Goal: Task Accomplishment & Management: Complete application form

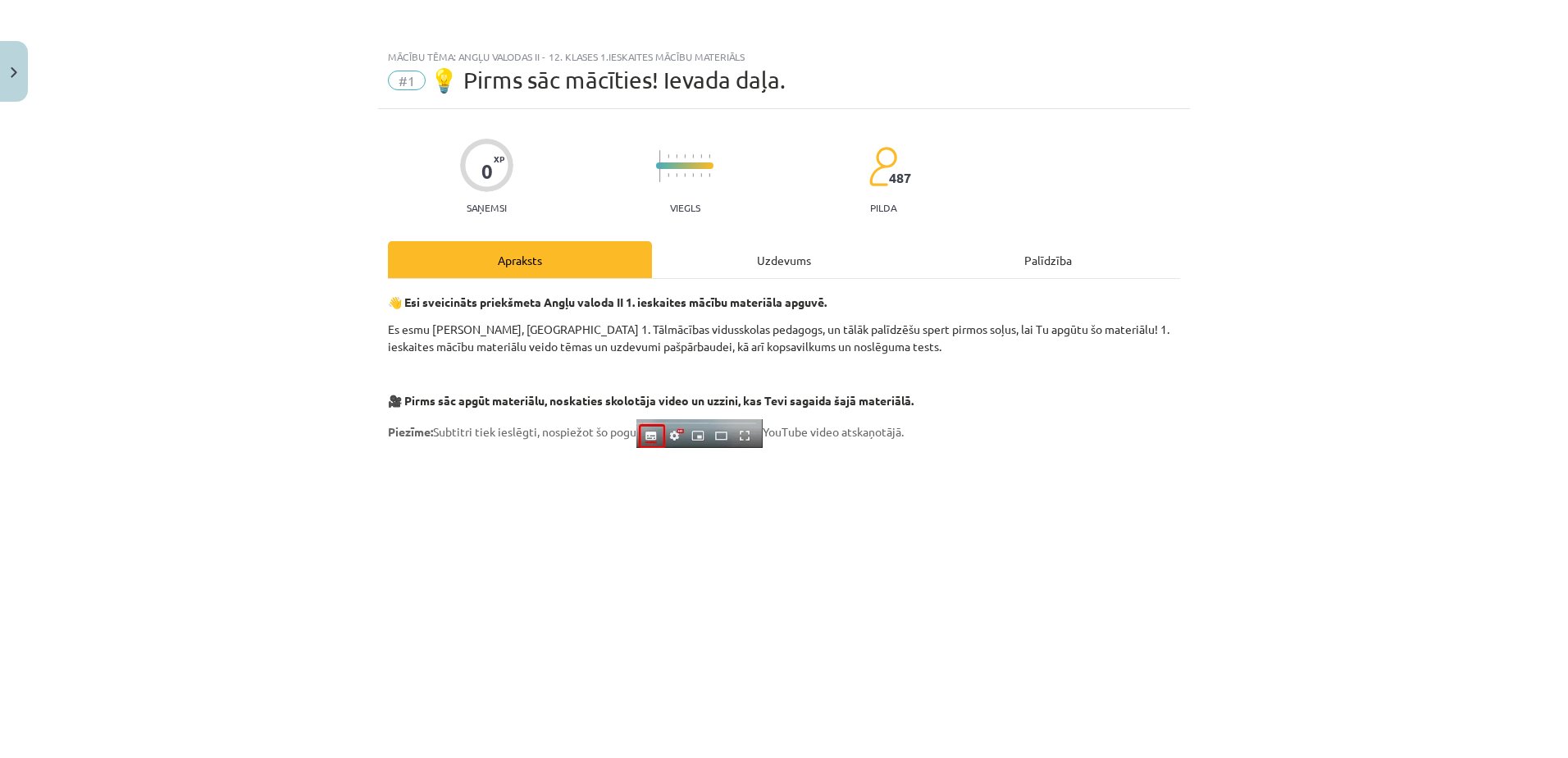
scroll to position [820, 0]
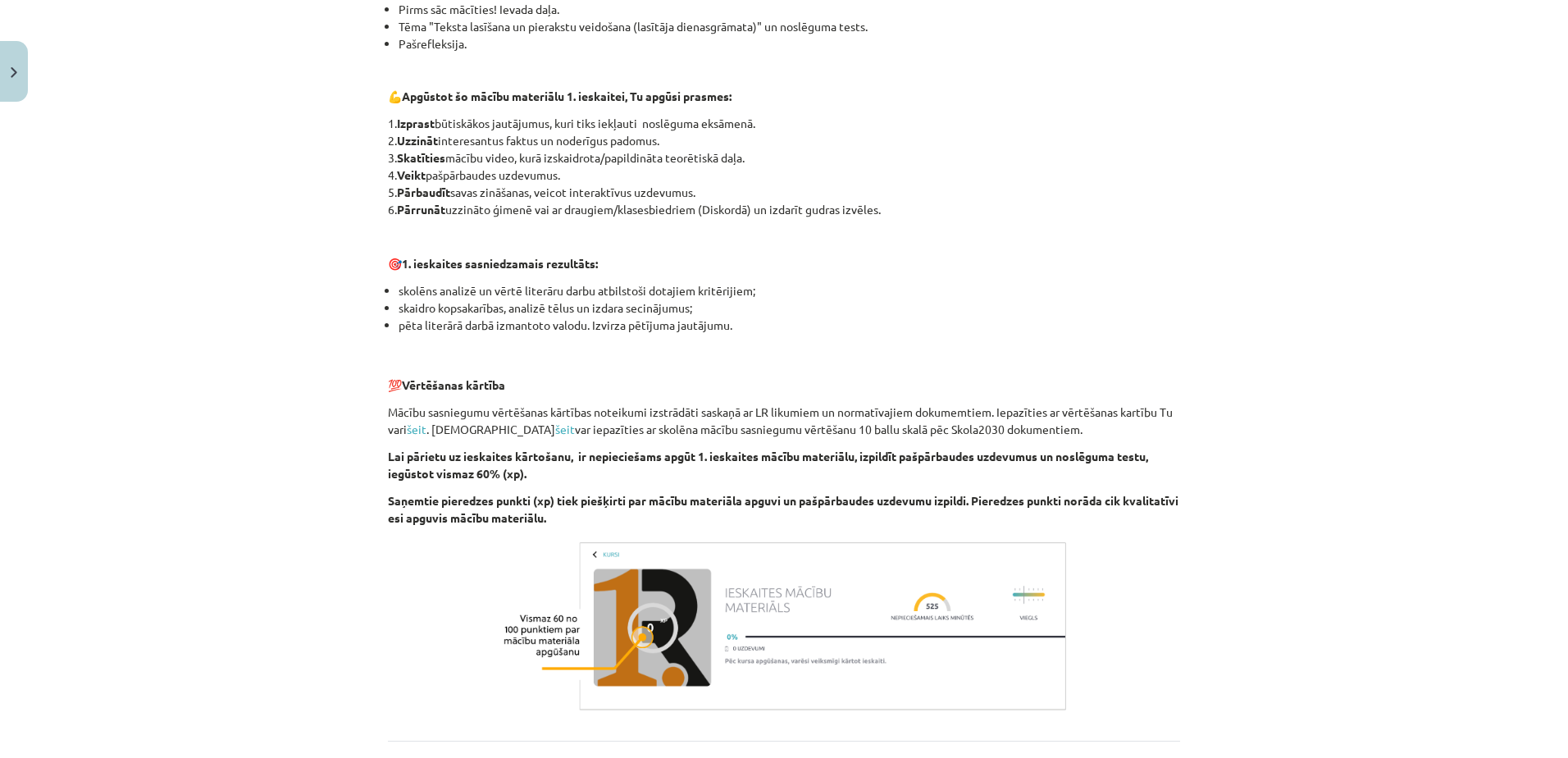
click at [991, 72] on p at bounding box center [784, 69] width 792 height 18
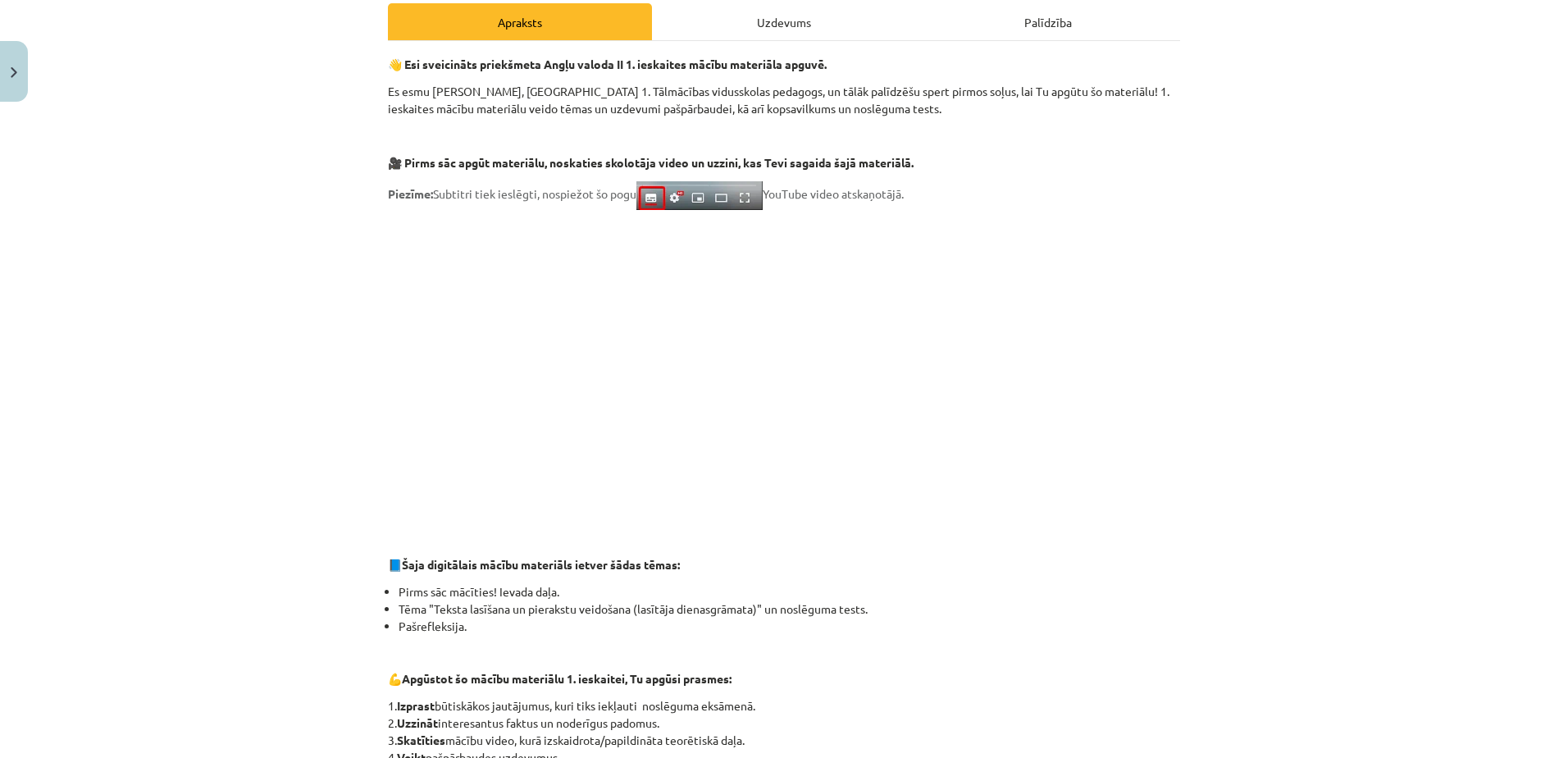
scroll to position [82, 0]
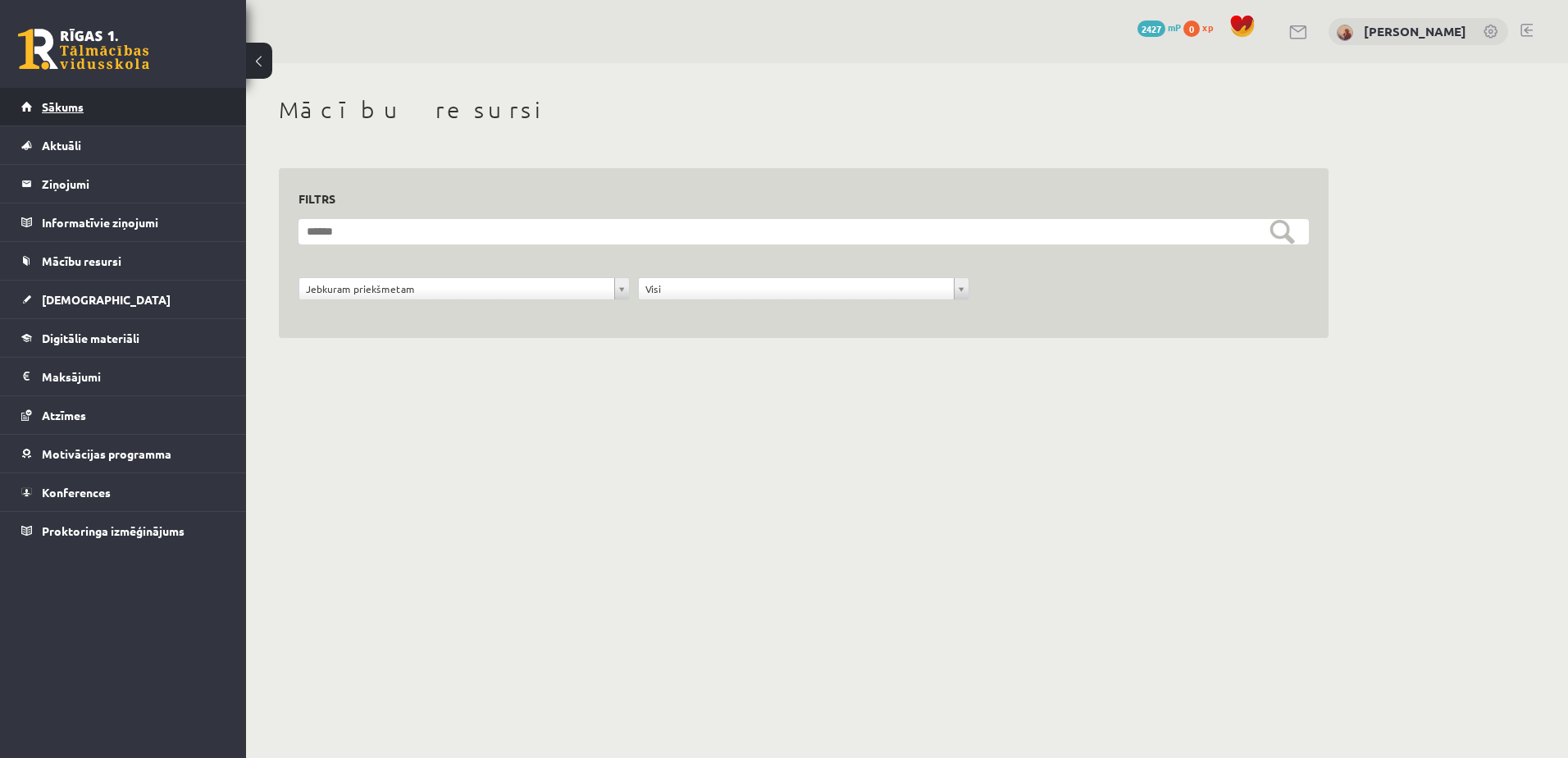
click at [54, 106] on span "Sākums" at bounding box center [62, 107] width 42 height 15
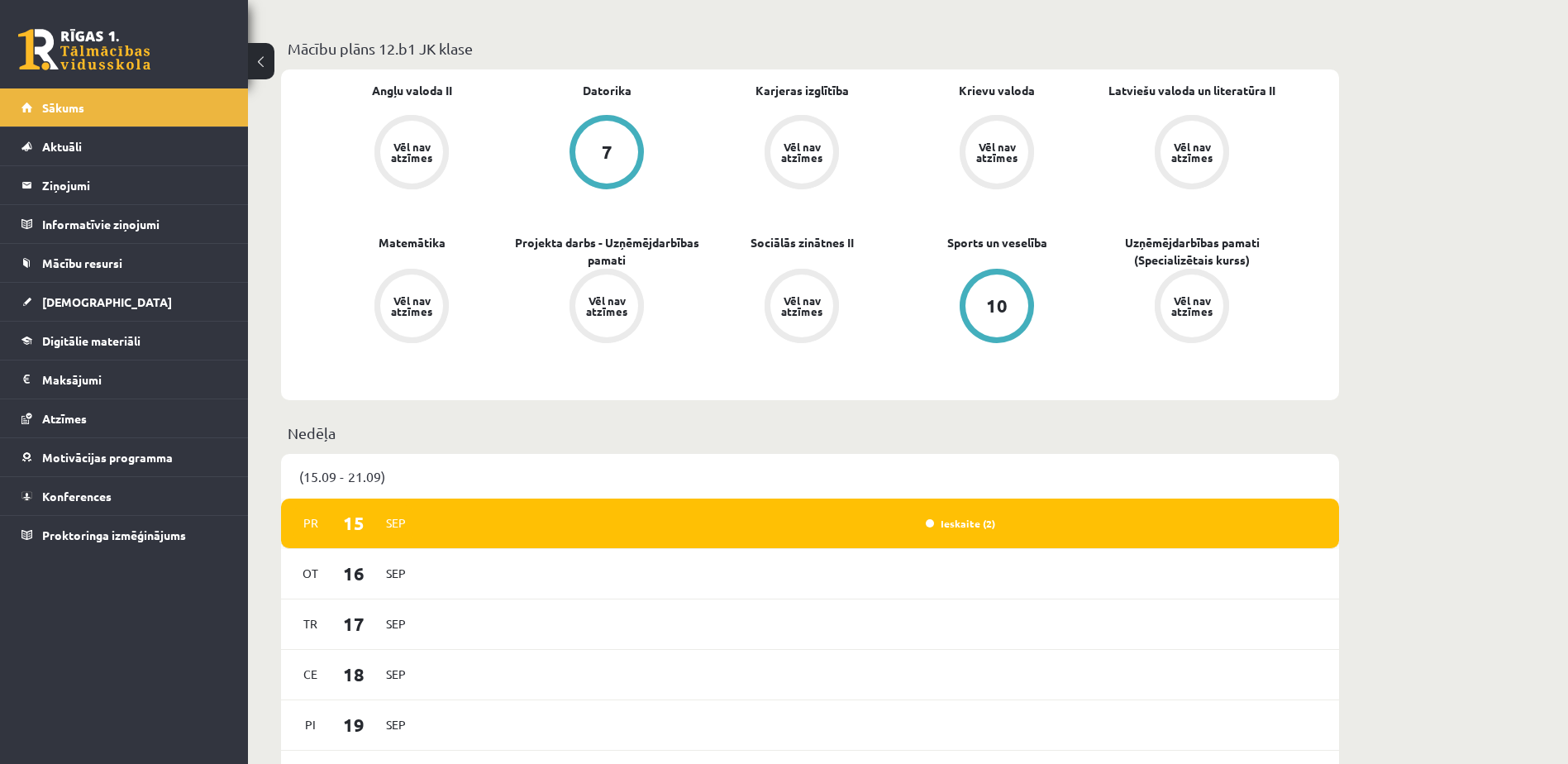
scroll to position [743, 0]
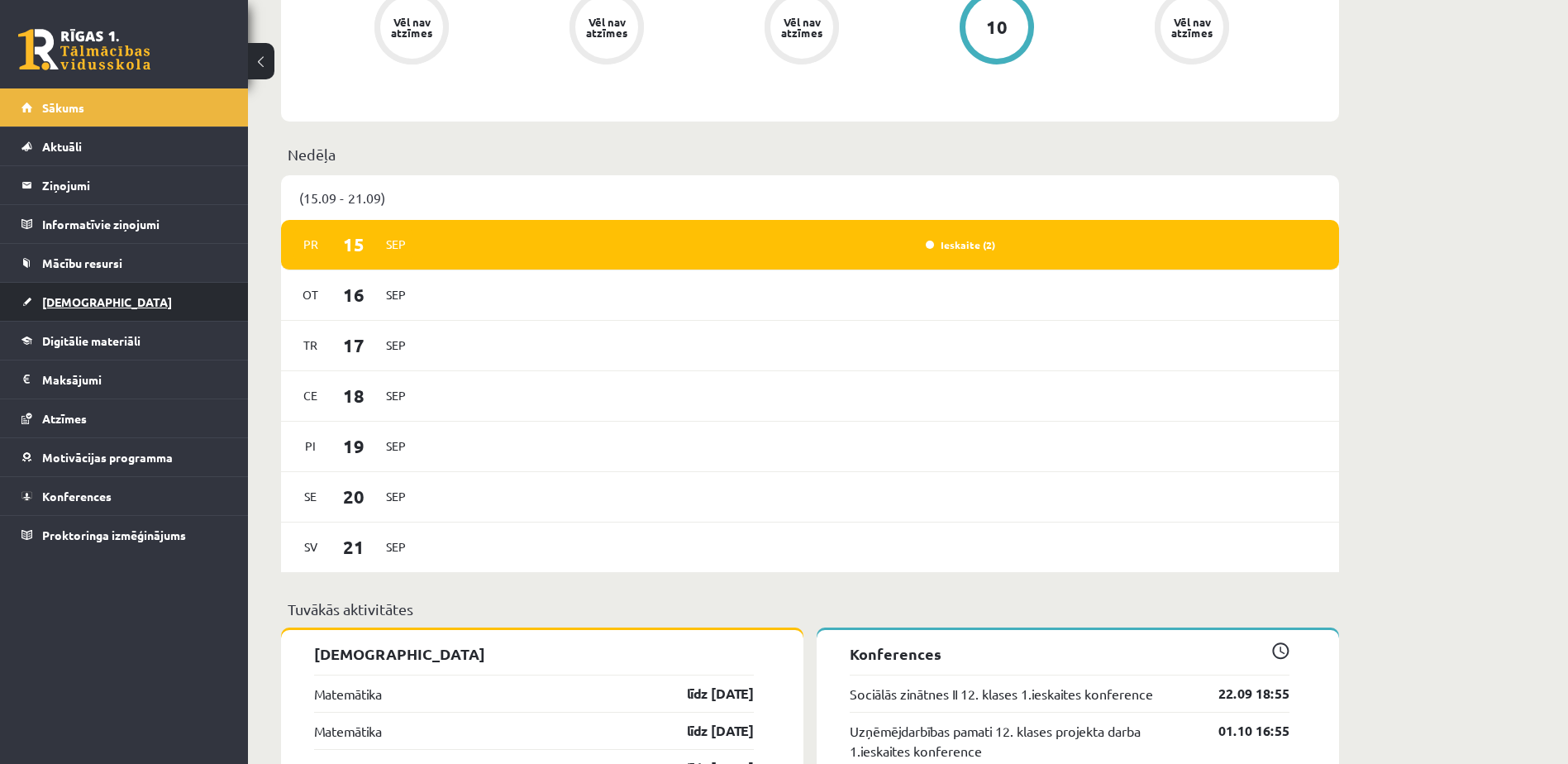
click at [66, 309] on link "[DEMOGRAPHIC_DATA]" at bounding box center [125, 301] width 206 height 38
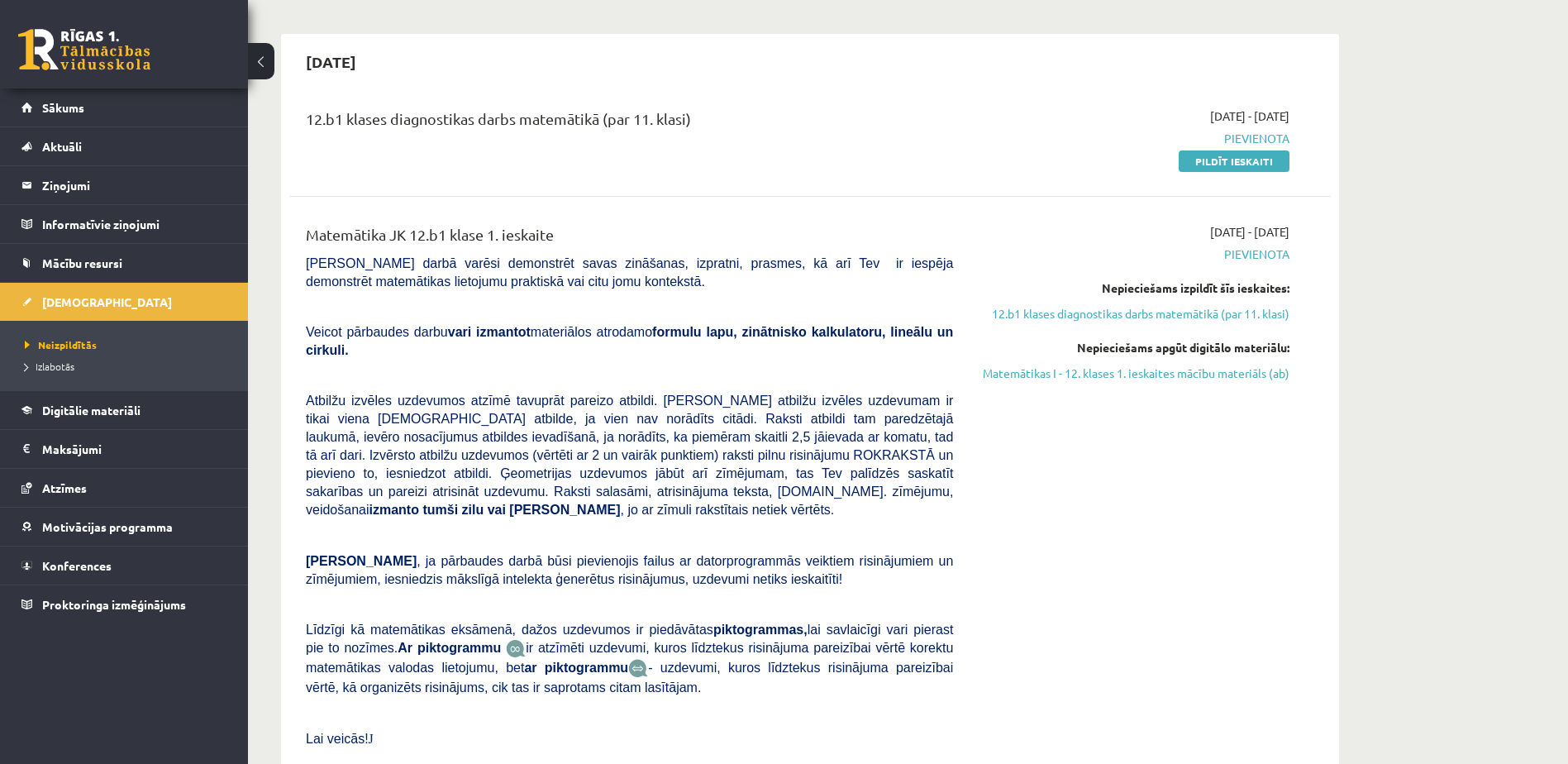
scroll to position [82, 0]
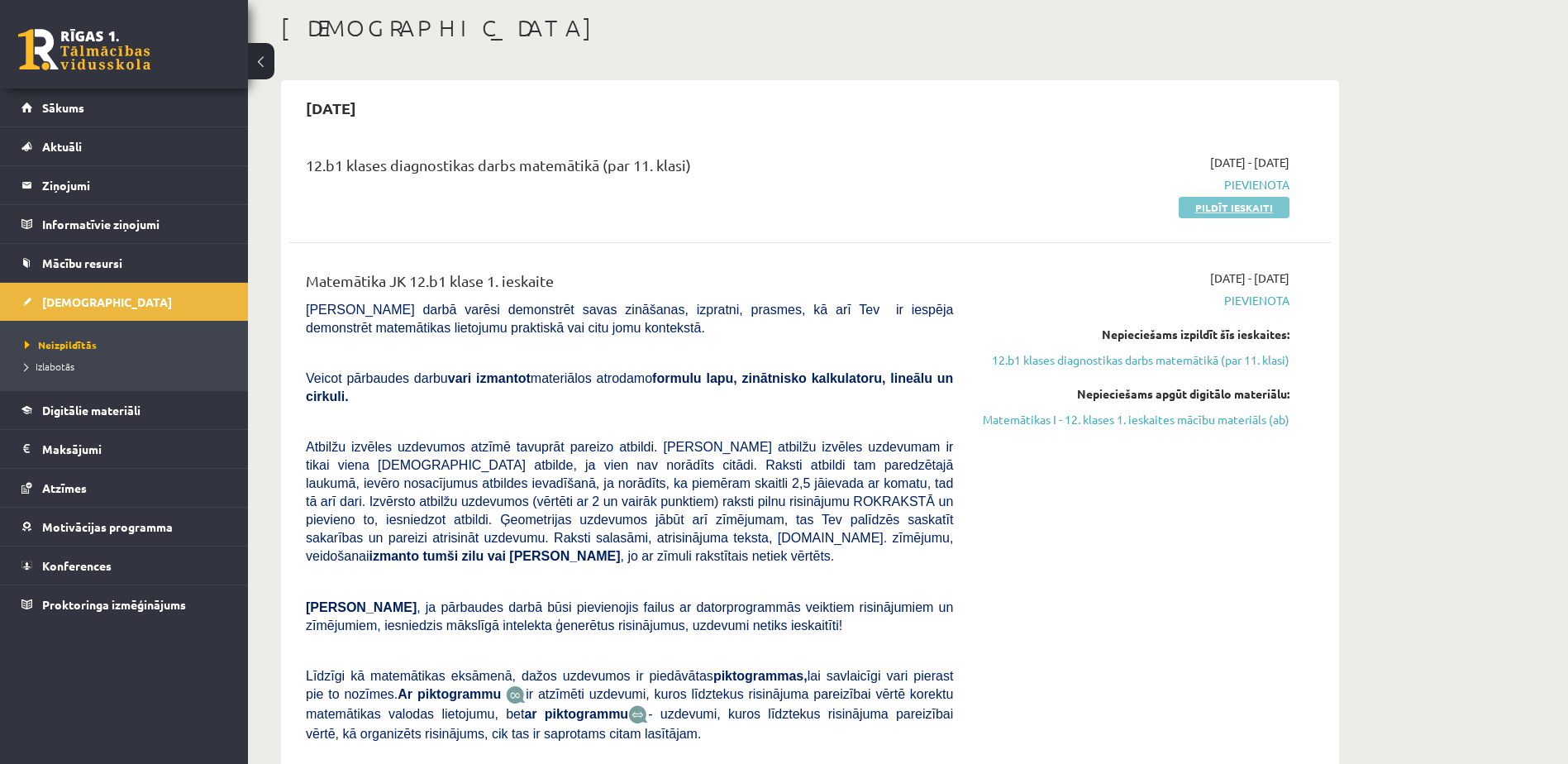
click at [1249, 203] on link "Pildīt ieskaiti" at bounding box center [1235, 207] width 111 height 22
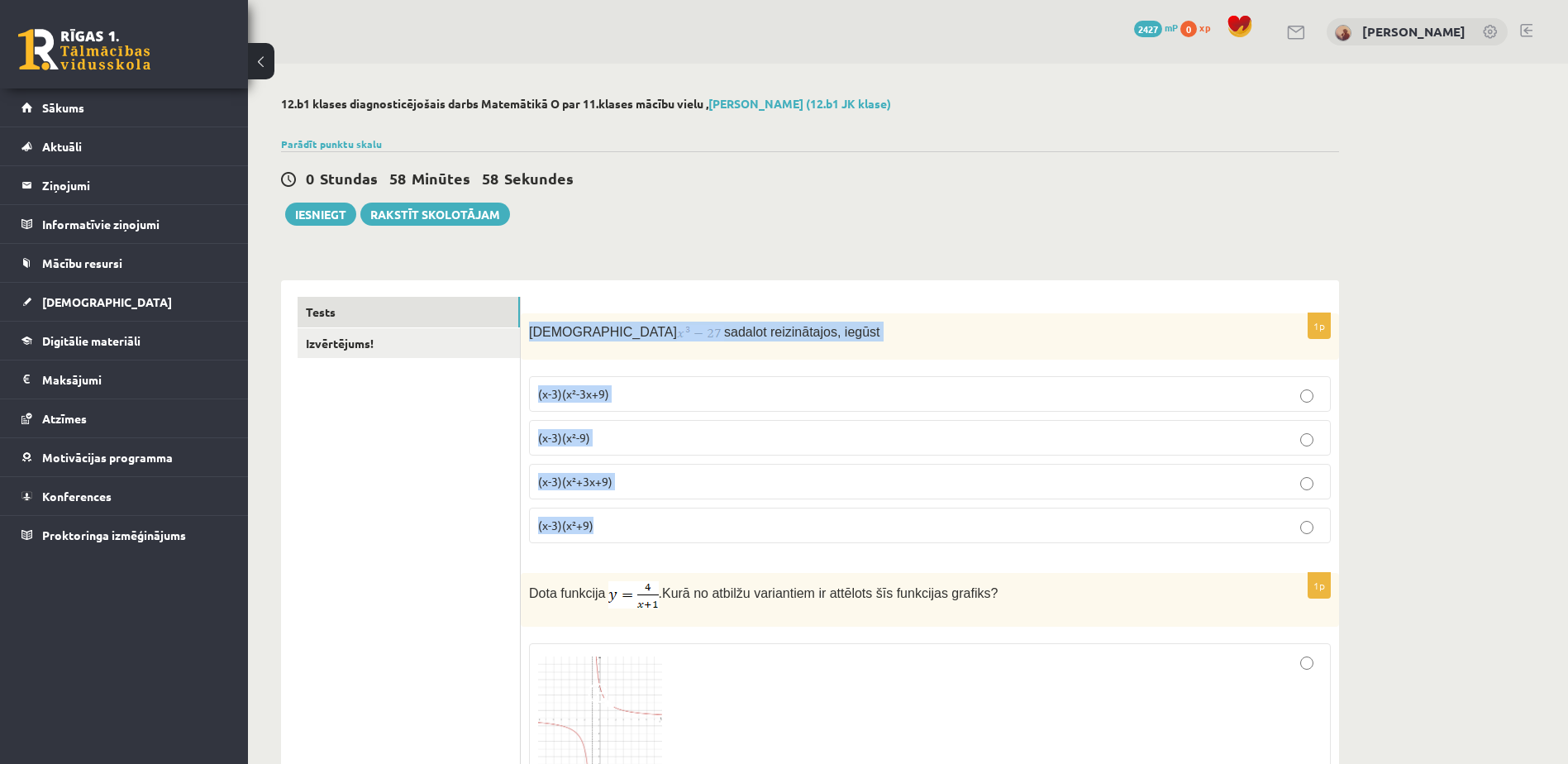
drag, startPoint x: 525, startPoint y: 327, endPoint x: 662, endPoint y: 532, distance: 246.6
click at [662, 532] on div "1p Izteiksmi sadalot reizinātajos, iegūst (x-3)(x²-3x+9) (x-3)(x²-9) (x-3)(x²+3…" at bounding box center [930, 435] width 819 height 243
drag, startPoint x: 663, startPoint y: 532, endPoint x: 584, endPoint y: 397, distance: 156.4
copy div "Izteiksmi sadalot reizinātajos, iegūst (x-3)(x²-3x+9) (x-3)(x²-9) (x-3)(x²+3x+9…"
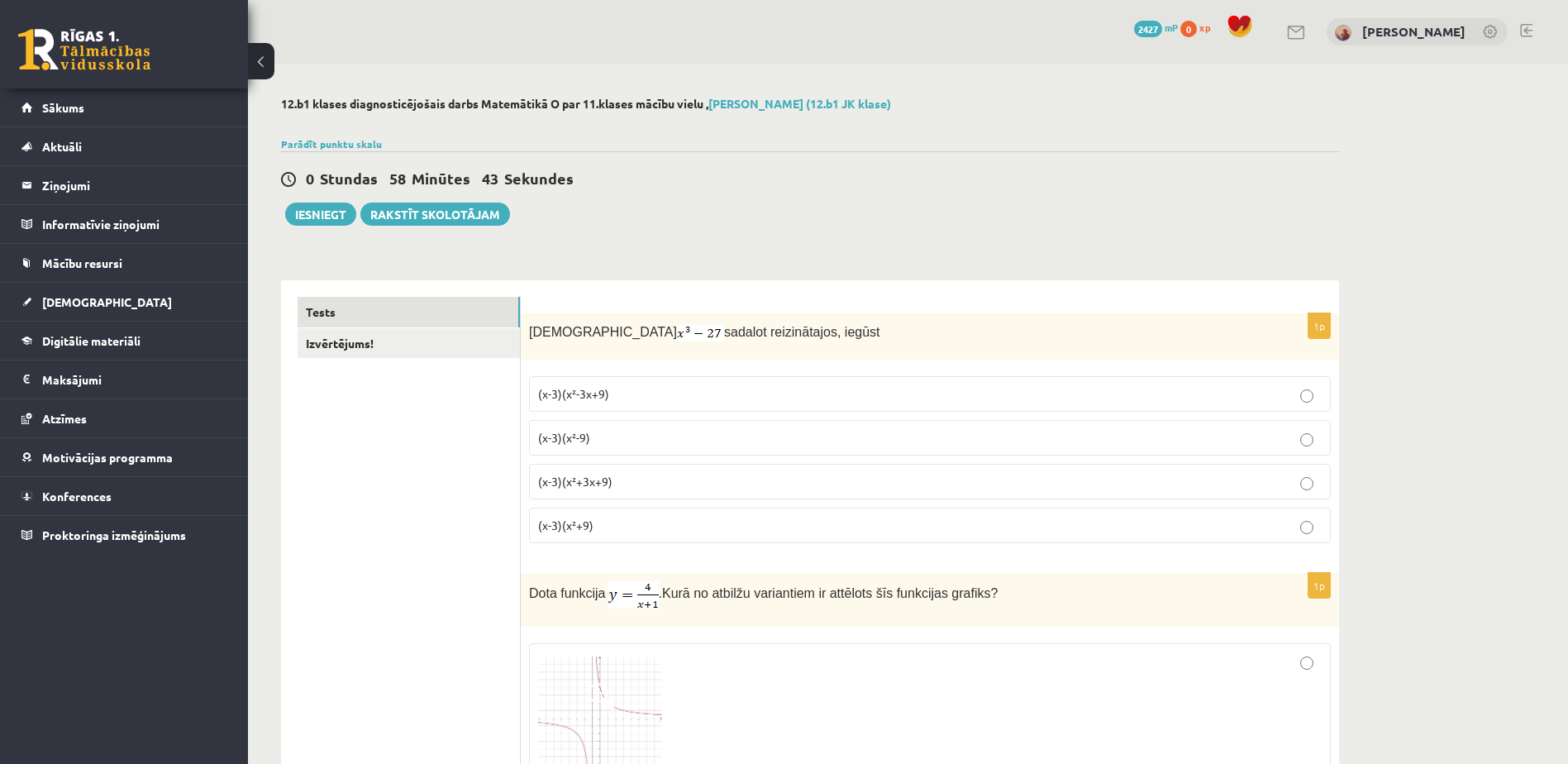
click at [677, 333] on img at bounding box center [701, 333] width 47 height 17
click at [677, 331] on img at bounding box center [701, 333] width 47 height 17
click at [677, 333] on img at bounding box center [701, 333] width 47 height 17
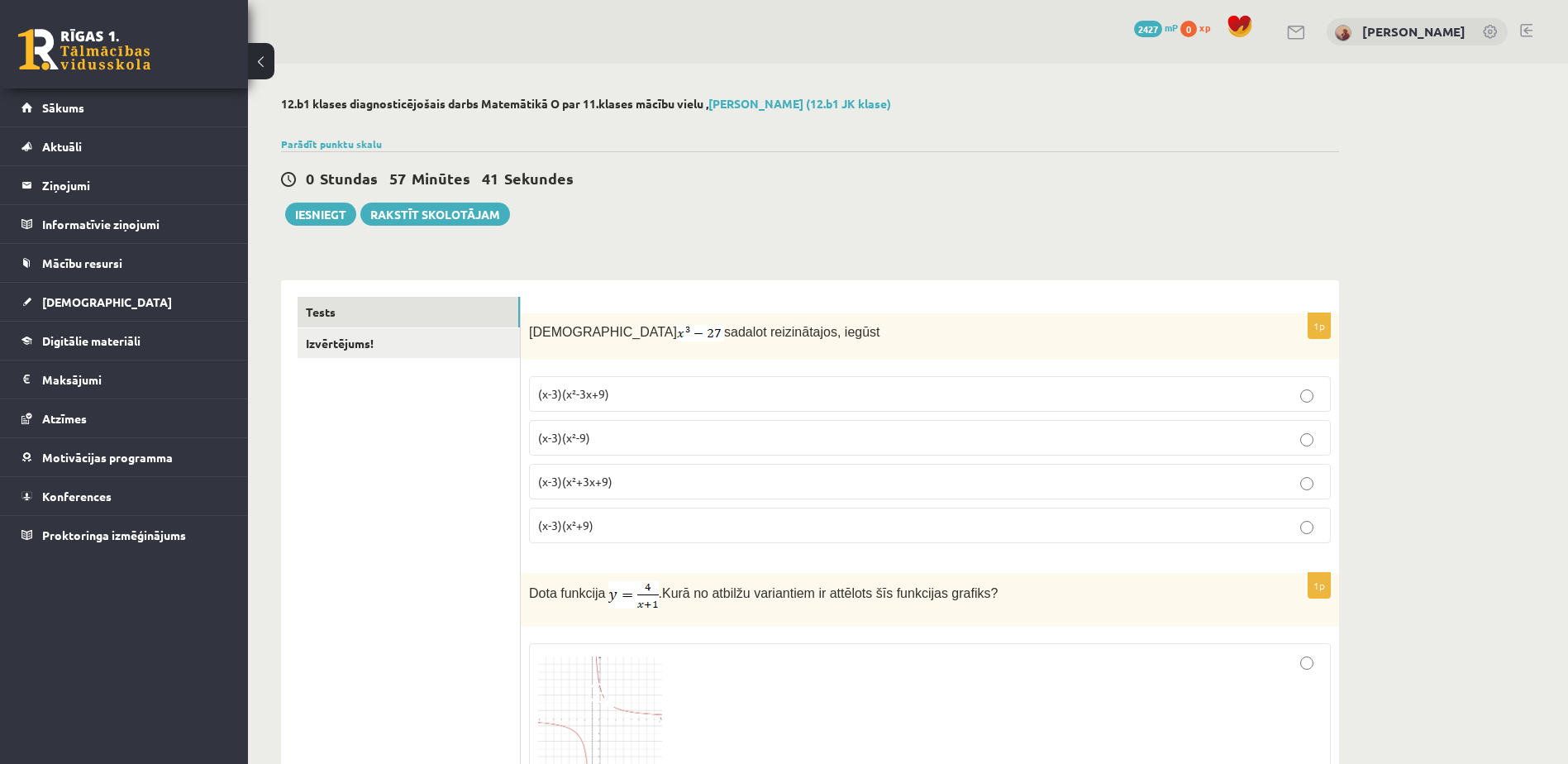
click at [619, 488] on p "(x-3)(x²+3x+9)" at bounding box center [930, 481] width 784 height 18
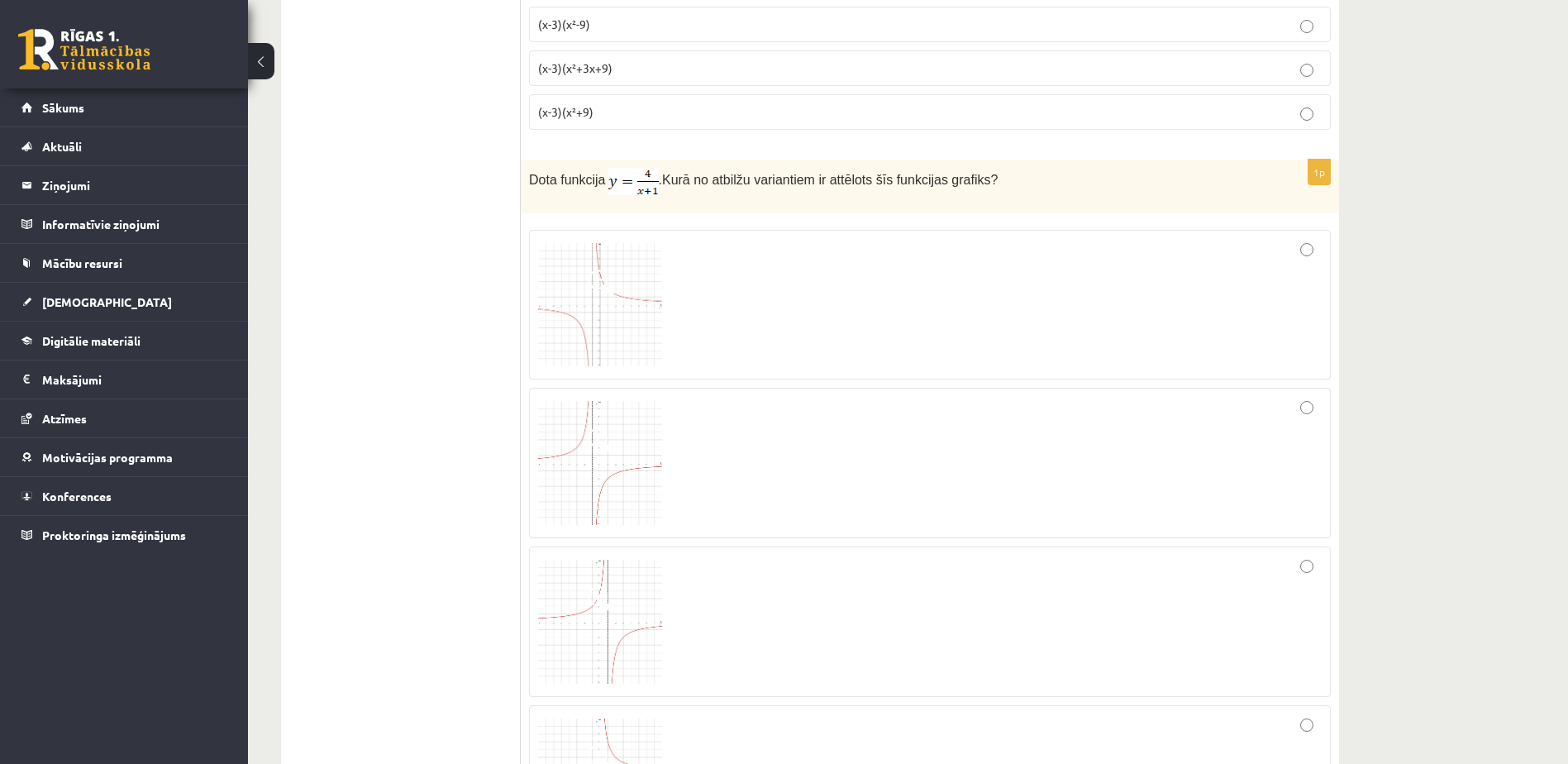
scroll to position [331, 0]
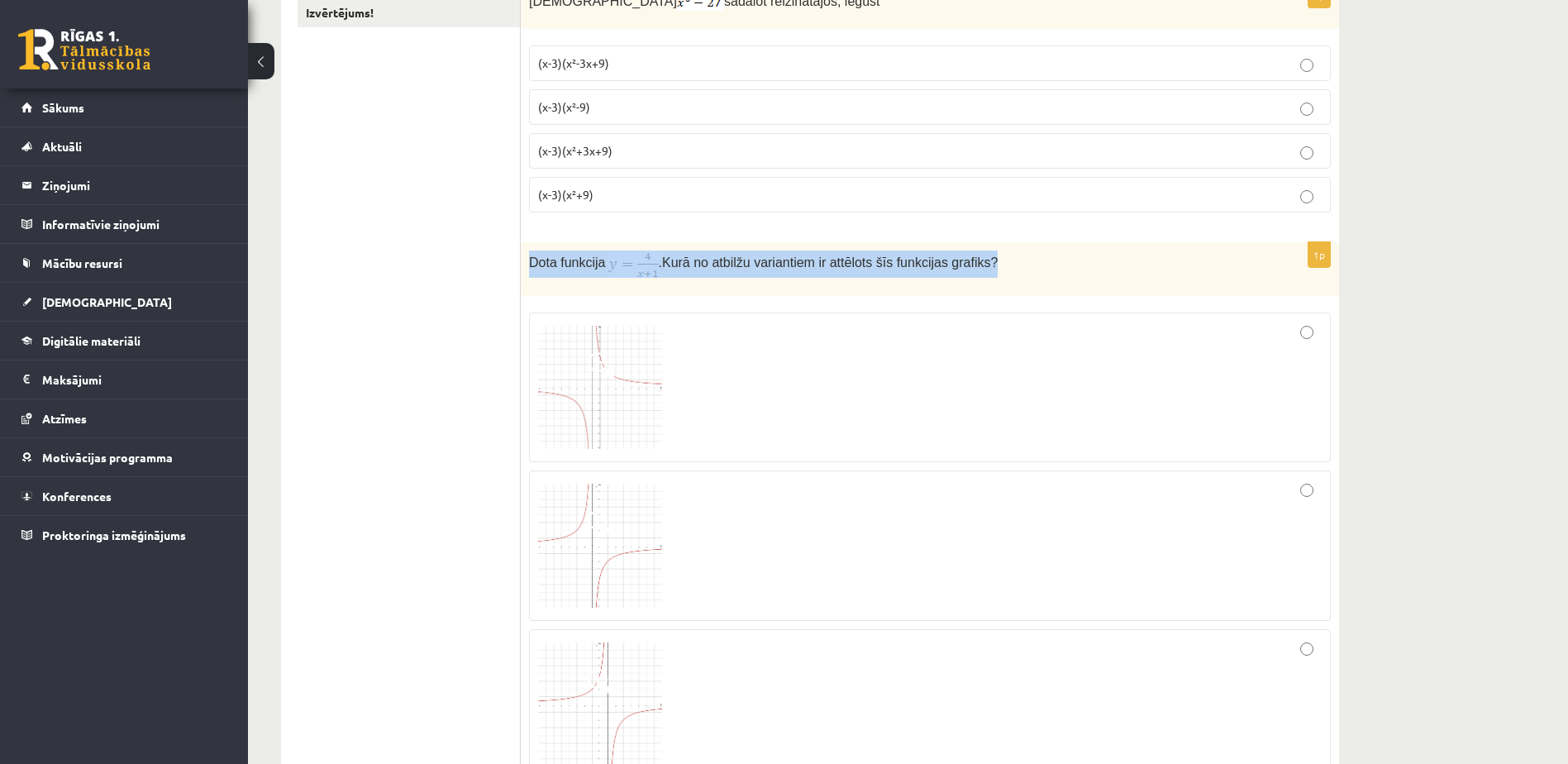
drag, startPoint x: 530, startPoint y: 264, endPoint x: 983, endPoint y: 263, distance: 453.0
click at [983, 263] on p "Dota funkcija . Kurā no atbilžu variantiem ir attēlots šīs funkcijas grafiks?" at bounding box center [889, 263] width 719 height 27
drag, startPoint x: 983, startPoint y: 263, endPoint x: 934, endPoint y: 256, distance: 49.5
copy p "Dota funkcija . Kurā no atbilžu variantiem ir attēlots šīs funkcijas grafiks?"
click at [631, 253] on img at bounding box center [634, 263] width 51 height 27
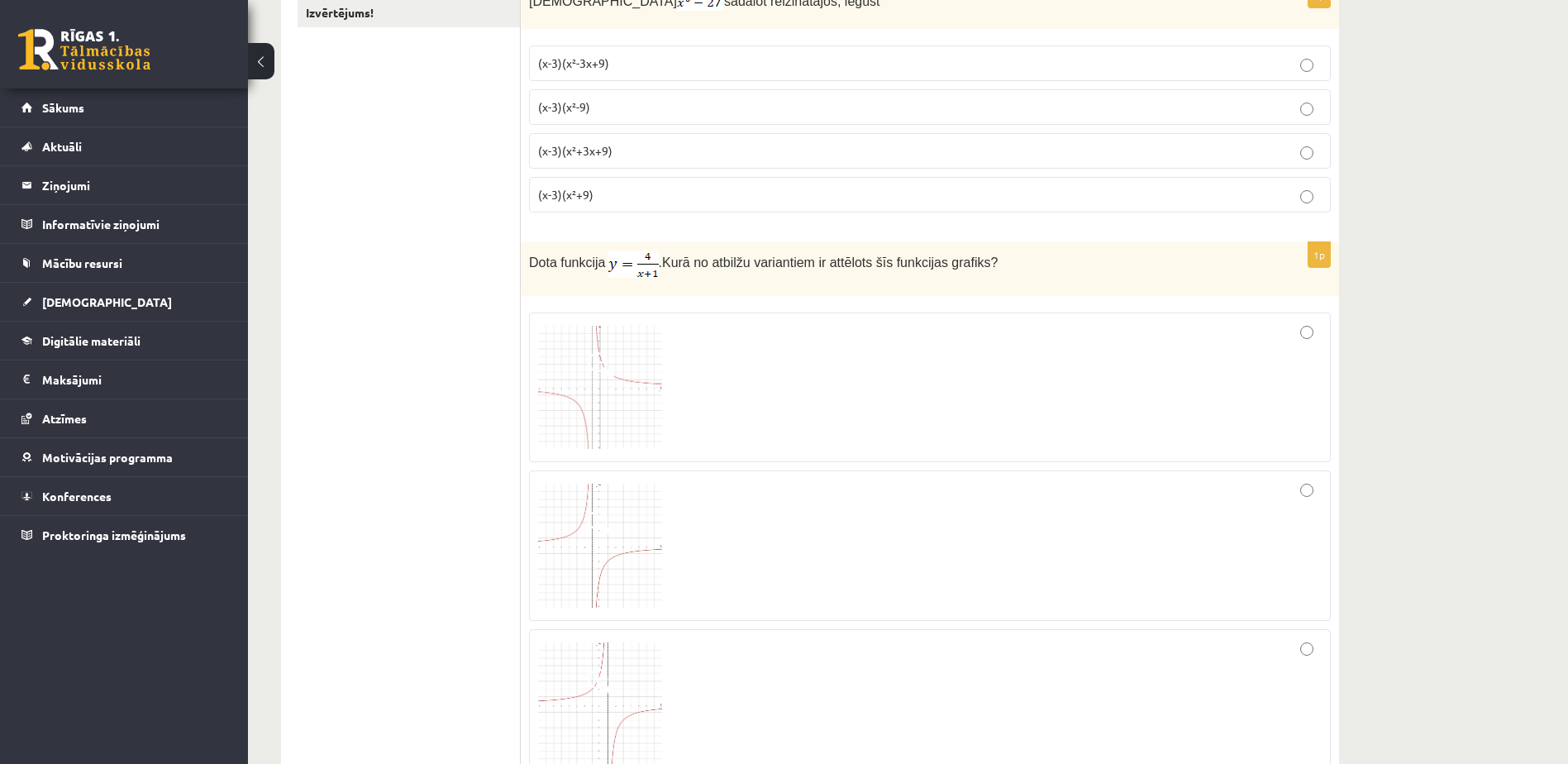
click at [681, 314] on label at bounding box center [930, 388] width 802 height 151
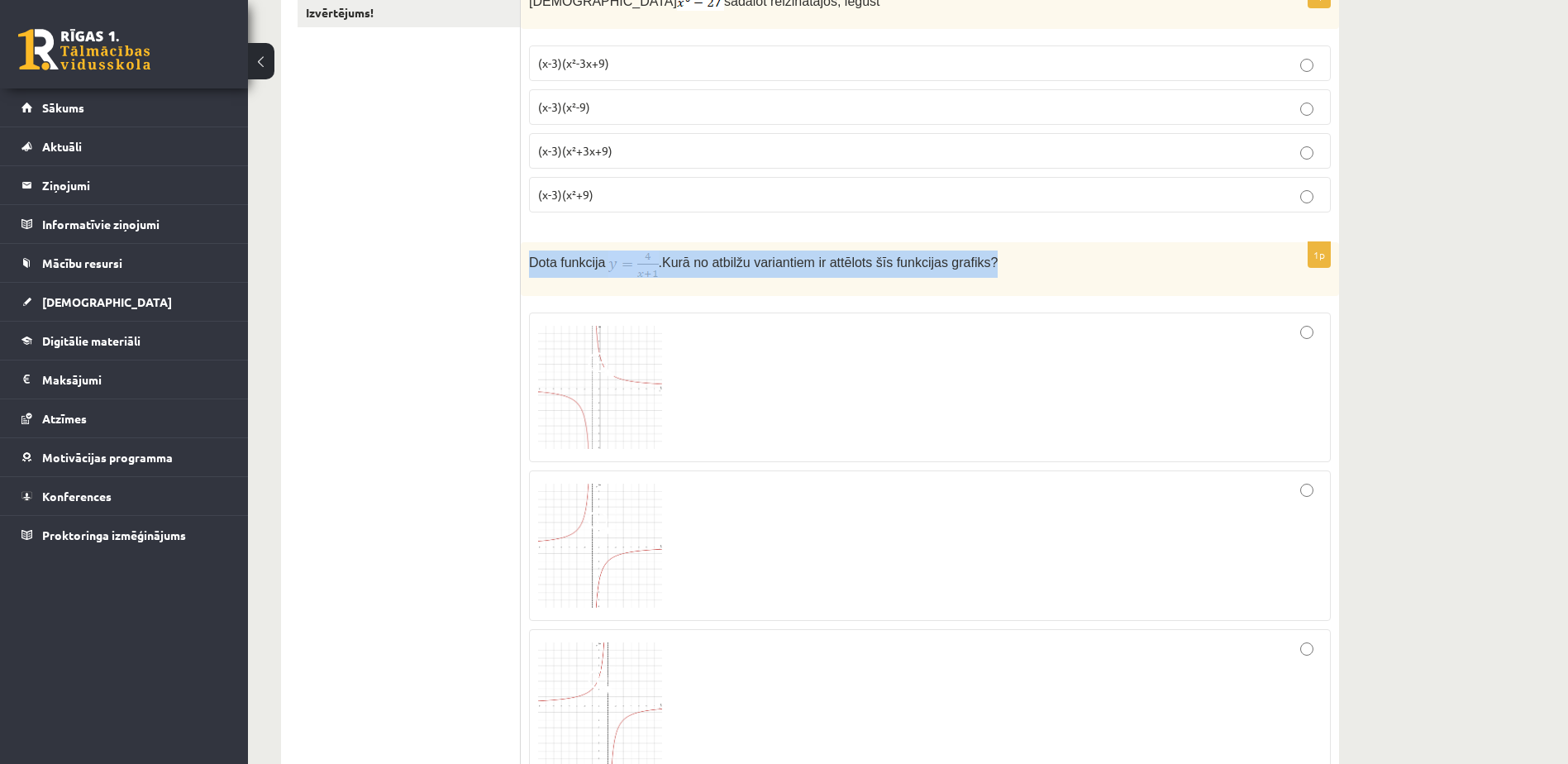
drag, startPoint x: 529, startPoint y: 259, endPoint x: 1025, endPoint y: 263, distance: 496.0
click at [1025, 263] on p "Dota funkcija . Kurā no atbilžu variantiem ir attēlots šīs funkcijas grafiks?" at bounding box center [889, 263] width 719 height 27
drag, startPoint x: 1025, startPoint y: 263, endPoint x: 899, endPoint y: 259, distance: 126.1
copy p "Dota funkcija . Kurā no atbilžu variantiem ir attēlots šīs funkcijas grafiks?"
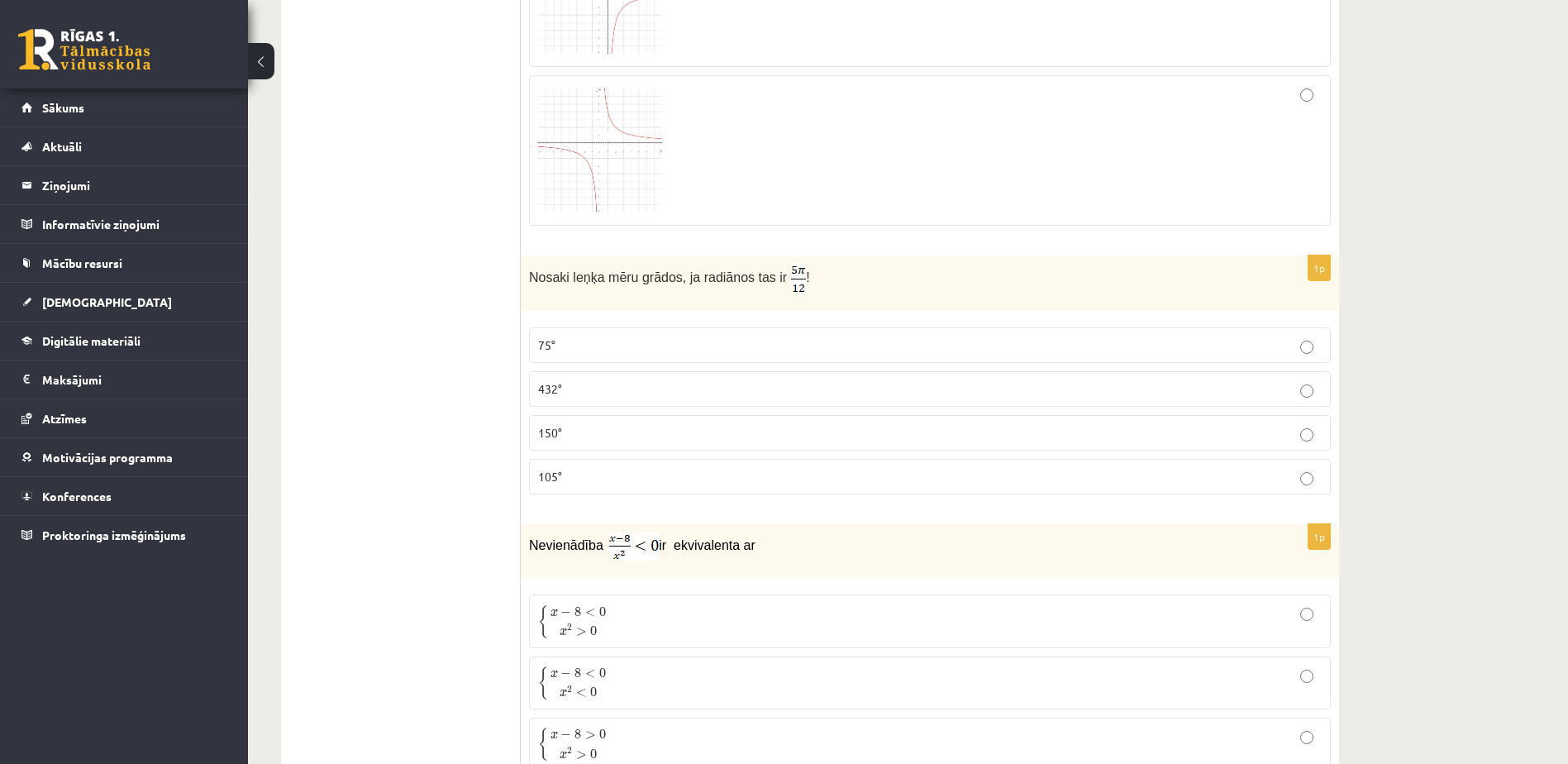
scroll to position [1075, 0]
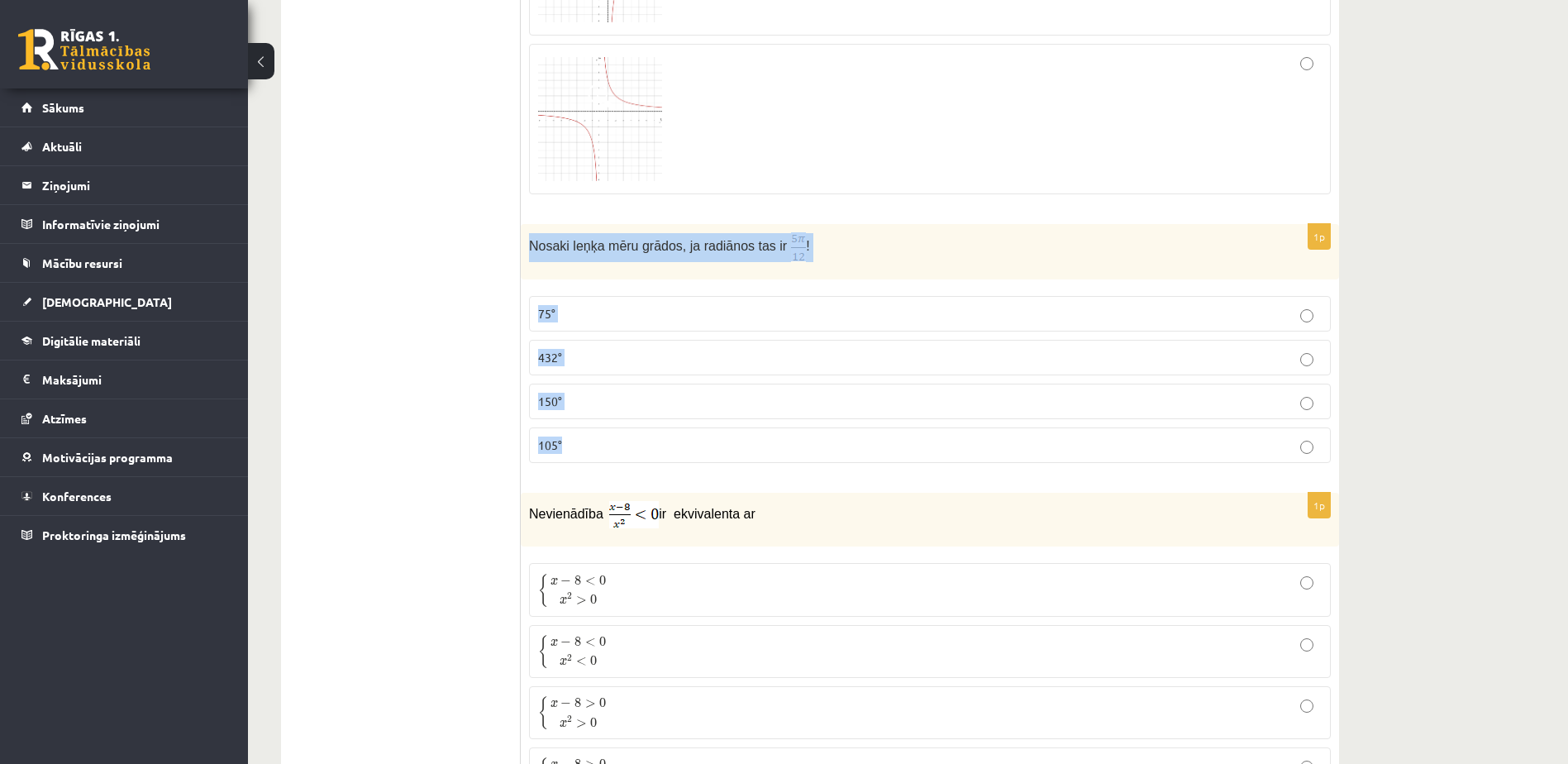
drag, startPoint x: 527, startPoint y: 243, endPoint x: 590, endPoint y: 456, distance: 222.1
click at [590, 456] on div "1p Nosaki leņķa mēru grādos, ja radiānos tas ir ! 75° 432° 150° 105°" at bounding box center [930, 349] width 819 height 252
copy div "Nosaki leņķa mēru grādos, ja radiānos tas ir ! 75° 432° 150° 105°"
drag, startPoint x: 836, startPoint y: 249, endPoint x: 807, endPoint y: 250, distance: 29.0
click at [836, 249] on p "Nosaki leņķa mēru grādos, ja radiānos tas ir !" at bounding box center [889, 246] width 719 height 29
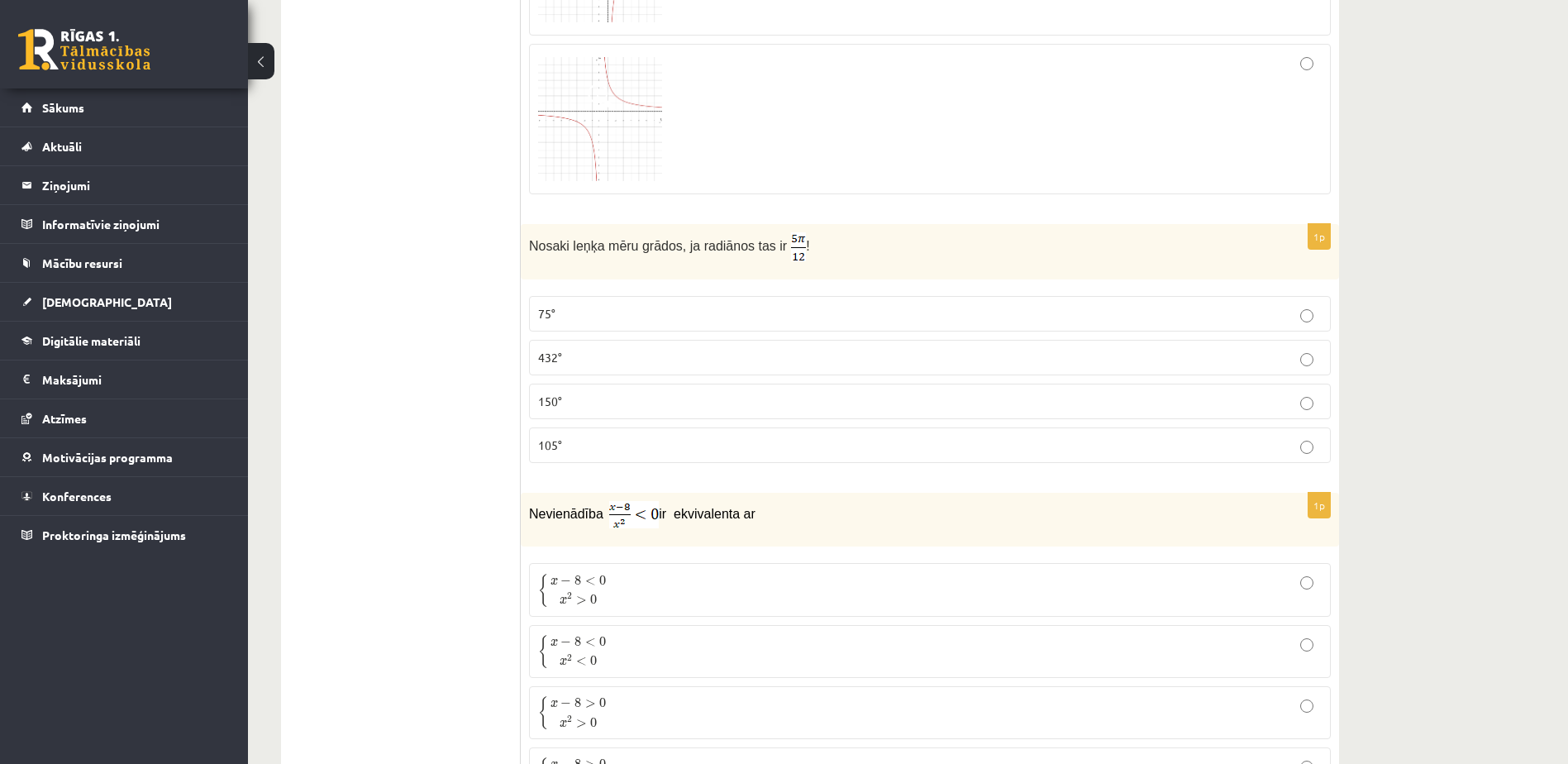
click at [707, 315] on p "75°" at bounding box center [930, 314] width 784 height 18
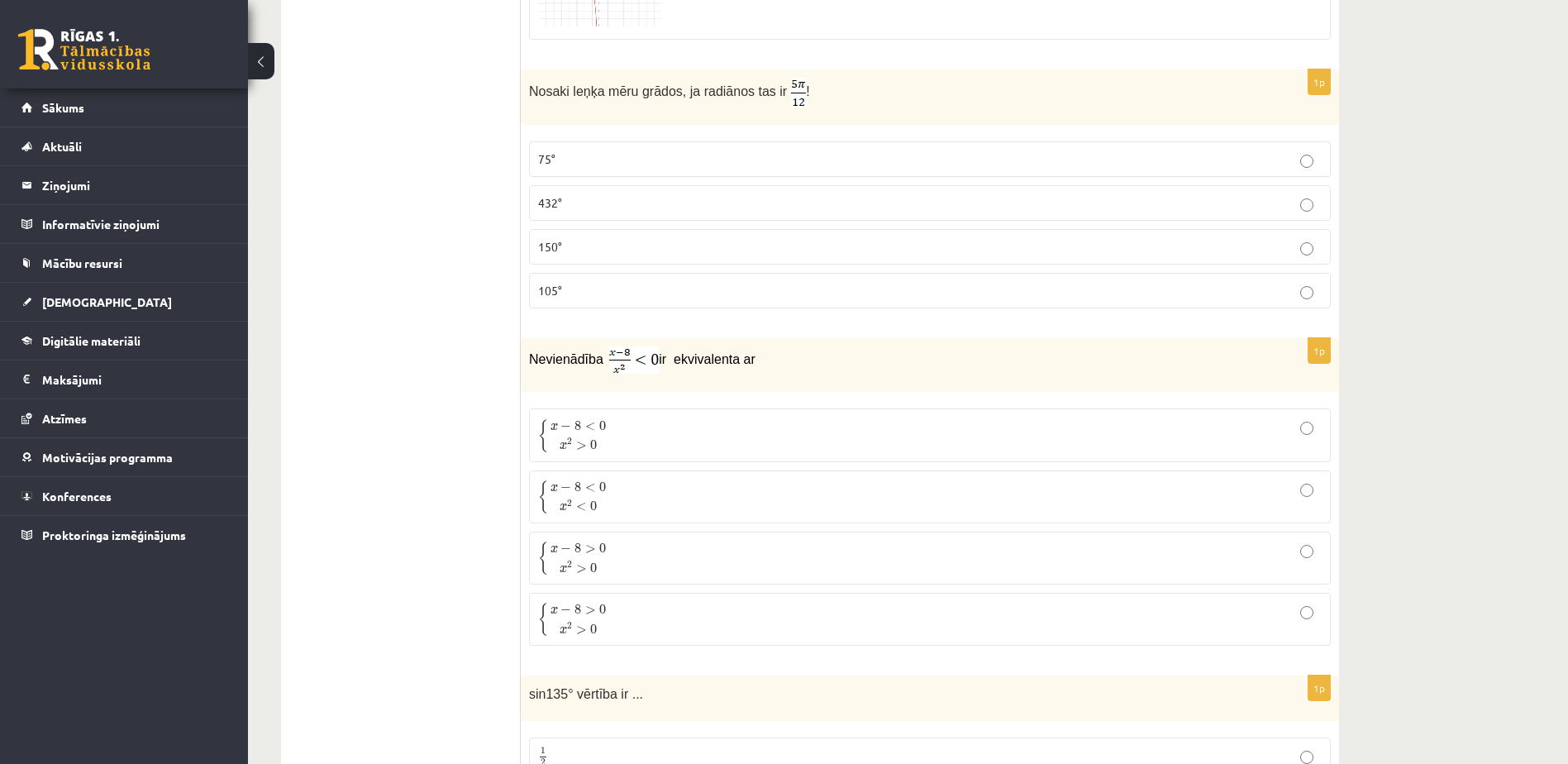
scroll to position [1240, 0]
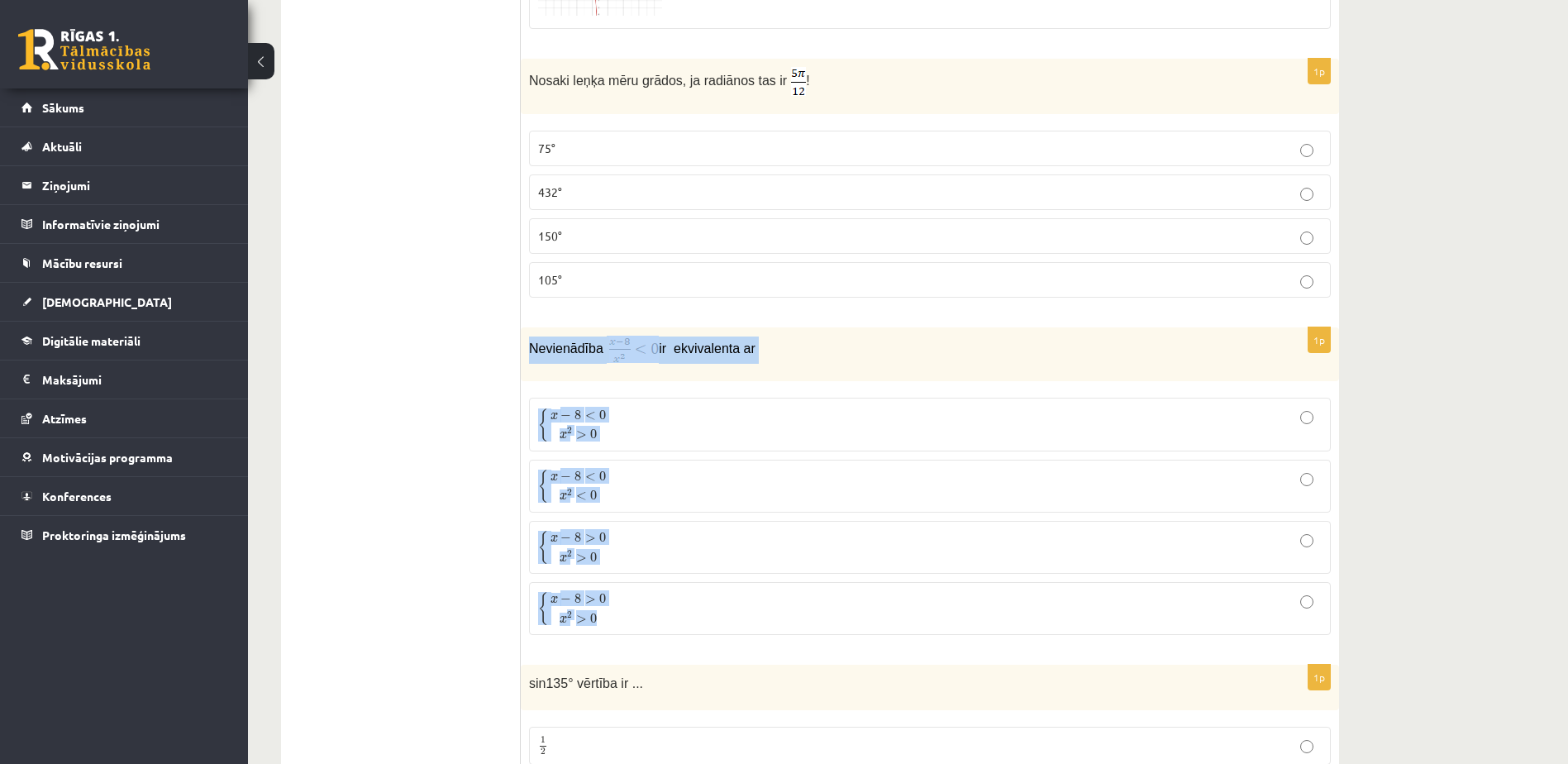
drag, startPoint x: 525, startPoint y: 345, endPoint x: 661, endPoint y: 618, distance: 305.0
click at [661, 618] on div "1p Nevienādība ir ekvivalenta ar { x − 8 < 0 x 2 > 0 { x − 8 < 0 x 2 > 0 { x − …" at bounding box center [930, 488] width 819 height 320
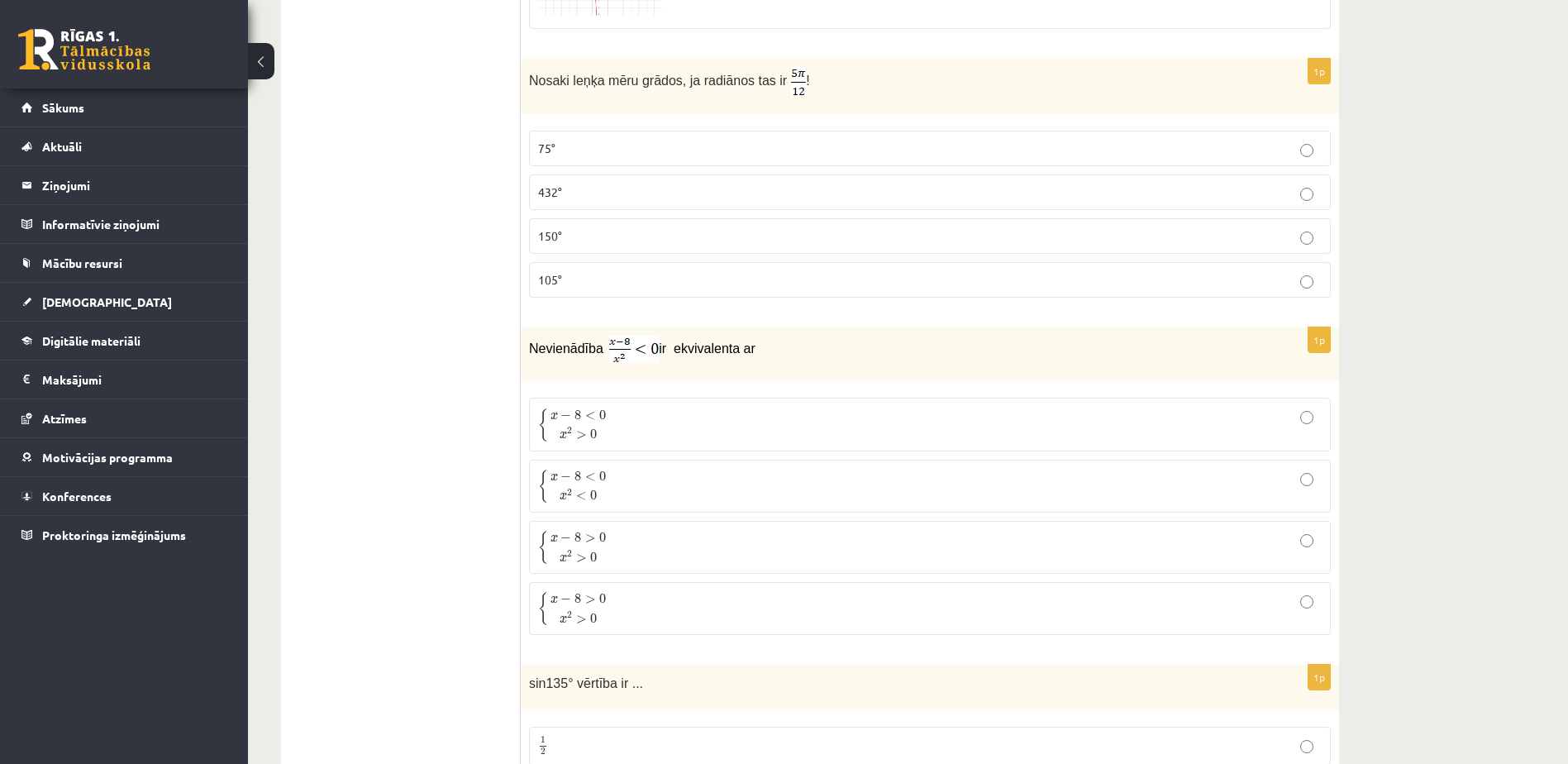
drag, startPoint x: 661, startPoint y: 618, endPoint x: 454, endPoint y: 399, distance: 301.3
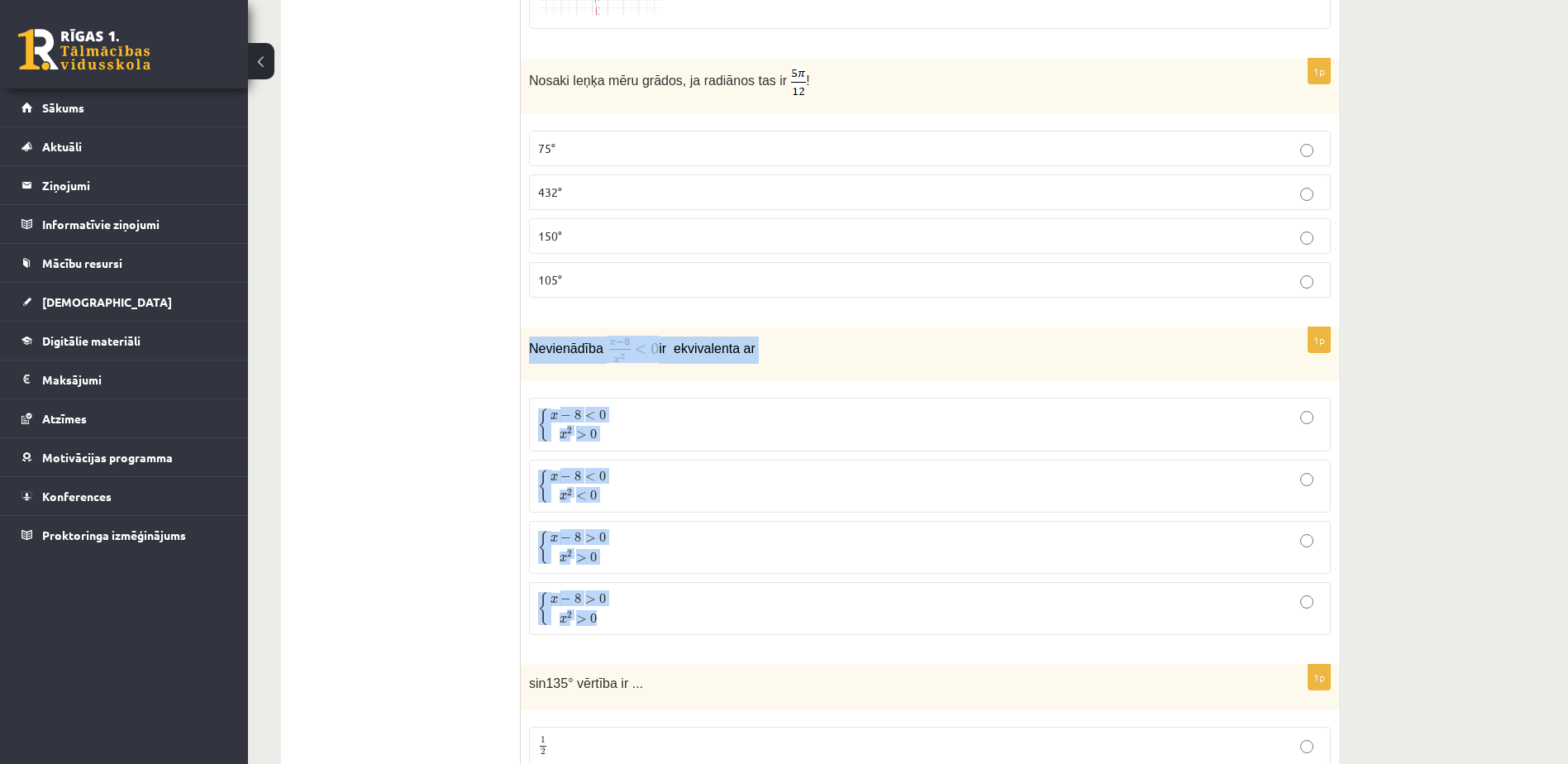
drag, startPoint x: 528, startPoint y: 342, endPoint x: 617, endPoint y: 610, distance: 282.4
click at [617, 610] on div "1p Nevienādība ir ekvivalenta ar { x − 8 < 0 x 2 > 0 { x − 8 < 0 x 2 > 0 { x − …" at bounding box center [930, 488] width 819 height 320
drag, startPoint x: 617, startPoint y: 610, endPoint x: 600, endPoint y: 602, distance: 18.8
copy div "Nevienādība ir ekvivalenta ar { x − 8 < 0 x 2 > 0 { x − 8 < 0 x 2 > 0 { x − 8 <…"
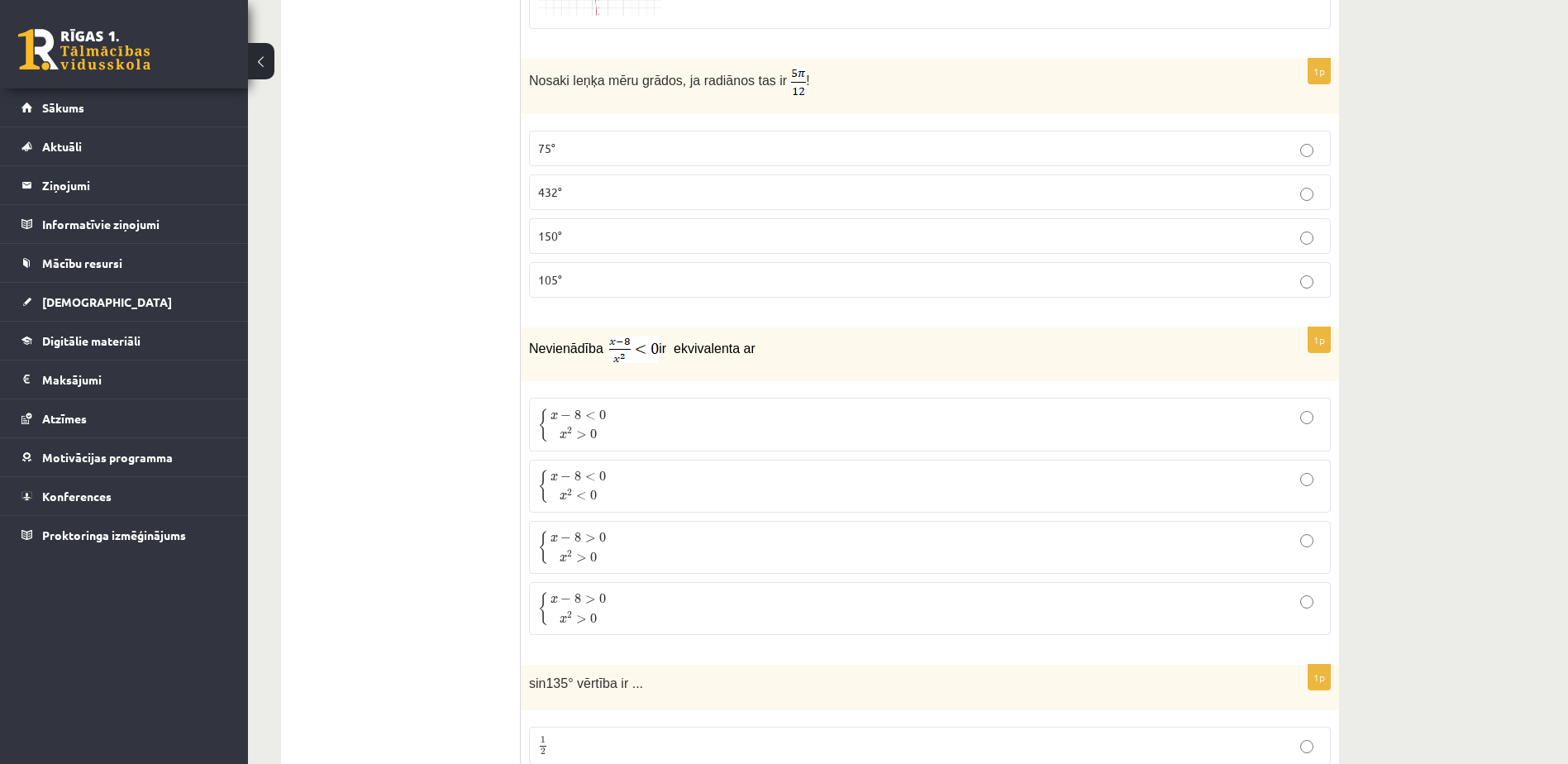
click at [599, 431] on span "x 2 > 0" at bounding box center [579, 433] width 56 height 18
click at [670, 507] on label "{ x − 8 < 0 x 2 < 0 { x − 8 < 0 x 2 < 0" at bounding box center [930, 486] width 802 height 52
click at [686, 412] on p "{ x − 8 < 0 x 2 > 0 { x − 8 < 0 x 2 > 0" at bounding box center [930, 423] width 784 height 35
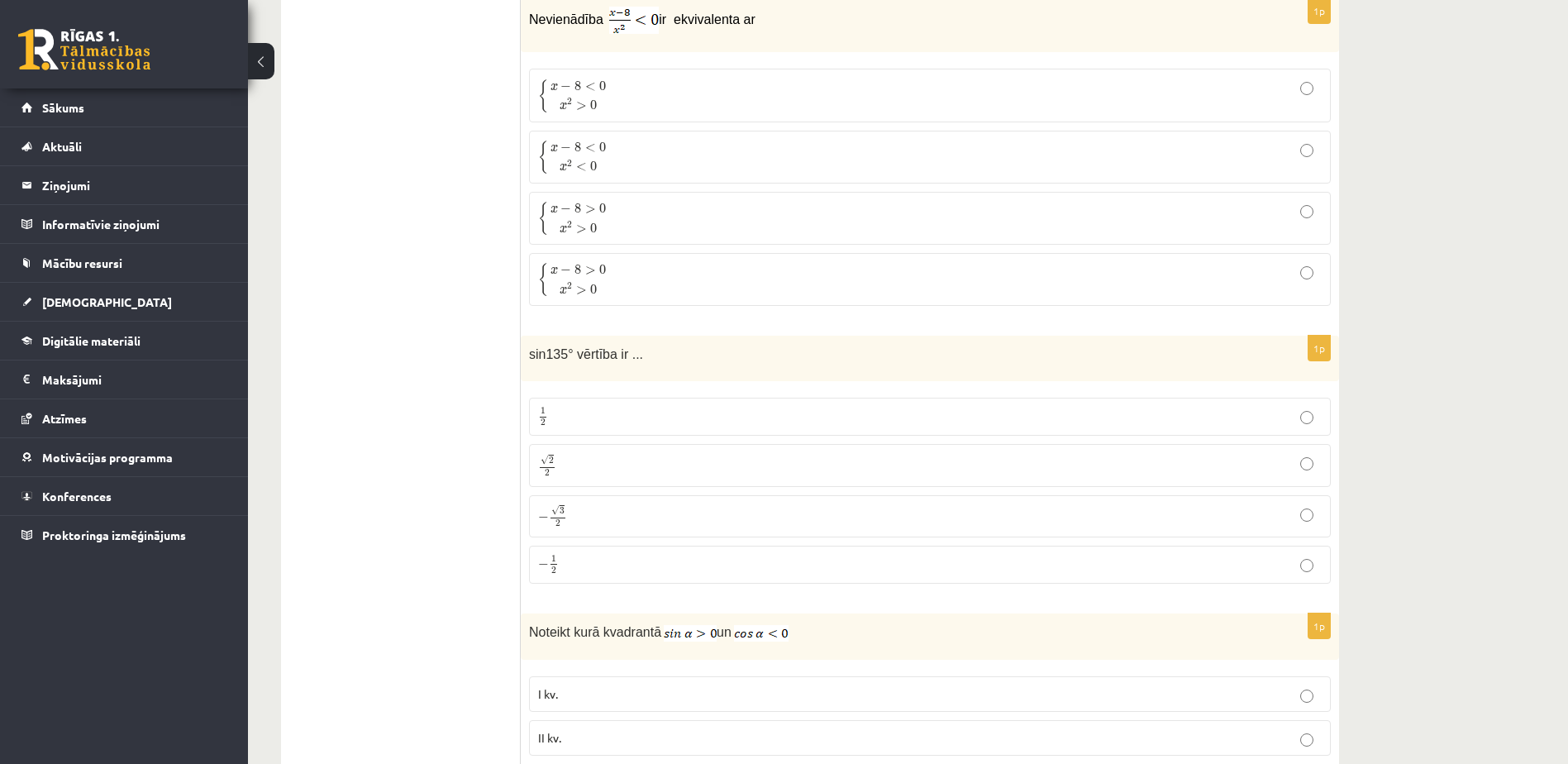
scroll to position [1570, 0]
drag, startPoint x: 528, startPoint y: 350, endPoint x: 587, endPoint y: 542, distance: 200.9
click at [587, 542] on div "1p sin135° vērtība ir ... 1 2 1 2 √ 2 2 2 2 − √ 3 2 − 3 2 − 1 2 − 1 2" at bounding box center [930, 464] width 819 height 261
drag, startPoint x: 587, startPoint y: 542, endPoint x: 596, endPoint y: 361, distance: 181.2
copy div "sin135° vērtība ir ... 1 2 1 2 √ 2 2 2 2 − √ 3 2 − 3 2 − 1 2"
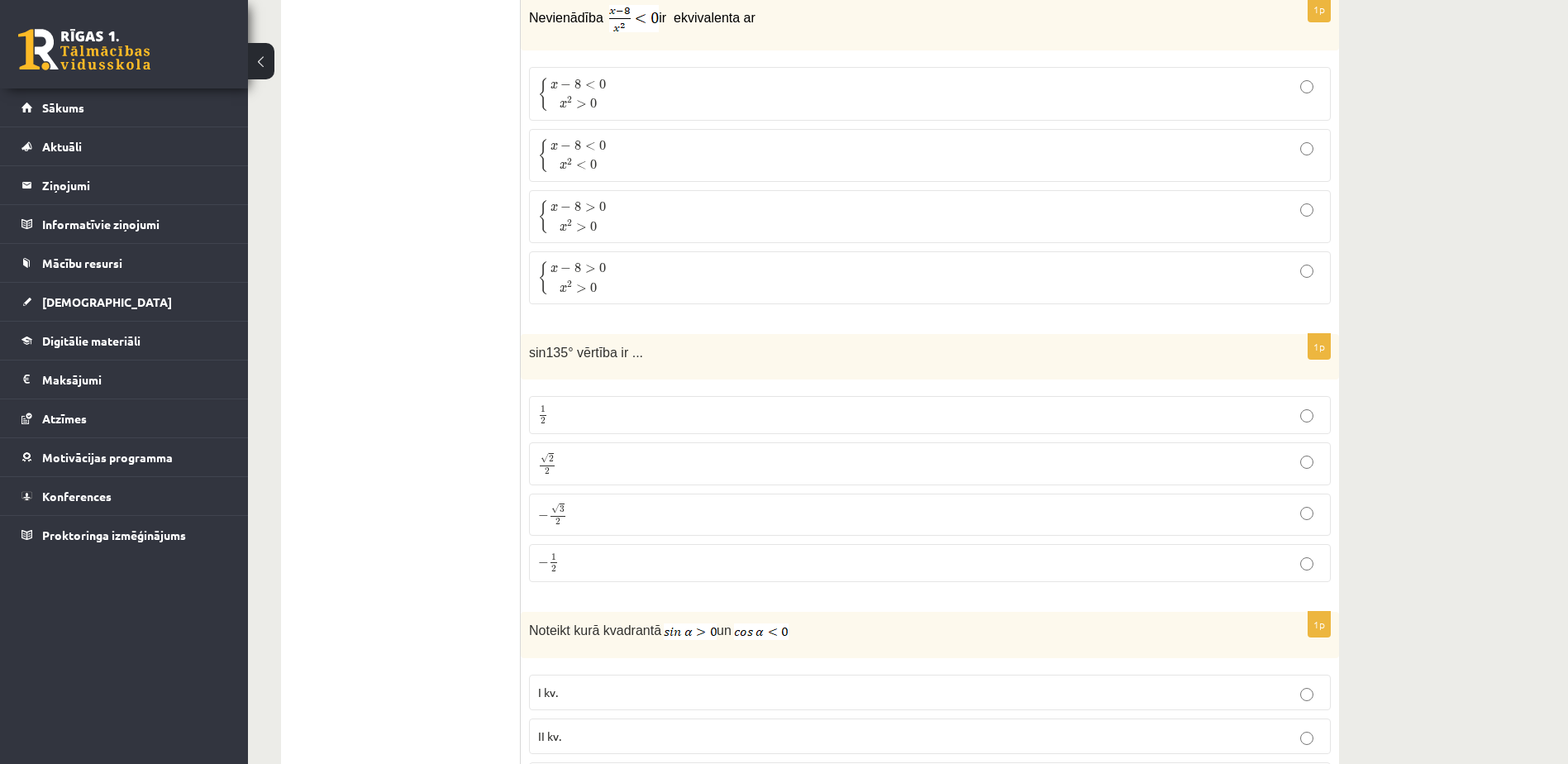
click at [646, 456] on p "√ 2 2 2 2" at bounding box center [930, 463] width 784 height 24
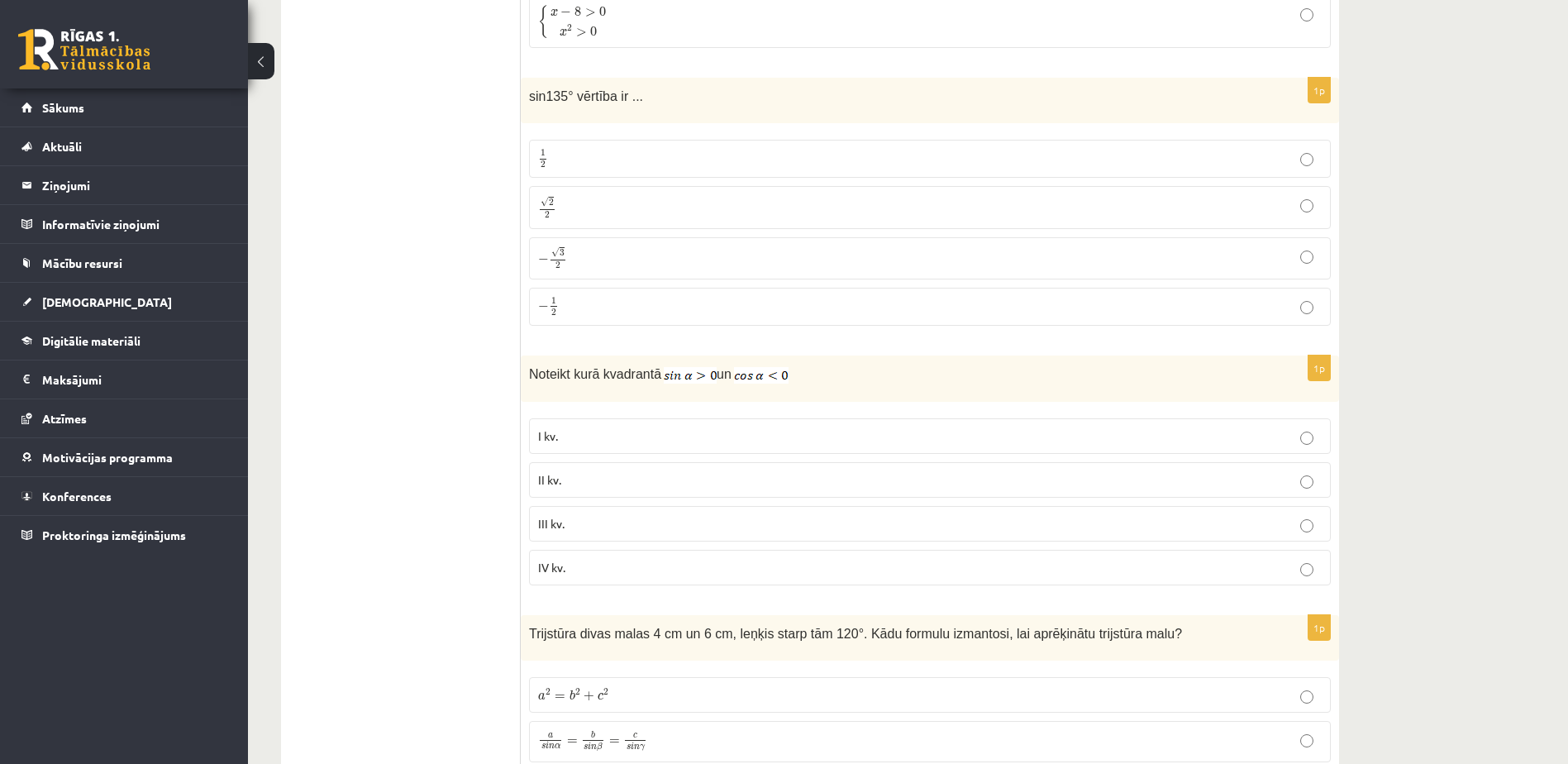
scroll to position [1901, 0]
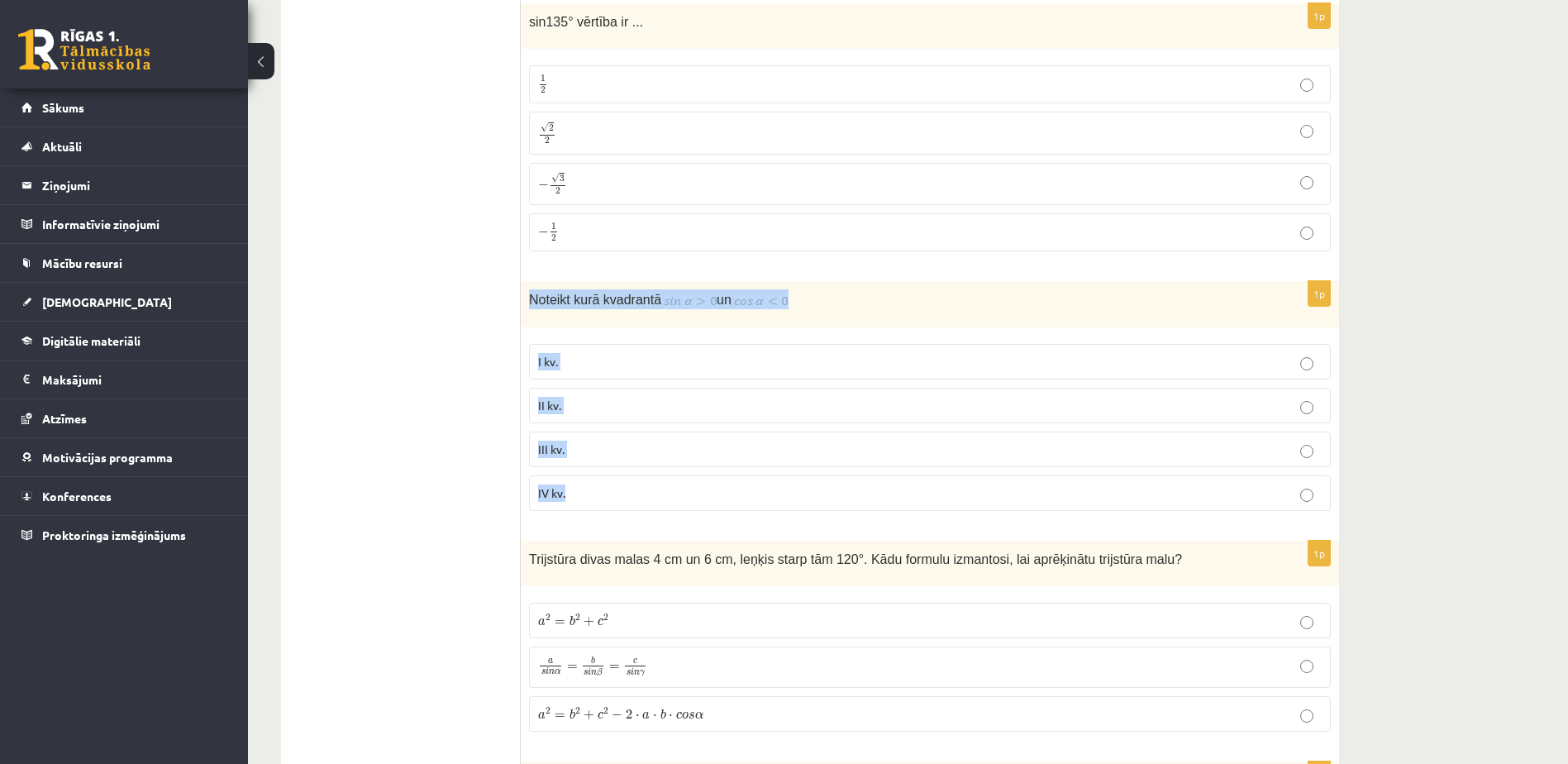
drag, startPoint x: 533, startPoint y: 299, endPoint x: 577, endPoint y: 487, distance: 193.1
click at [577, 487] on div "1p Noteikt kurā kvadrantā un I kv. II kv. III kv. IV kv." at bounding box center [930, 403] width 819 height 243
copy div "Noteikt kurā kvadrantā un I kv. II kv. III kv. IV kv."
click at [708, 316] on div "Noteikt kurā kvadrantā un" at bounding box center [930, 303] width 819 height 46
click at [599, 405] on p "II kv." at bounding box center [930, 405] width 784 height 18
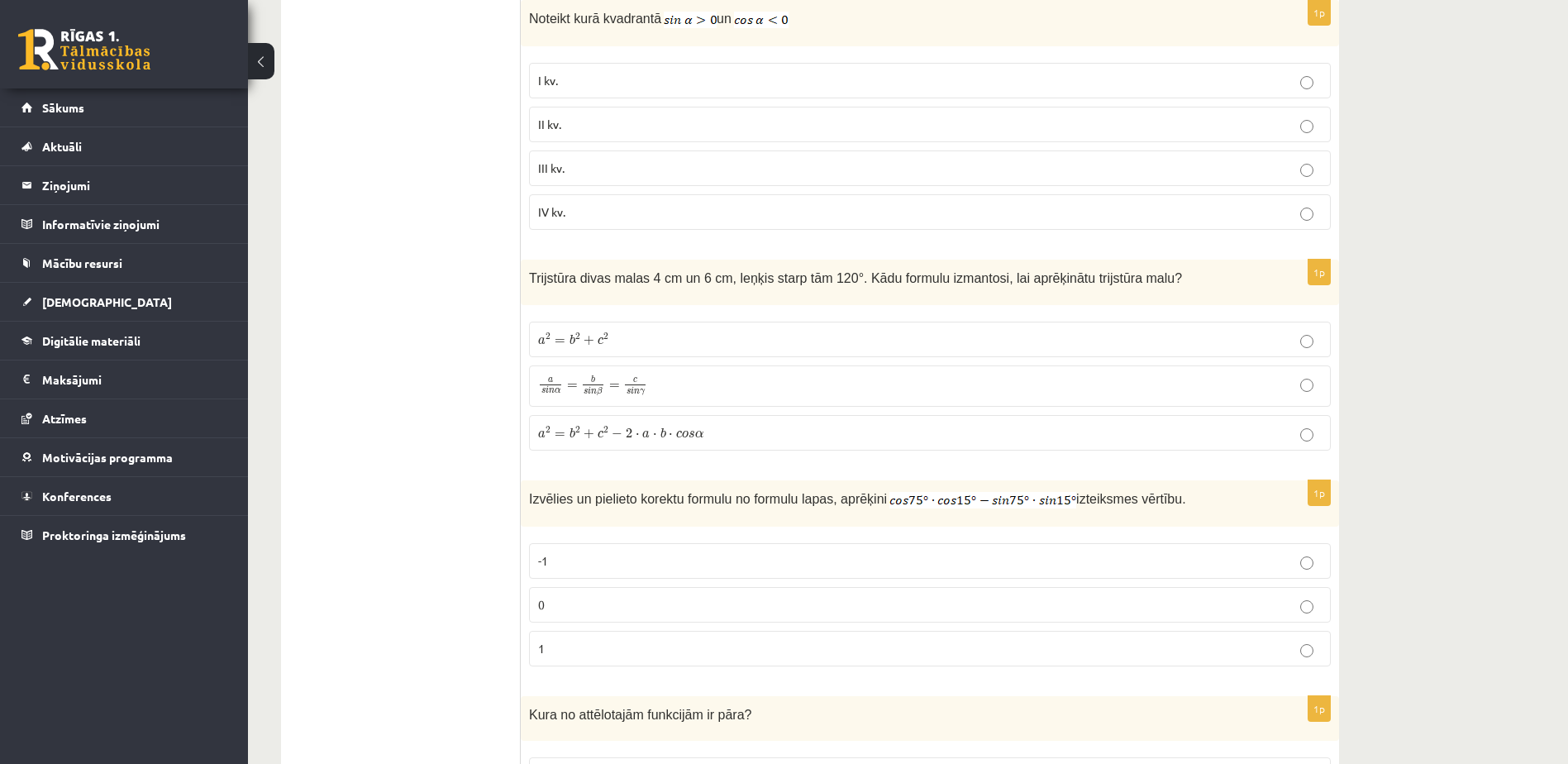
scroll to position [2231, 0]
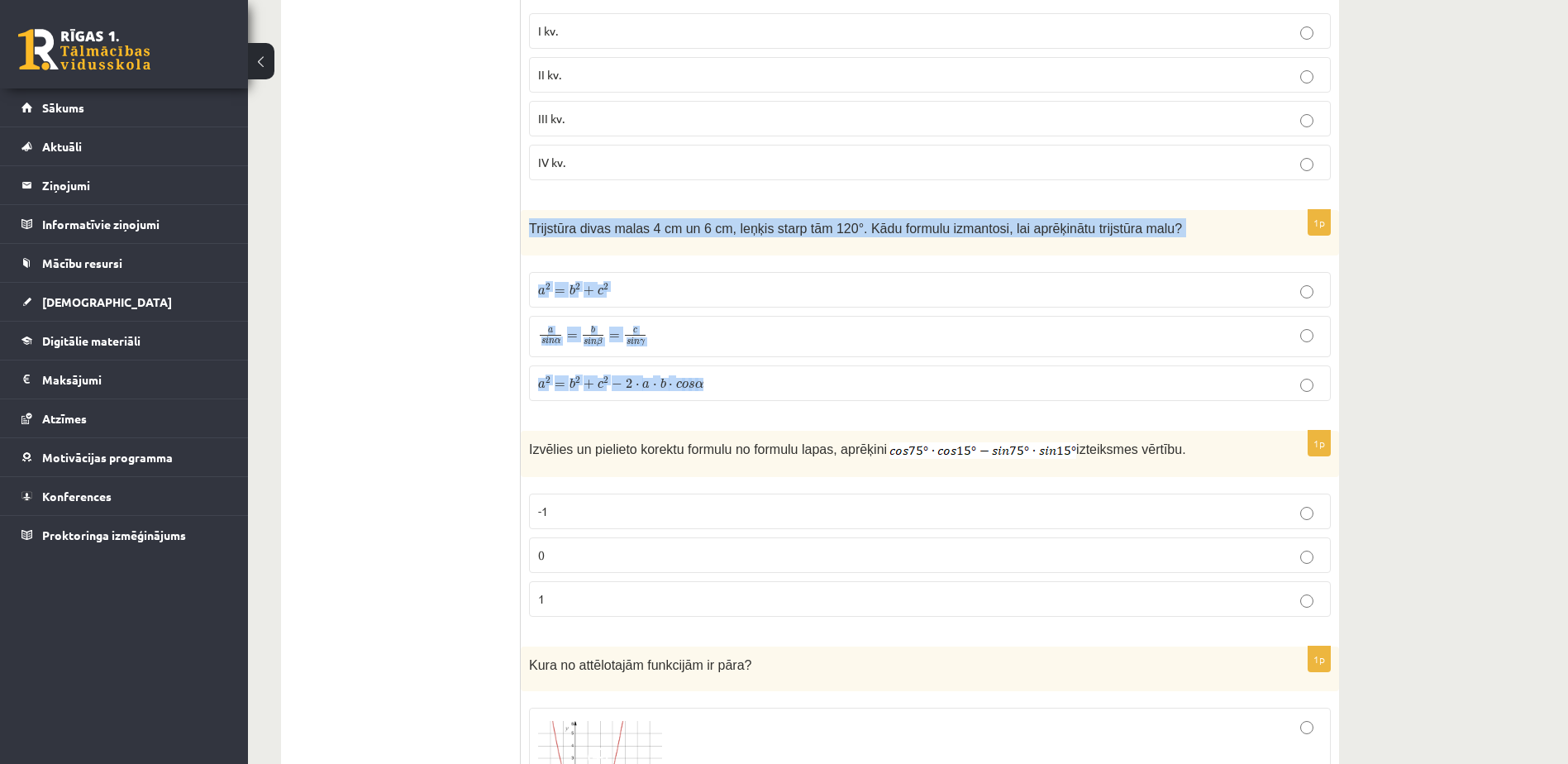
drag, startPoint x: 525, startPoint y: 224, endPoint x: 764, endPoint y: 372, distance: 281.1
click at [764, 372] on div "1p Trijstūra divas malas 4 cm un 6 cm, leņķis starp tām 120°. Kādu formulu izma…" at bounding box center [930, 311] width 819 height 203
drag, startPoint x: 764, startPoint y: 372, endPoint x: 633, endPoint y: 228, distance: 194.7
copy div "Trijstūra divas malas 4 cm un 6 cm, leņķis starp tām 120°. Kādu formulu izmanto…"
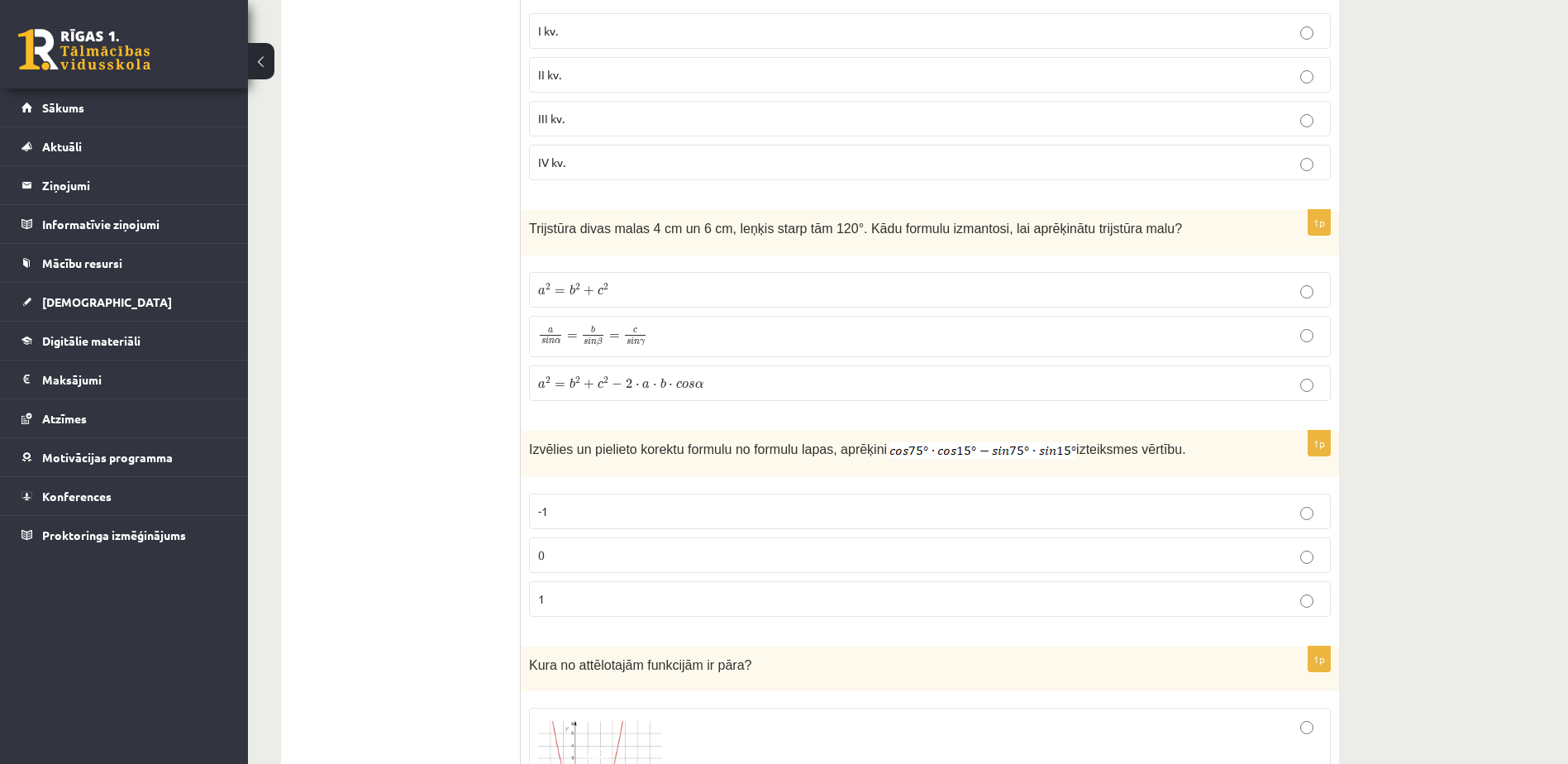
click at [624, 297] on p "a 2 = b 2 + c 2 a 2 = b 2 + c 2" at bounding box center [930, 289] width 784 height 18
click at [882, 385] on p "a 2 = b 2 + c 2 − 2 ⋅ a ⋅ b ⋅ c o s α a 2 = b 2 + c 2 − 2 ⋅ a ⋅ b ⋅ c o s α" at bounding box center [930, 383] width 784 height 18
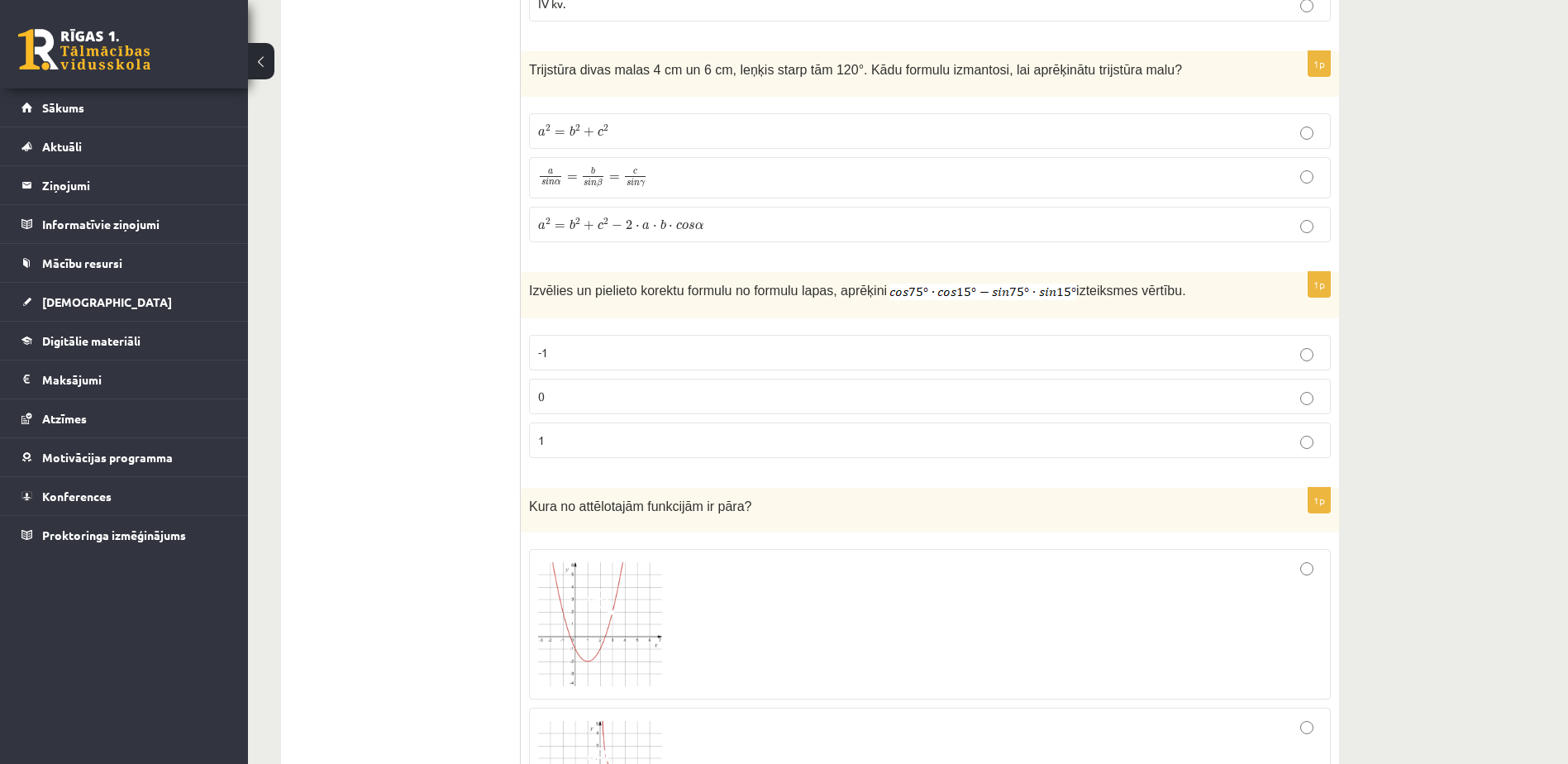
scroll to position [2397, 0]
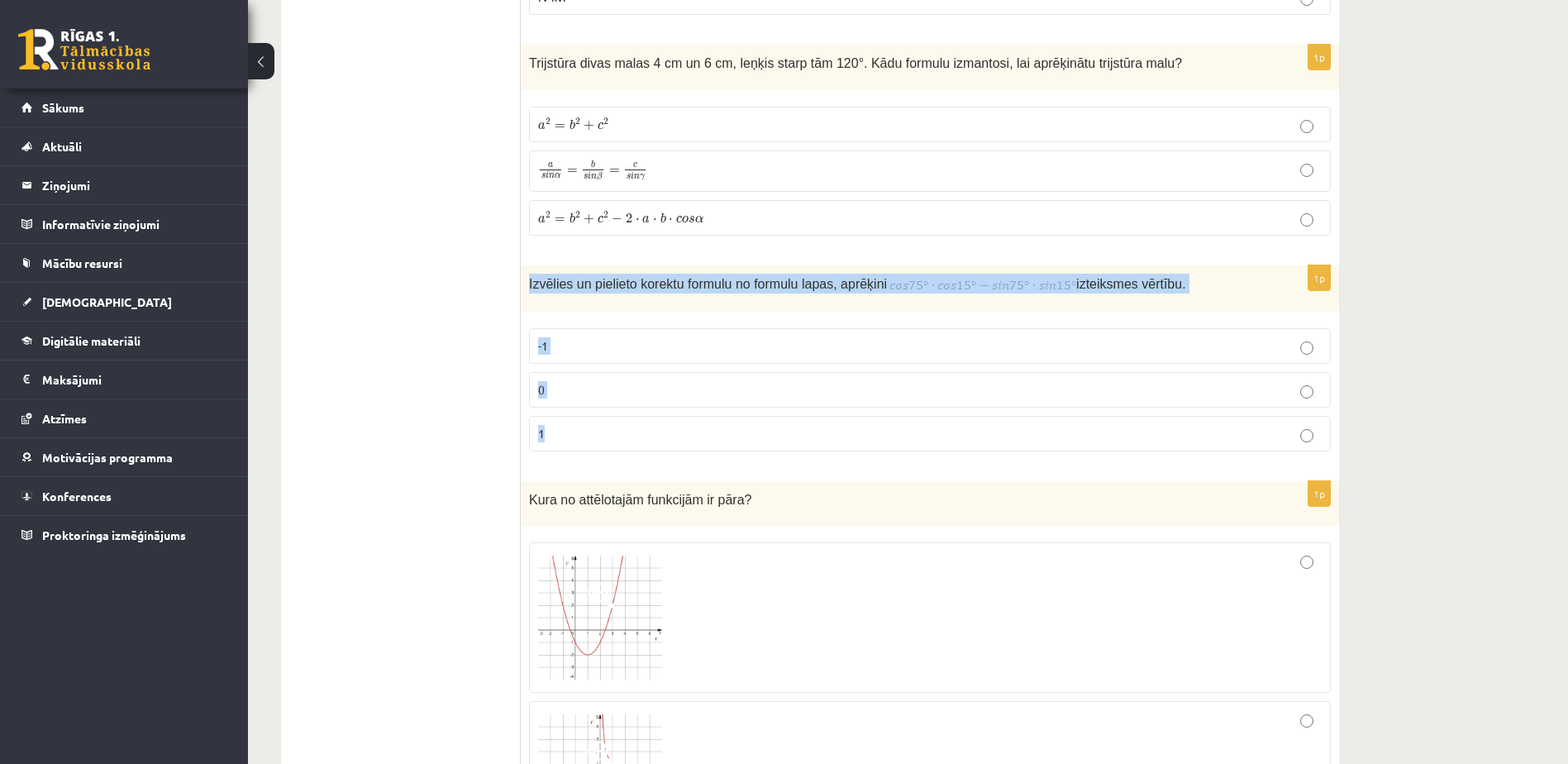
drag, startPoint x: 527, startPoint y: 280, endPoint x: 581, endPoint y: 460, distance: 187.9
click at [581, 460] on div "1p Izvēlies un pielieto korektu formulu no formulu lapas, aprēķini izteiksmes v…" at bounding box center [930, 364] width 819 height 199
drag, startPoint x: 581, startPoint y: 460, endPoint x: 577, endPoint y: 439, distance: 21.4
copy div "Izvēlies un pielieto korektu formulu no formulu lapas, aprēķini izteiksmes vērt…"
click at [964, 311] on div "Izvēlies un pielieto korektu formulu no formulu lapas, aprēķini izteiksmes vērt…" at bounding box center [930, 287] width 819 height 46
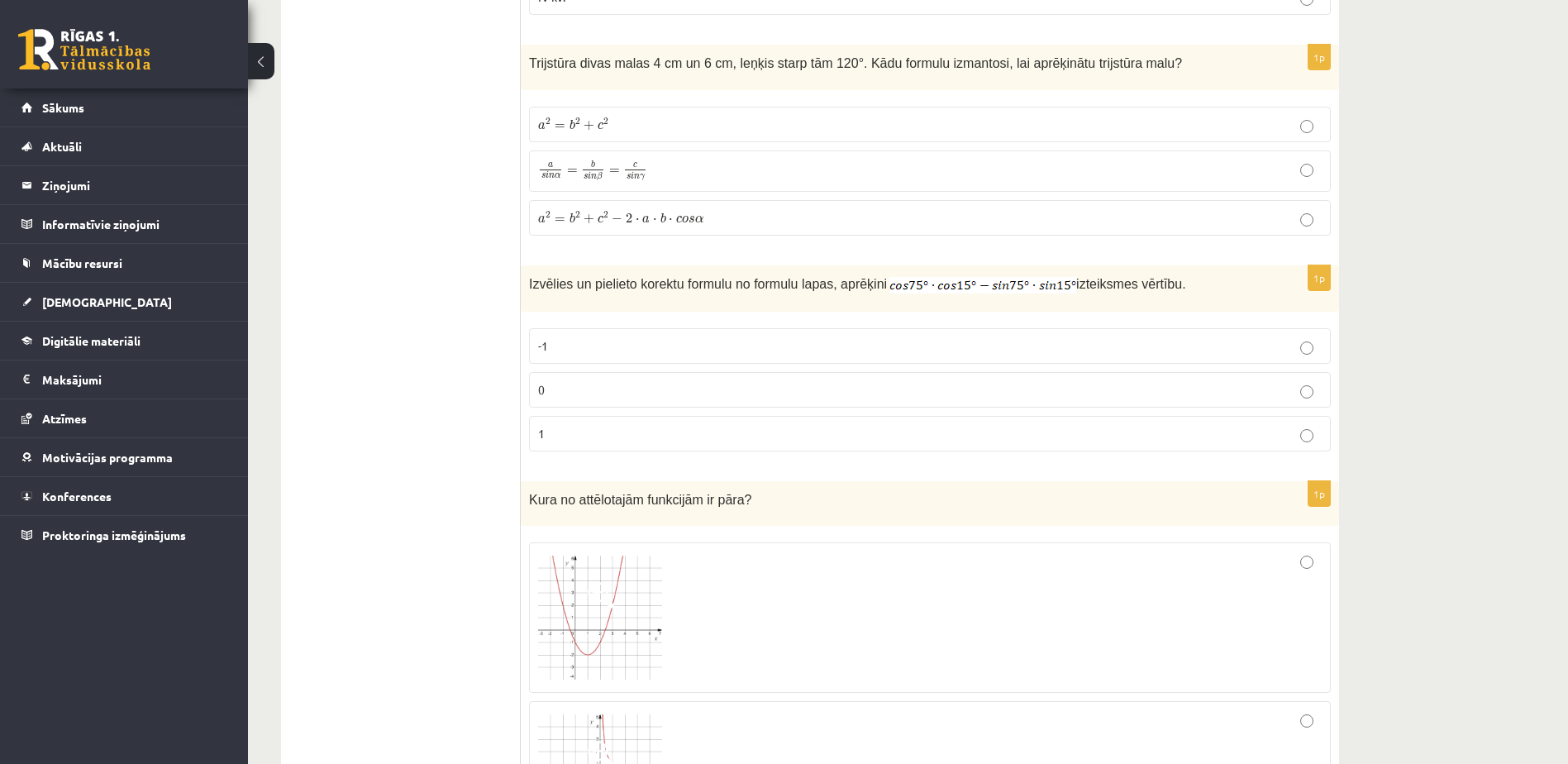
click at [628, 384] on p "0" at bounding box center [930, 389] width 784 height 18
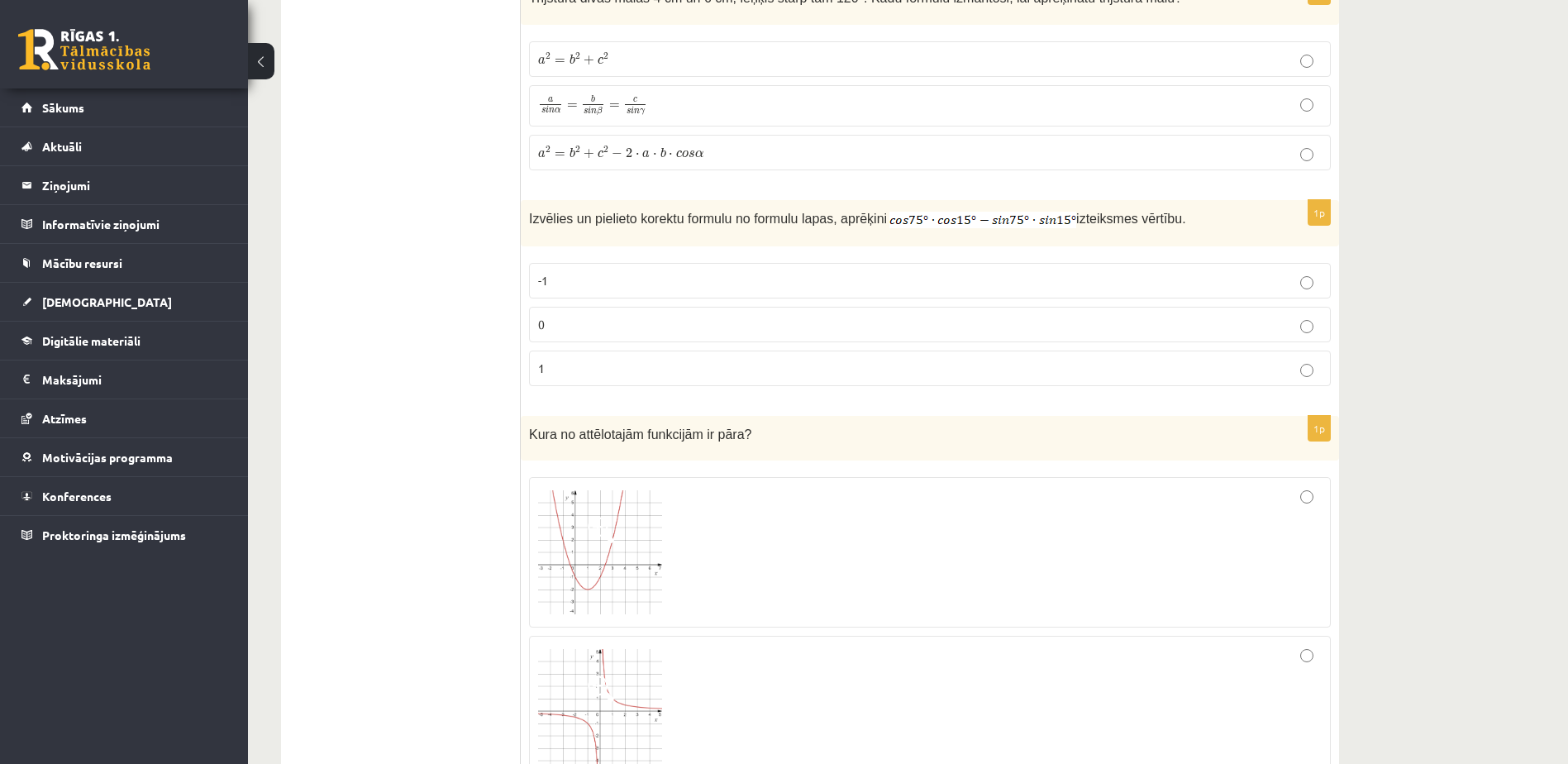
scroll to position [2645, 0]
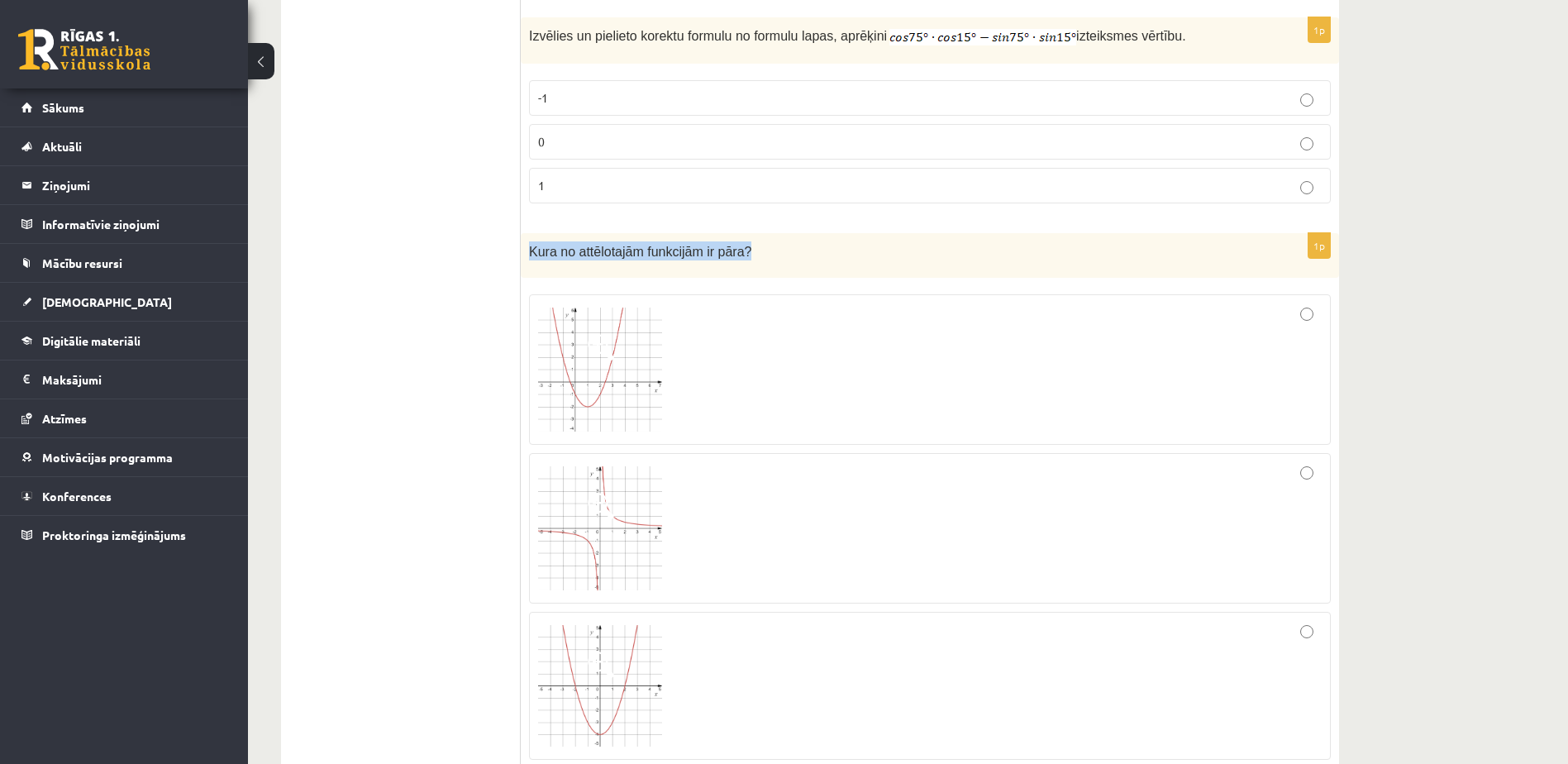
drag, startPoint x: 527, startPoint y: 250, endPoint x: 734, endPoint y: 254, distance: 207.0
click at [734, 254] on div "Kura no attēlotajām funkcijām ir pāra?" at bounding box center [930, 256] width 819 height 46
drag, startPoint x: 734, startPoint y: 254, endPoint x: 704, endPoint y: 254, distance: 30.0
copy span "Kura no attēlotajām funkcijām ir pāra?"
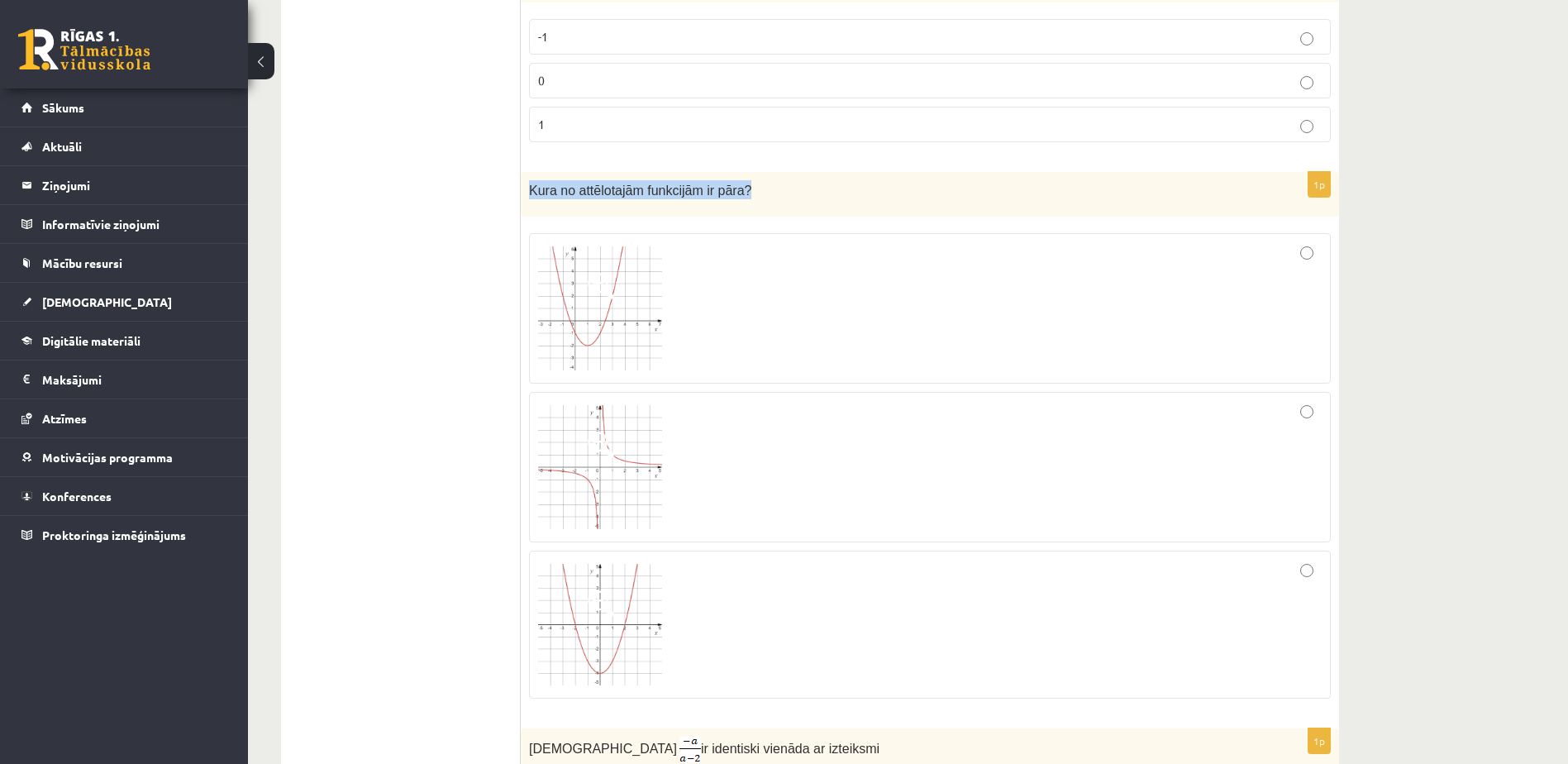
scroll to position [2810, 0]
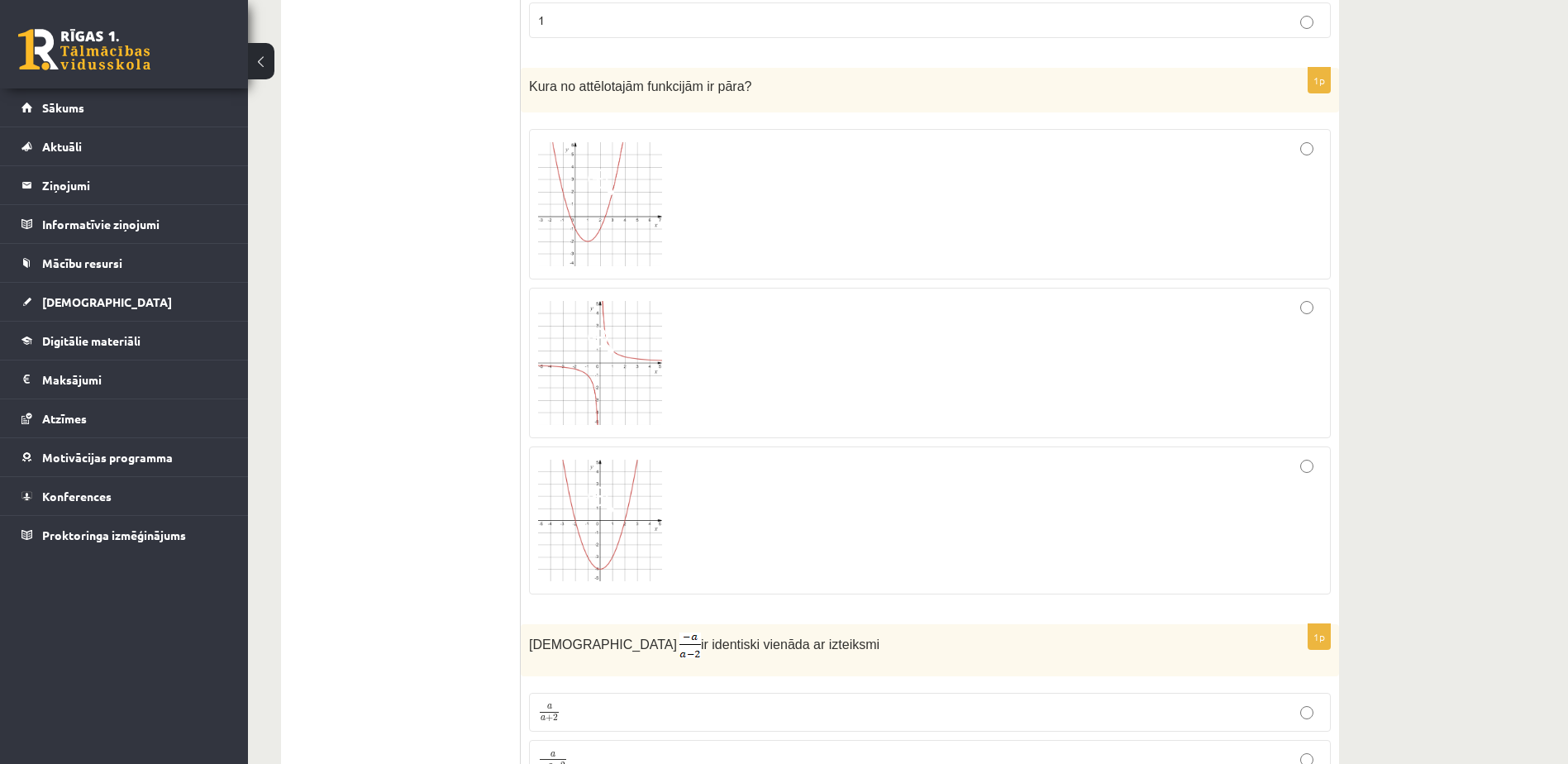
click at [810, 553] on div at bounding box center [930, 520] width 784 height 130
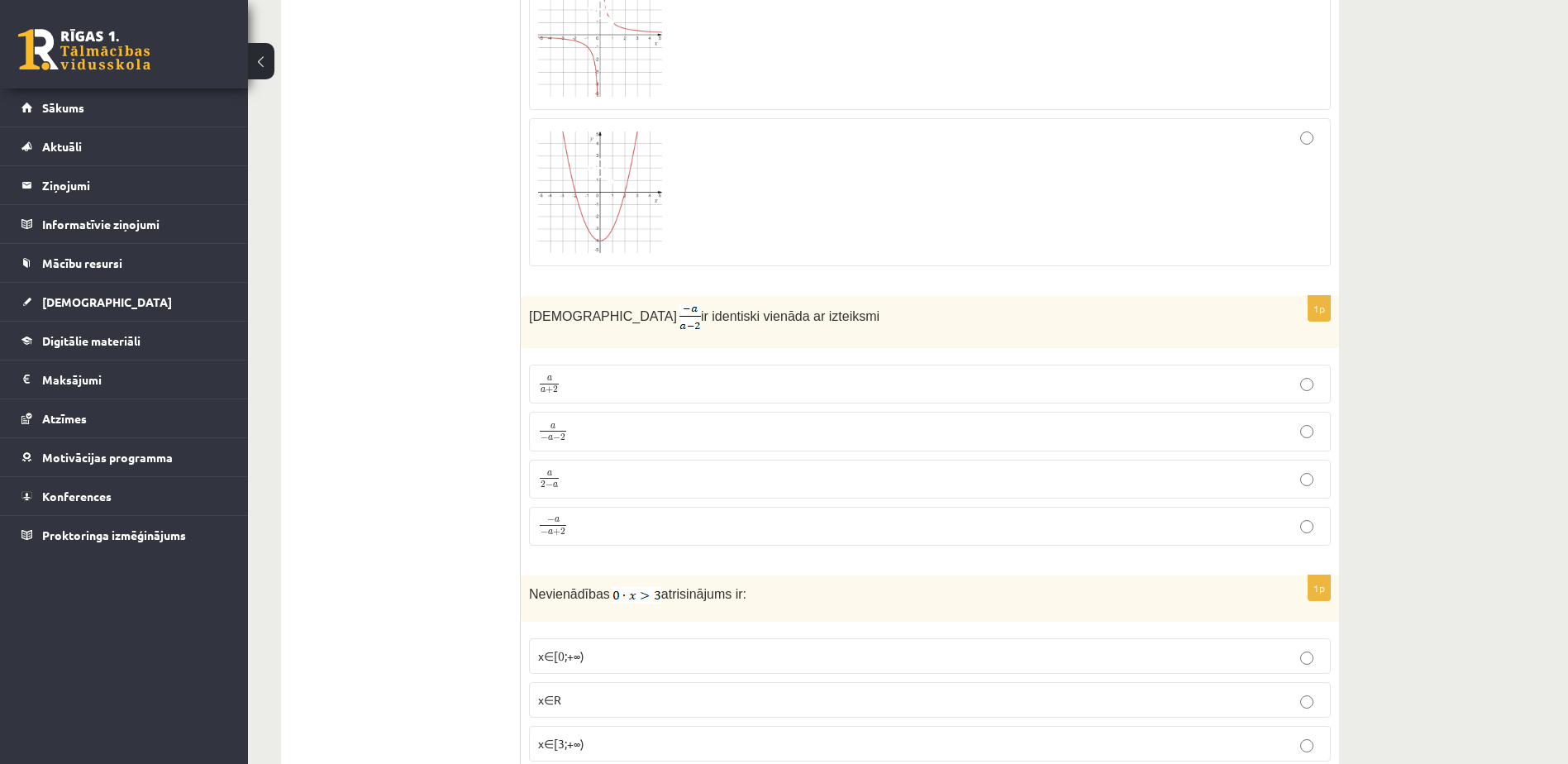
scroll to position [3140, 0]
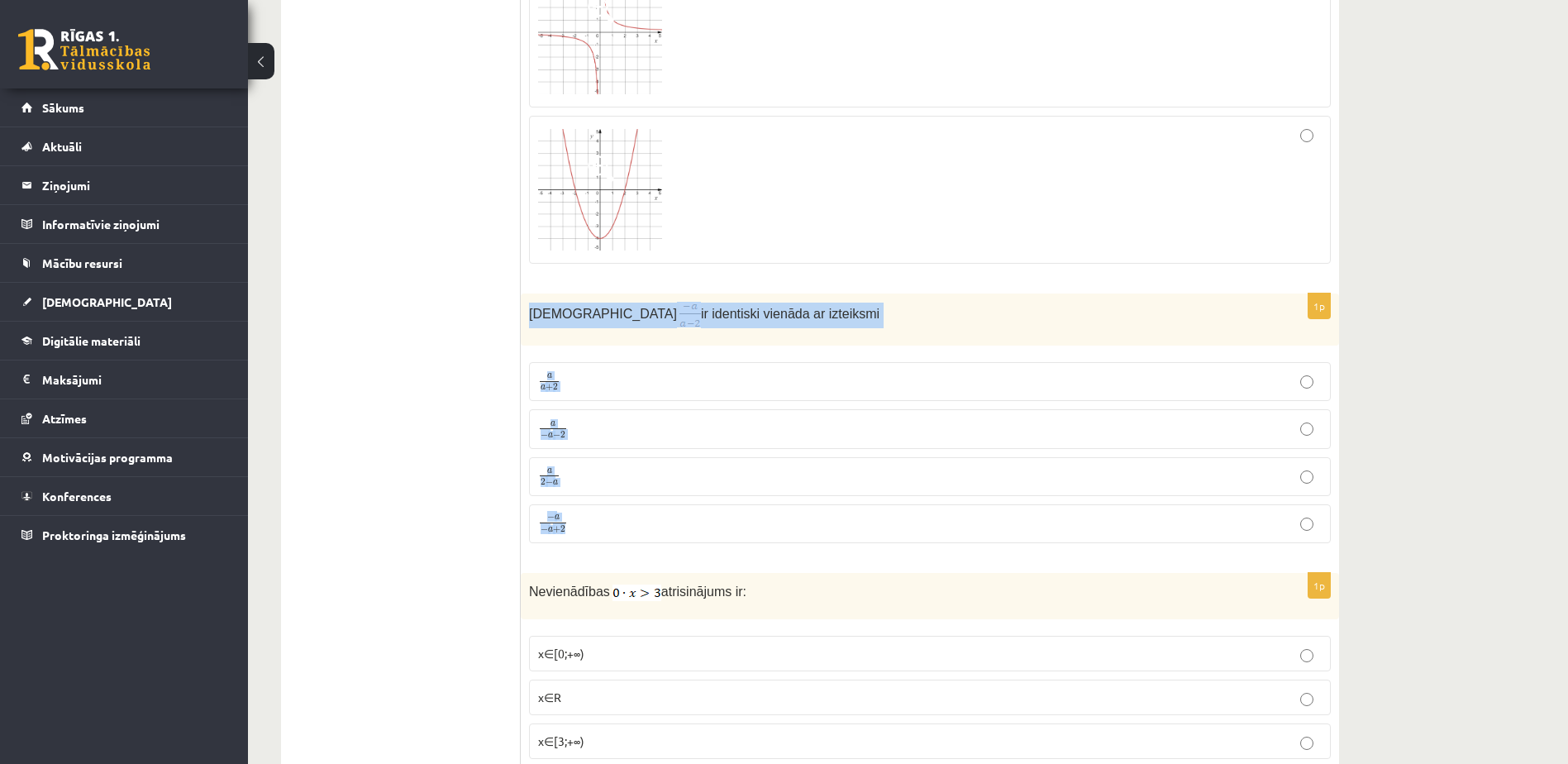
drag, startPoint x: 530, startPoint y: 305, endPoint x: 587, endPoint y: 511, distance: 213.7
click at [587, 511] on div "1p Izteiksme ir identiski vienāda ar izteiksmi a a + 2 a a + 2 a − a − 2 a − a …" at bounding box center [930, 424] width 819 height 263
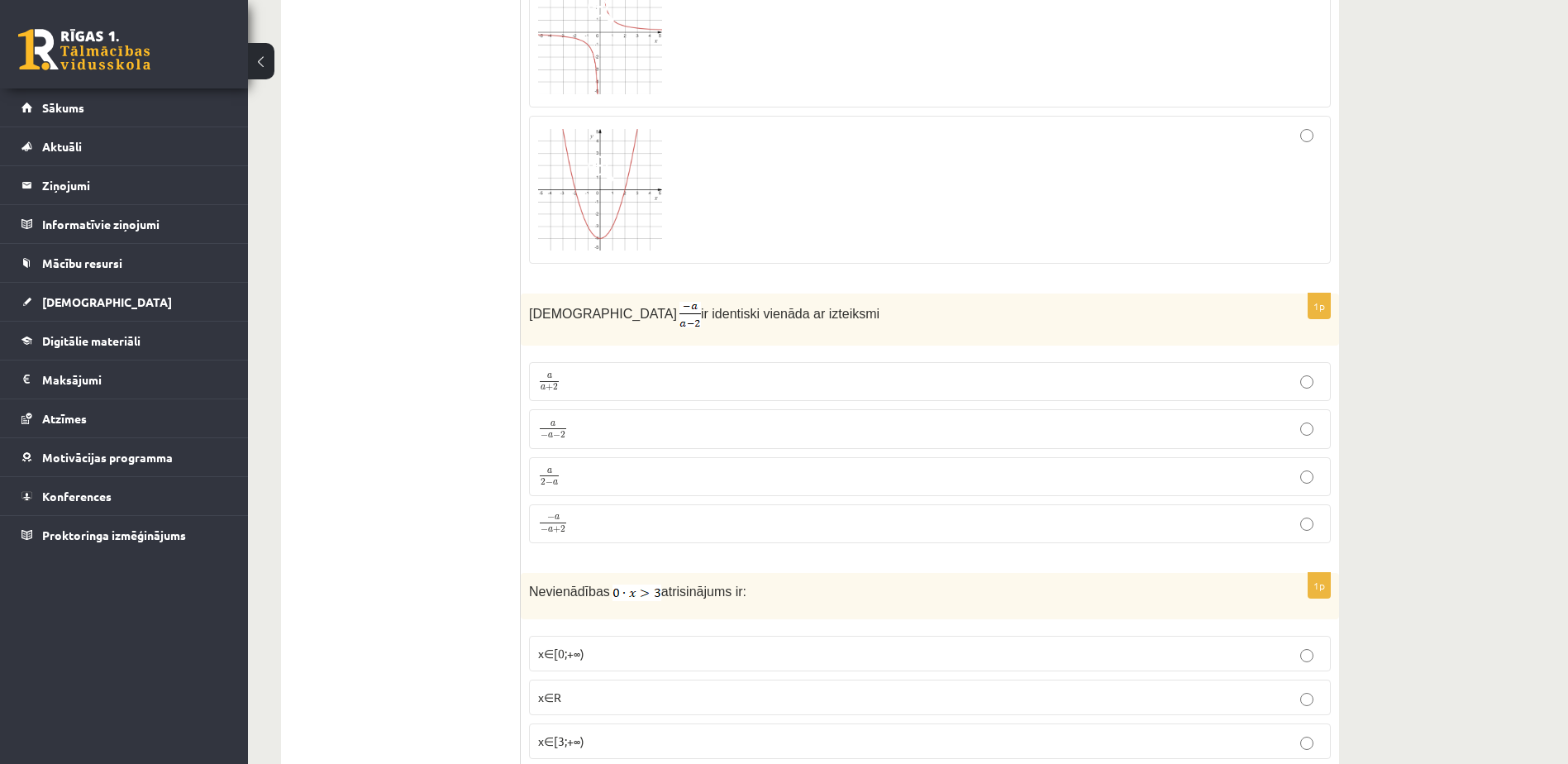
drag, startPoint x: 584, startPoint y: 512, endPoint x: 529, endPoint y: 321, distance: 198.8
click at [529, 321] on p "Izteiksme ir identiski vienāda ar izteiksmi" at bounding box center [889, 314] width 719 height 25
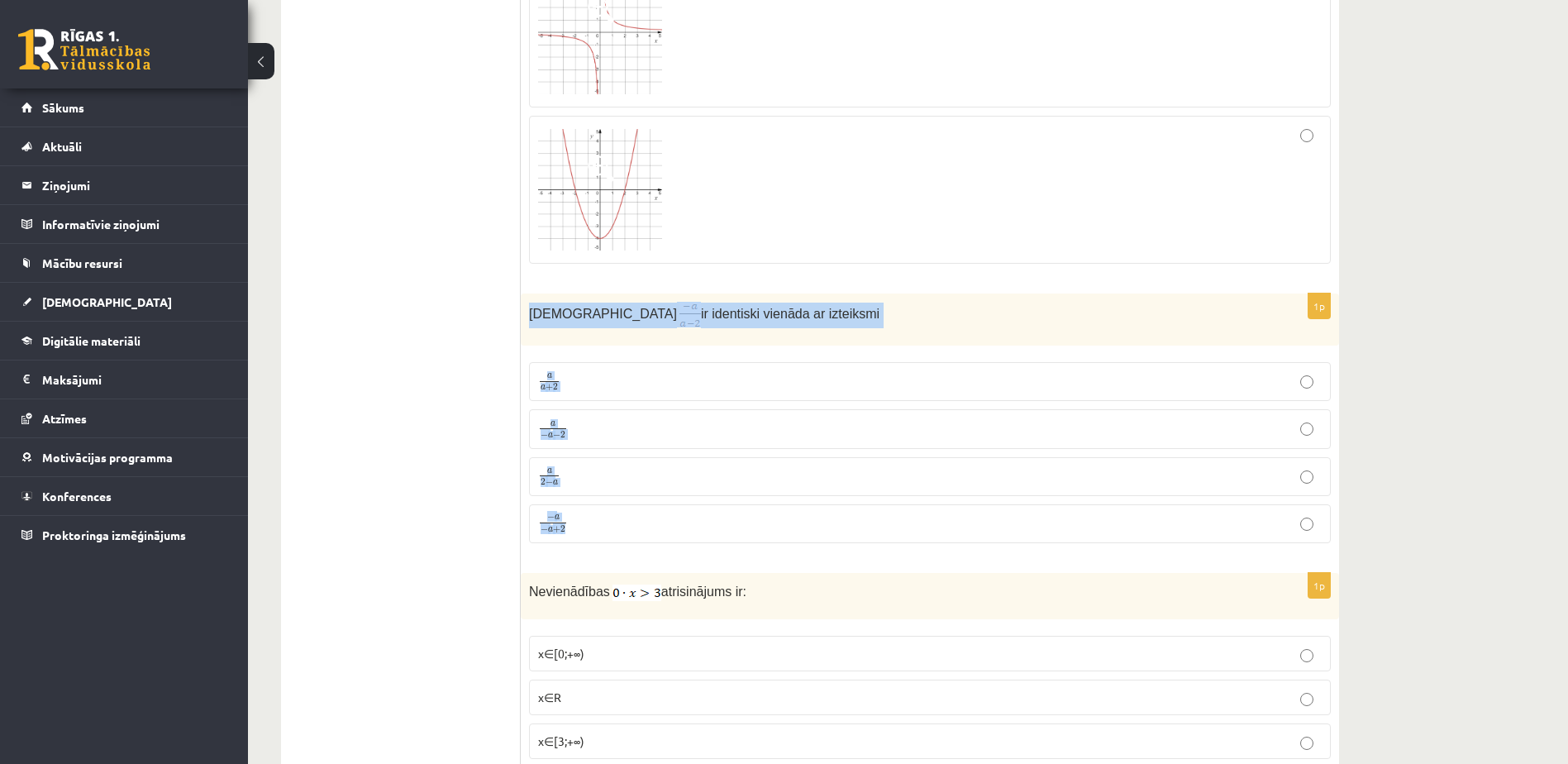
drag, startPoint x: 525, startPoint y: 303, endPoint x: 625, endPoint y: 530, distance: 248.1
click at [625, 530] on div "1p Izteiksme ir identiski vienāda ar izteiksmi a a + 2 a a + 2 a − a − 2 a − a …" at bounding box center [930, 424] width 819 height 263
drag, startPoint x: 625, startPoint y: 530, endPoint x: 647, endPoint y: 314, distance: 217.1
click at [651, 327] on p "Izteiksme ir identiski vienāda ar izteiksmi" at bounding box center [889, 314] width 719 height 25
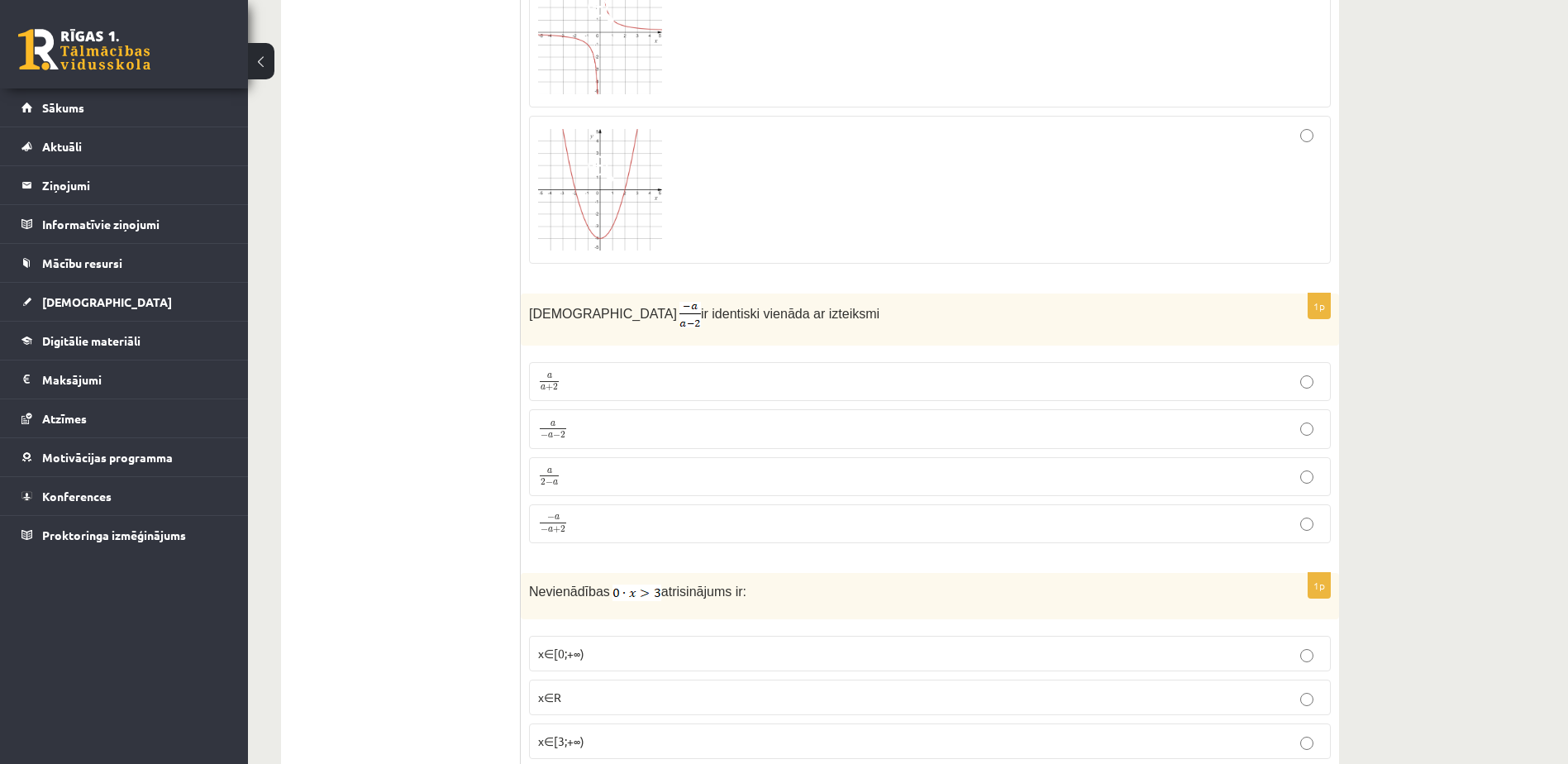
click at [635, 482] on p "a 2 − a a 2 − a" at bounding box center [930, 477] width 784 height 21
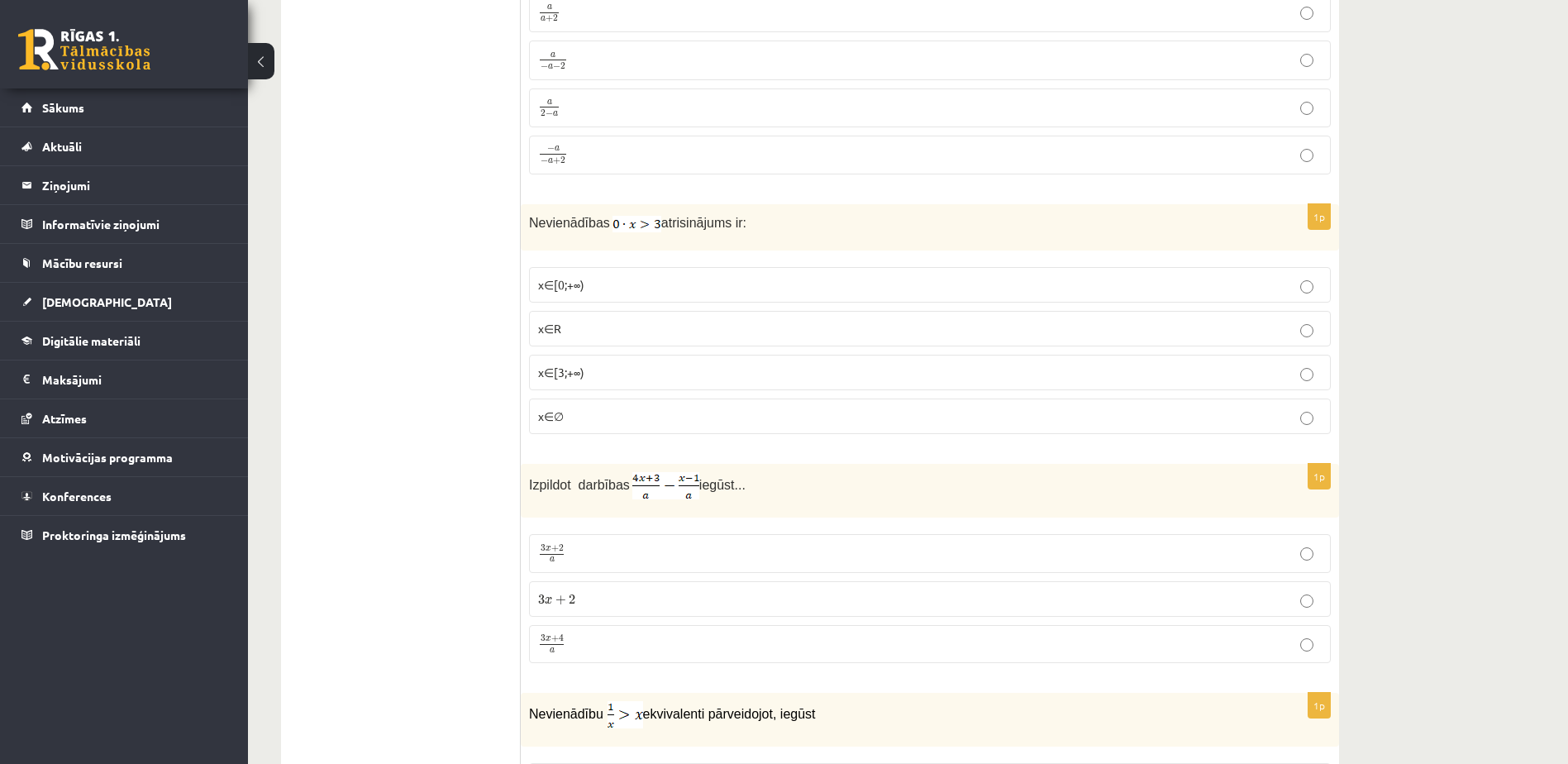
scroll to position [3554, 0]
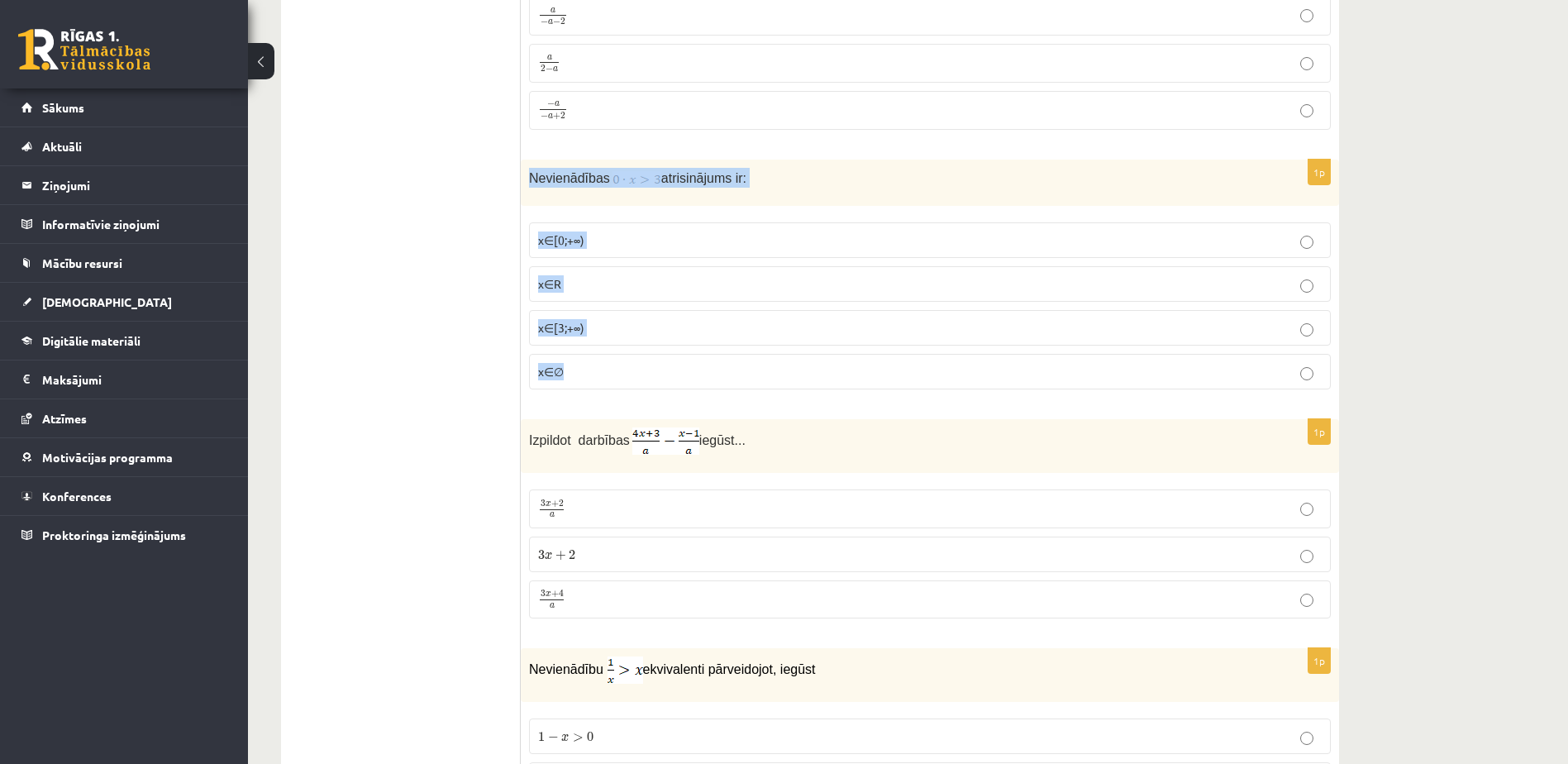
drag, startPoint x: 529, startPoint y: 167, endPoint x: 585, endPoint y: 365, distance: 205.8
click at [585, 365] on div "1p Nevienādības atrisinājums ir: x∈[0;+∞) x∈R x∈[3;+∞) x∈∅" at bounding box center [930, 281] width 819 height 243
click at [648, 189] on div "Nevienādības atrisinājums ir:" at bounding box center [930, 182] width 819 height 46
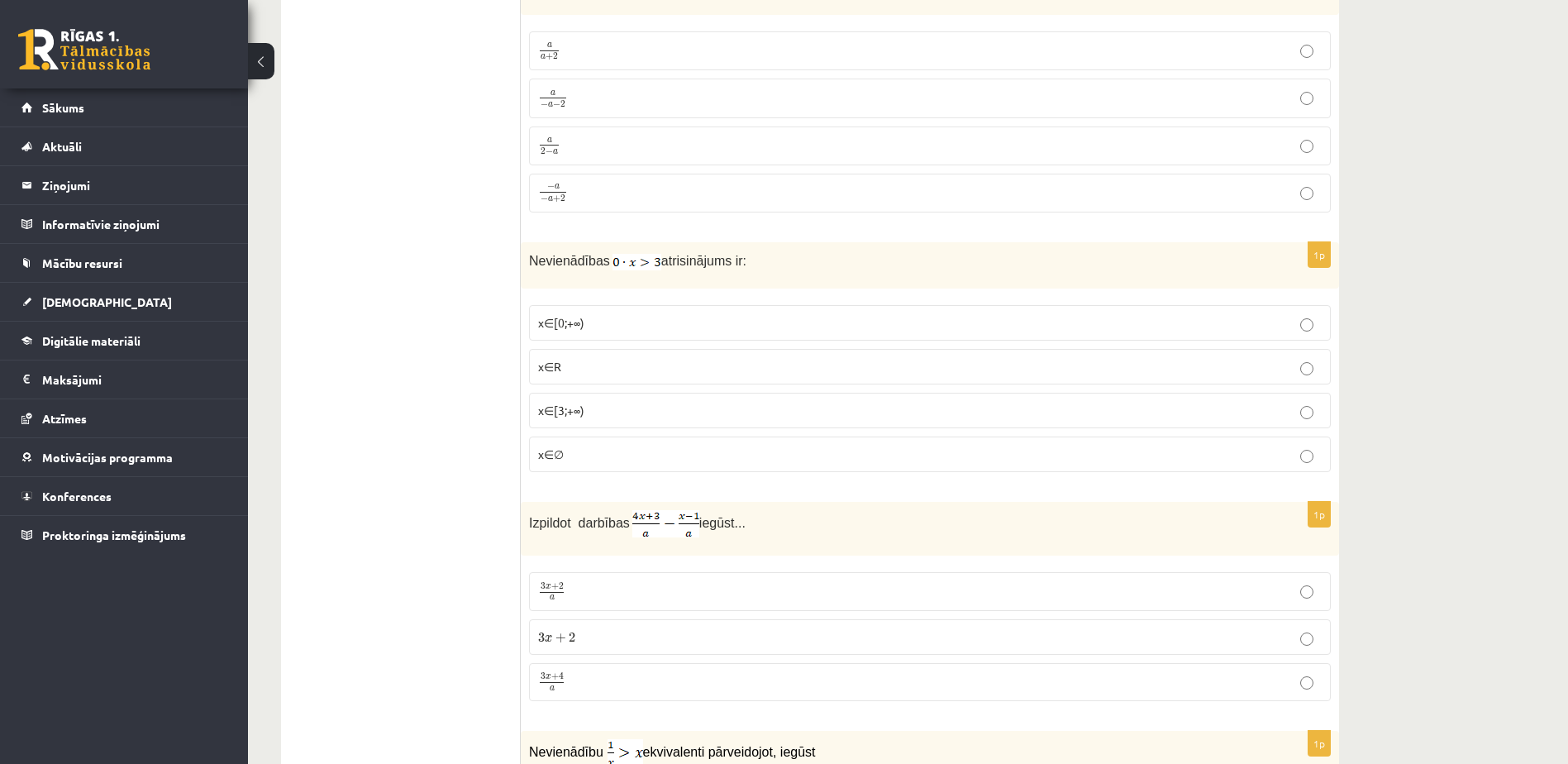
click at [597, 448] on p "x∈∅" at bounding box center [930, 454] width 784 height 18
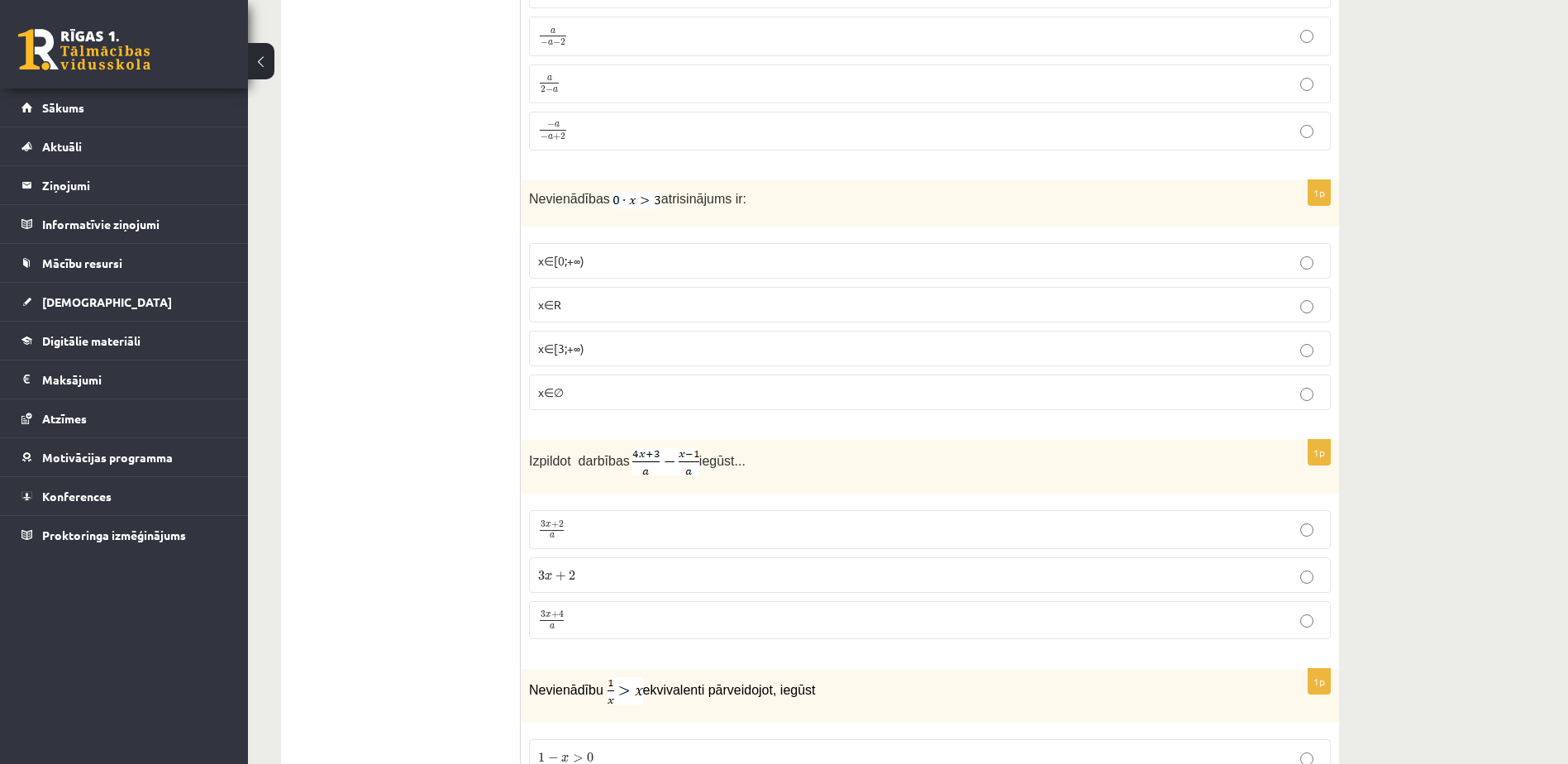
scroll to position [3719, 0]
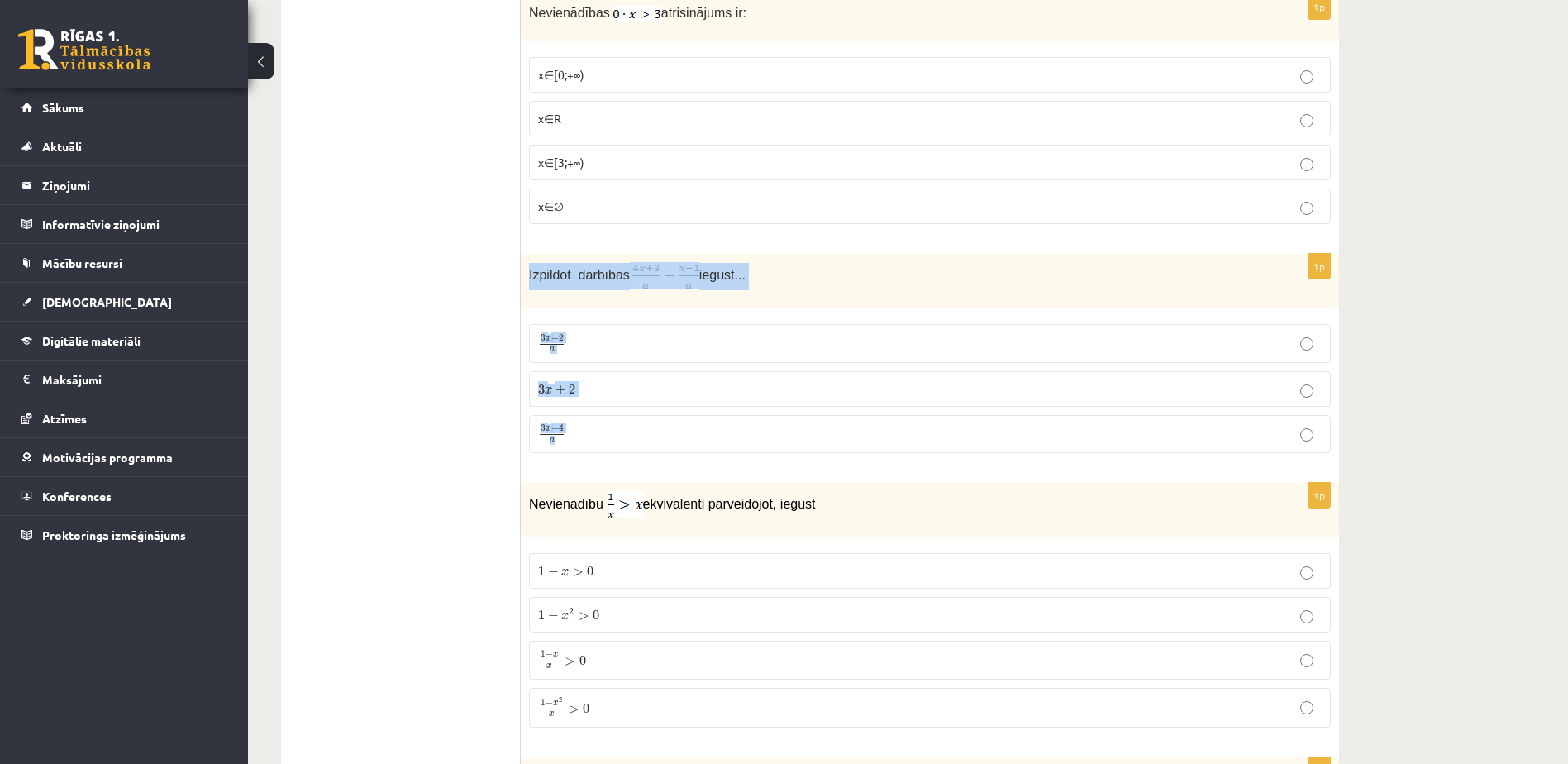
drag, startPoint x: 527, startPoint y: 272, endPoint x: 606, endPoint y: 425, distance: 172.2
click at [606, 425] on div "1p Izpildot darbības iegūst... 3 x + 2 a 3 x + 2 a 3 x + 2 3 x + 2 3 x + 4 a 3 …" at bounding box center [930, 360] width 819 height 213
drag, startPoint x: 606, startPoint y: 425, endPoint x: 614, endPoint y: 266, distance: 159.2
click at [866, 270] on p "Izpildot darbības iegūst..." at bounding box center [889, 275] width 719 height 27
click at [590, 425] on p "3 x + 4 a 3 x + 4 a" at bounding box center [930, 434] width 784 height 21
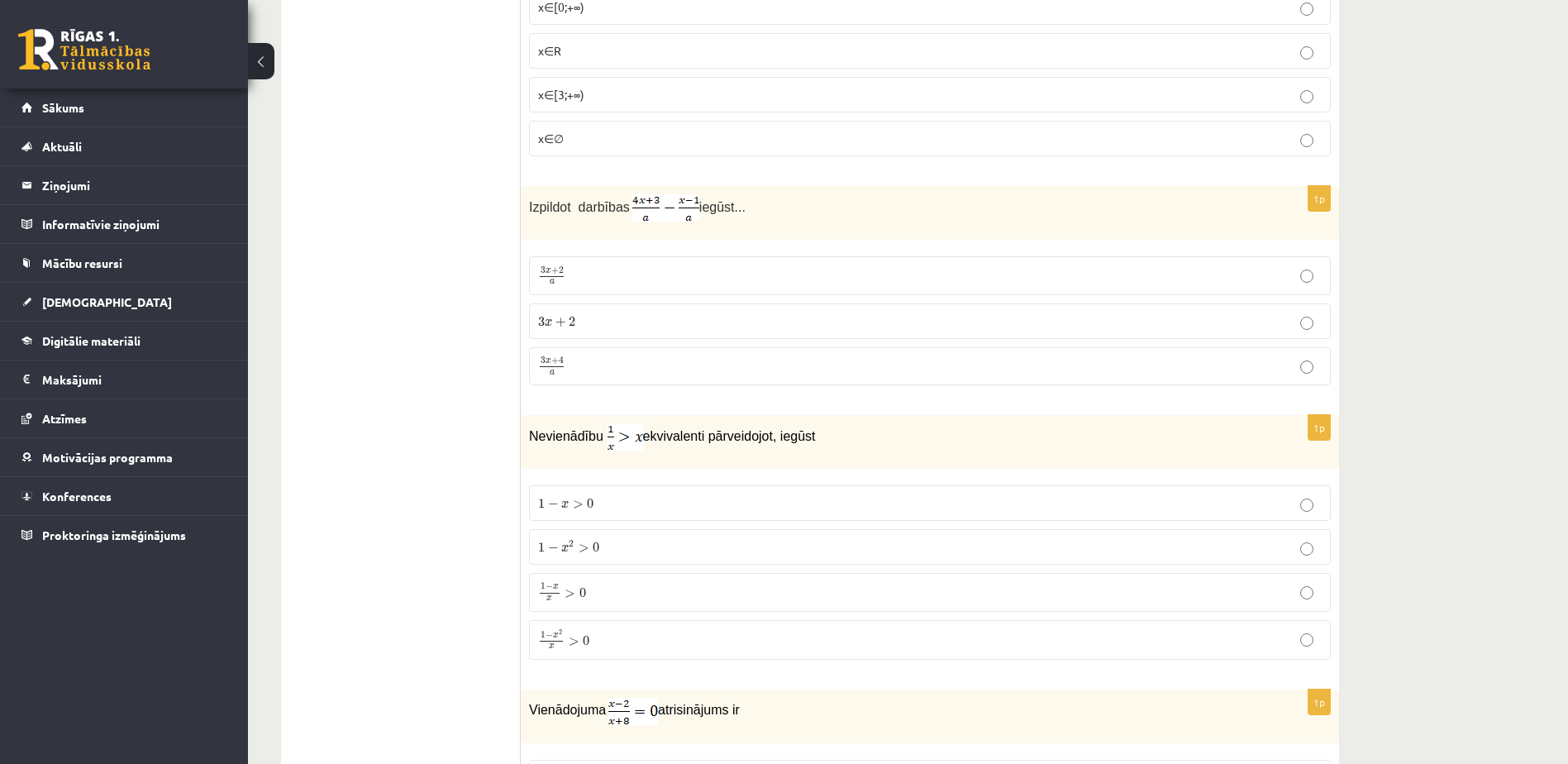
scroll to position [4049, 0]
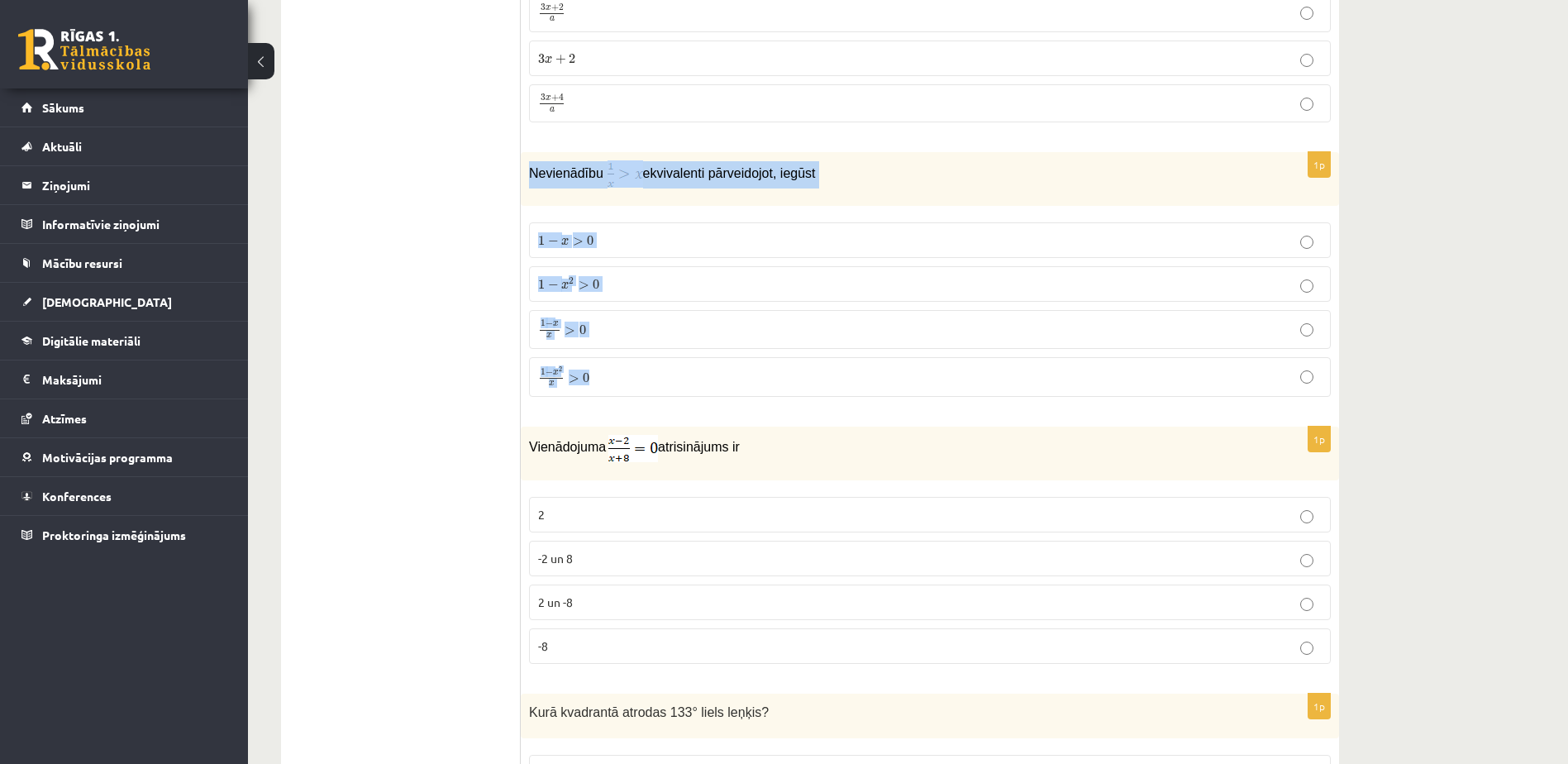
drag, startPoint x: 526, startPoint y: 167, endPoint x: 613, endPoint y: 391, distance: 240.3
click at [613, 391] on div "1p Nevienādību ekvivalenti pārveidojot, iegūst 1 − x > 0 1 − x > 0 1 − x 2 > 0 …" at bounding box center [930, 280] width 819 height 257
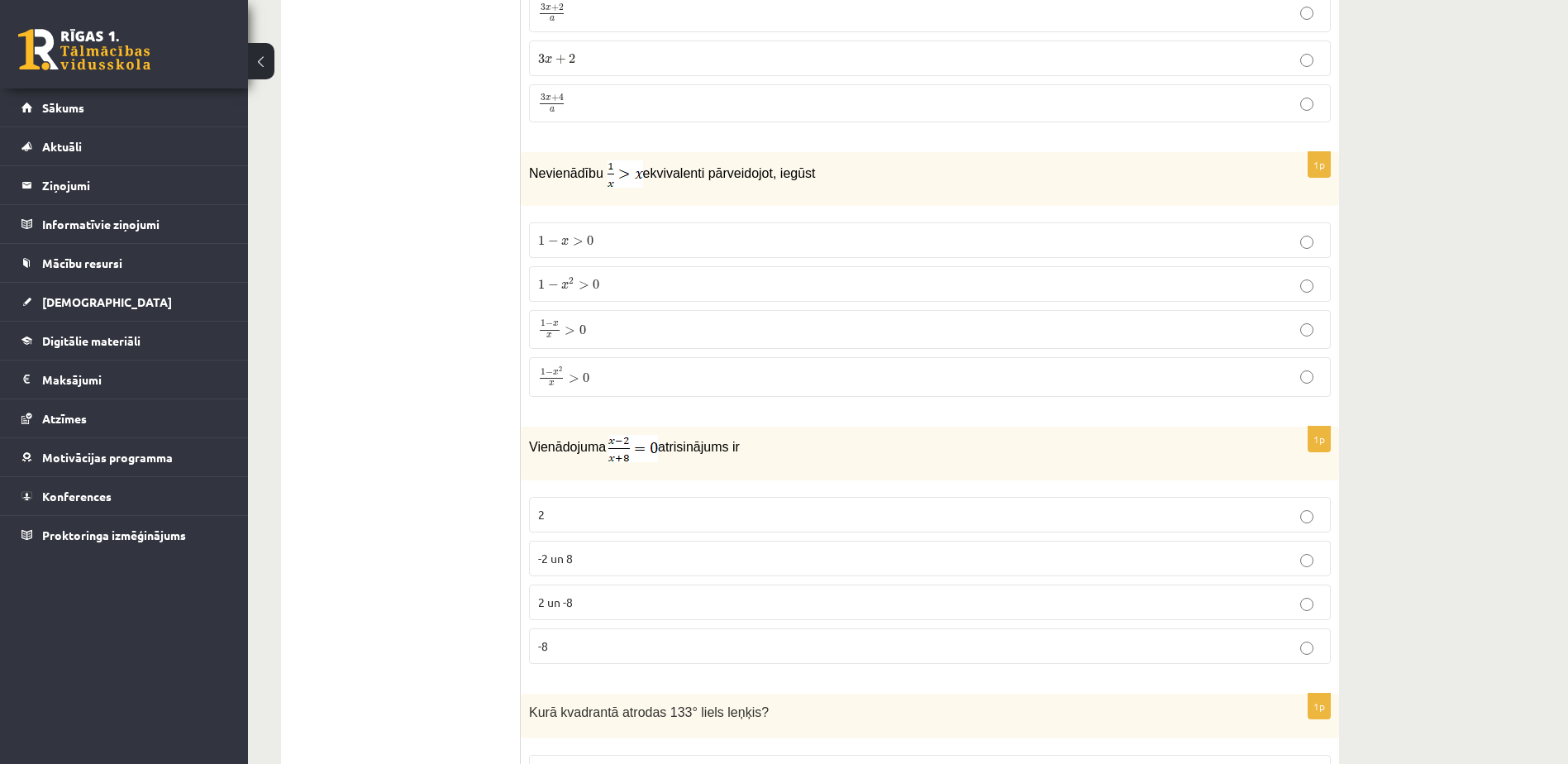
drag, startPoint x: 607, startPoint y: 389, endPoint x: 530, endPoint y: 164, distance: 237.8
click at [530, 166] on span "Nevienādību" at bounding box center [566, 172] width 74 height 14
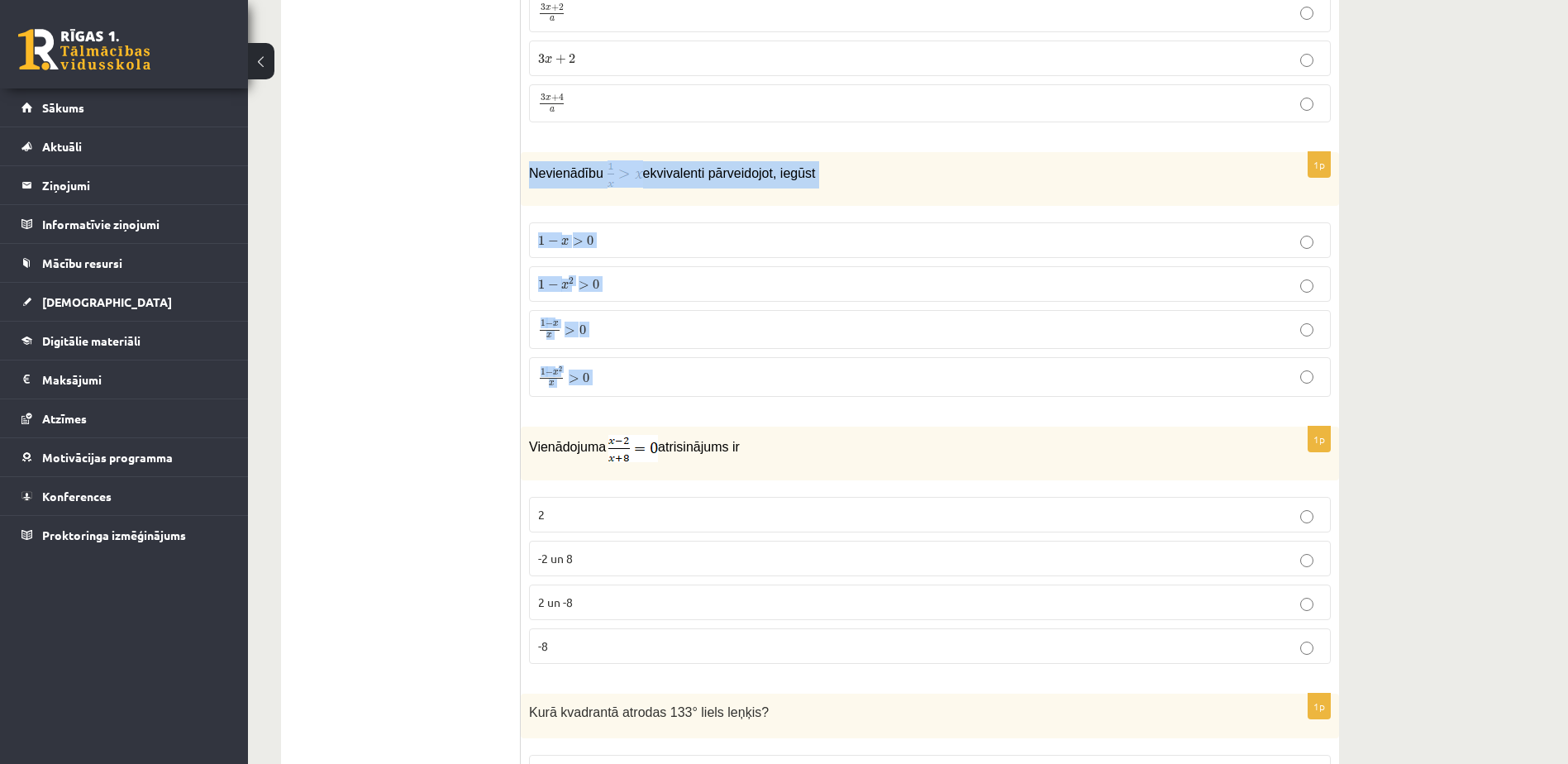
drag, startPoint x: 530, startPoint y: 164, endPoint x: 645, endPoint y: 357, distance: 224.7
click at [645, 357] on div "1p Nevienādību ekvivalenti pārveidojot, iegūst 1 − x > 0 1 − x > 0 1 − x 2 > 0 …" at bounding box center [930, 280] width 819 height 257
drag, startPoint x: 645, startPoint y: 357, endPoint x: 680, endPoint y: 172, distance: 188.3
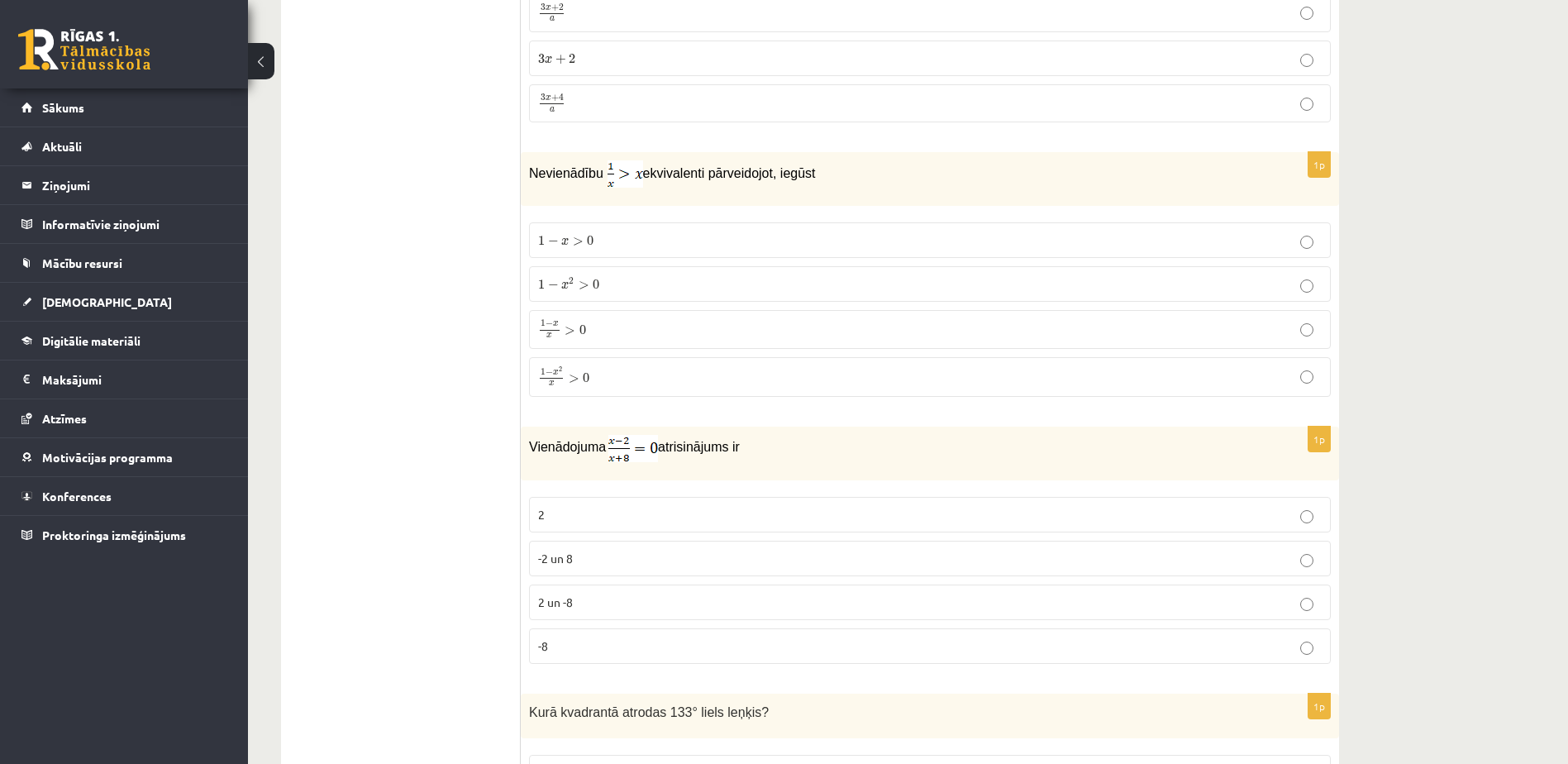
click at [429, 200] on ul "Tests Izvērtējums!" at bounding box center [409, 431] width 223 height 8367
click at [601, 369] on p "1 − x 2 x > 0 1 − x 2 x > 0" at bounding box center [930, 376] width 784 height 22
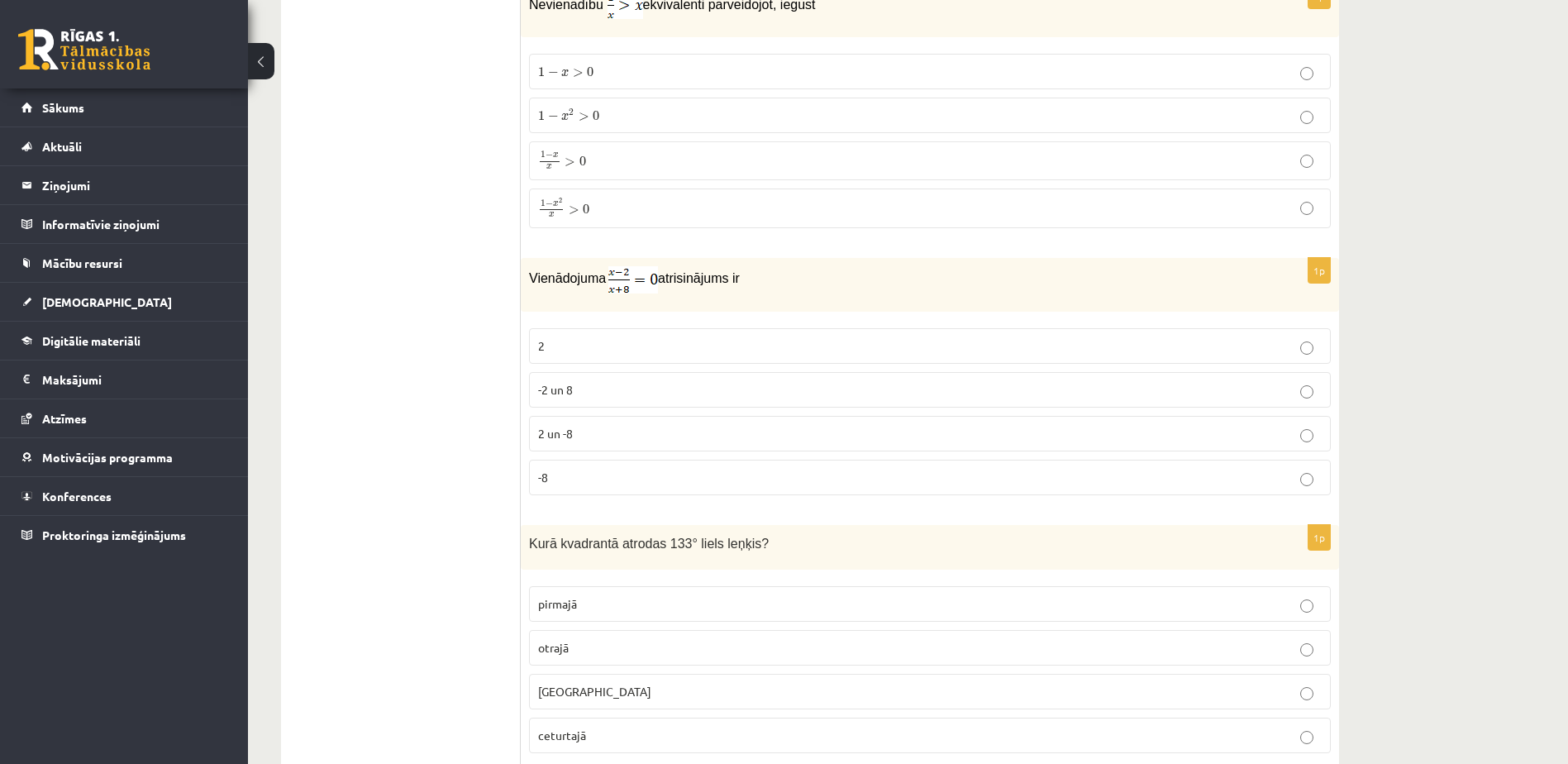
scroll to position [4133, 0]
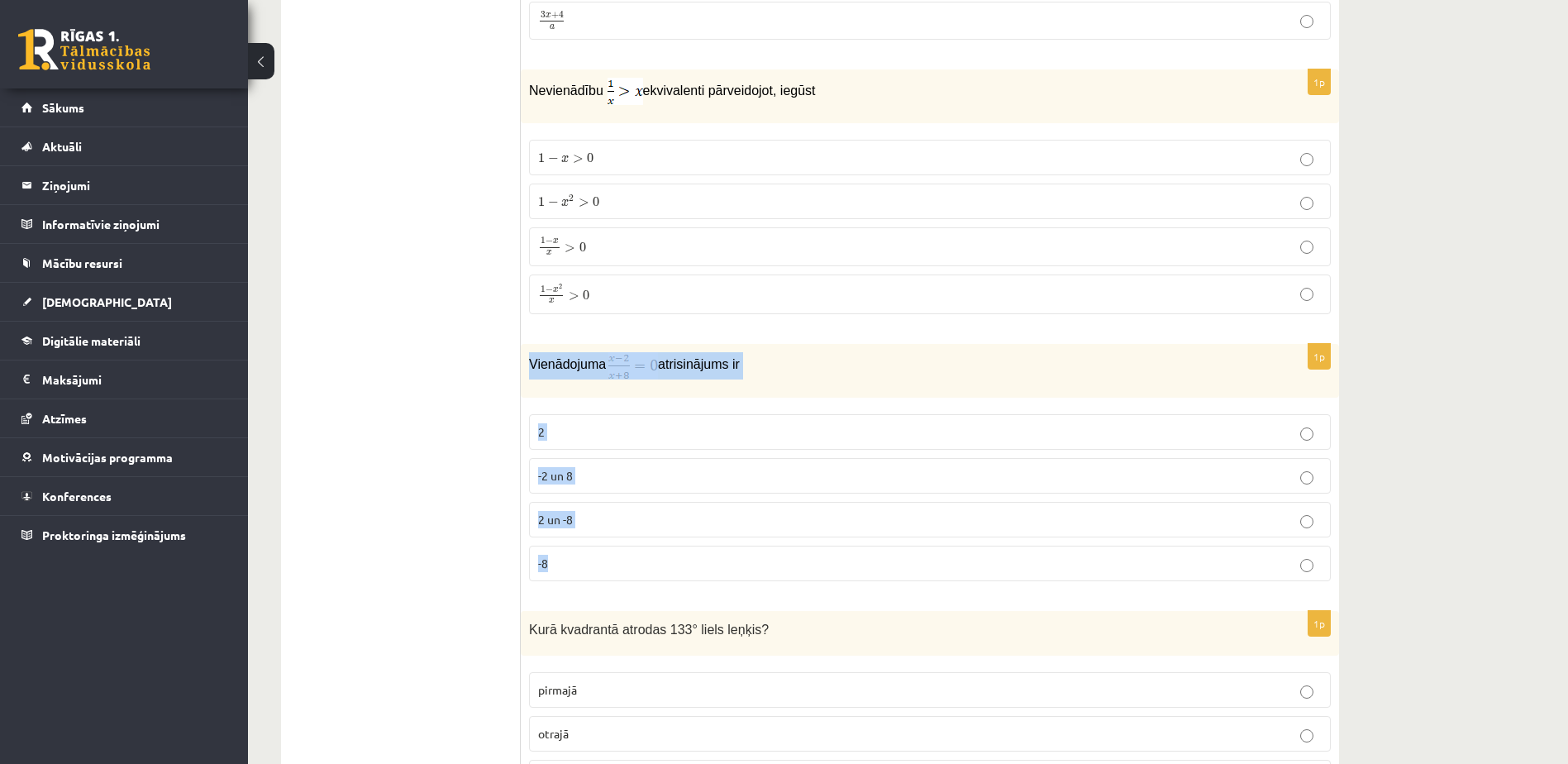
drag, startPoint x: 524, startPoint y: 355, endPoint x: 587, endPoint y: 561, distance: 215.4
click at [587, 561] on div "1p Vienādojuma atrisinājums ir 2 -2 un 8 2 un -8 -8" at bounding box center [930, 468] width 819 height 250
drag, startPoint x: 587, startPoint y: 561, endPoint x: 554, endPoint y: 366, distance: 197.8
click at [494, 334] on ul "Tests Izvērtējums!" at bounding box center [409, 347] width 223 height 8367
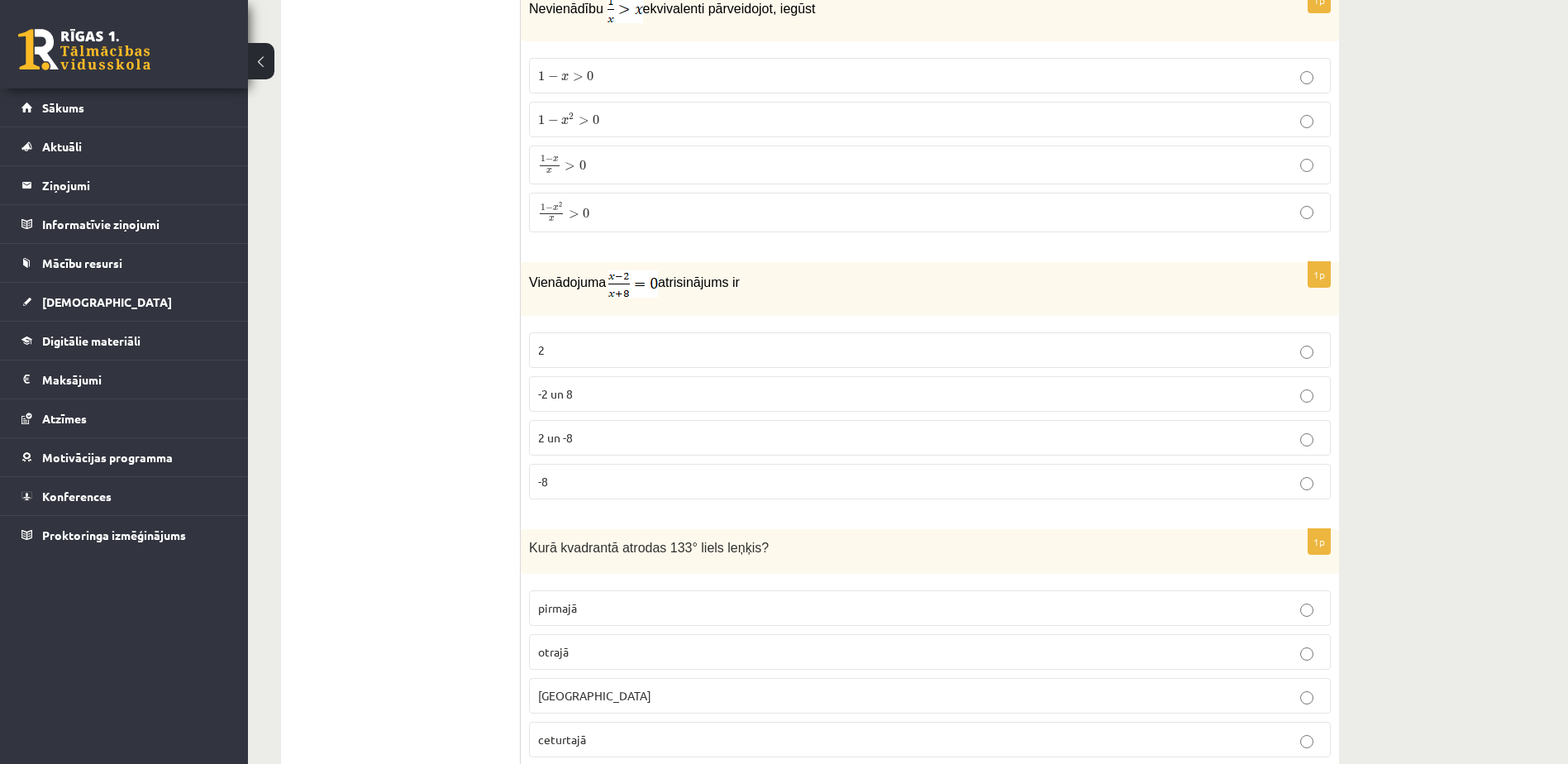
scroll to position [4215, 0]
click at [618, 348] on p "2" at bounding box center [930, 349] width 784 height 18
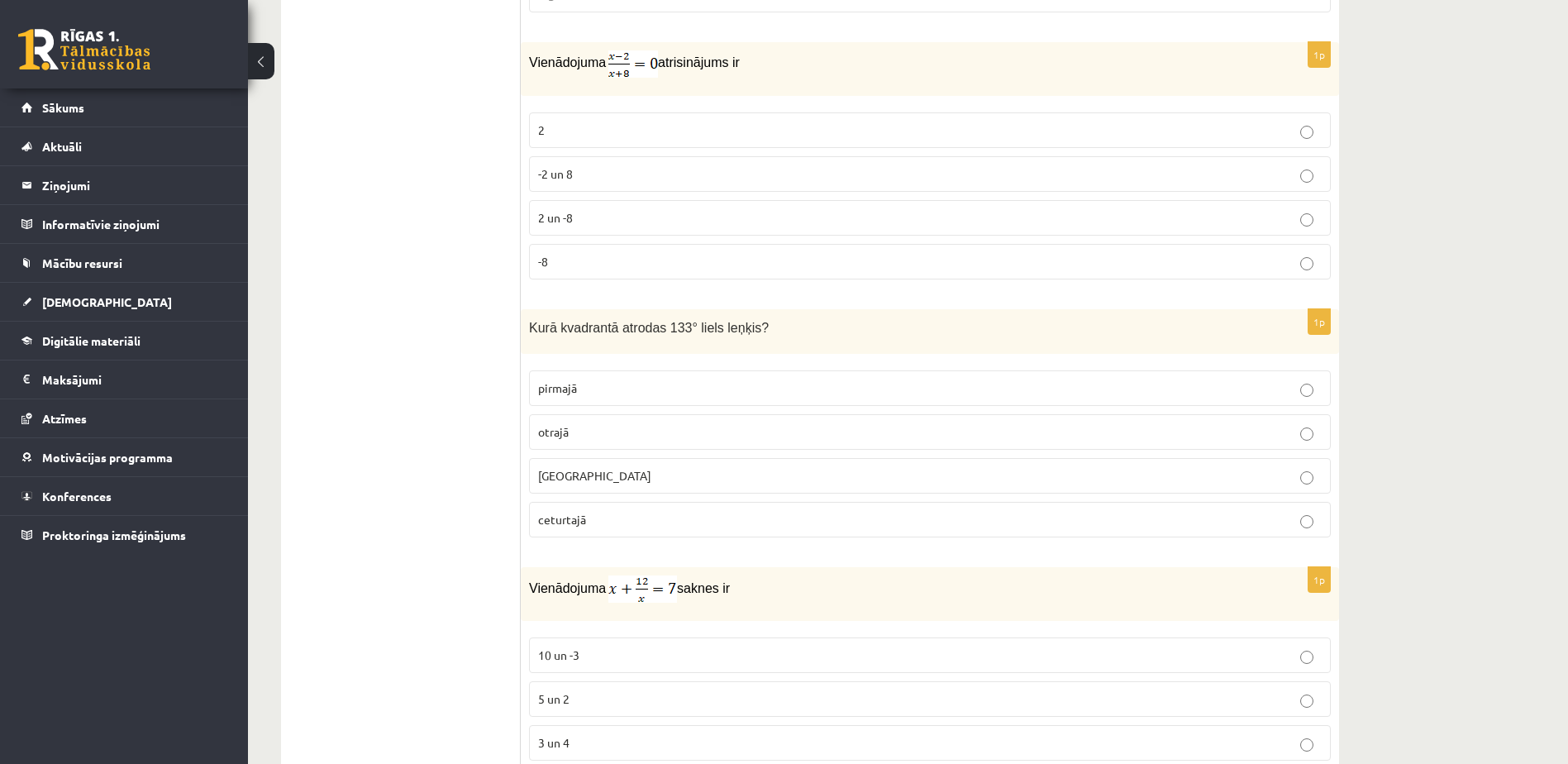
scroll to position [4463, 0]
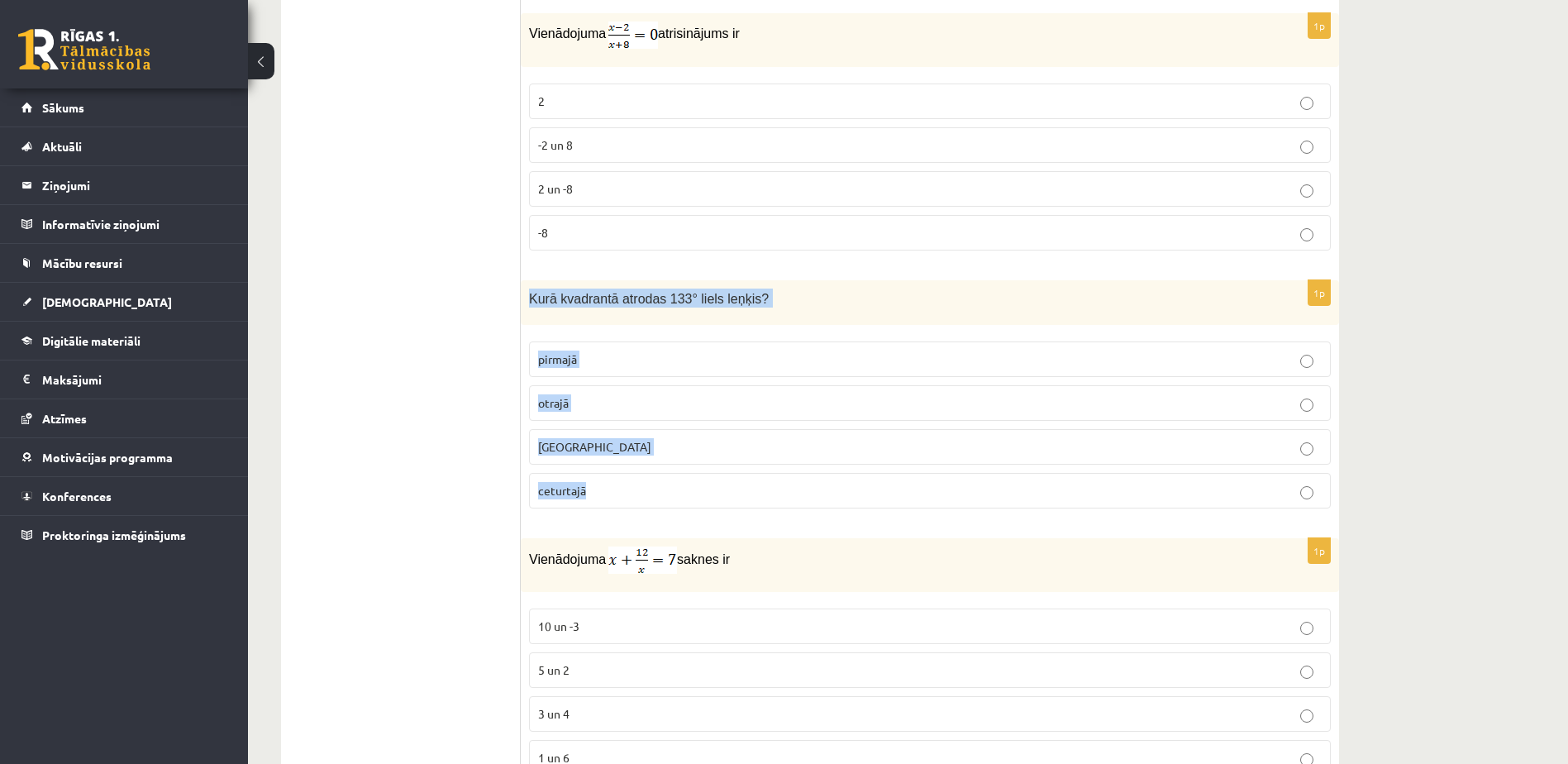
drag, startPoint x: 528, startPoint y: 293, endPoint x: 630, endPoint y: 486, distance: 218.3
click at [630, 486] on div "1p Kurā kvadrantā atrodas 133° liels leņķis? pirmajā otrajā trešajā ceturtajā" at bounding box center [930, 401] width 819 height 242
drag, startPoint x: 630, startPoint y: 486, endPoint x: 604, endPoint y: 494, distance: 27.2
click at [426, 354] on ul "Tests Izvērtējums!" at bounding box center [409, 17] width 223 height 8367
click at [644, 405] on p "otrajā" at bounding box center [930, 403] width 784 height 18
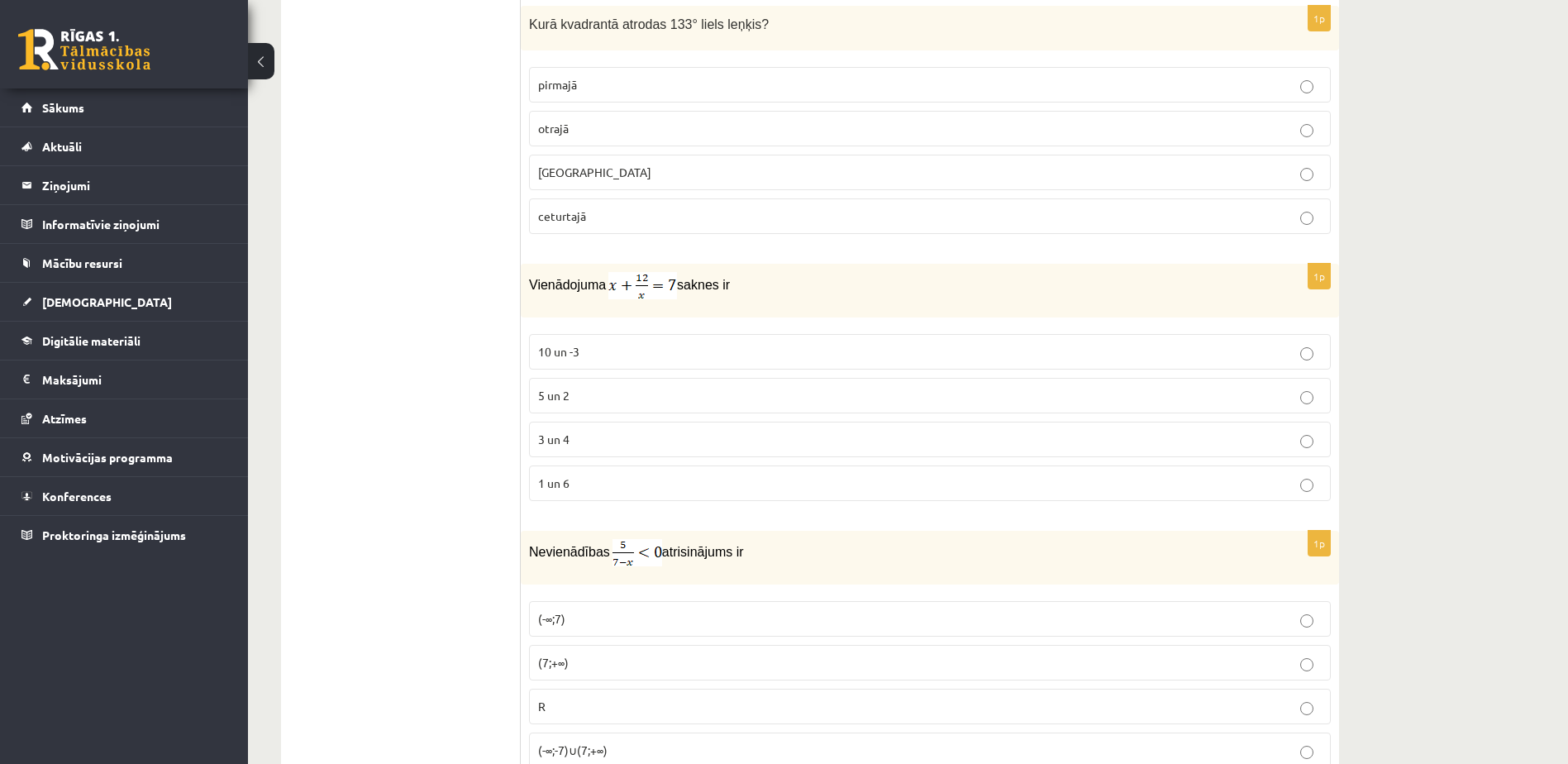
scroll to position [4794, 0]
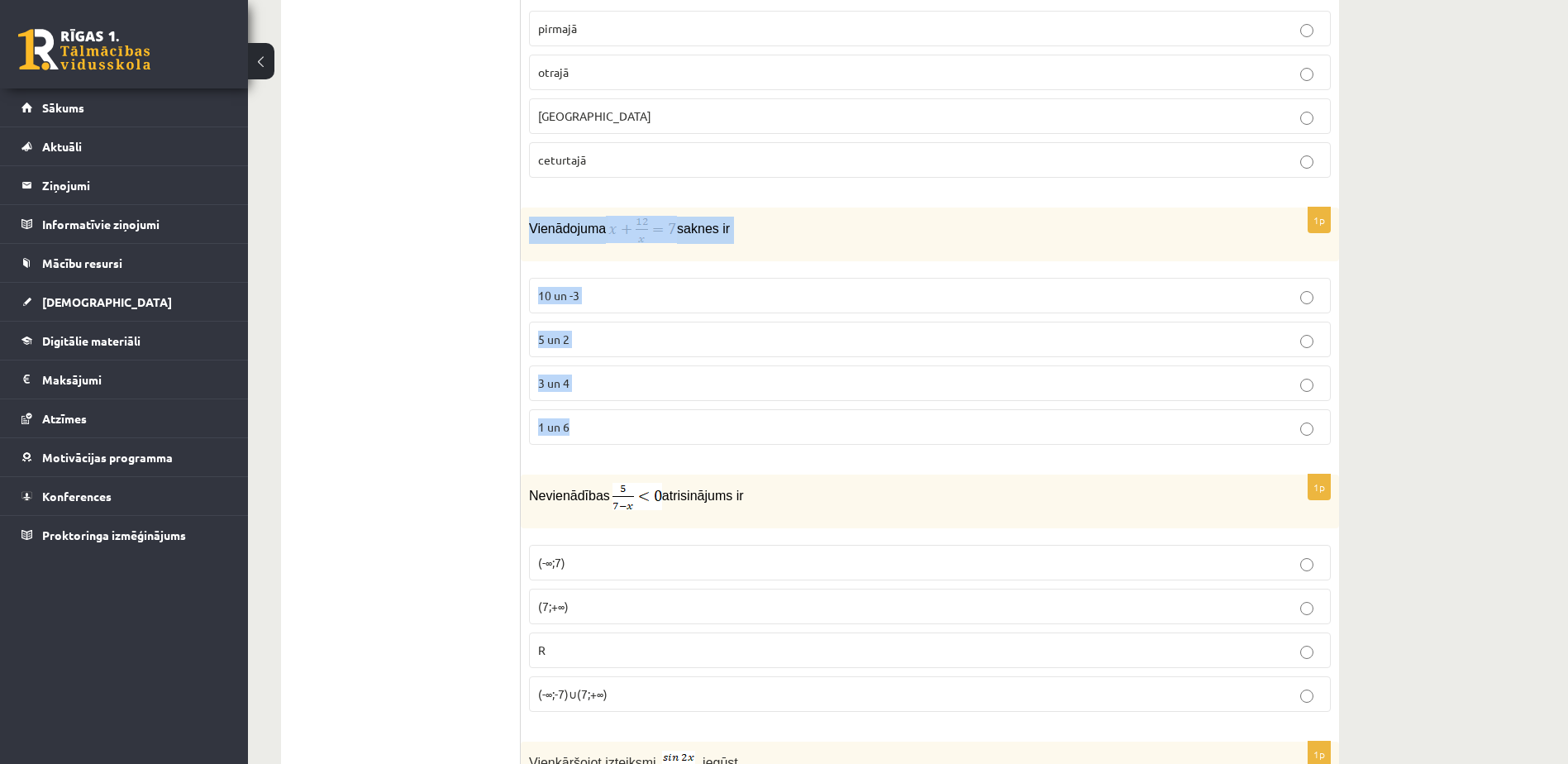
drag, startPoint x: 532, startPoint y: 221, endPoint x: 575, endPoint y: 452, distance: 235.0
click at [575, 452] on div "1p Vienādojuma saknes ir 10 un -3 5 un 2 3 un 4 1 un 6" at bounding box center [930, 332] width 819 height 250
drag, startPoint x: 575, startPoint y: 452, endPoint x: 545, endPoint y: 227, distance: 227.0
click at [785, 228] on p "Vienādojuma saknes ir" at bounding box center [889, 228] width 719 height 27
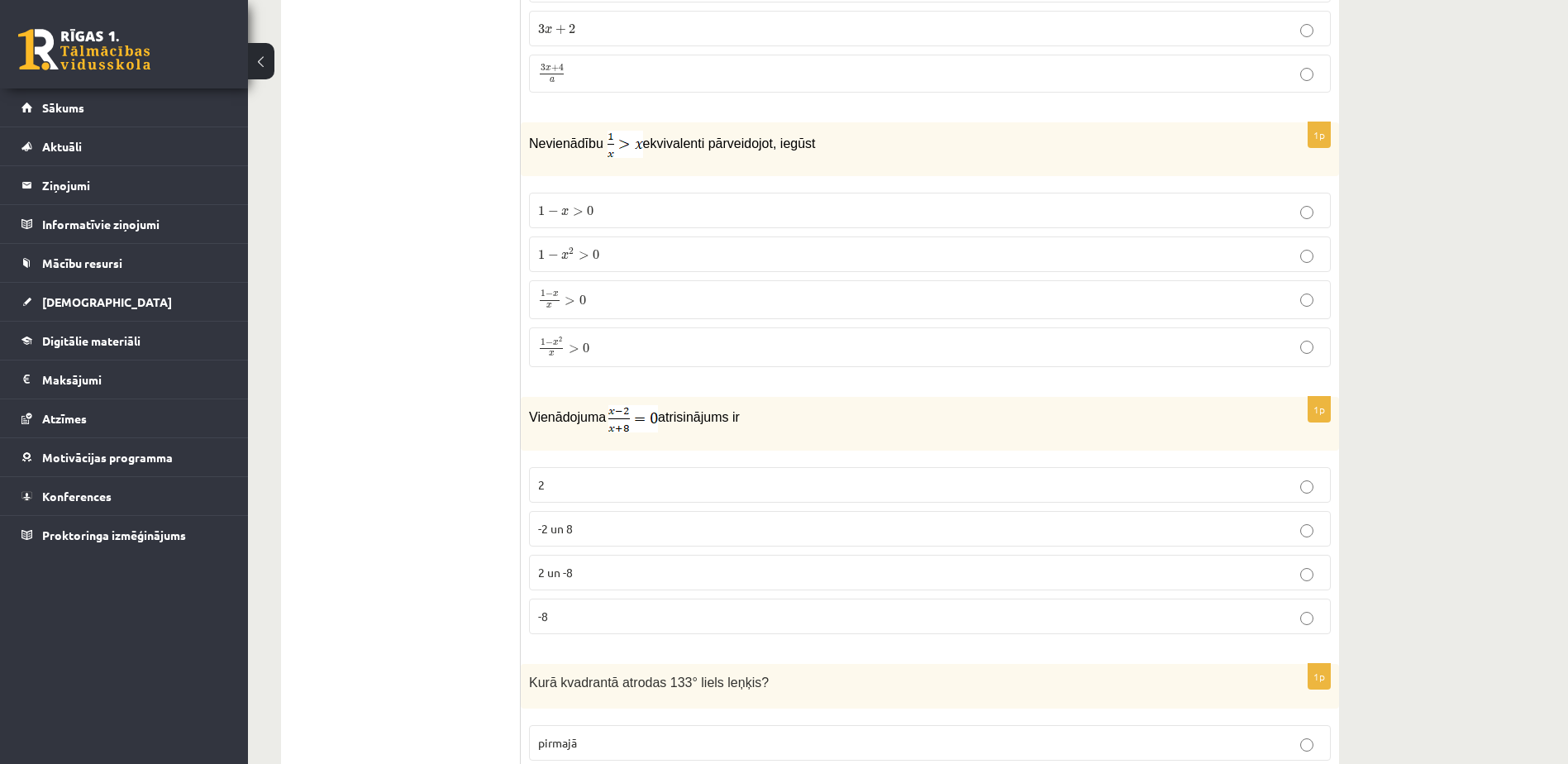
scroll to position [4049, 0]
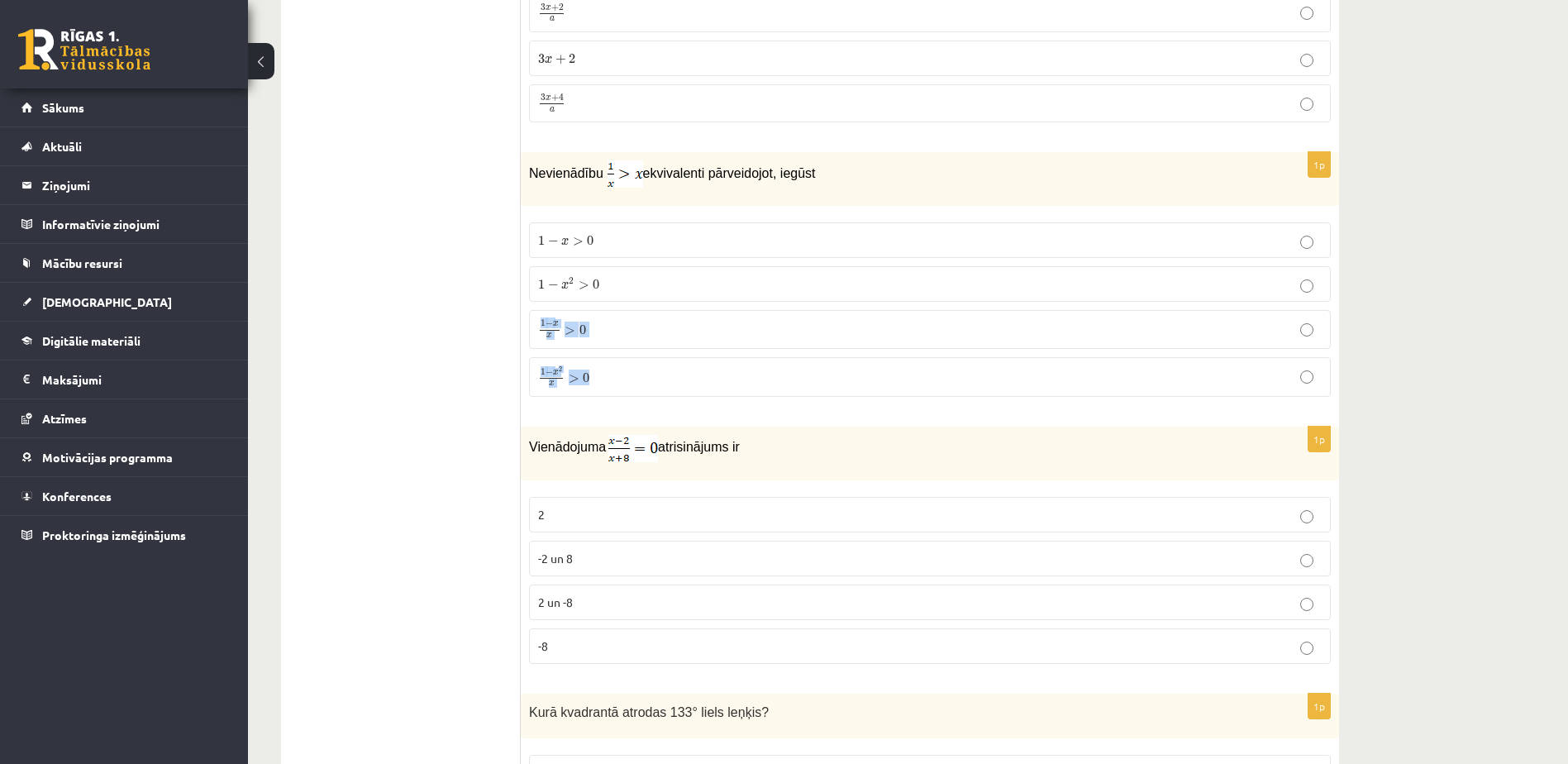
drag, startPoint x: 1562, startPoint y: 383, endPoint x: 1581, endPoint y: 294, distance: 91.0
click at [1543, 398] on div "12.b1 klases diagnosticējošais darbs Matemātikā O par 11.klases mācību vielu , …" at bounding box center [909, 339] width 1321 height 8649
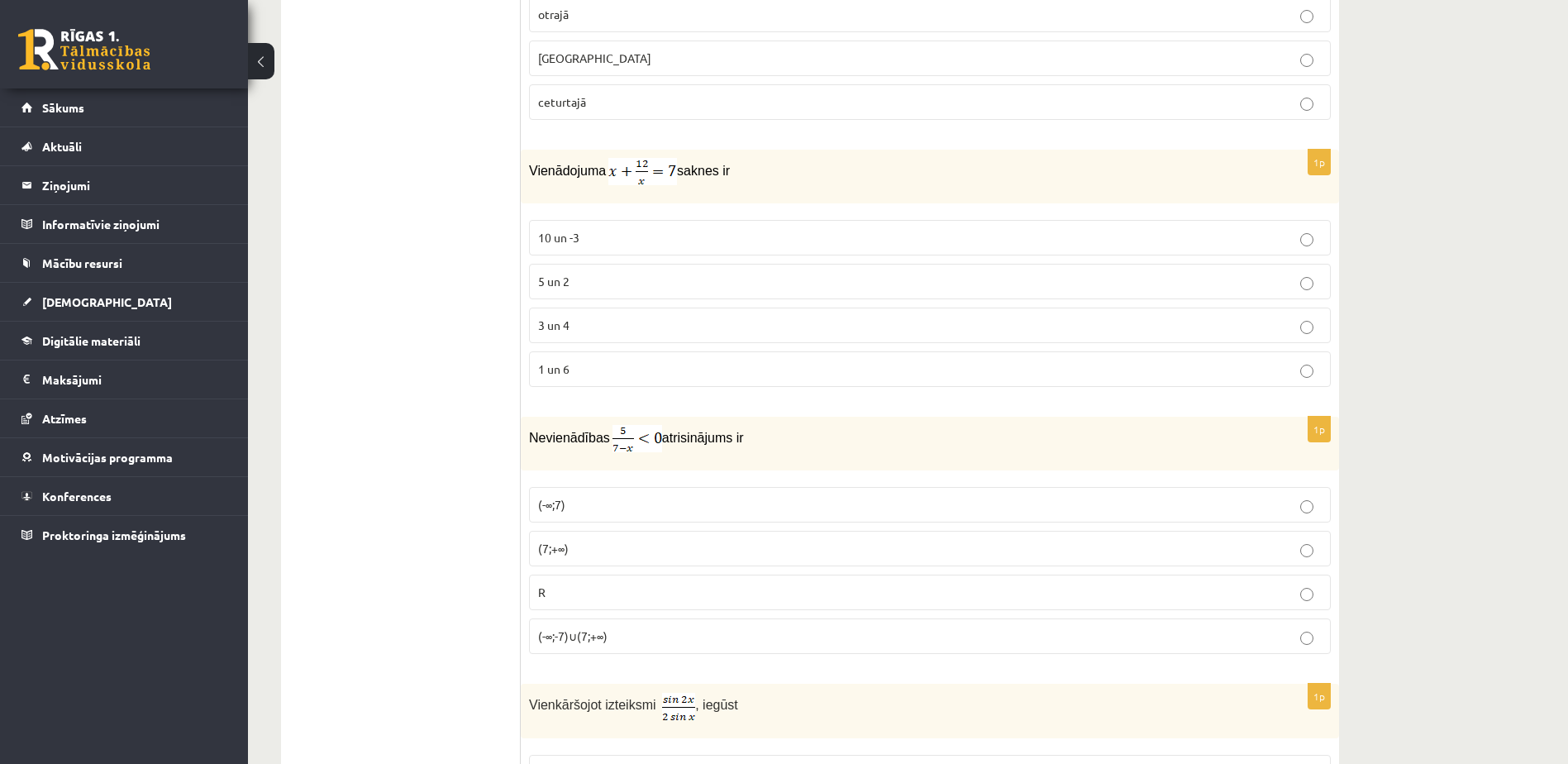
scroll to position [4732, 0]
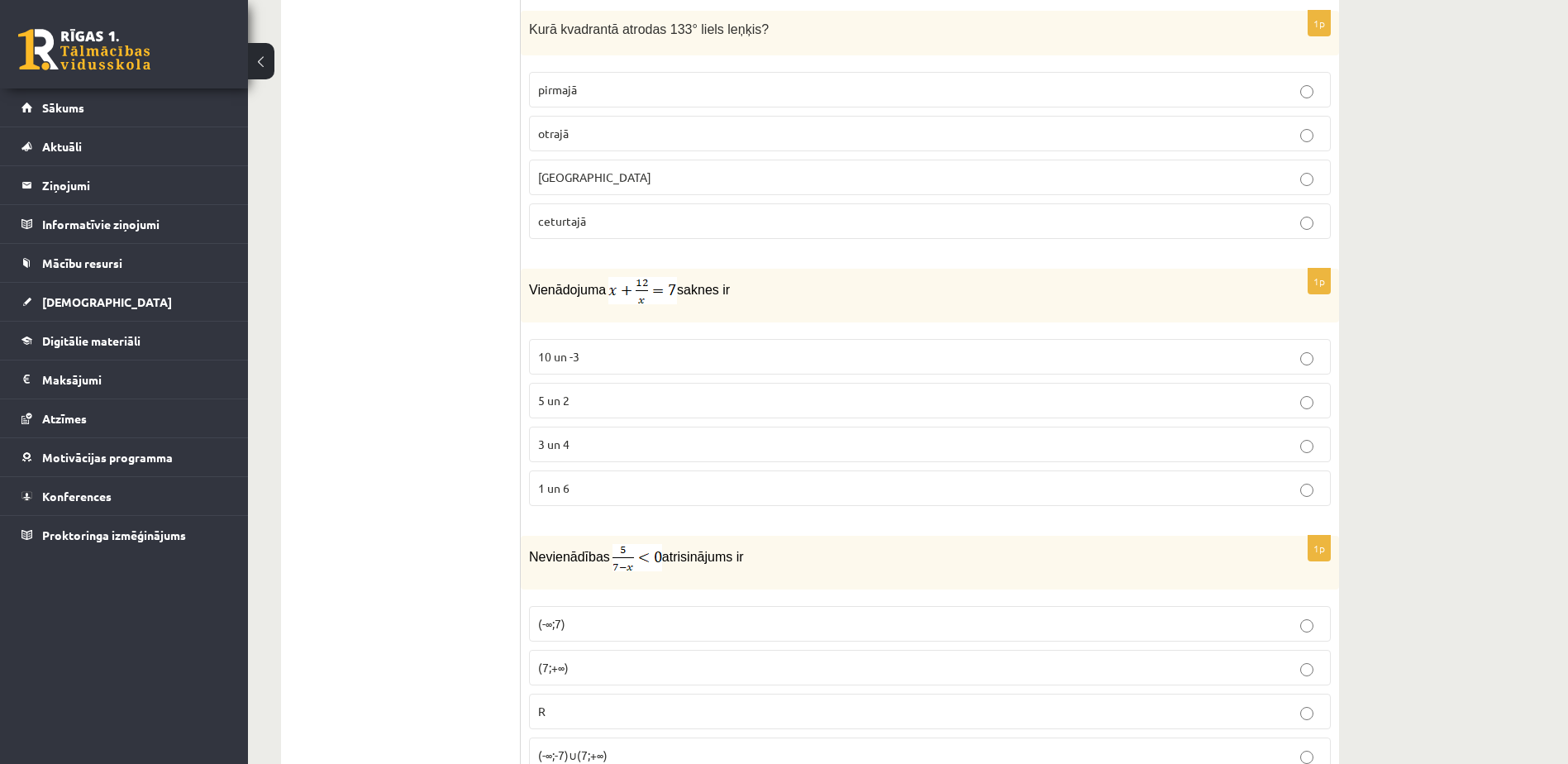
click at [596, 448] on p "3 un 4" at bounding box center [930, 444] width 784 height 18
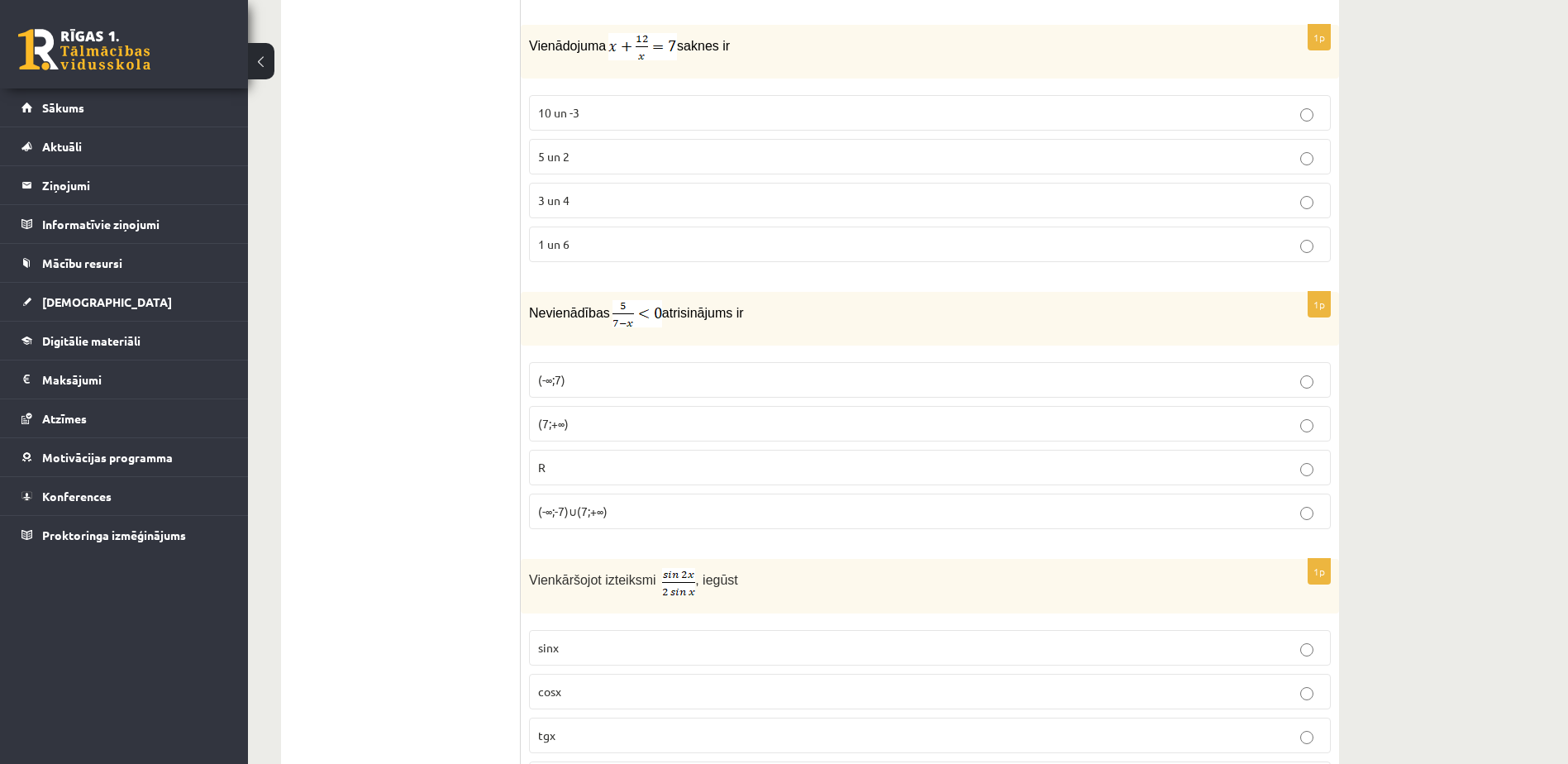
scroll to position [5062, 0]
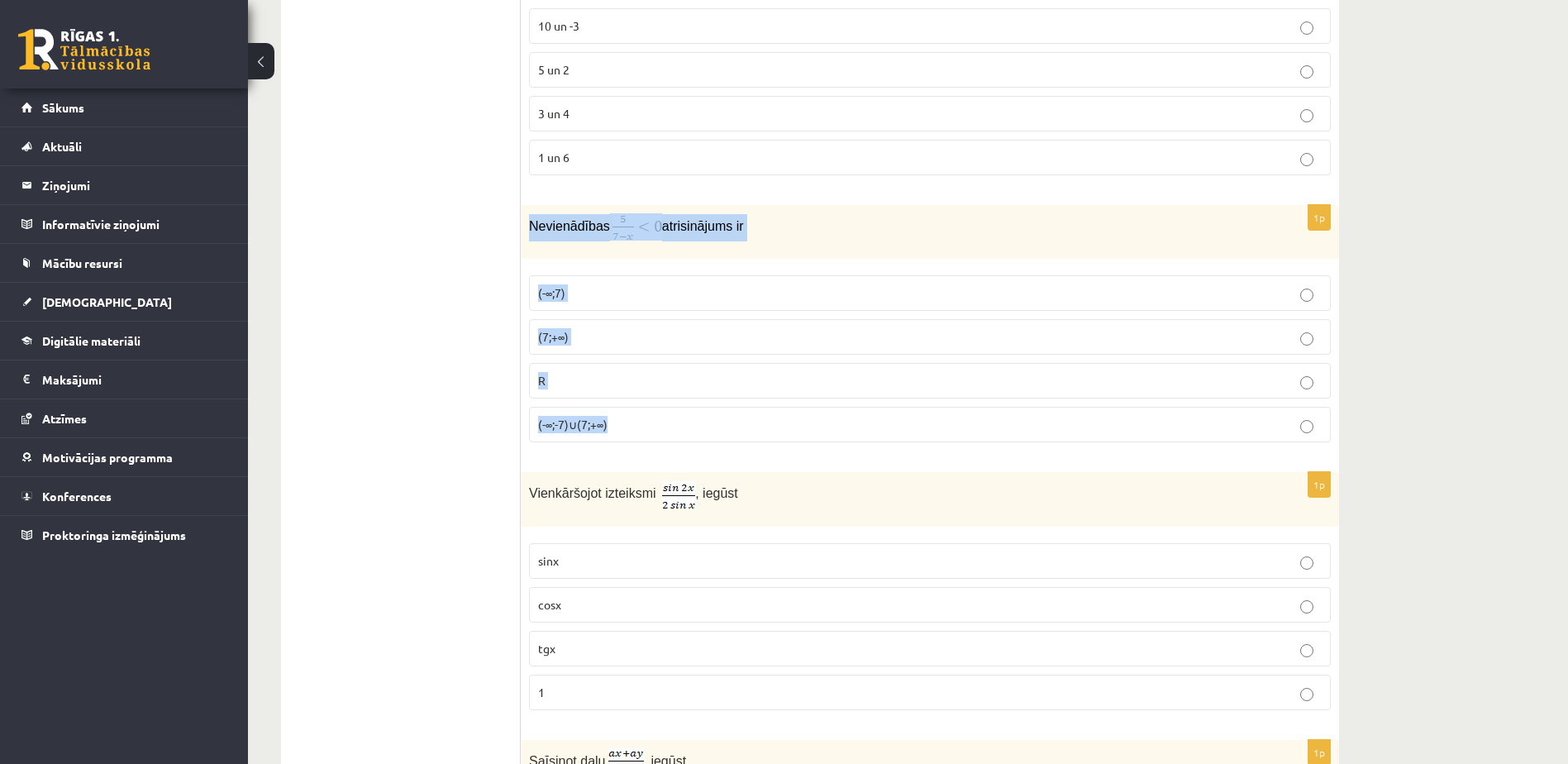
drag, startPoint x: 530, startPoint y: 222, endPoint x: 654, endPoint y: 431, distance: 243.0
click at [654, 431] on div "1p Nevienādības atrisinājums ir (-∞;7) (7;+∞) R (-∞;-7)∪(7;+∞)" at bounding box center [930, 330] width 819 height 250
drag, startPoint x: 654, startPoint y: 431, endPoint x: 562, endPoint y: 223, distance: 227.4
click at [578, 335] on p "(7;+∞)" at bounding box center [930, 336] width 784 height 18
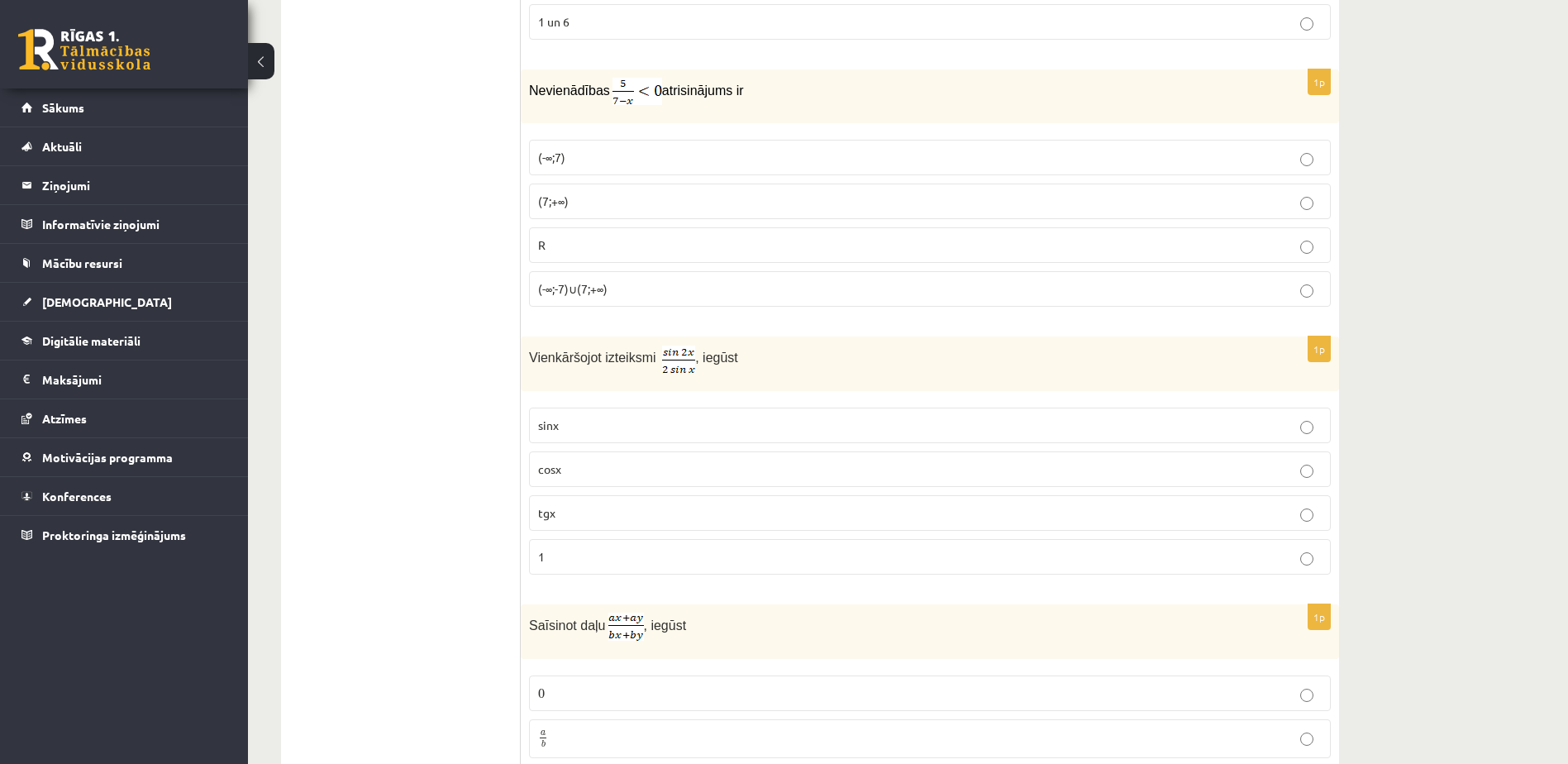
scroll to position [5228, 0]
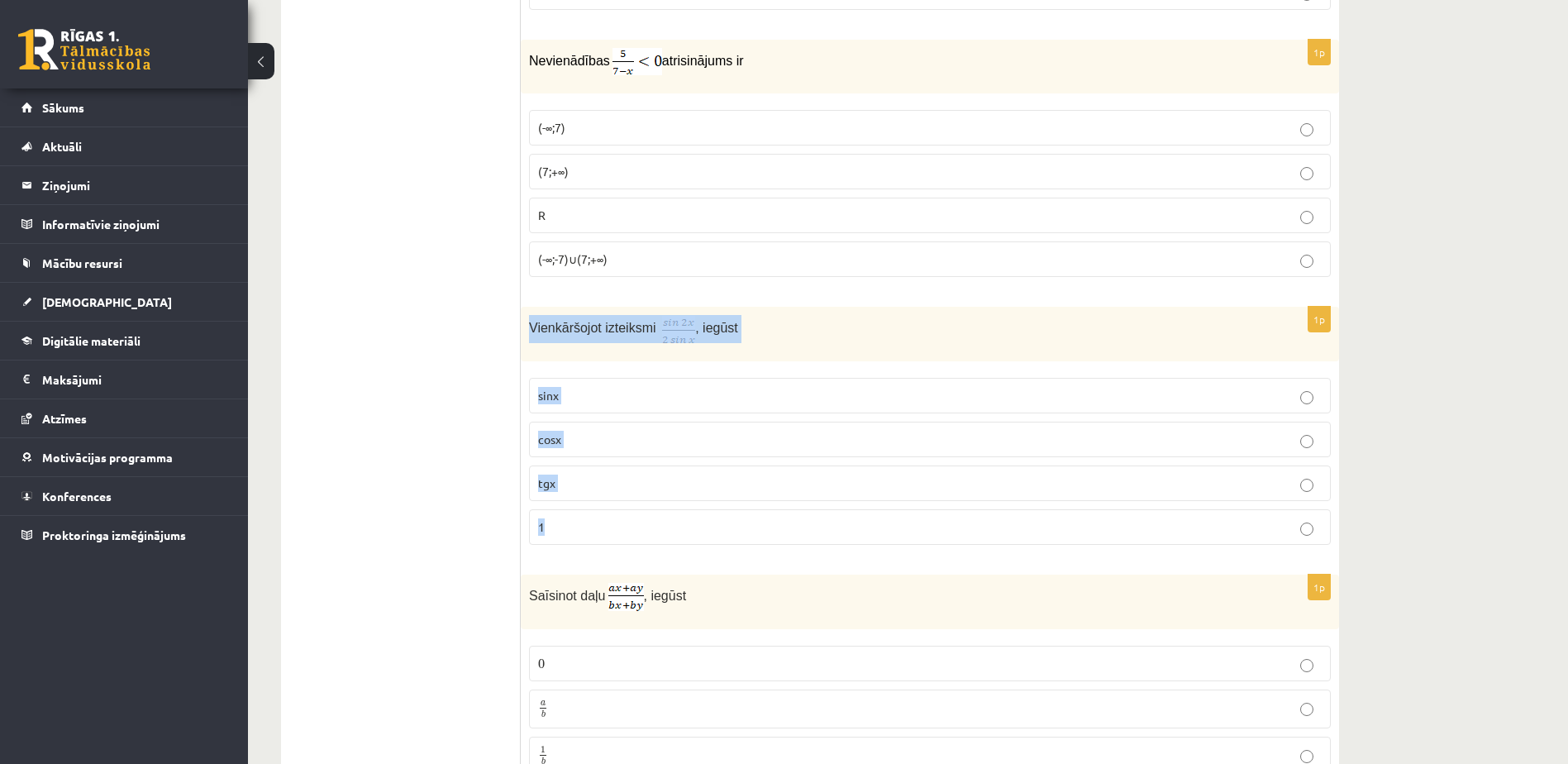
drag, startPoint x: 531, startPoint y: 322, endPoint x: 575, endPoint y: 519, distance: 201.9
click at [575, 519] on div "1p Vienkāršojot izteiksmi , iegūst sinx cosx tgx 1" at bounding box center [930, 432] width 819 height 251
drag, startPoint x: 575, startPoint y: 519, endPoint x: 572, endPoint y: 326, distance: 193.0
click at [766, 329] on p "Vienkāršojot izteiksmi , iegūst" at bounding box center [889, 329] width 719 height 28
click at [786, 431] on p "cosx" at bounding box center [930, 439] width 784 height 18
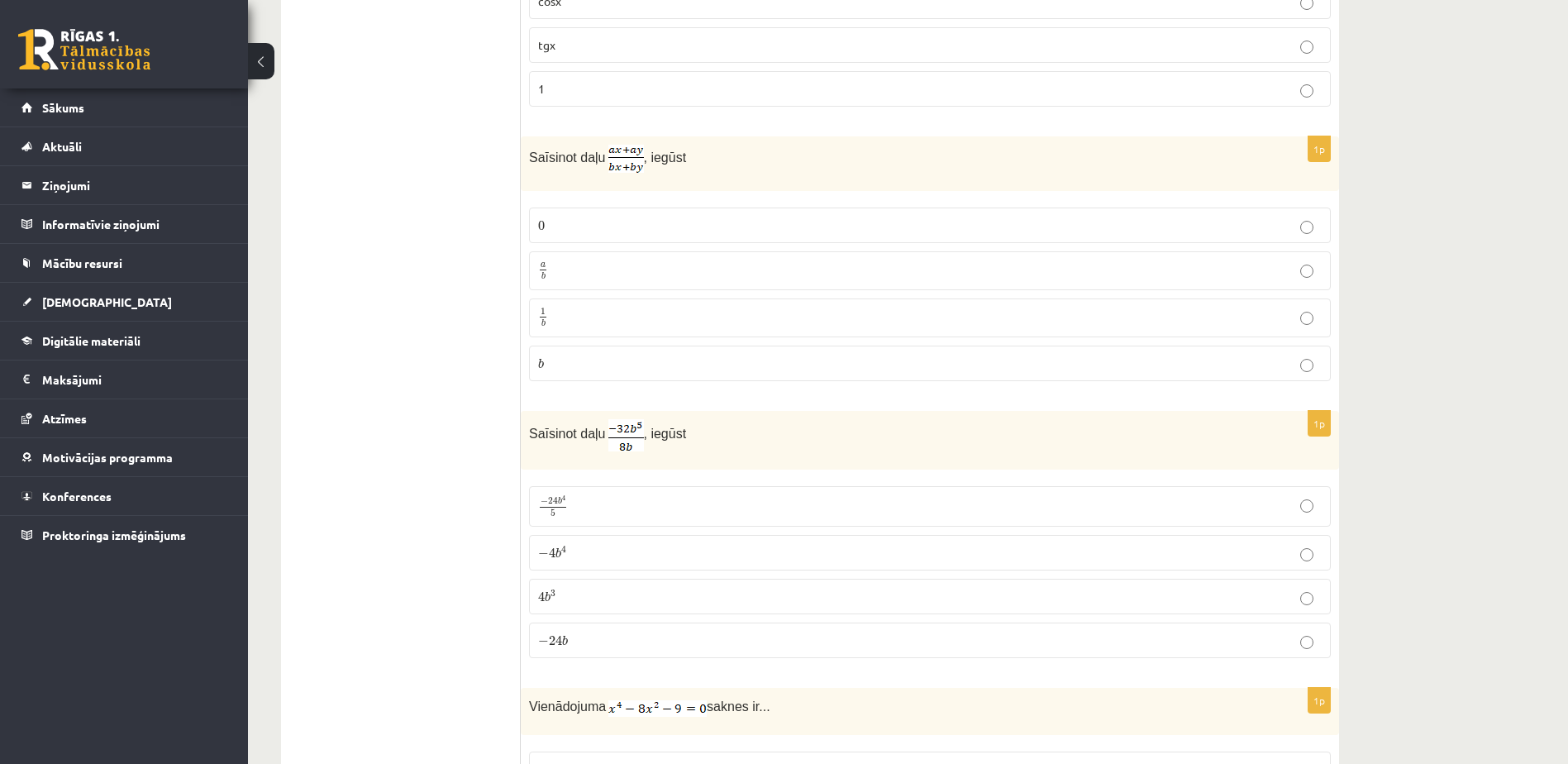
scroll to position [5641, 0]
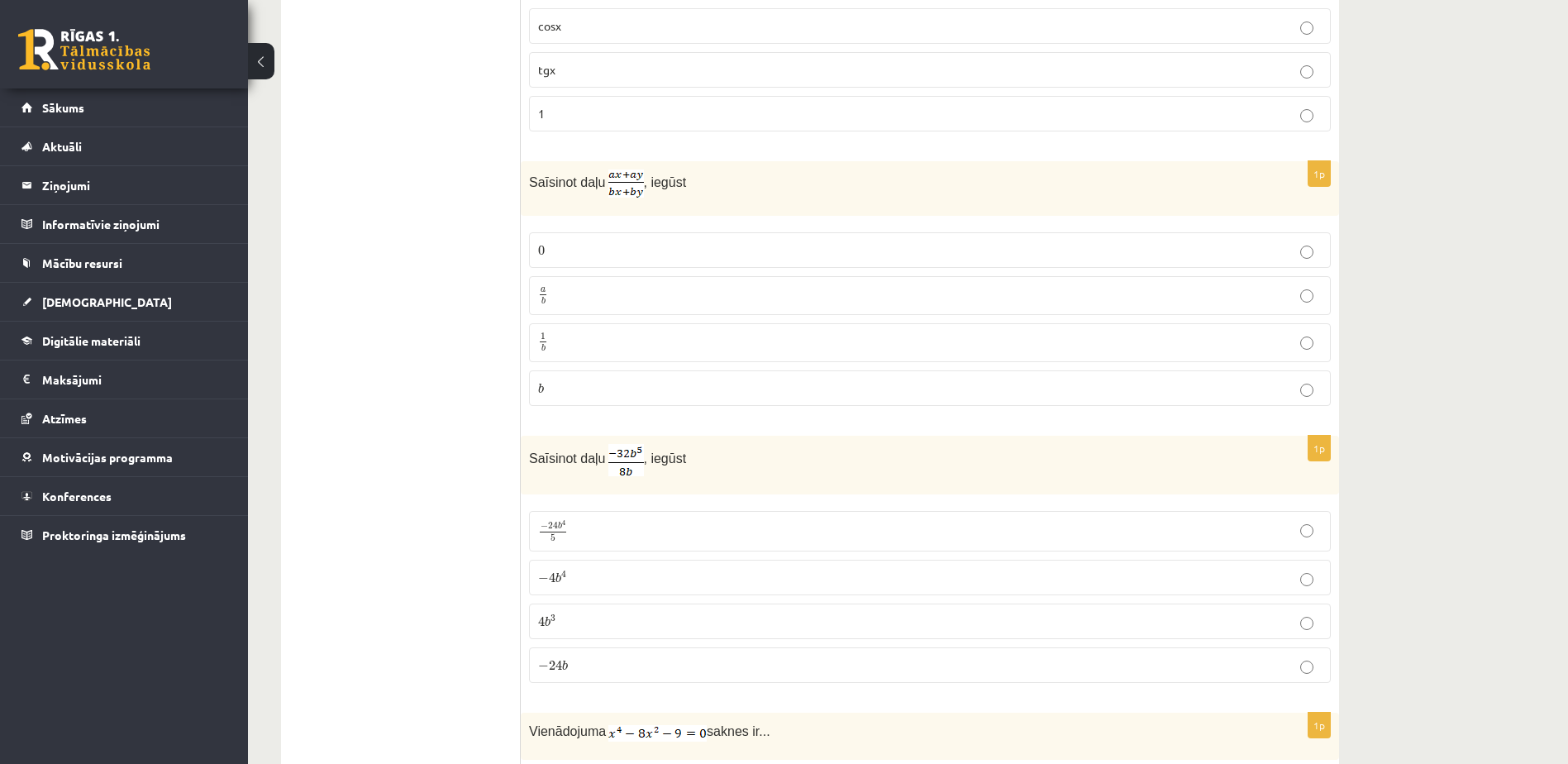
click at [617, 276] on label "a b a b" at bounding box center [930, 295] width 802 height 38
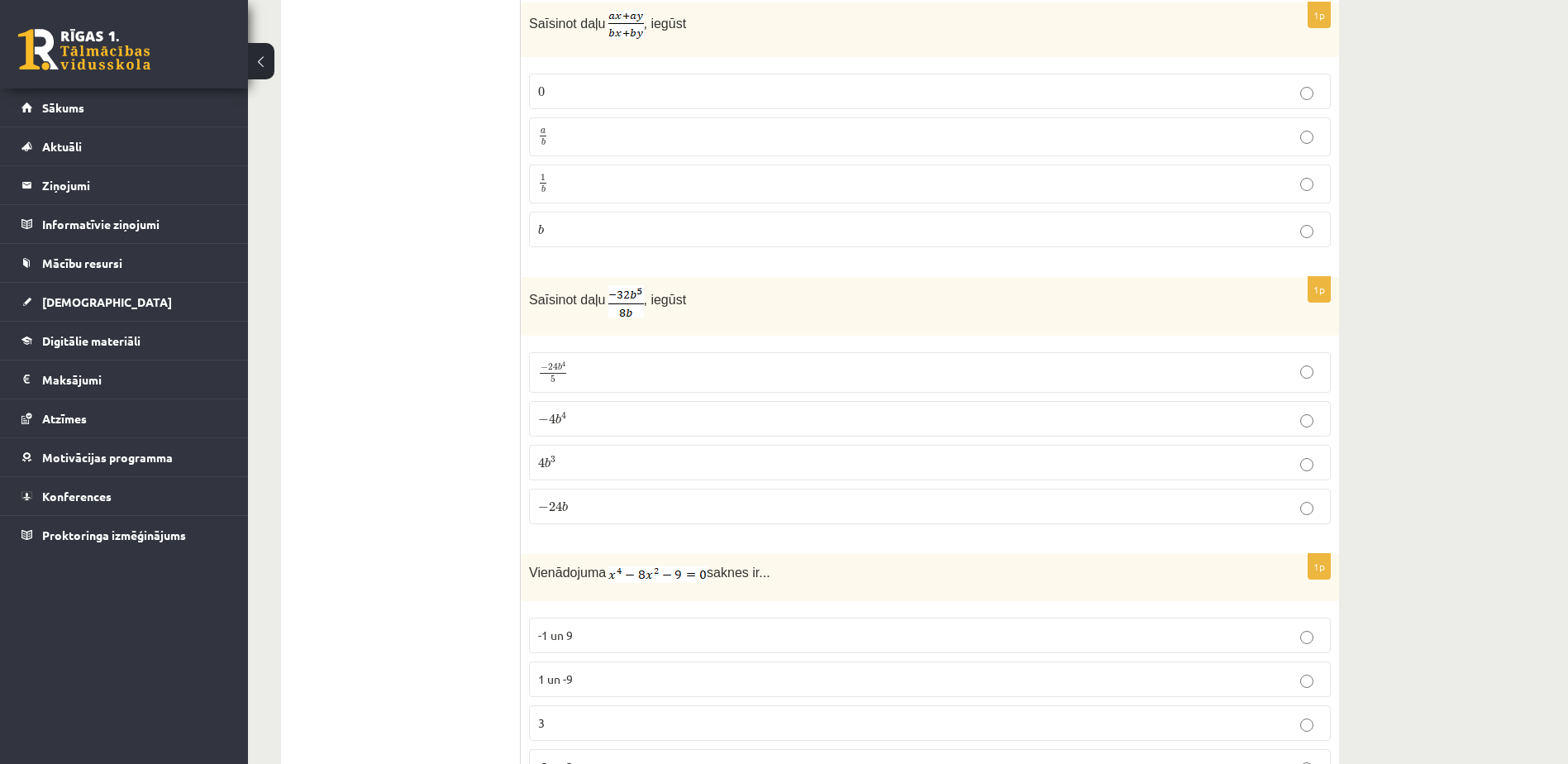
scroll to position [5807, 0]
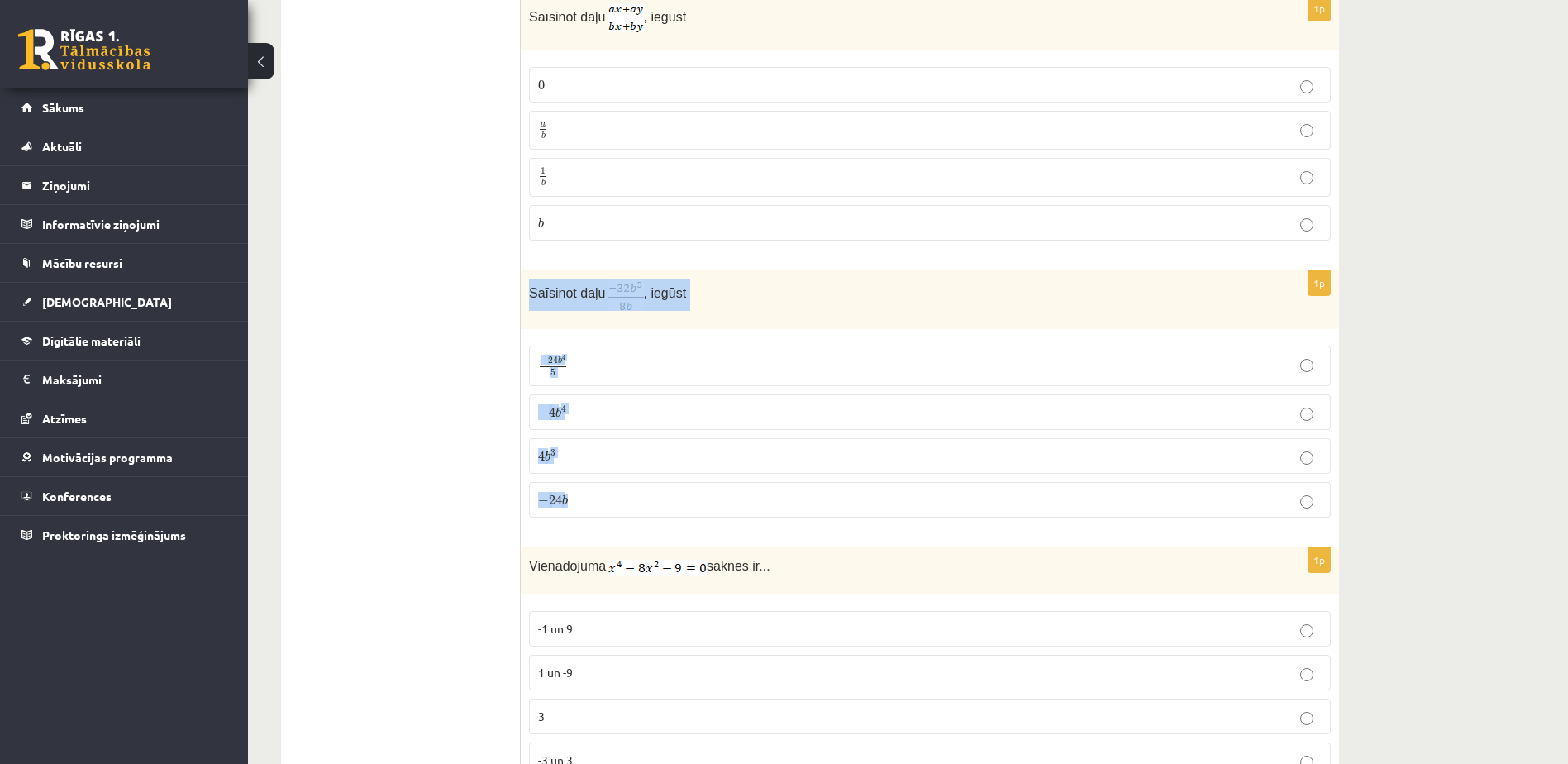
drag, startPoint x: 527, startPoint y: 286, endPoint x: 609, endPoint y: 504, distance: 232.9
click at [609, 504] on div "1p Saīsinot daļu , iegūst − 24 b 4 5 − 24 b 4 5 − 4 b 4 − 4 b 4 4 b 3 4 b 3 − 2…" at bounding box center [930, 401] width 819 height 261
drag, startPoint x: 609, startPoint y: 504, endPoint x: 593, endPoint y: 494, distance: 18.9
drag, startPoint x: 593, startPoint y: 494, endPoint x: 527, endPoint y: 292, distance: 212.5
click at [527, 292] on div "Saīsinot daļu , iegūst" at bounding box center [930, 300] width 819 height 59
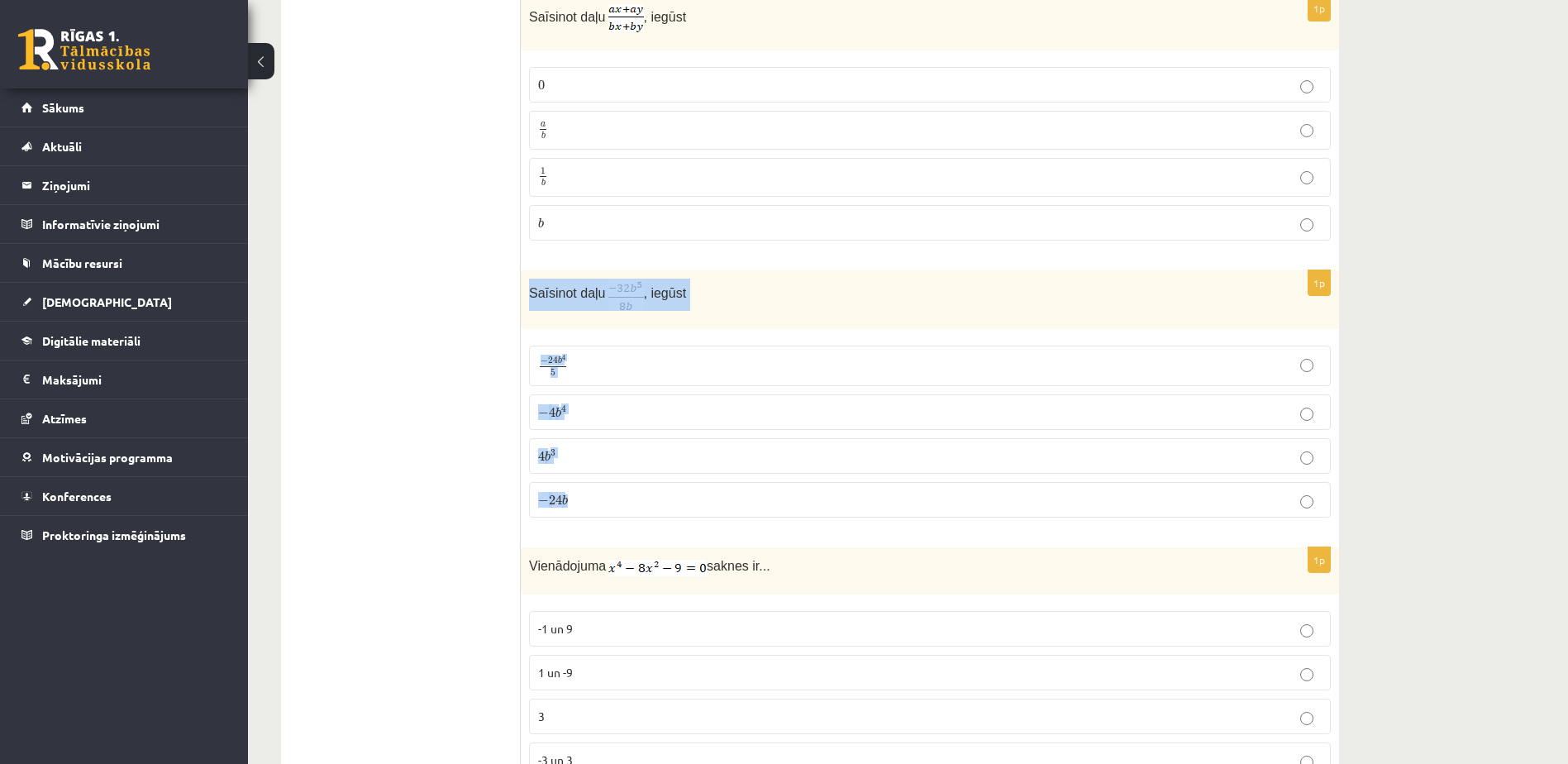
drag, startPoint x: 527, startPoint y: 282, endPoint x: 616, endPoint y: 519, distance: 253.2
click at [616, 519] on div "1p Saīsinot daļu , iegūst − 24 b 4 5 − 24 b 4 5 − 4 b 4 − 4 b 4 4 b 3 4 b 3 − 2…" at bounding box center [930, 401] width 819 height 261
drag, startPoint x: 616, startPoint y: 519, endPoint x: 554, endPoint y: 294, distance: 233.4
click at [599, 406] on p "− 4 b 4 − 4 b 4" at bounding box center [930, 412] width 784 height 18
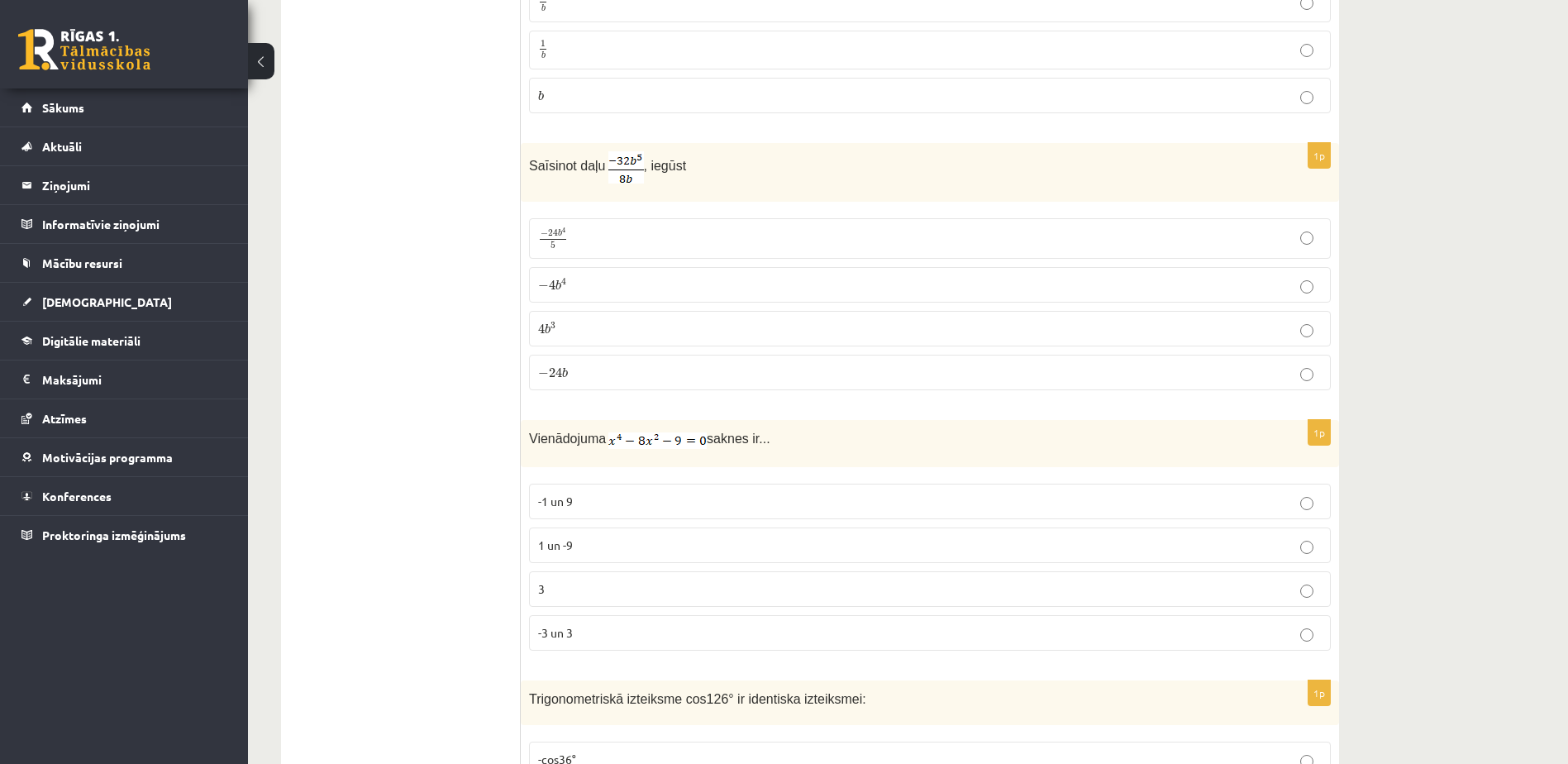
scroll to position [5972, 0]
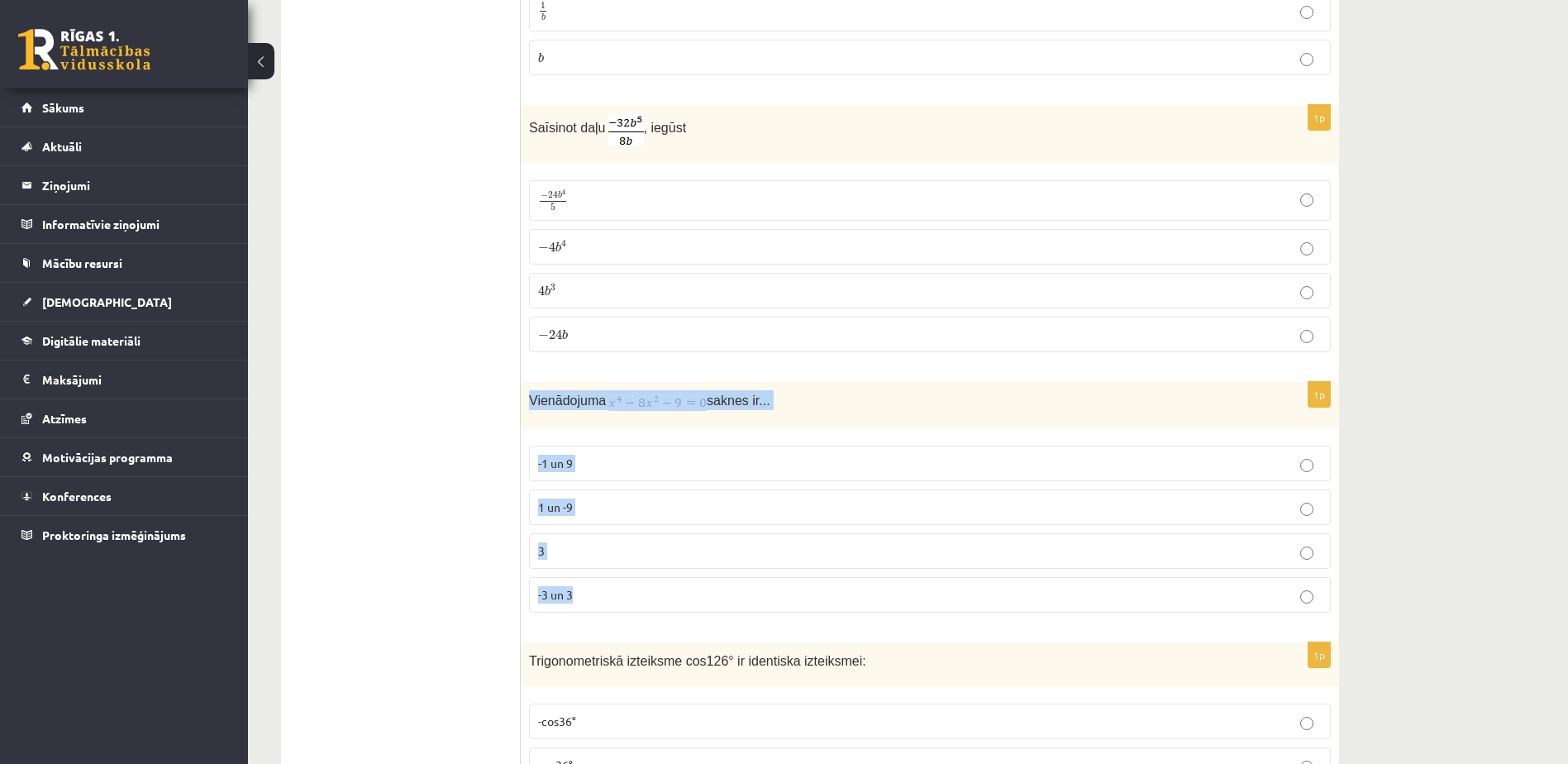
drag, startPoint x: 525, startPoint y: 390, endPoint x: 576, endPoint y: 611, distance: 226.8
click at [576, 611] on div "1p Vienādojuma saknes ir... -1 un 9 1 un -9 3 -3 un 3" at bounding box center [930, 504] width 819 height 243
drag, startPoint x: 576, startPoint y: 611, endPoint x: 584, endPoint y: 588, distance: 24.4
click at [794, 403] on p "Vienādojuma saknes ir..." at bounding box center [889, 400] width 719 height 20
click at [792, 399] on p "Vienādojuma saknes ir..." at bounding box center [889, 400] width 719 height 20
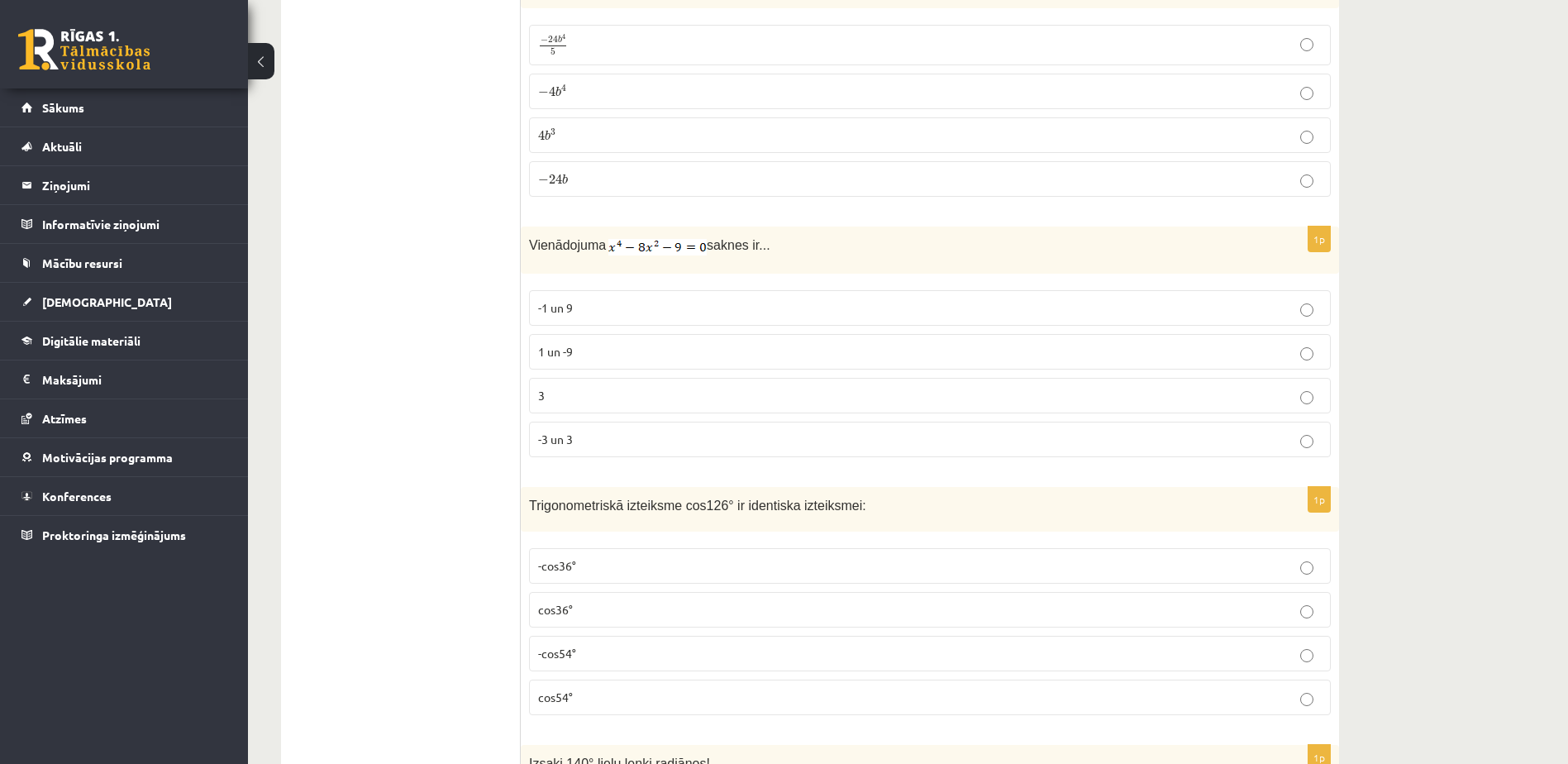
scroll to position [6137, 0]
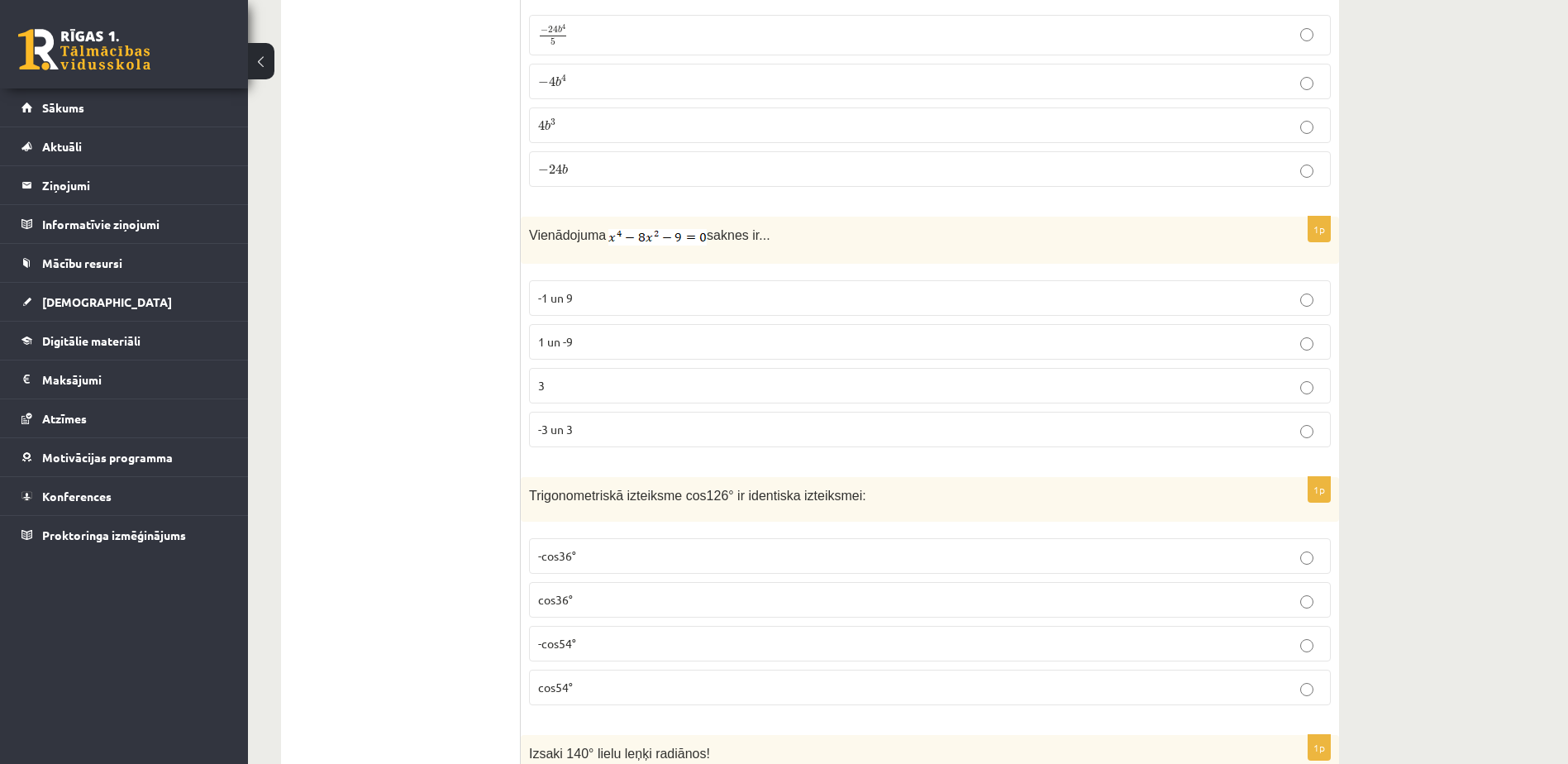
click at [633, 424] on p "-3 un 3" at bounding box center [930, 429] width 784 height 18
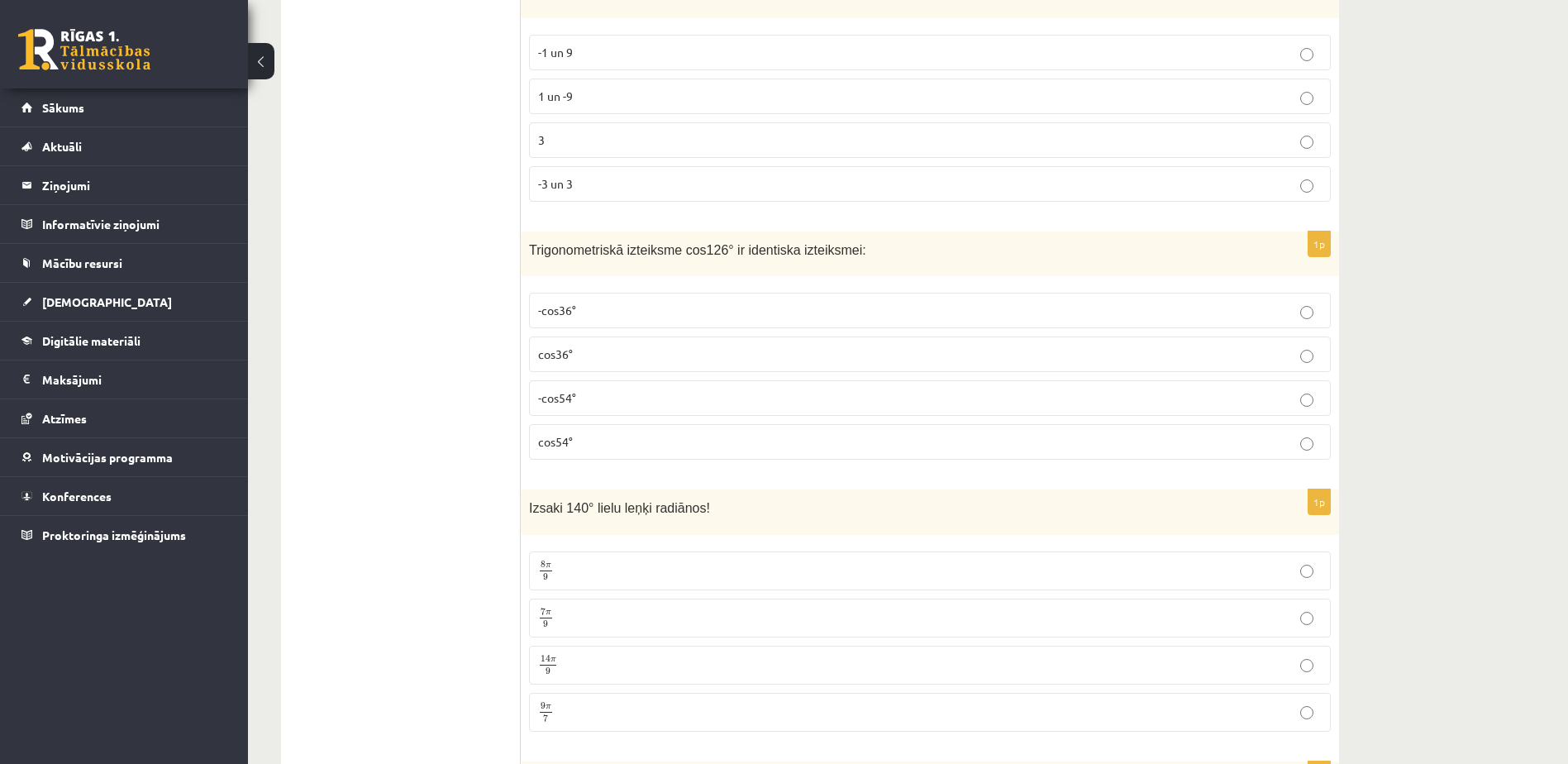
scroll to position [6385, 0]
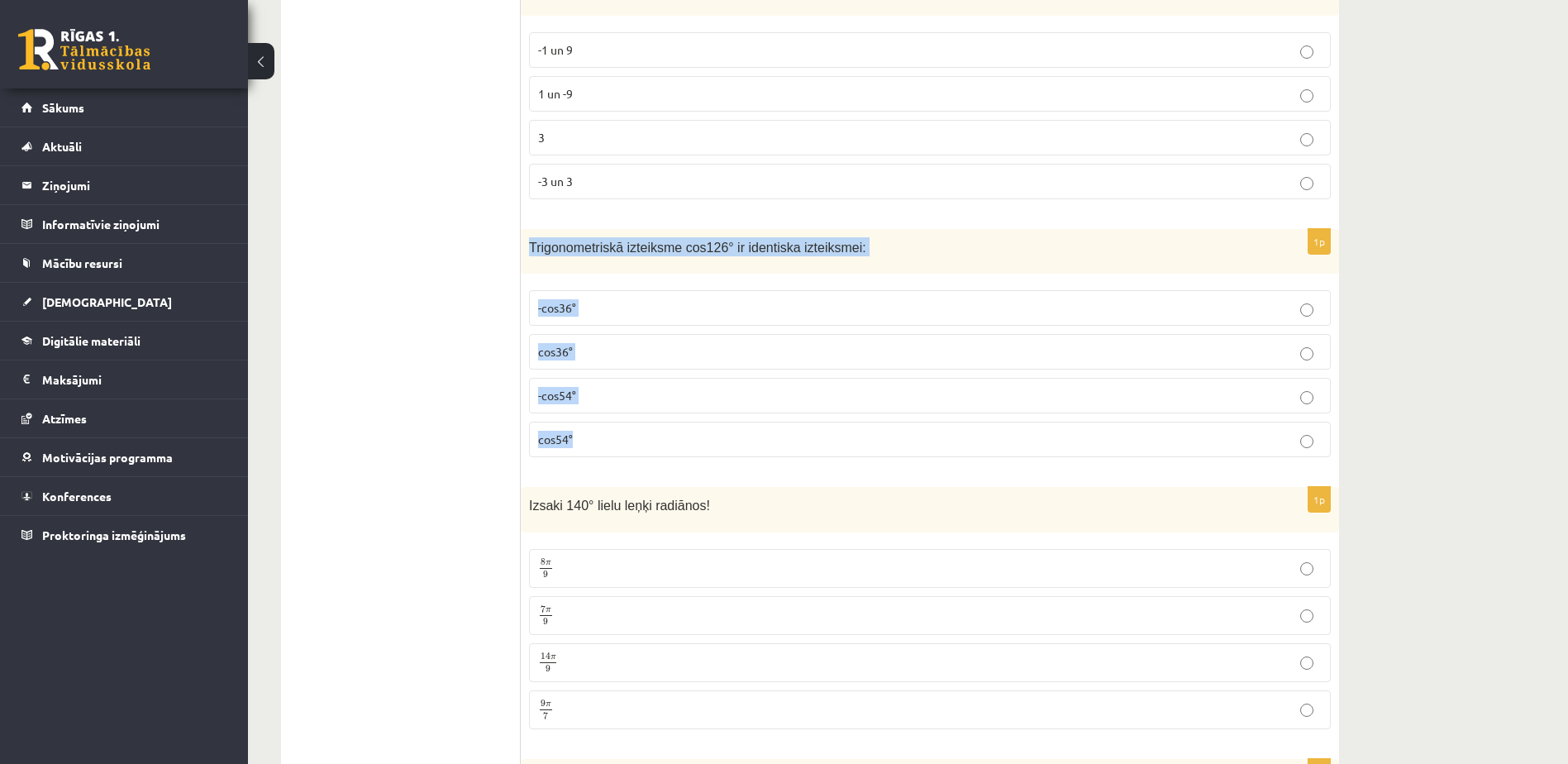
drag, startPoint x: 528, startPoint y: 236, endPoint x: 646, endPoint y: 434, distance: 230.5
click at [646, 434] on div "1p Trigonometriskā izteiksme cos126° ir identiska izteiksmei: -cos36° cos36° -c…" at bounding box center [930, 350] width 819 height 242
drag, startPoint x: 646, startPoint y: 434, endPoint x: 599, endPoint y: 241, distance: 198.6
click at [608, 387] on p "-cos54°" at bounding box center [930, 395] width 784 height 18
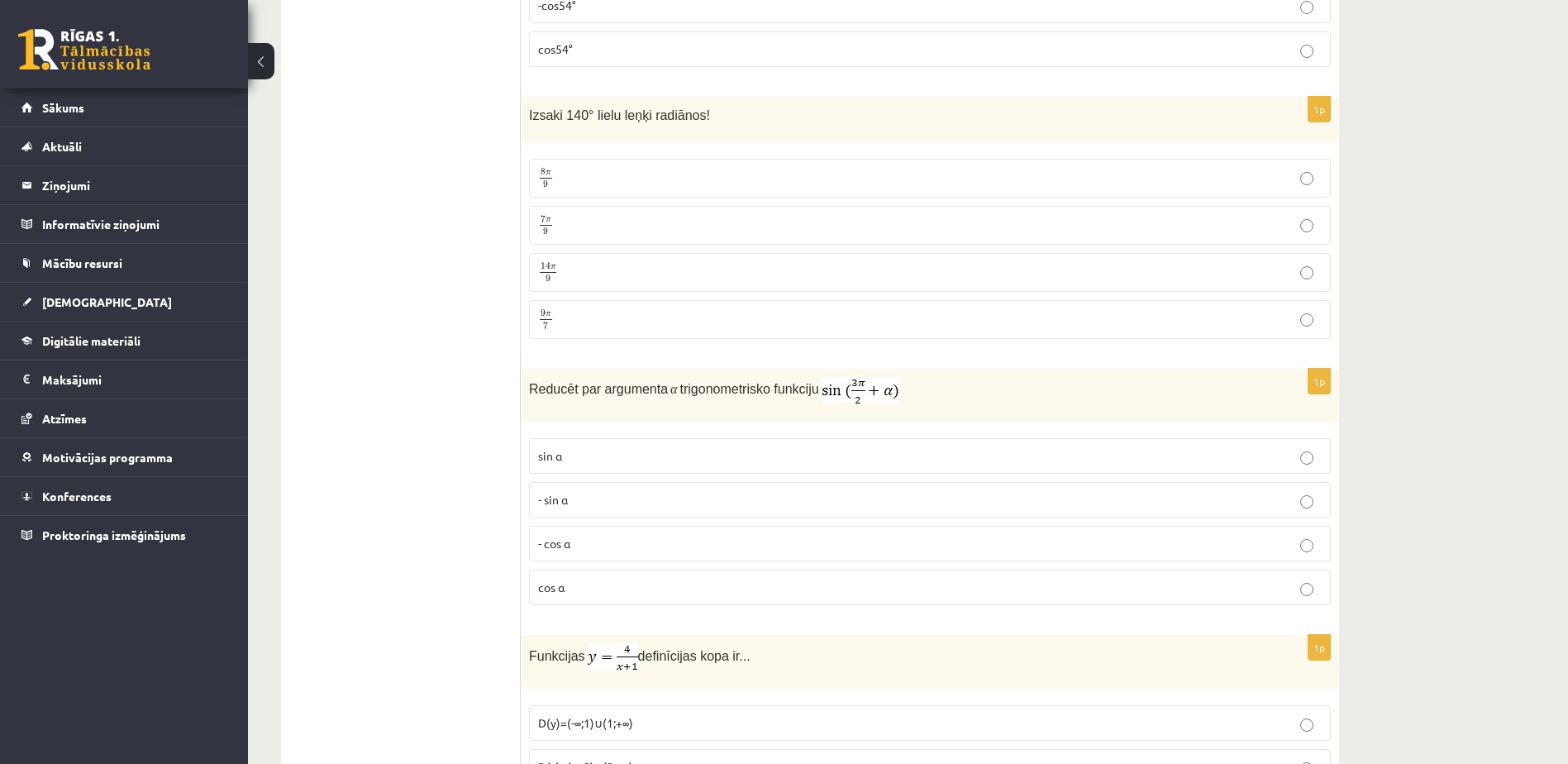
scroll to position [6798, 0]
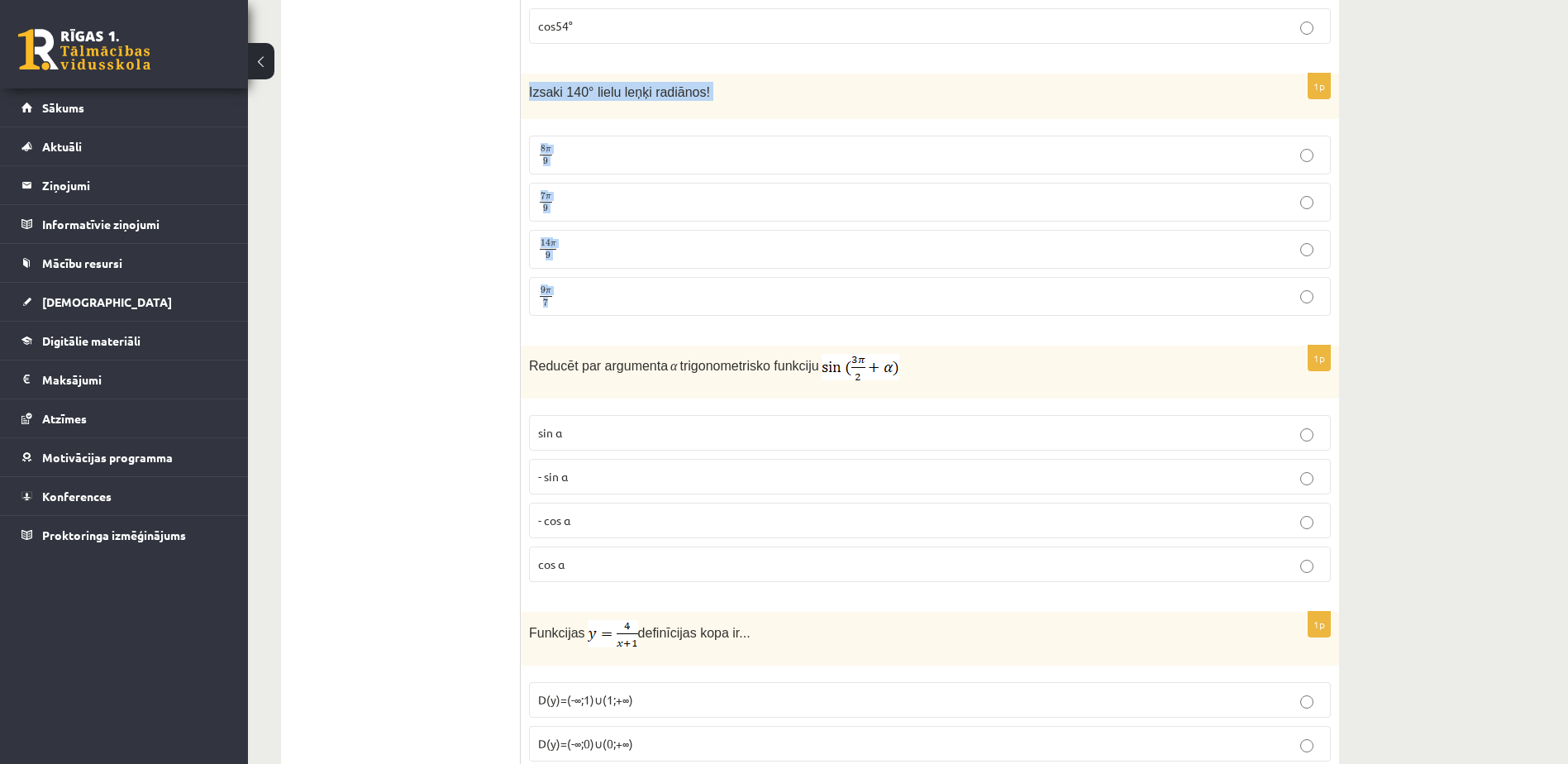
drag, startPoint x: 527, startPoint y: 78, endPoint x: 608, endPoint y: 307, distance: 242.9
click at [608, 307] on div "1p Izsaki 140° lielu leņķi radiānos! 8 π 9 8 π 9 7 π 9 7 π 9 14 π 9 14 π 9 9 π …" at bounding box center [930, 201] width 819 height 256
drag, startPoint x: 608, startPoint y: 307, endPoint x: 596, endPoint y: 85, distance: 222.3
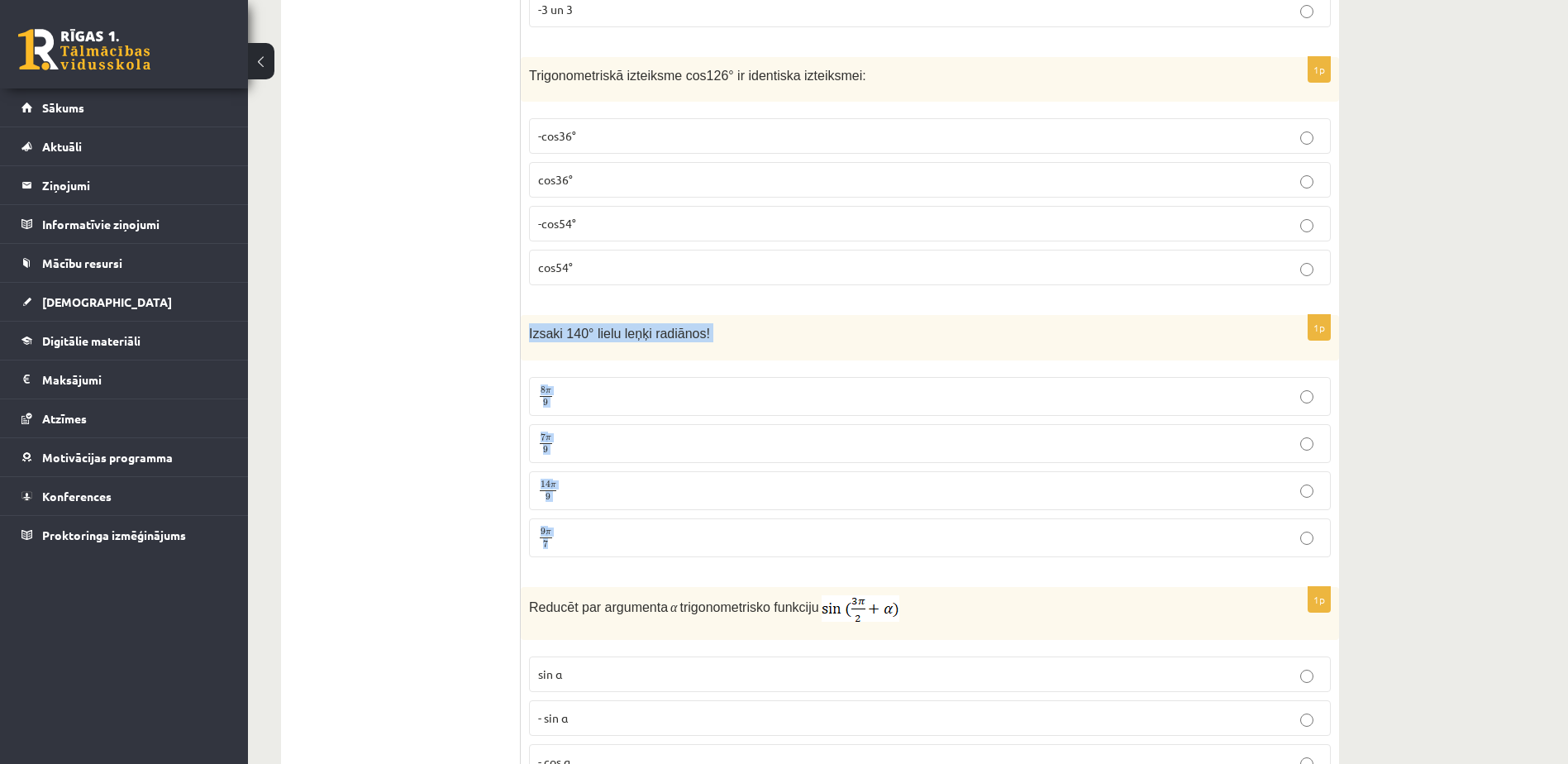
scroll to position [6550, 0]
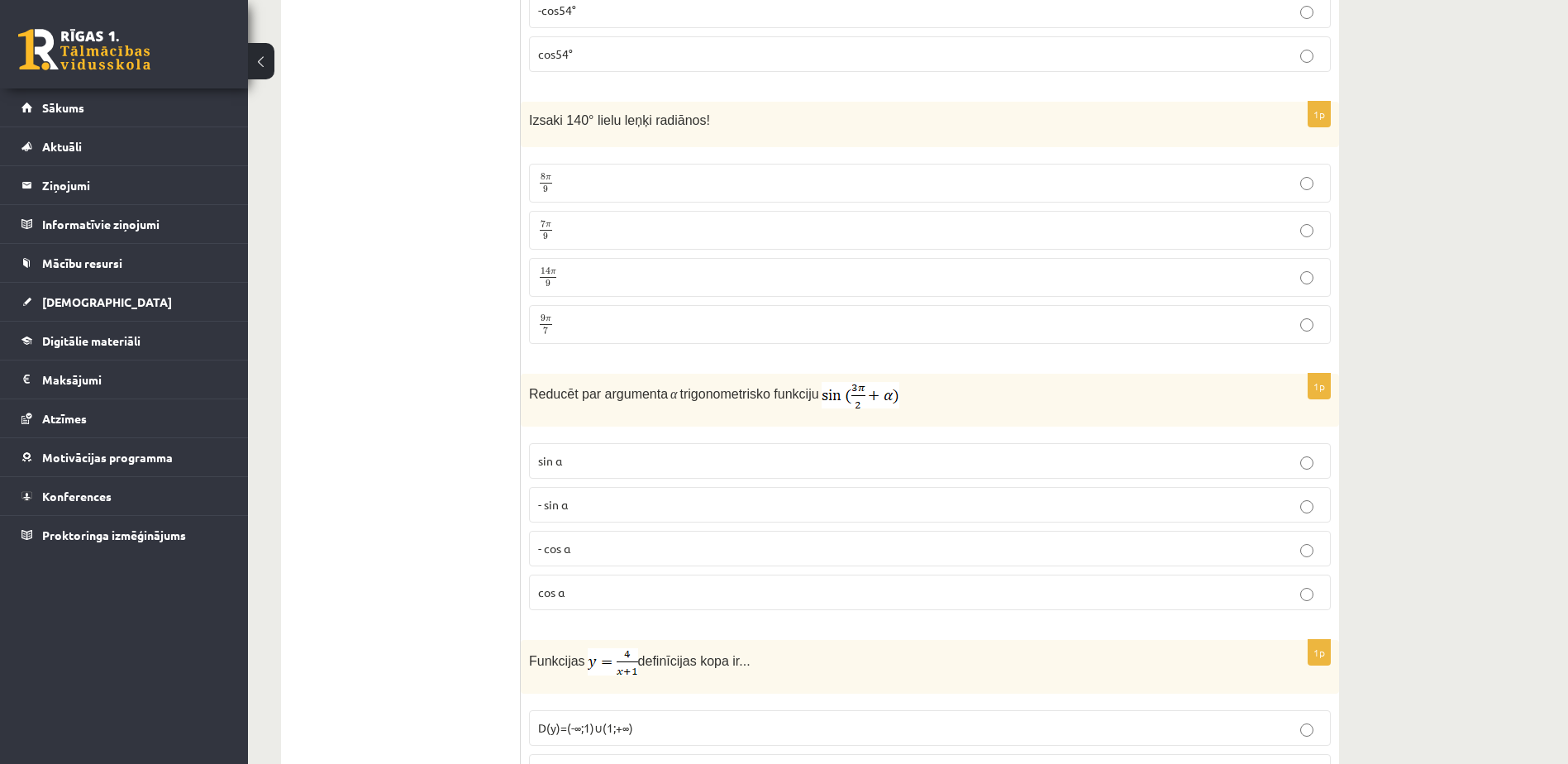
scroll to position [6690, 0]
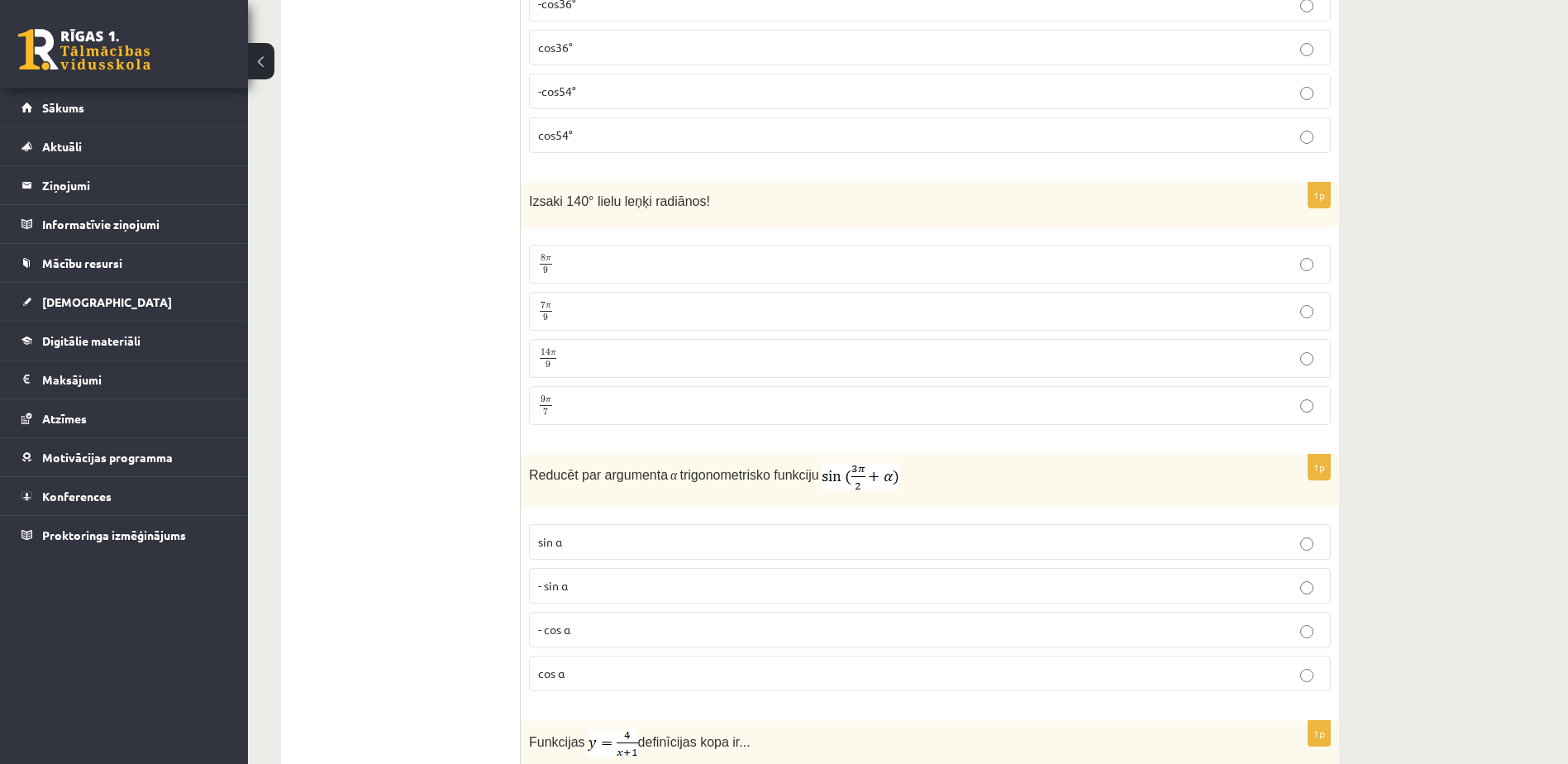
click at [629, 316] on label "7 π 9 7 π 9" at bounding box center [930, 311] width 802 height 38
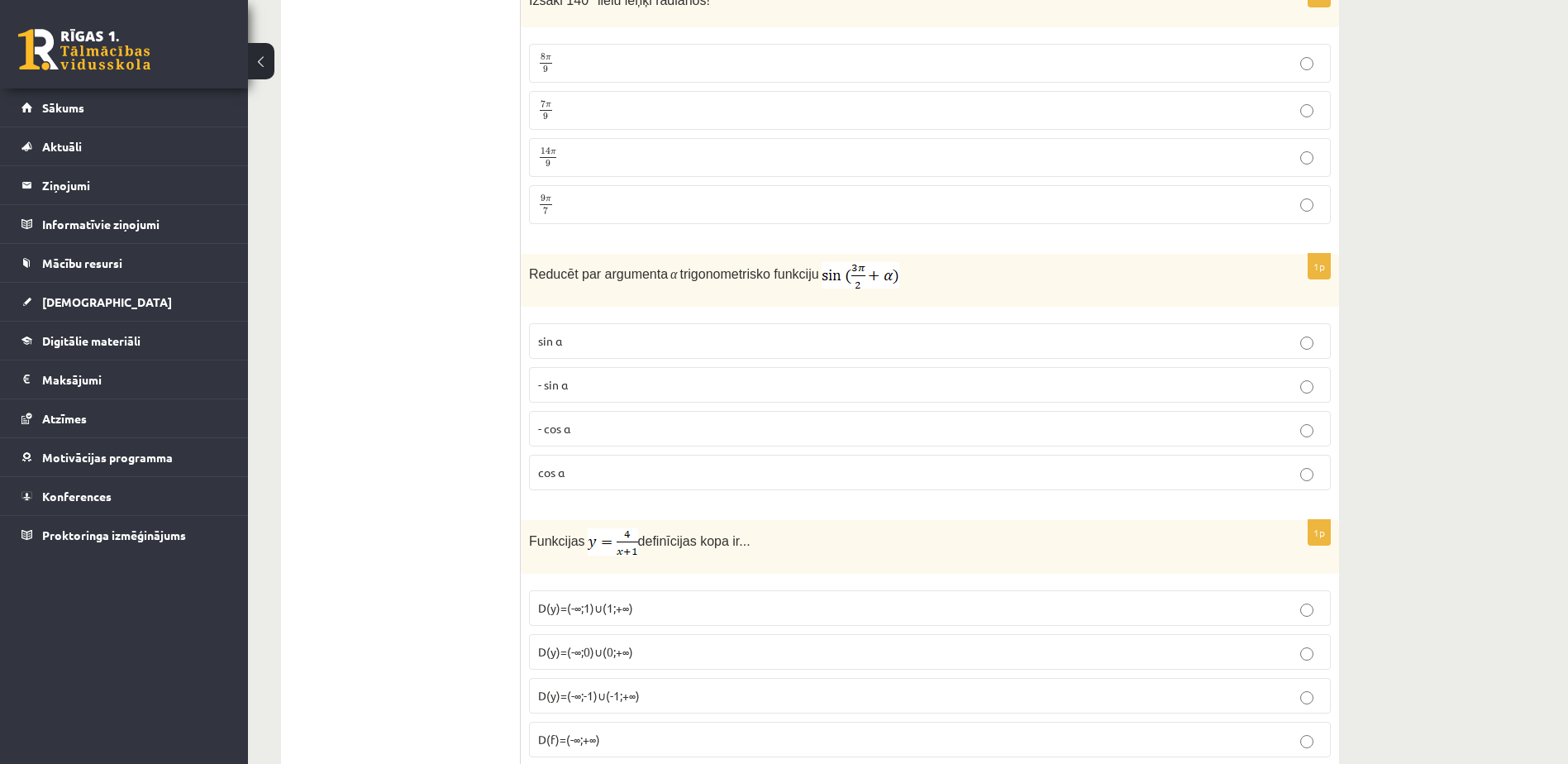
scroll to position [6937, 0]
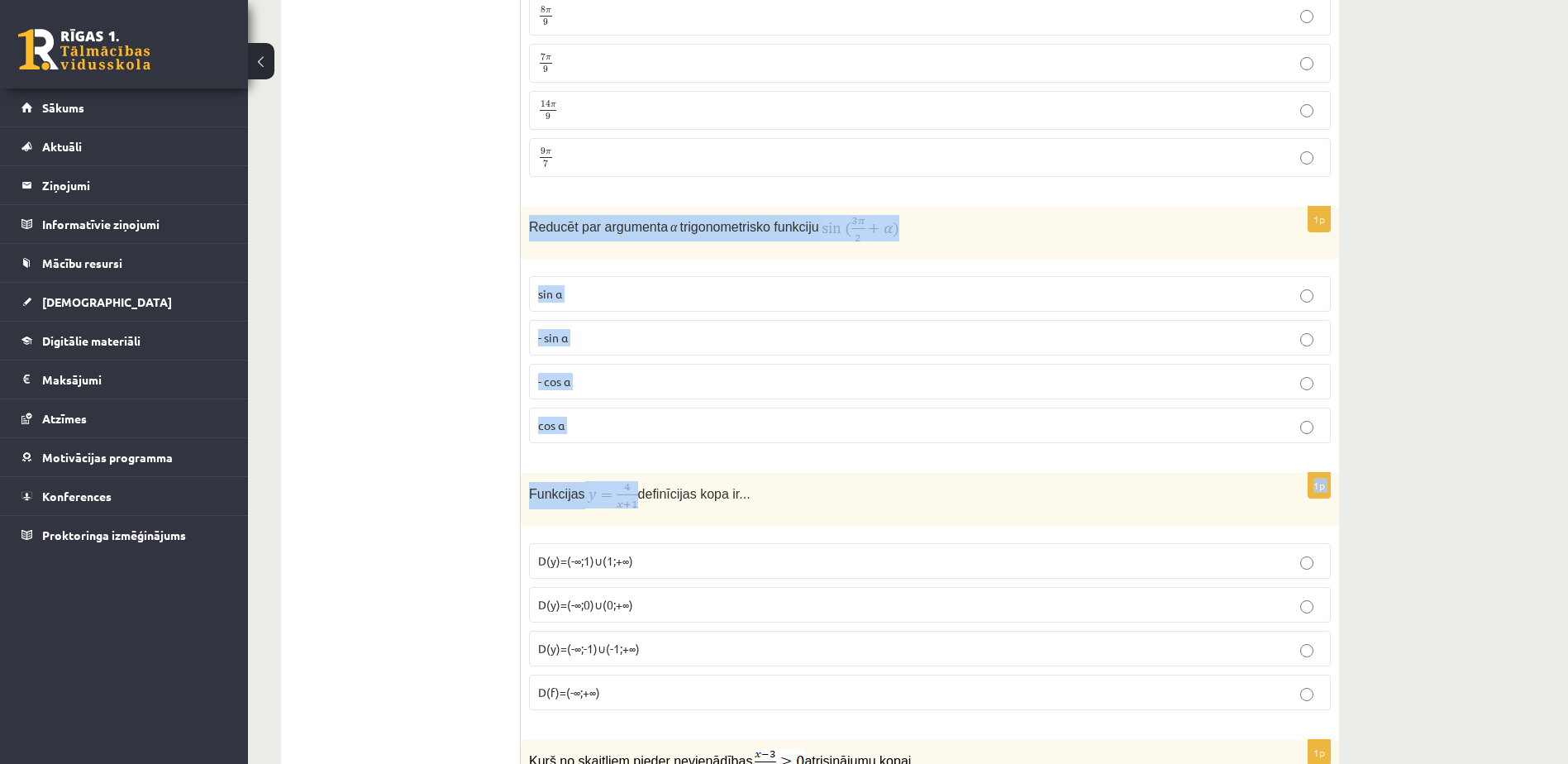
drag, startPoint x: 525, startPoint y: 216, endPoint x: 625, endPoint y: 482, distance: 284.2
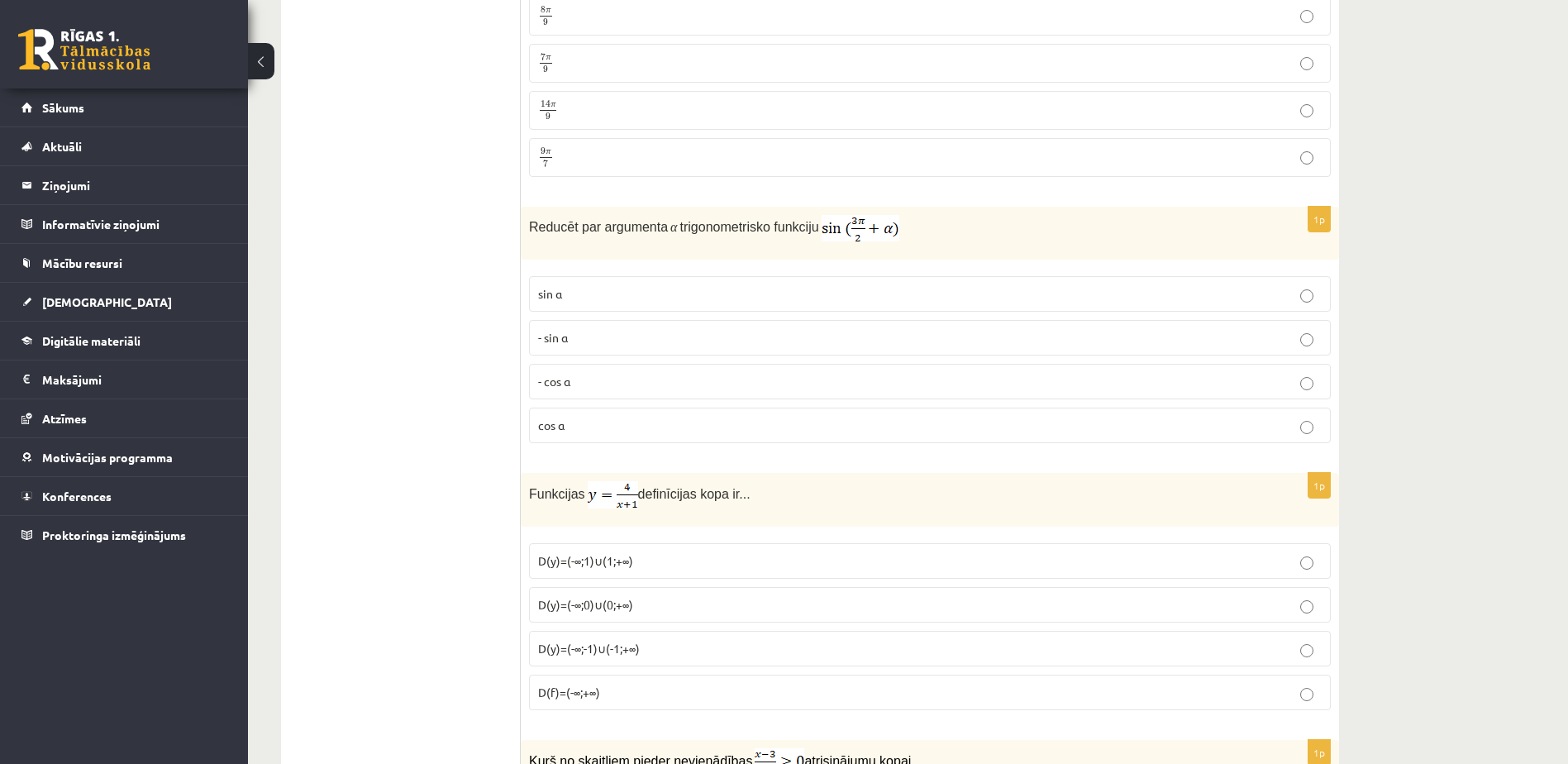
drag, startPoint x: 625, startPoint y: 482, endPoint x: 496, endPoint y: 324, distance: 204.0
drag, startPoint x: 530, startPoint y: 212, endPoint x: 584, endPoint y: 412, distance: 207.2
click at [584, 412] on div "1p Reducēt par argumenta α trigonometrisko funkciju sin⁡ α - sin ⁡α - cos ⁡α co…" at bounding box center [930, 331] width 819 height 250
drag, startPoint x: 584, startPoint y: 412, endPoint x: 582, endPoint y: 220, distance: 192.0
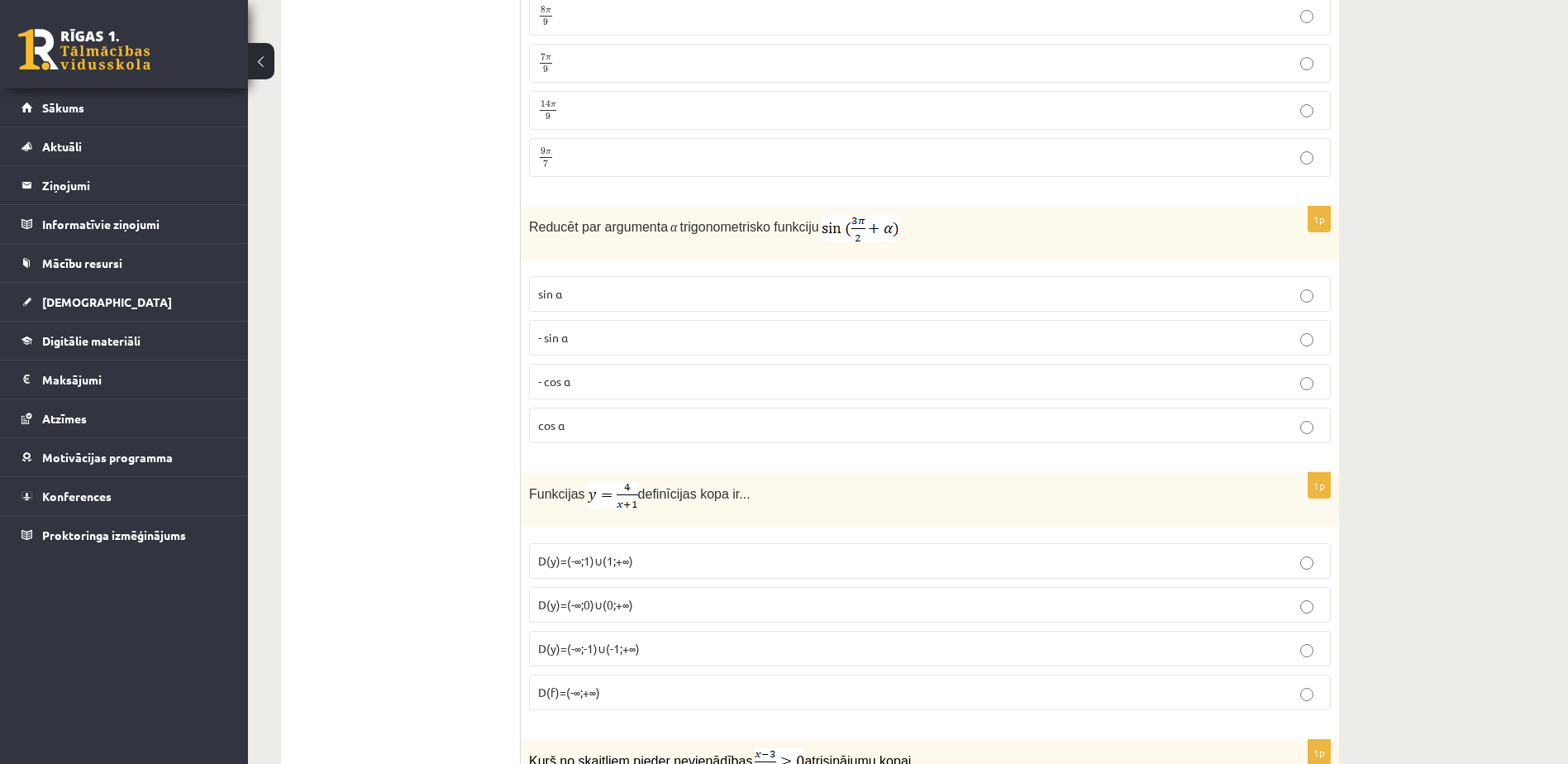
click at [616, 373] on p "- cos ⁡α" at bounding box center [930, 381] width 784 height 18
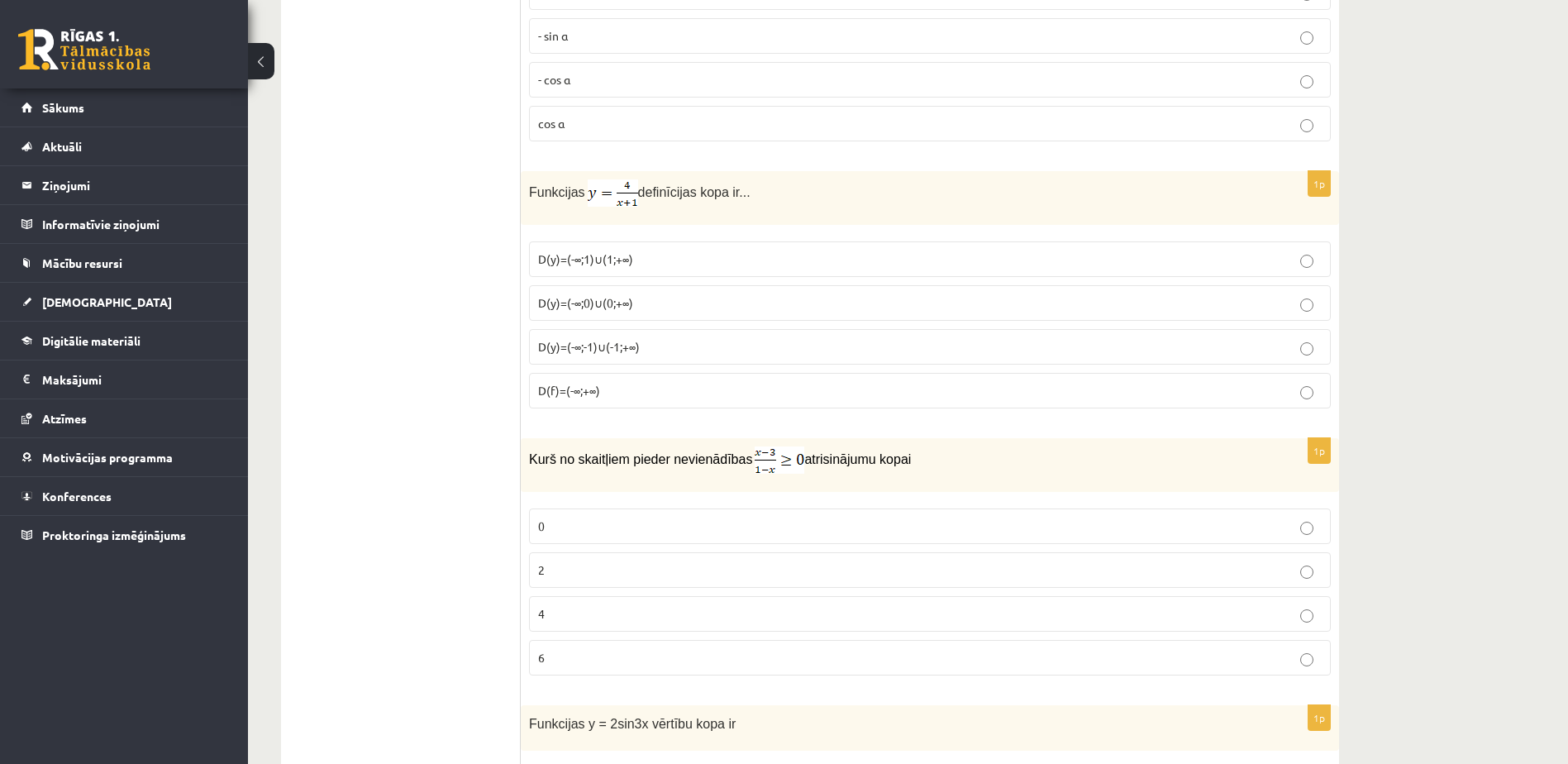
scroll to position [7267, 0]
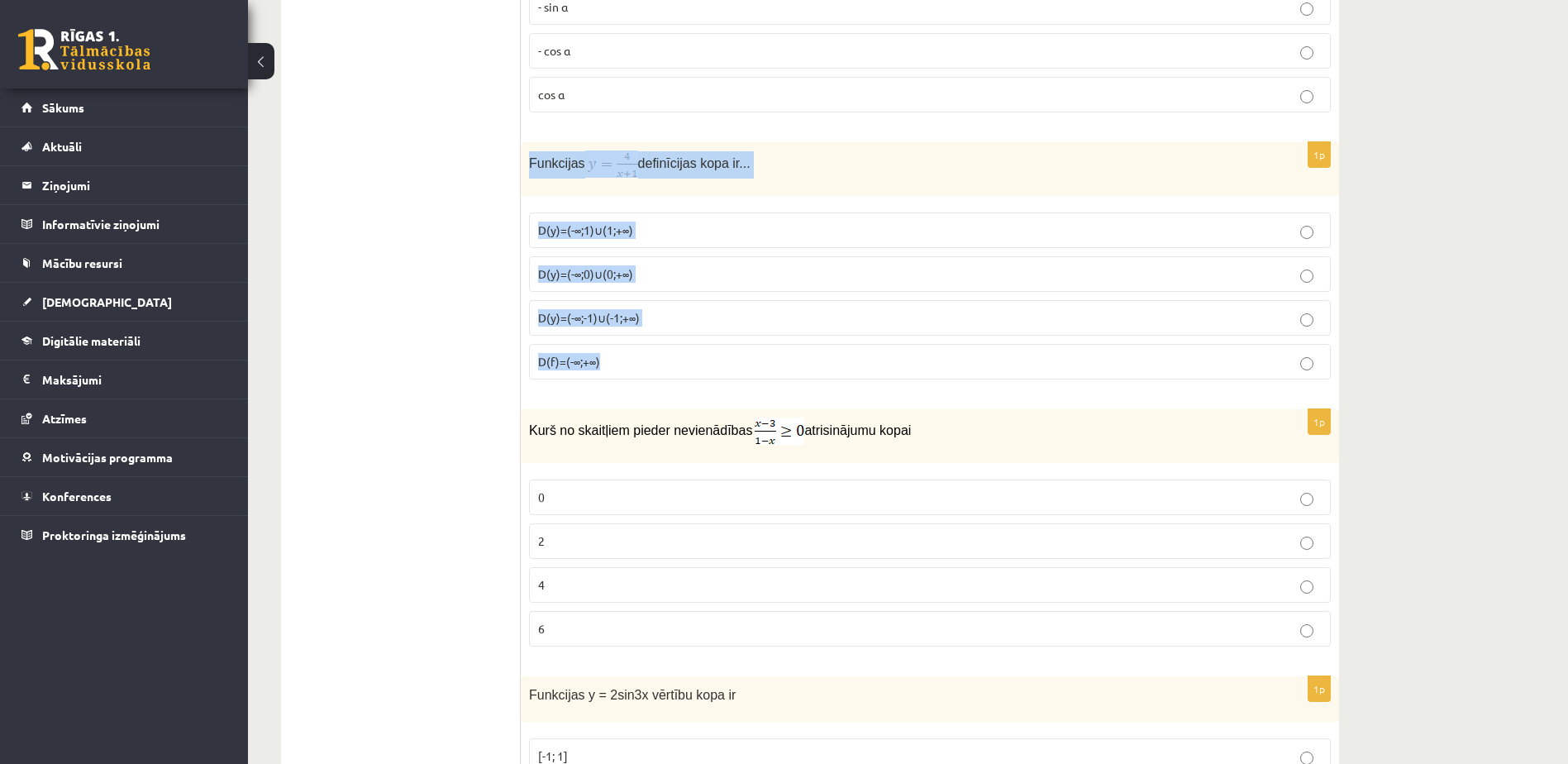
drag, startPoint x: 522, startPoint y: 149, endPoint x: 649, endPoint y: 369, distance: 254.0
click at [649, 369] on div "1p Funkcijas definīcijas kopa ir... D(y)=(-∞;1)∪(1;+∞) D(y)=(-∞;0)∪(0;+∞) D(y)=…" at bounding box center [930, 267] width 819 height 250
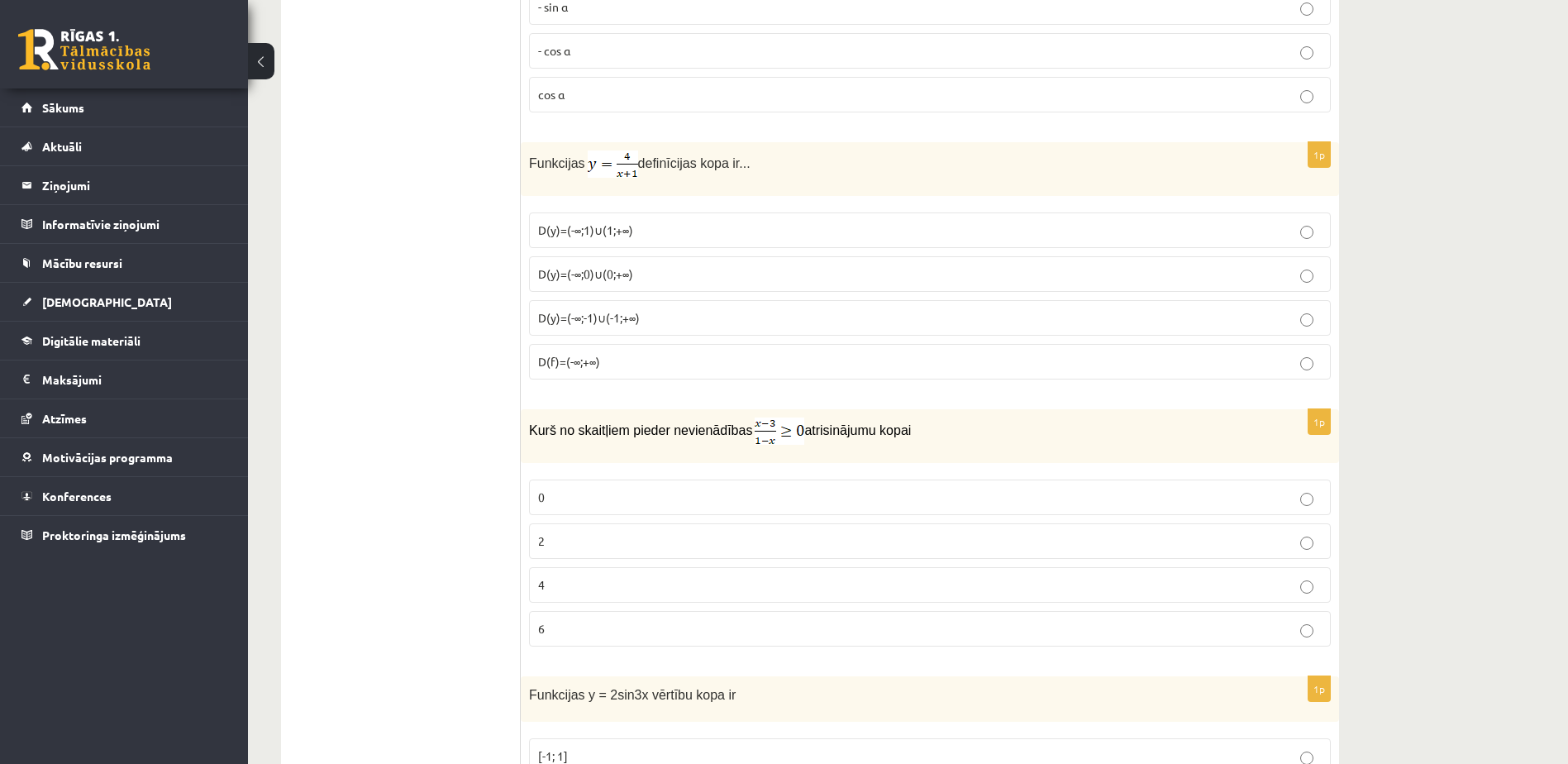
click at [624, 317] on span "D(y)=(-∞;-1)∪(-1;+∞)" at bounding box center [589, 317] width 102 height 15
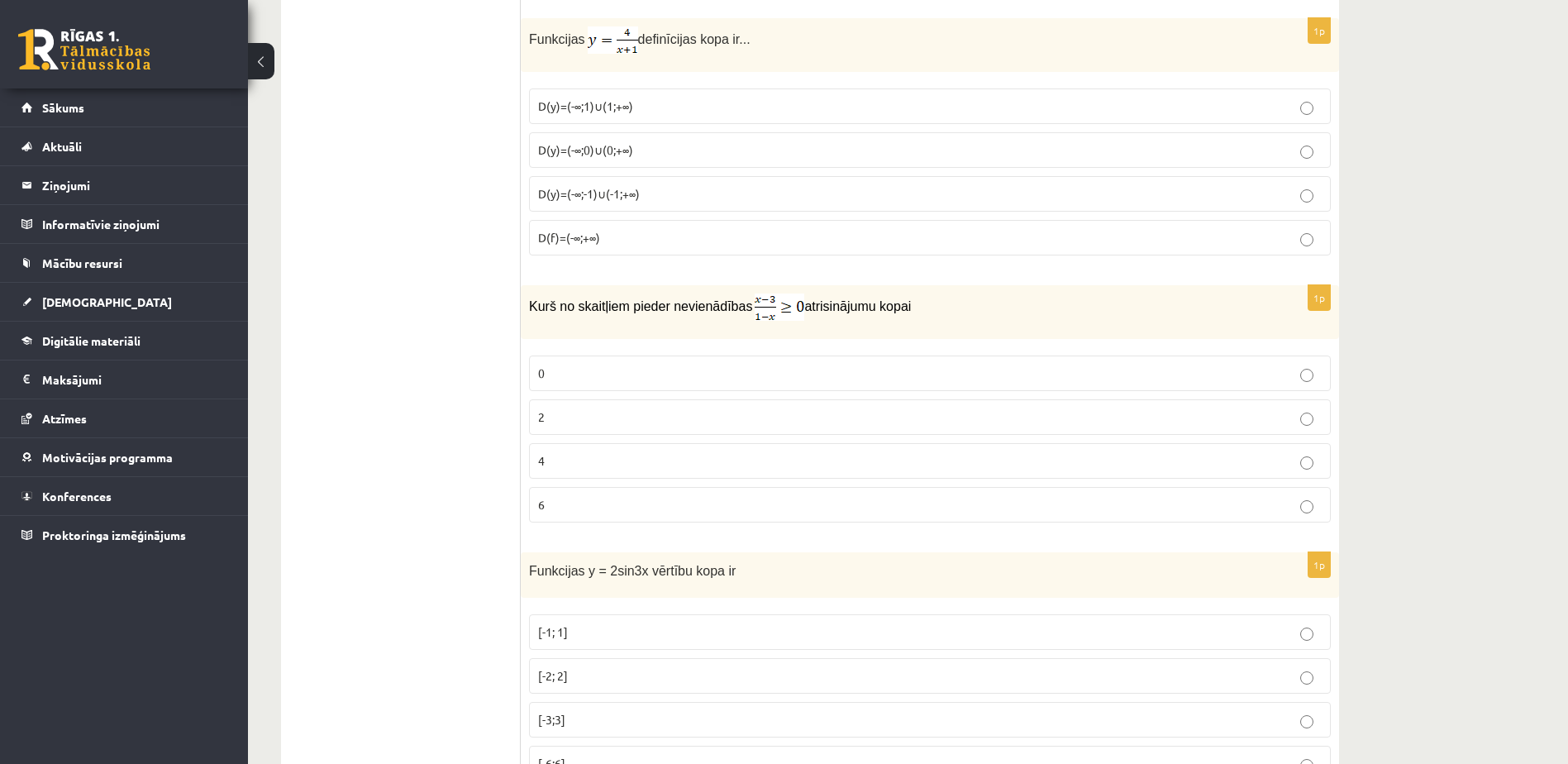
scroll to position [7433, 0]
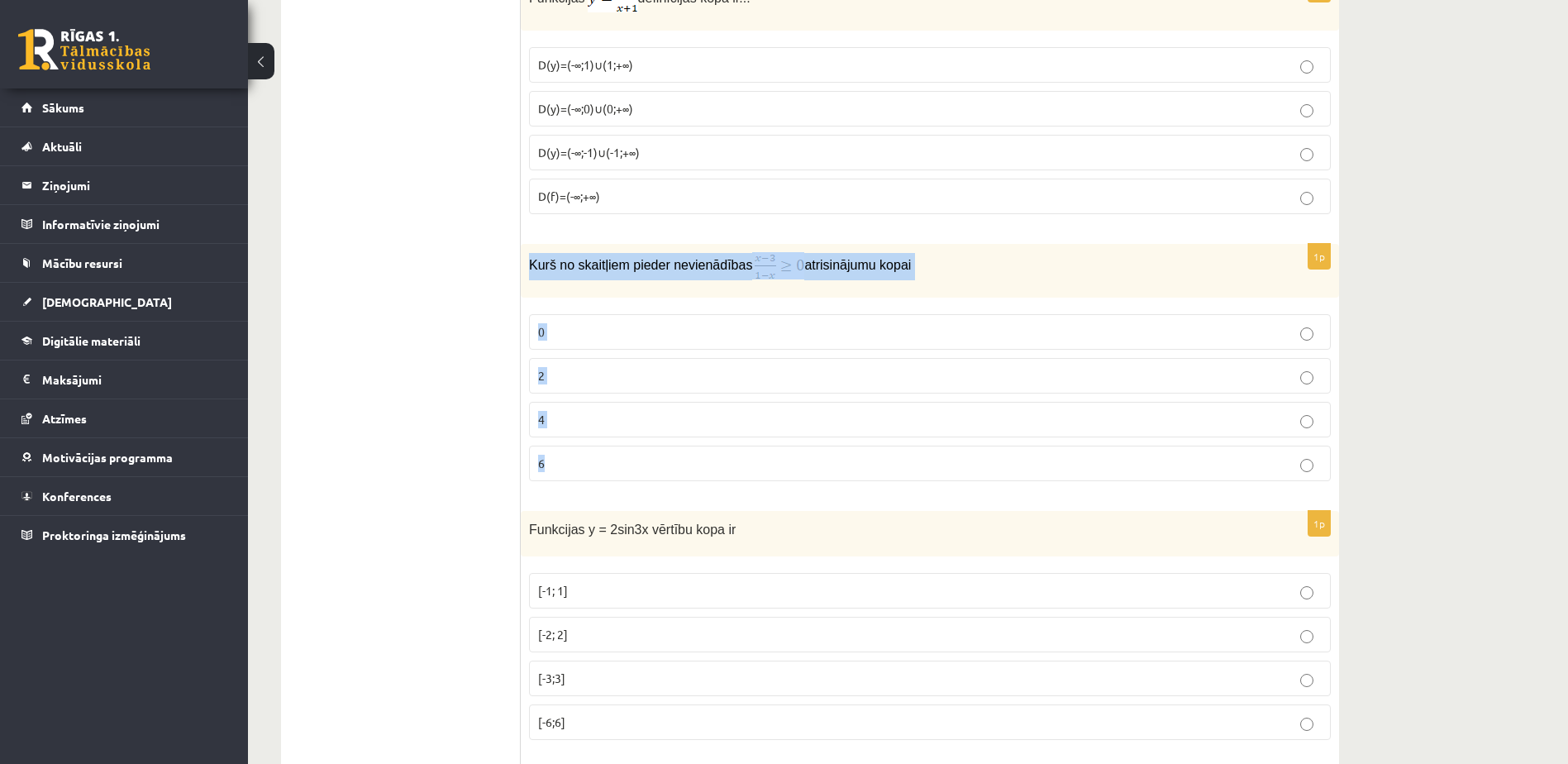
drag, startPoint x: 529, startPoint y: 255, endPoint x: 581, endPoint y: 457, distance: 208.6
click at [581, 457] on div "1p Kurš no skaitļiem pieder nevienādības atrisinājumu kopai 0 2 4 6" at bounding box center [930, 368] width 819 height 250
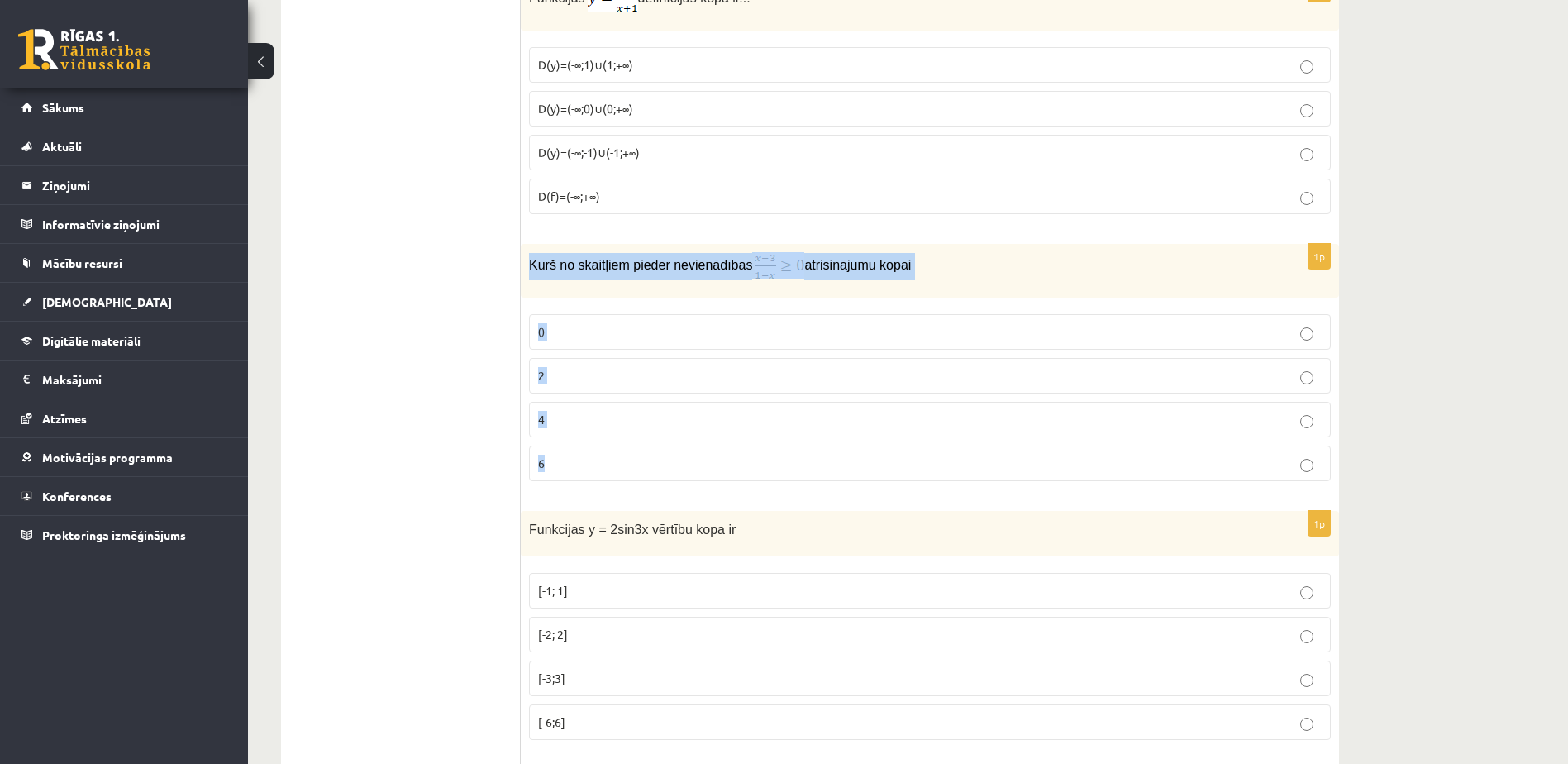
drag, startPoint x: 529, startPoint y: 259, endPoint x: 568, endPoint y: 447, distance: 192.0
click at [568, 447] on div "1p Kurš no skaitļiem pieder nevienādības atrisinājumu kopai 0 2 4 6" at bounding box center [930, 368] width 819 height 250
drag, startPoint x: 568, startPoint y: 447, endPoint x: 566, endPoint y: 260, distance: 187.0
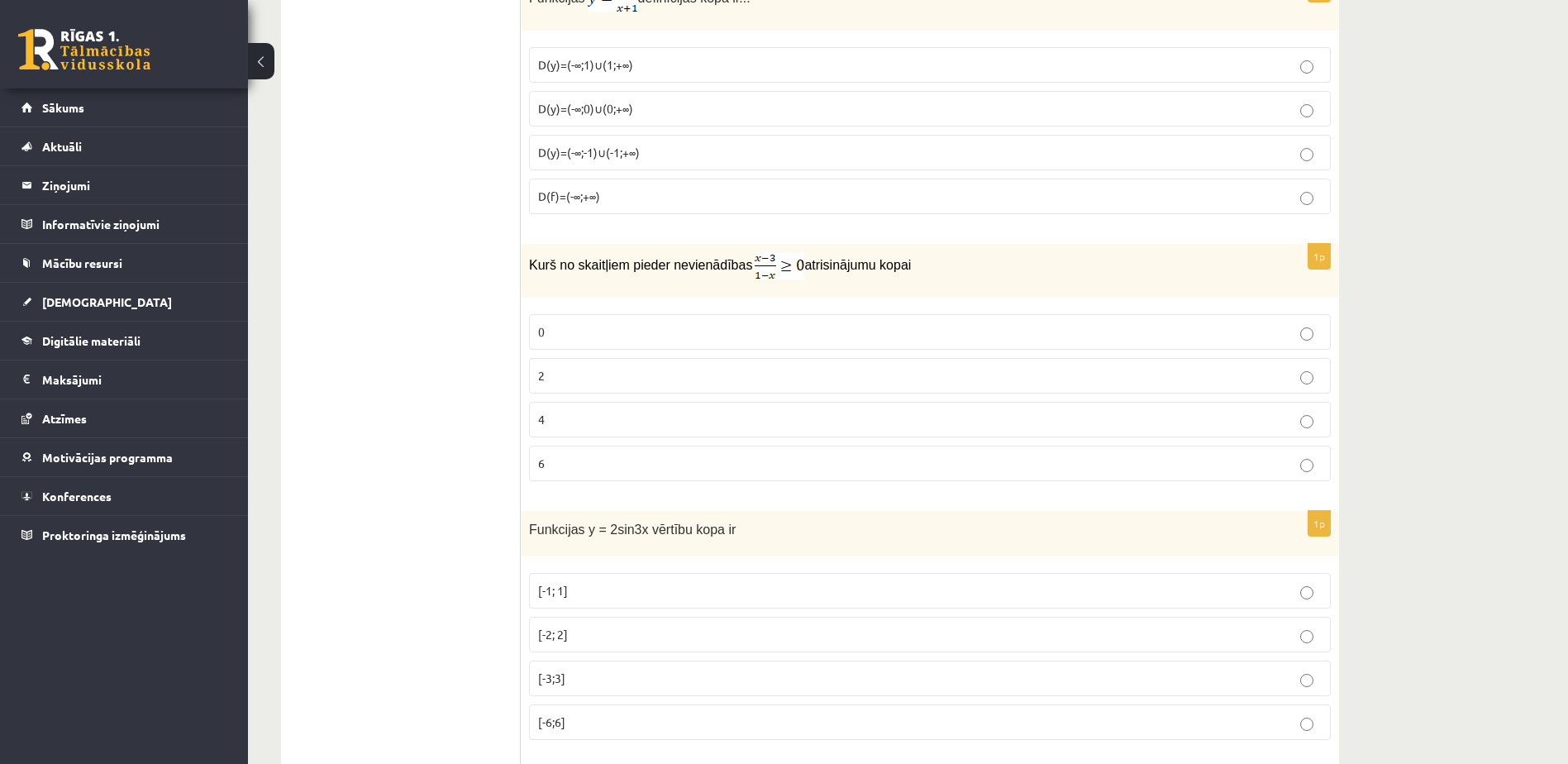
click at [554, 367] on p "2" at bounding box center [930, 375] width 784 height 18
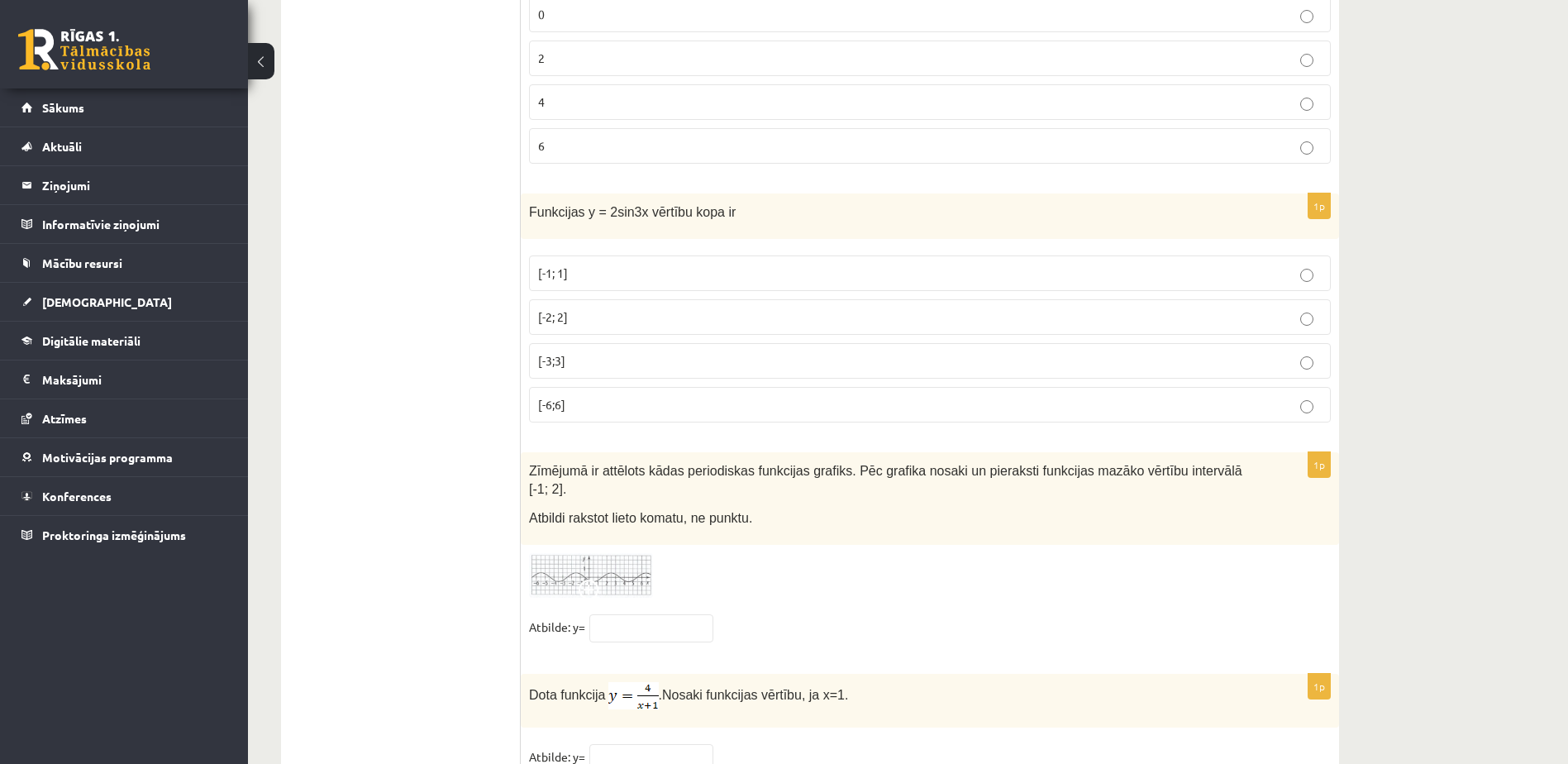
scroll to position [7764, 0]
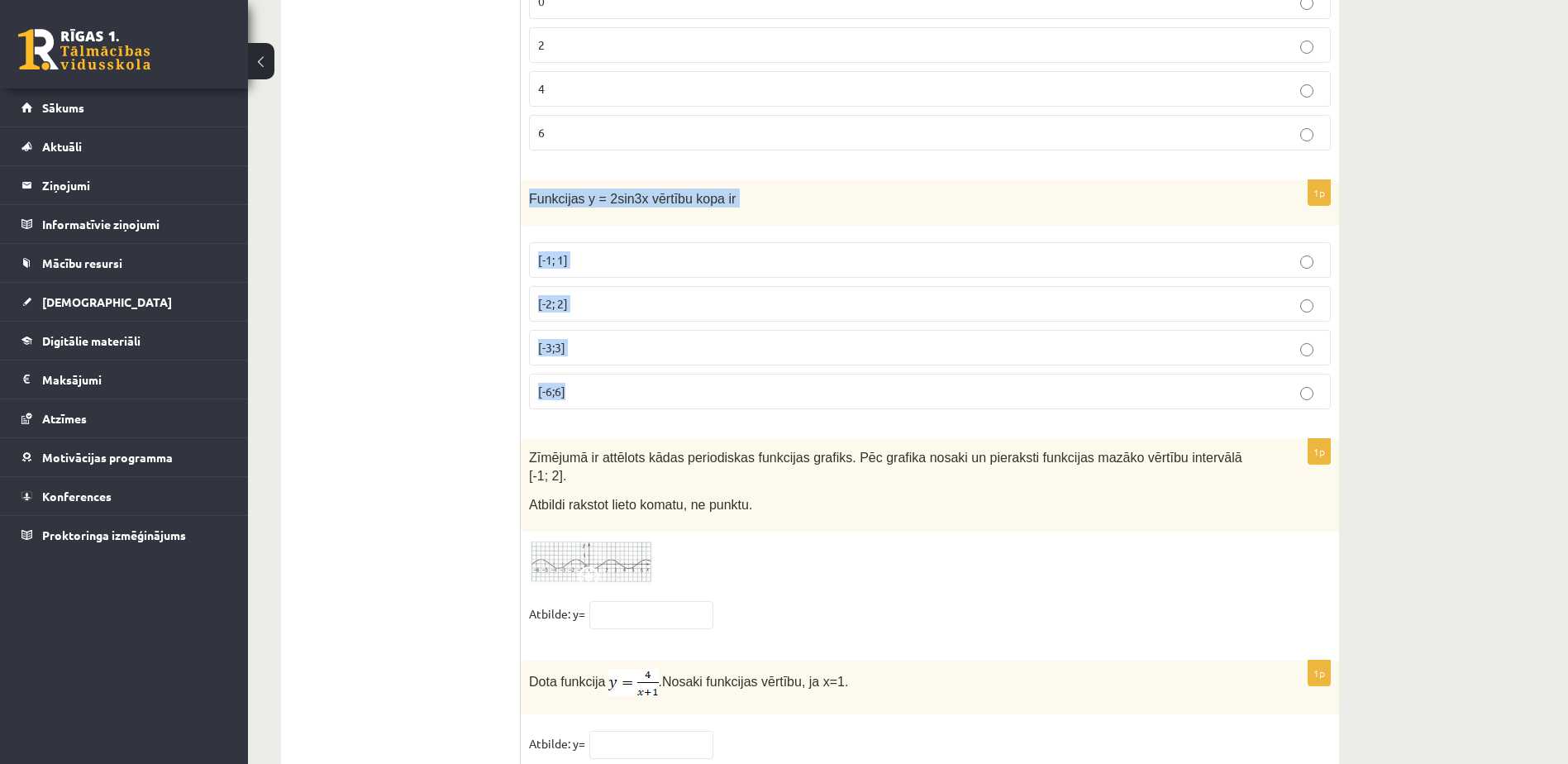
drag, startPoint x: 525, startPoint y: 189, endPoint x: 610, endPoint y: 382, distance: 210.9
click at [610, 382] on div "1p Funkcijas y = 2sin3x vērtību kopa ir [-1; 1] [-2; 2] [-3;3] [-6;6]" at bounding box center [930, 301] width 819 height 242
drag, startPoint x: 610, startPoint y: 382, endPoint x: 568, endPoint y: 200, distance: 186.8
drag, startPoint x: 494, startPoint y: 532, endPoint x: 497, endPoint y: 523, distance: 9.5
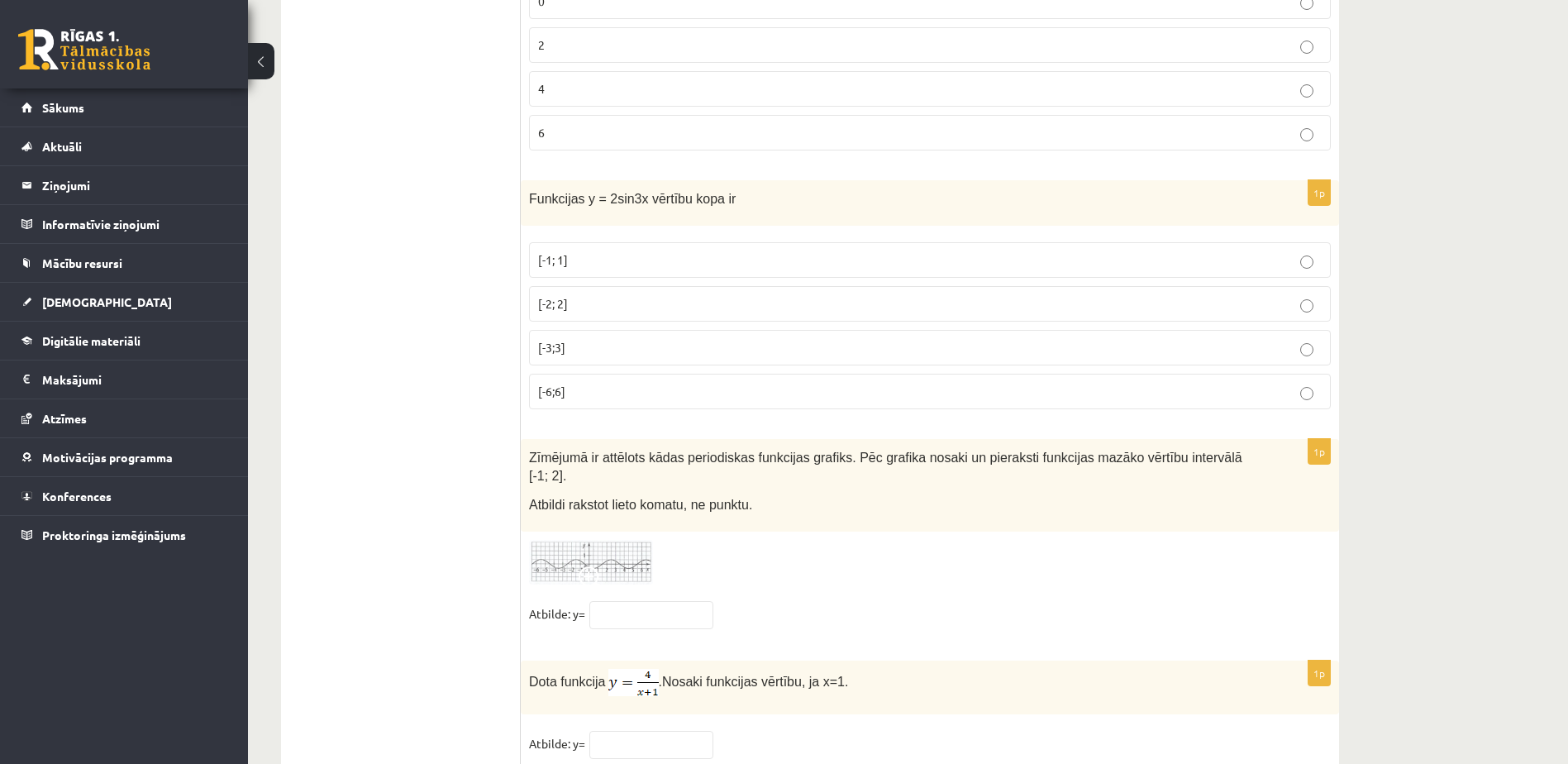
click at [643, 303] on p "[-2; 2]" at bounding box center [930, 303] width 784 height 18
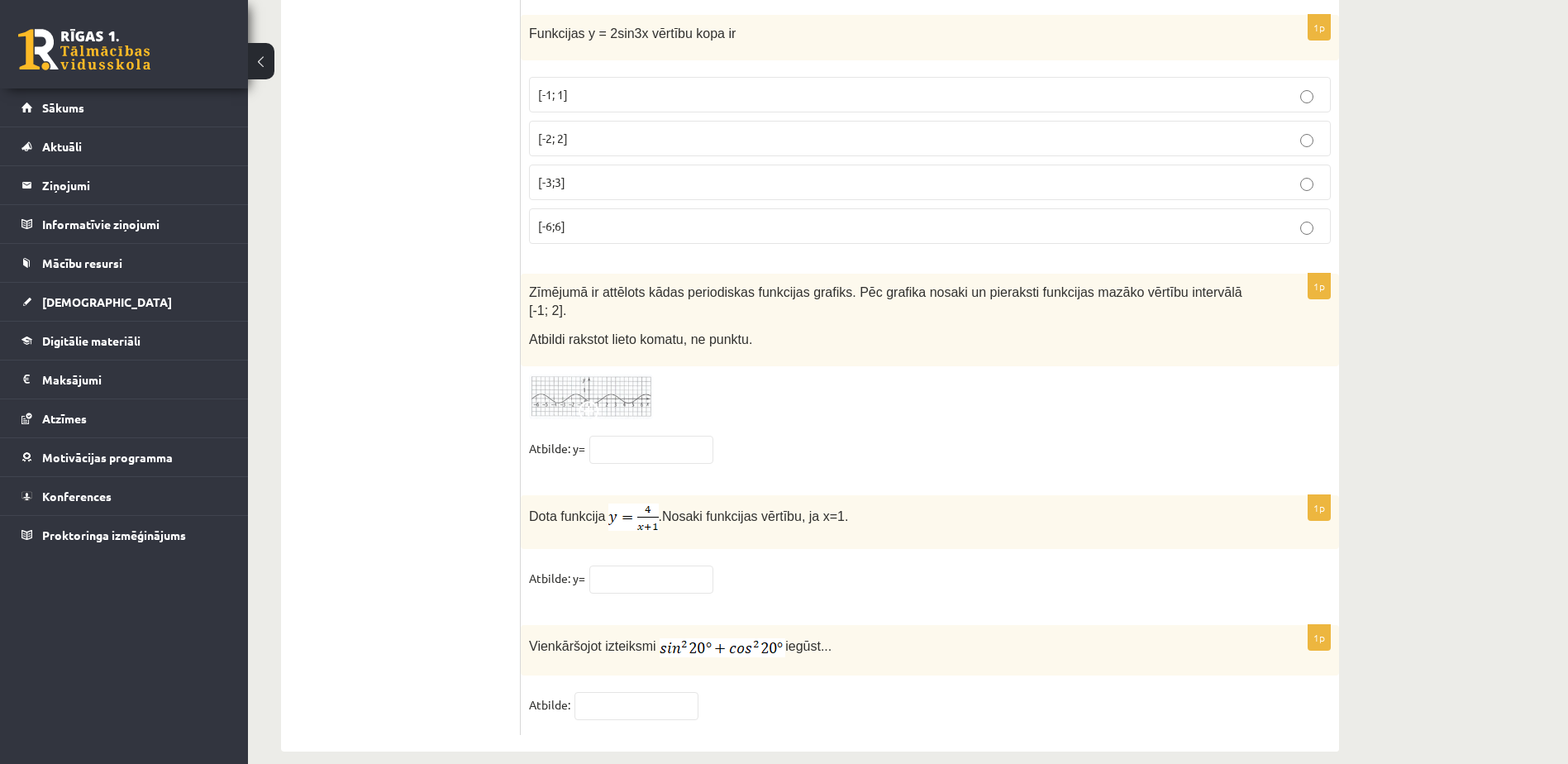
scroll to position [0, 0]
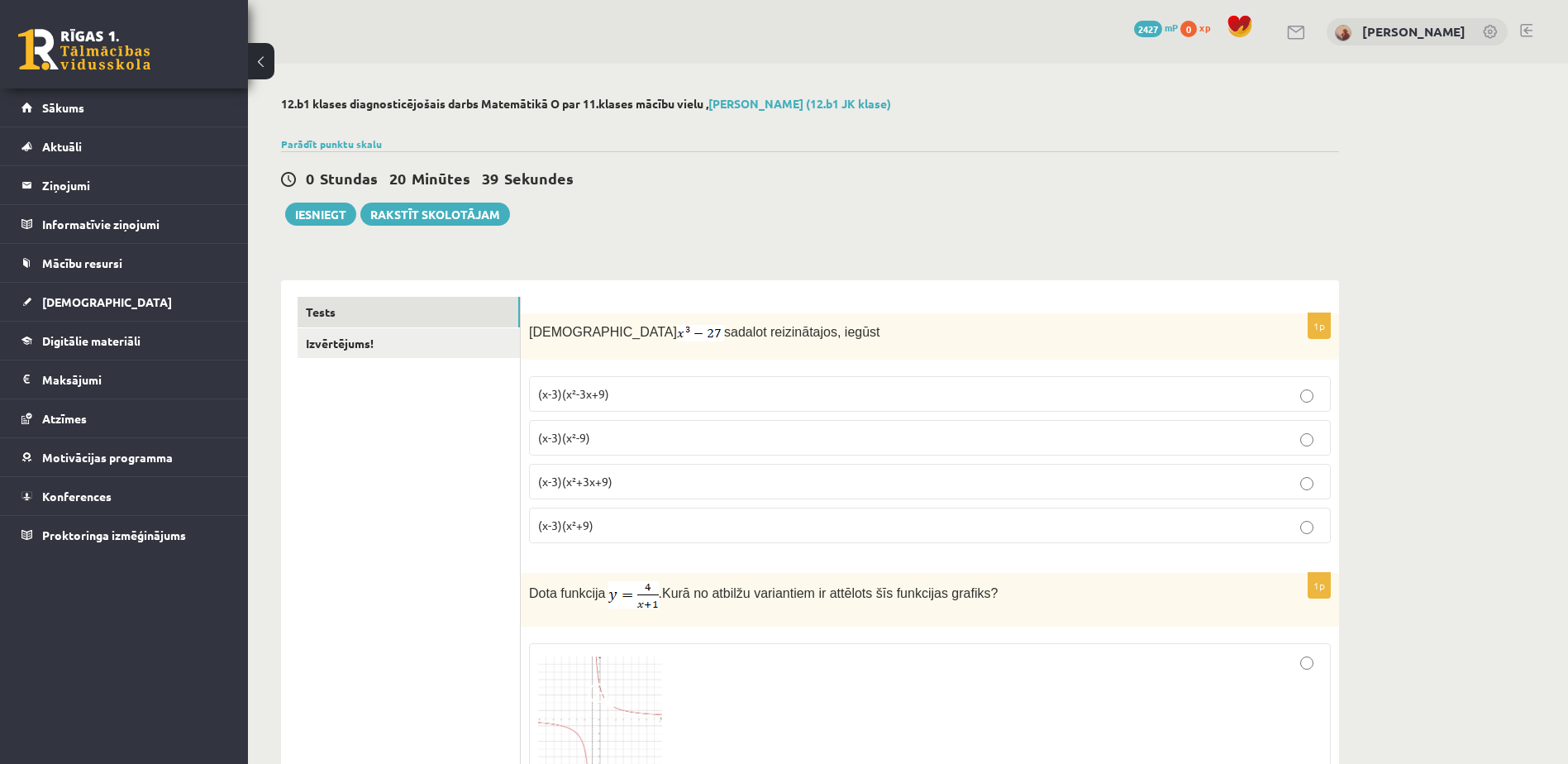
click at [333, 146] on link "Parādīt punktu skalu" at bounding box center [332, 144] width 101 height 13
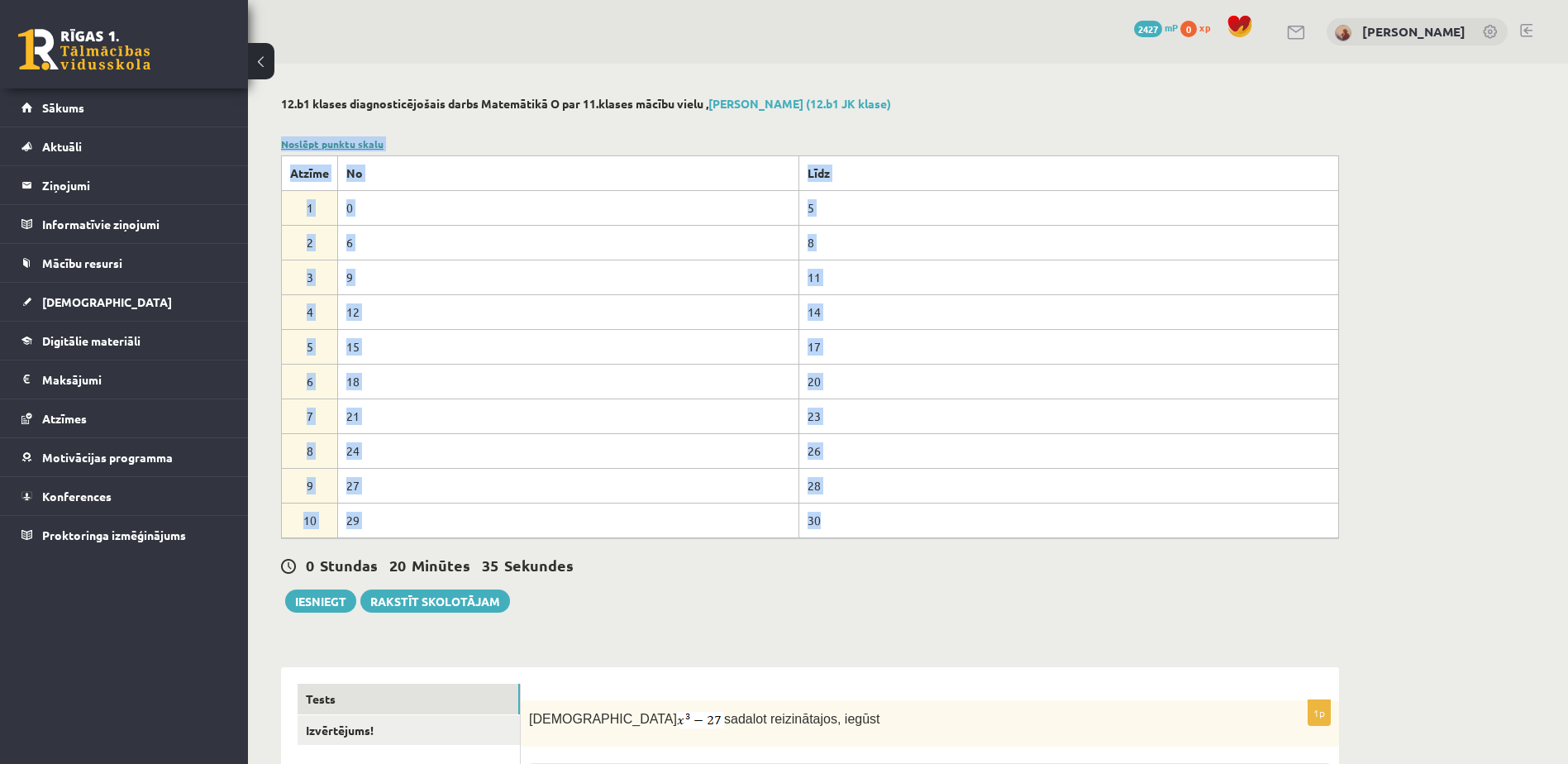
click at [333, 146] on link "Noslēpt punktu skalu" at bounding box center [332, 144] width 102 height 13
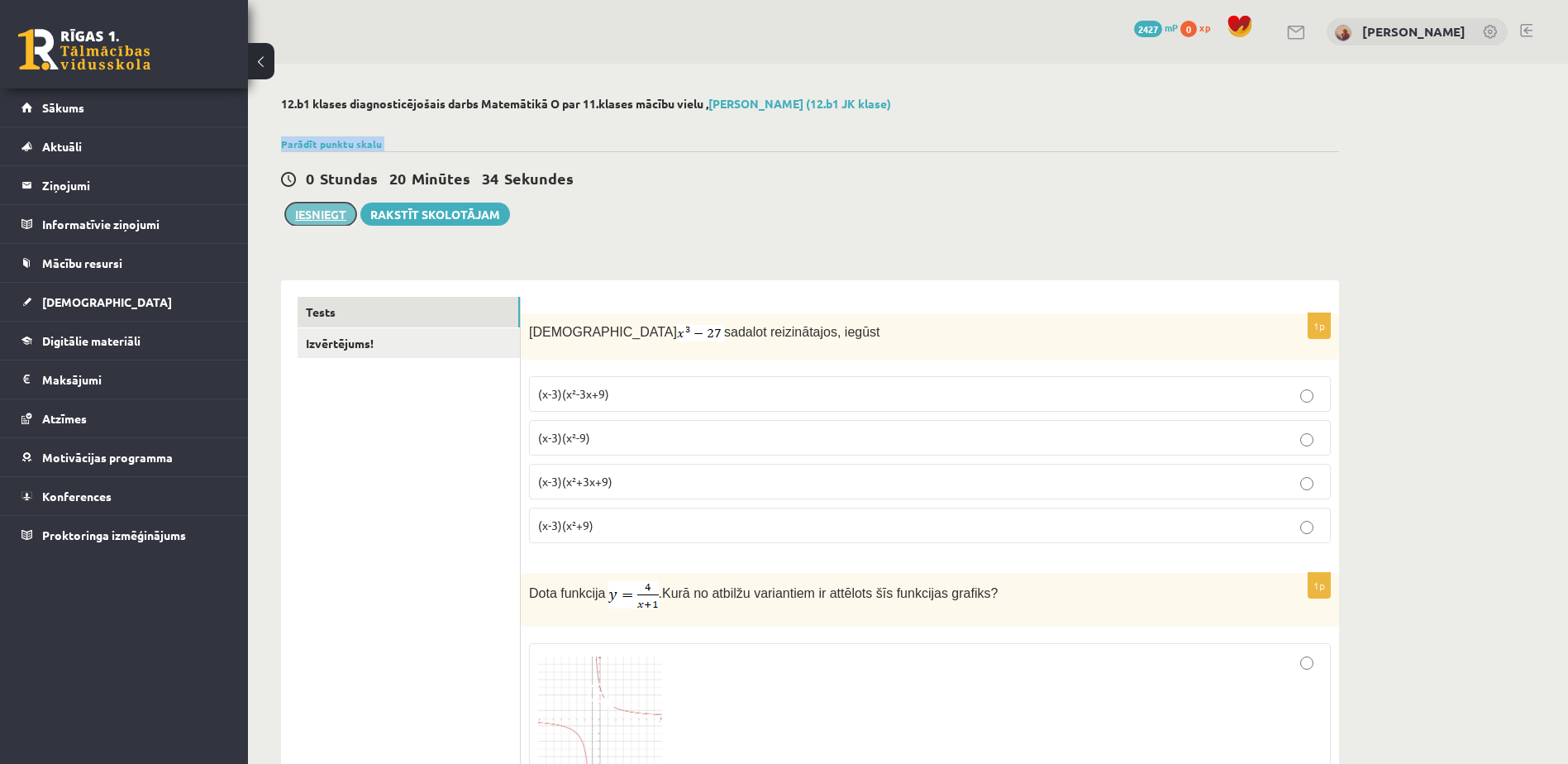
click at [332, 216] on button "Iesniegt" at bounding box center [321, 213] width 71 height 23
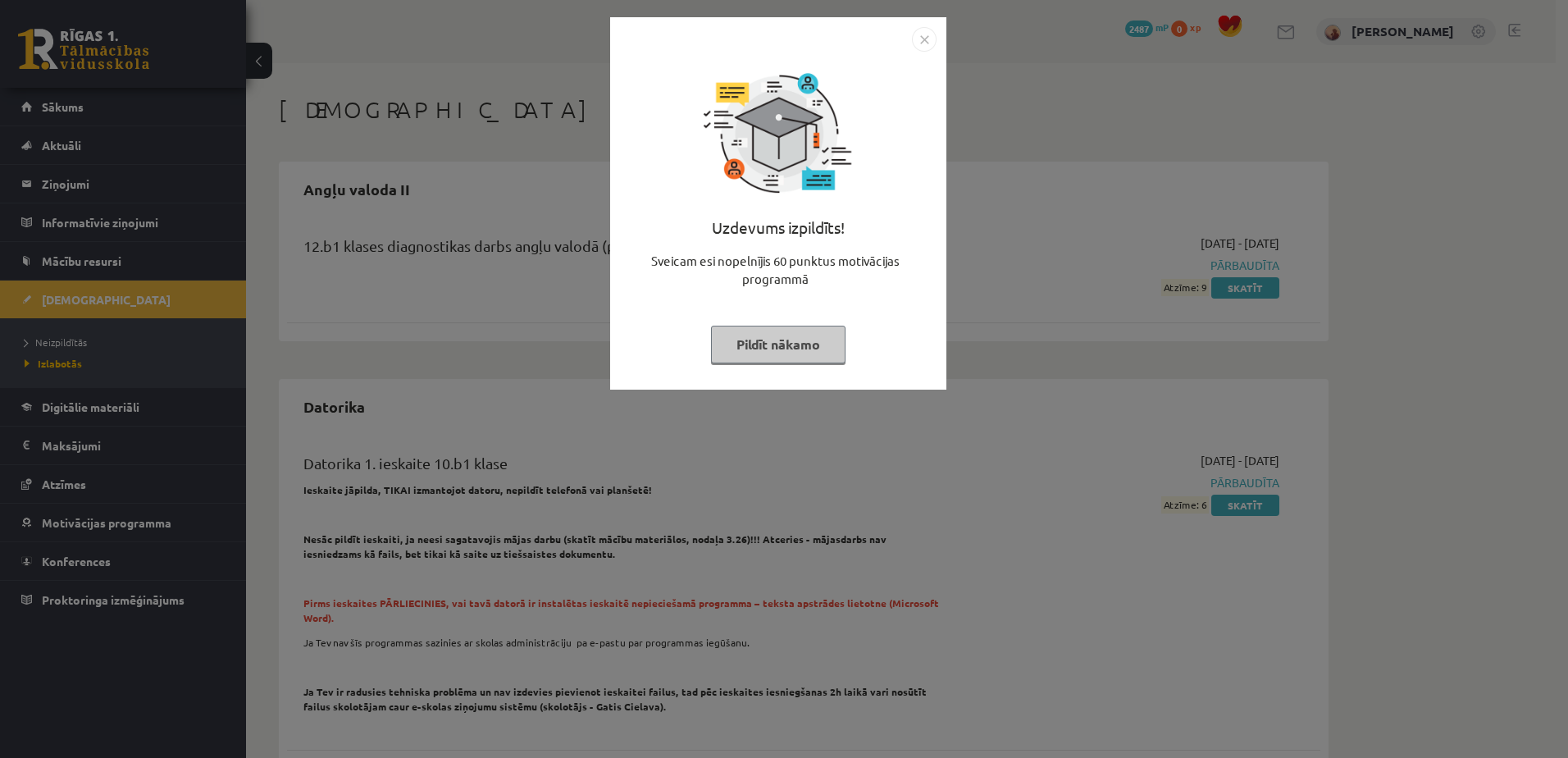
click at [788, 343] on button "Pildīt nākamo" at bounding box center [777, 344] width 135 height 38
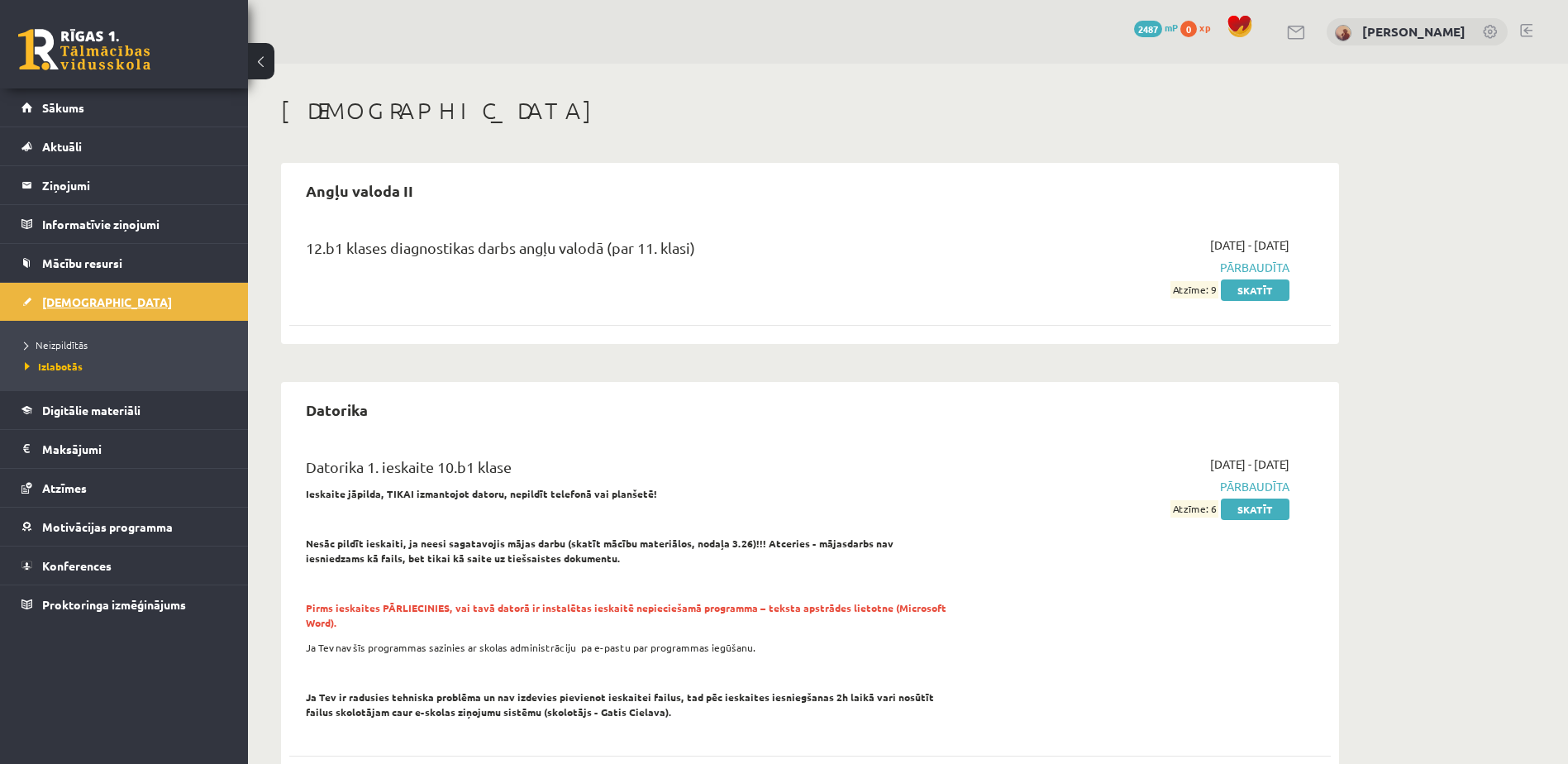
click at [64, 300] on span "[DEMOGRAPHIC_DATA]" at bounding box center [107, 301] width 130 height 15
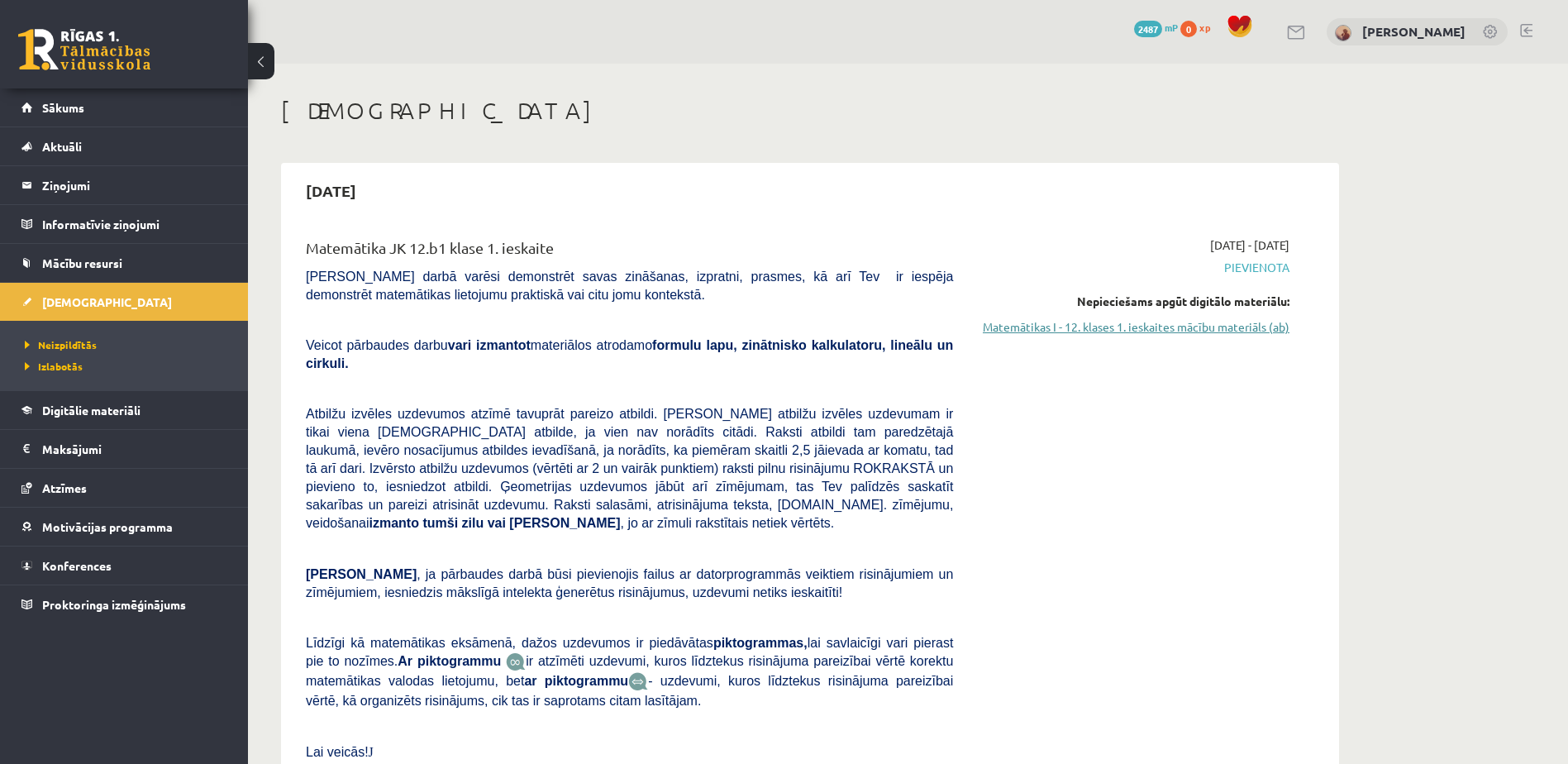
click at [1199, 327] on link "Matemātikas I - 12. klases 1. ieskaites mācību materiāls (ab)" at bounding box center [1133, 327] width 312 height 18
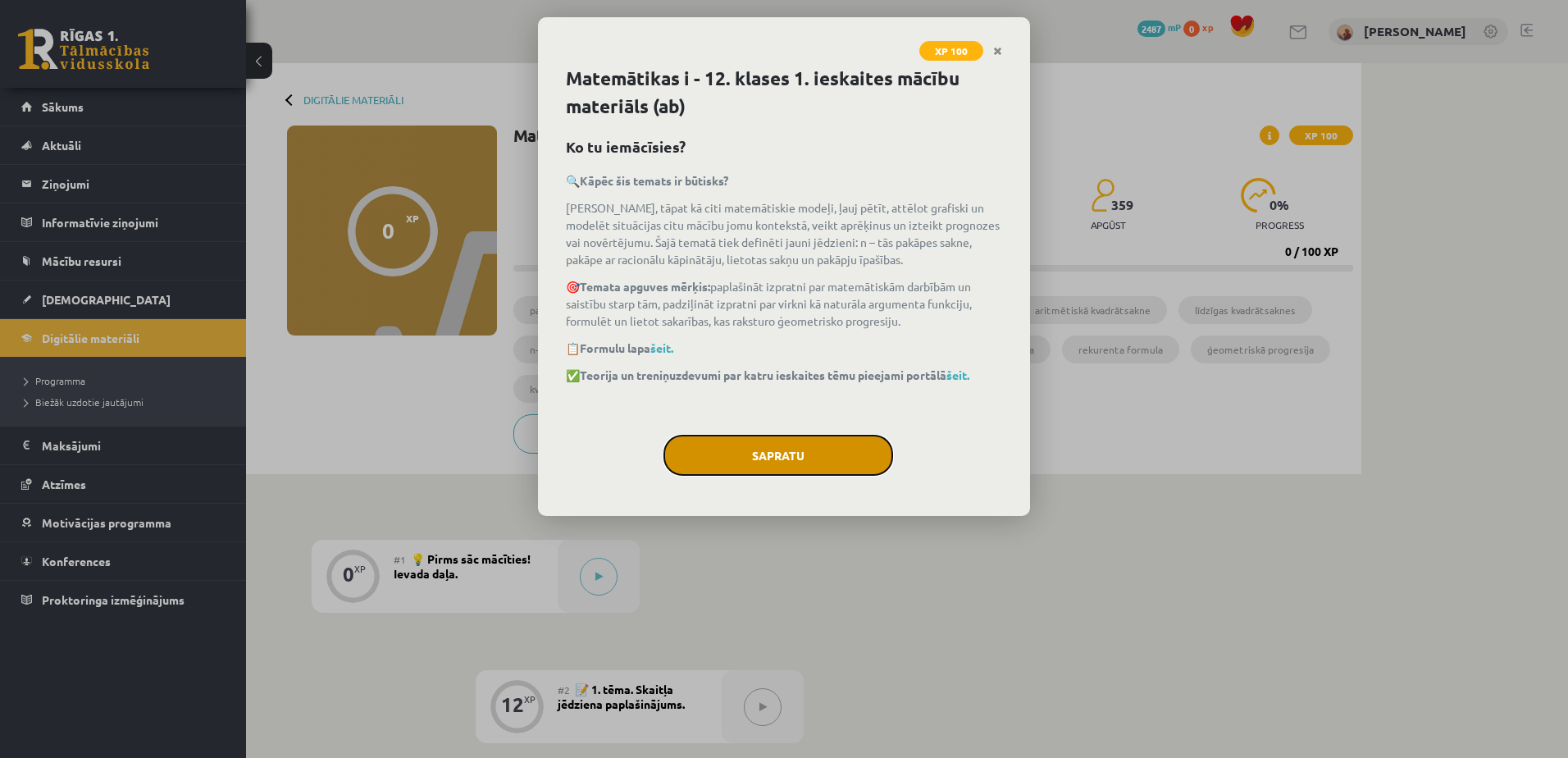
click at [811, 458] on button "Sapratu" at bounding box center [777, 455] width 229 height 41
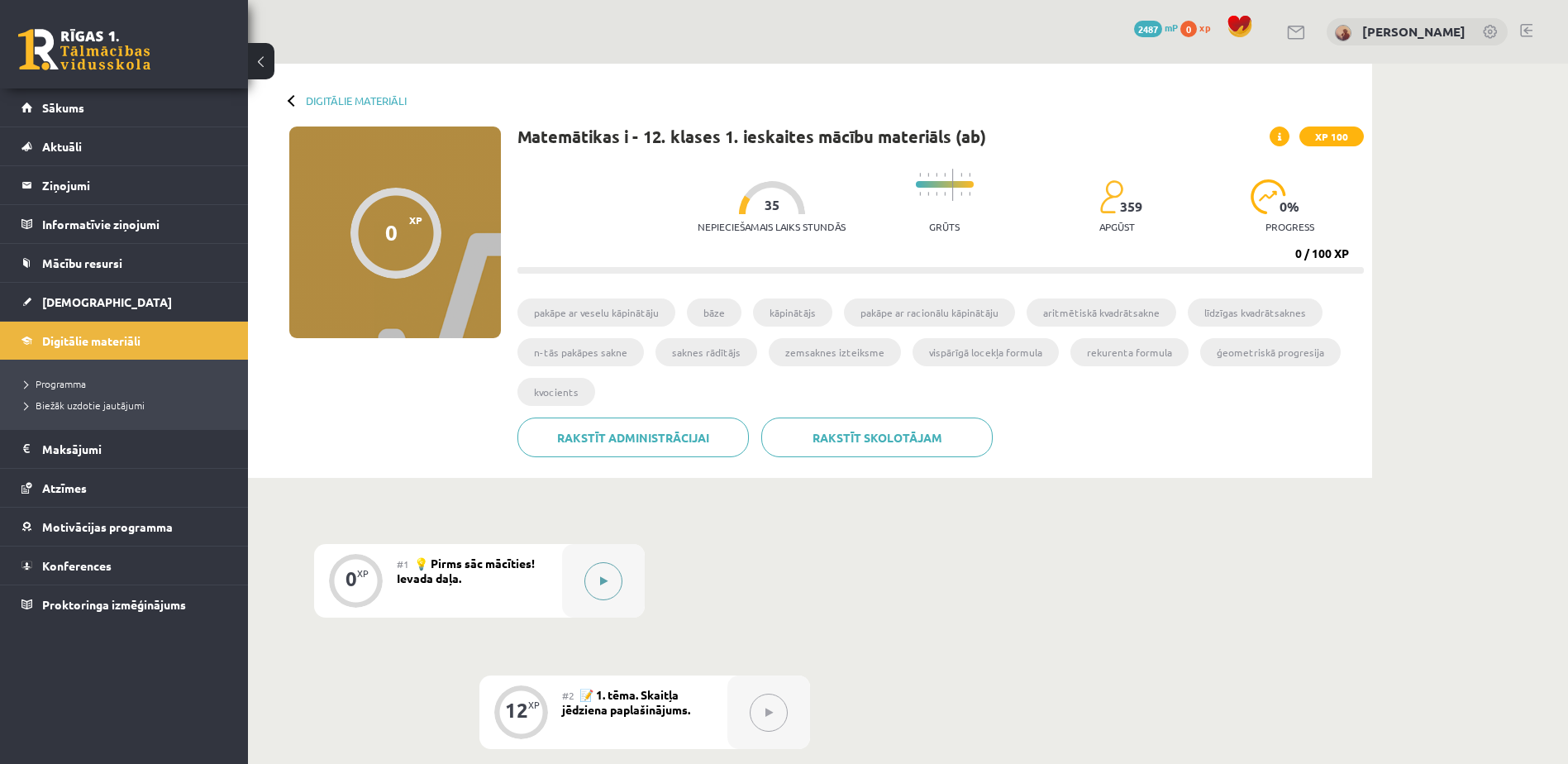
click at [606, 583] on icon at bounding box center [604, 580] width 7 height 10
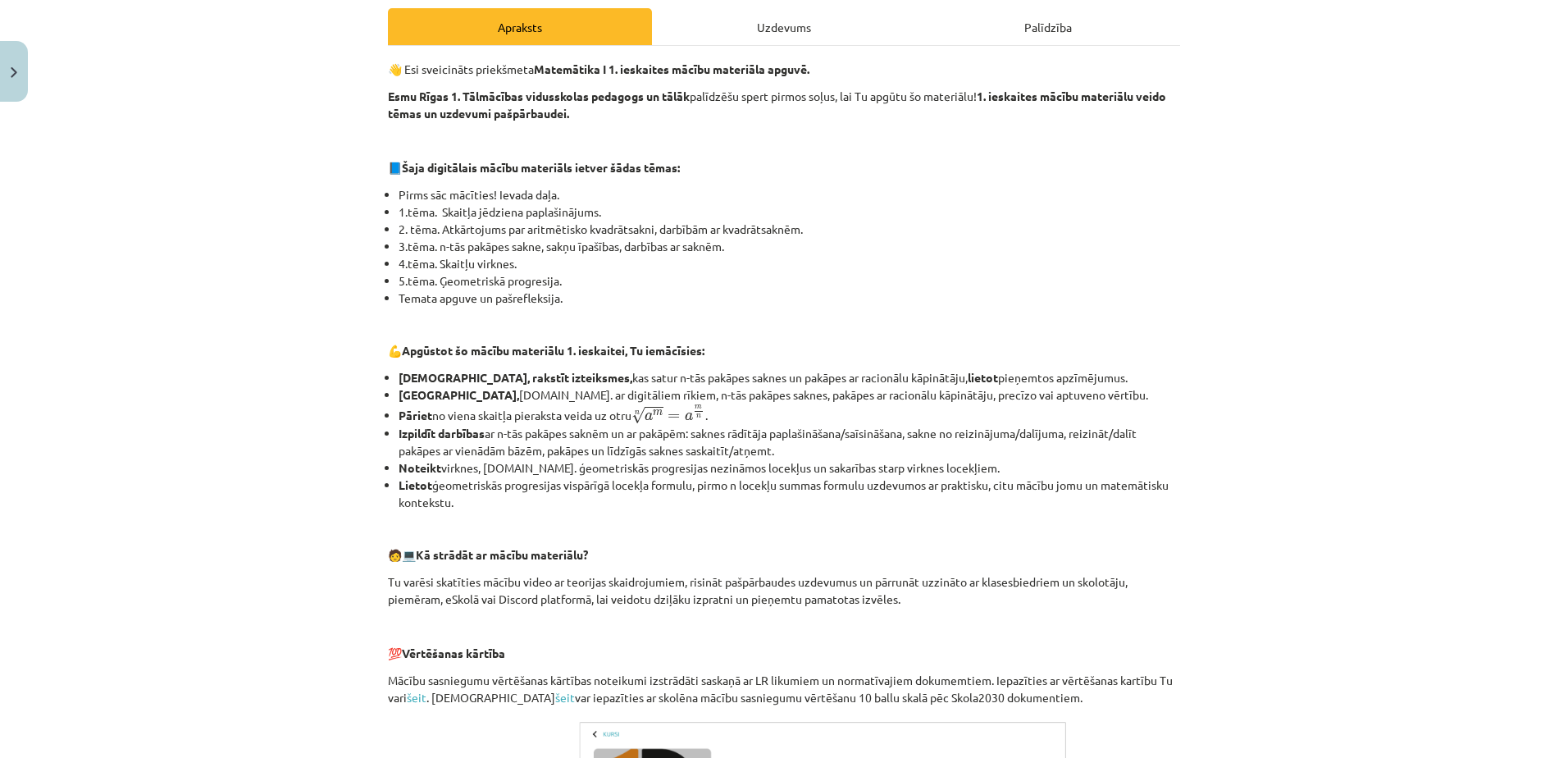
scroll to position [69, 0]
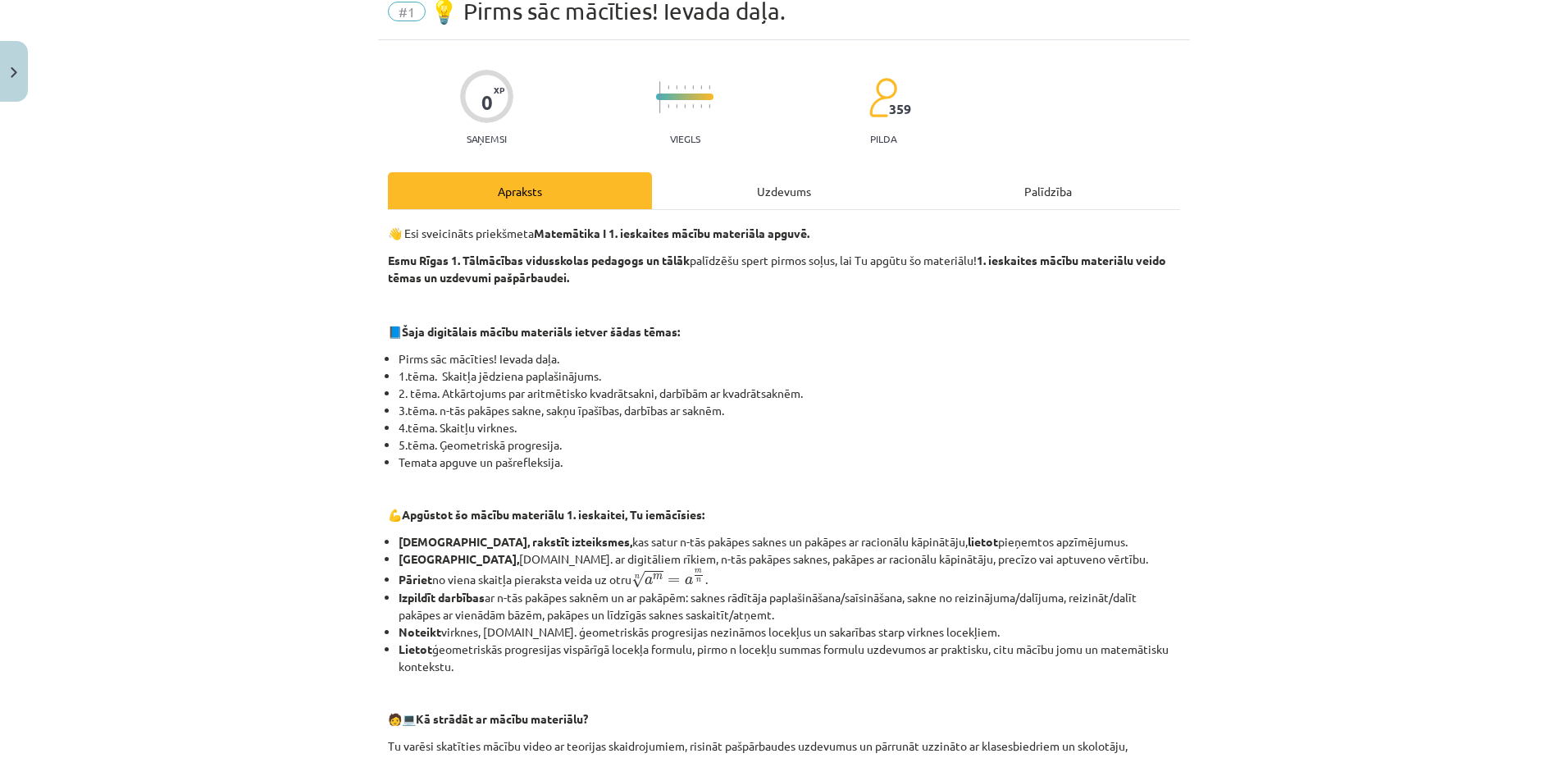
click at [758, 186] on div "Uzdevums" at bounding box center [784, 190] width 264 height 37
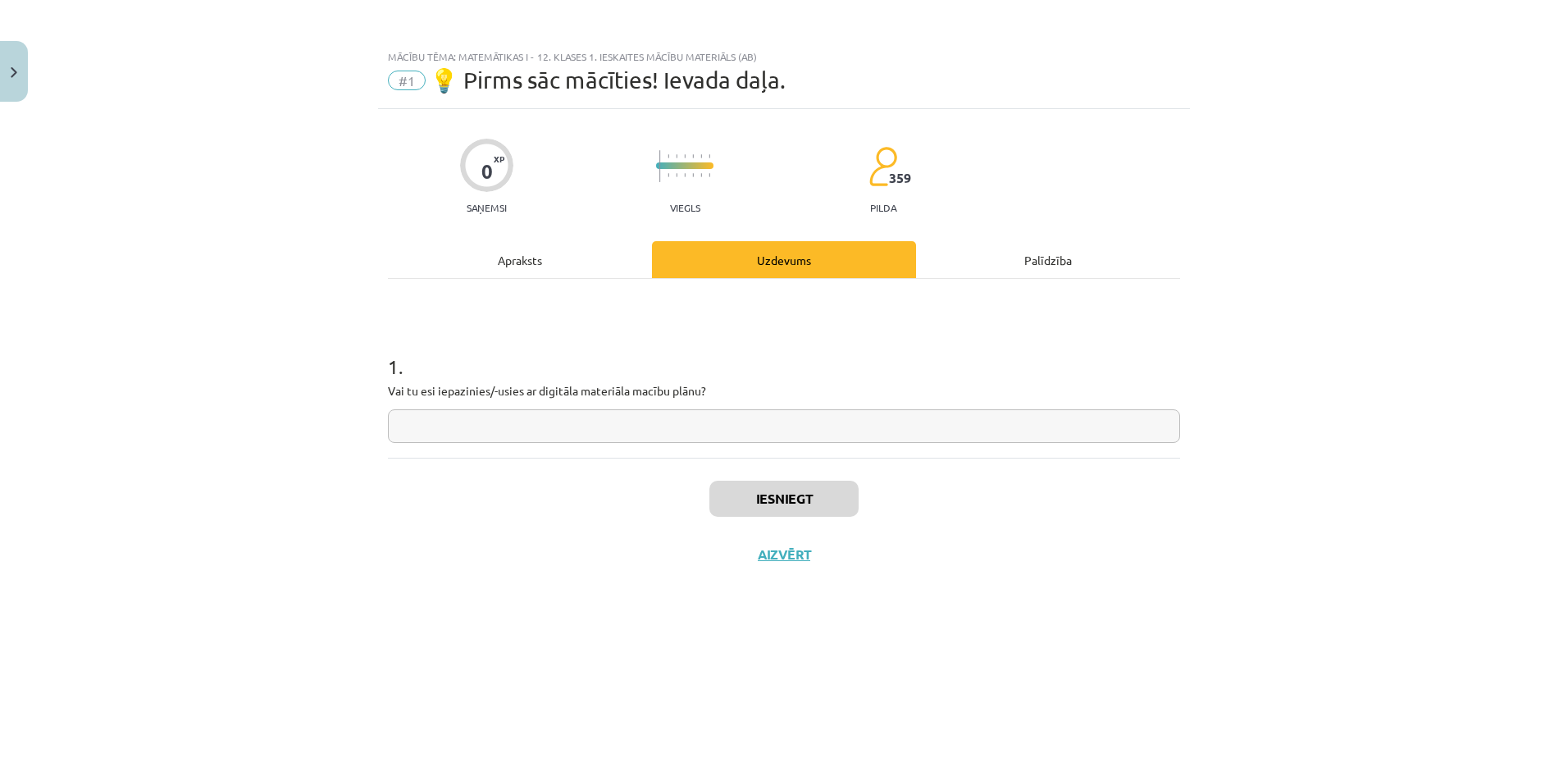
click at [509, 268] on div "Apraksts" at bounding box center [520, 260] width 264 height 37
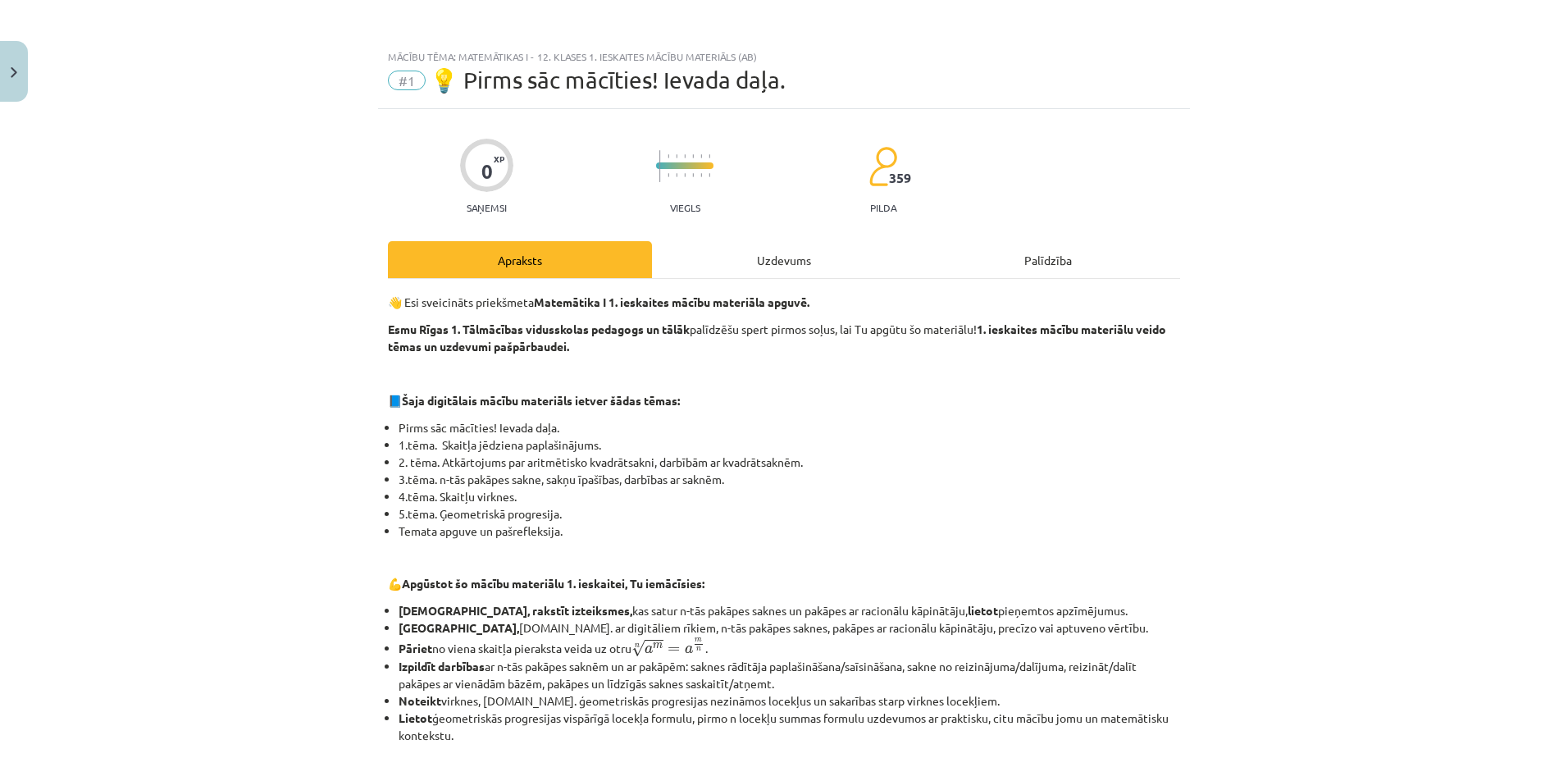
click at [793, 269] on div "Uzdevums" at bounding box center [784, 260] width 264 height 37
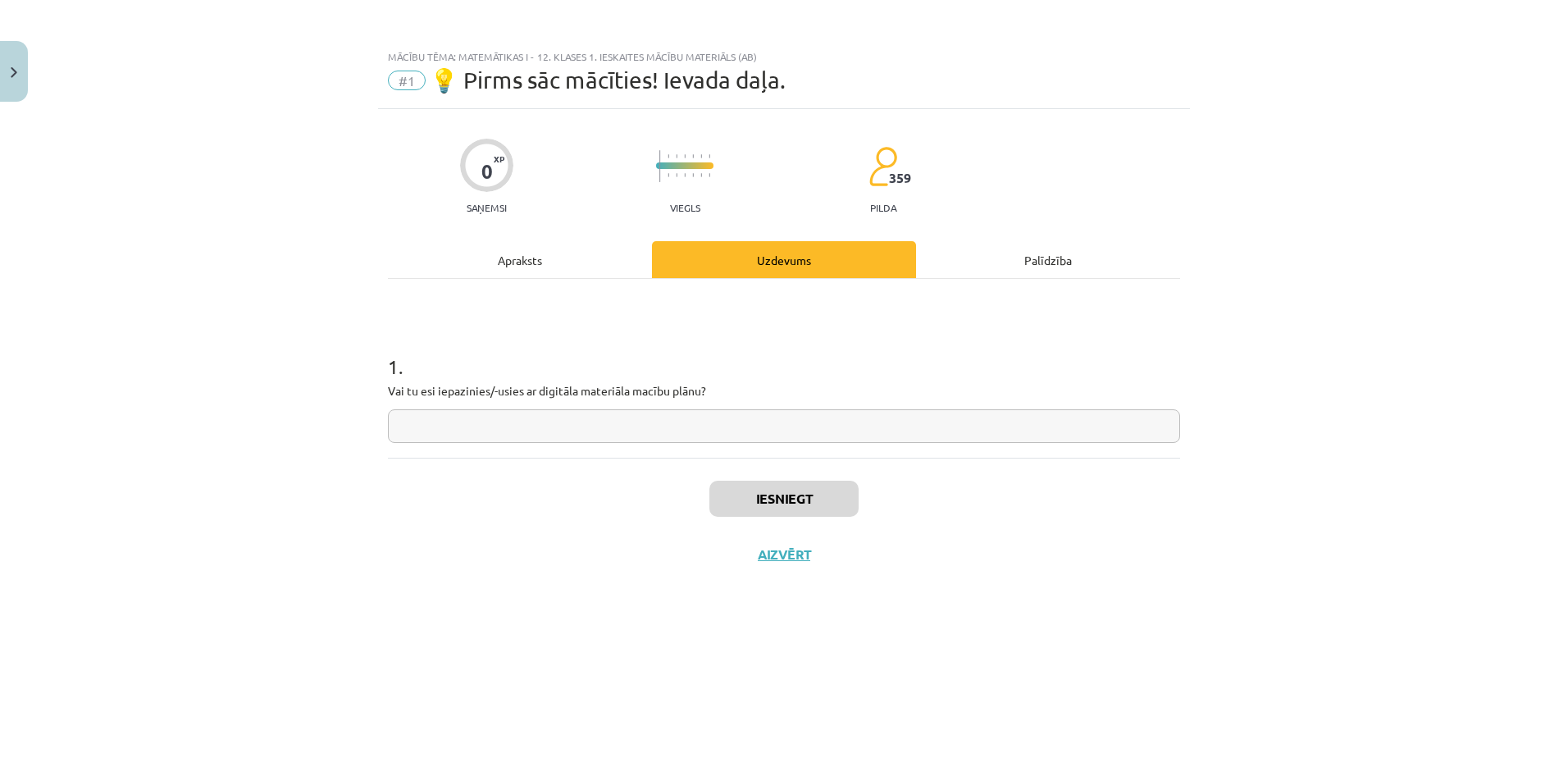
click at [533, 267] on div "Apraksts" at bounding box center [520, 260] width 264 height 37
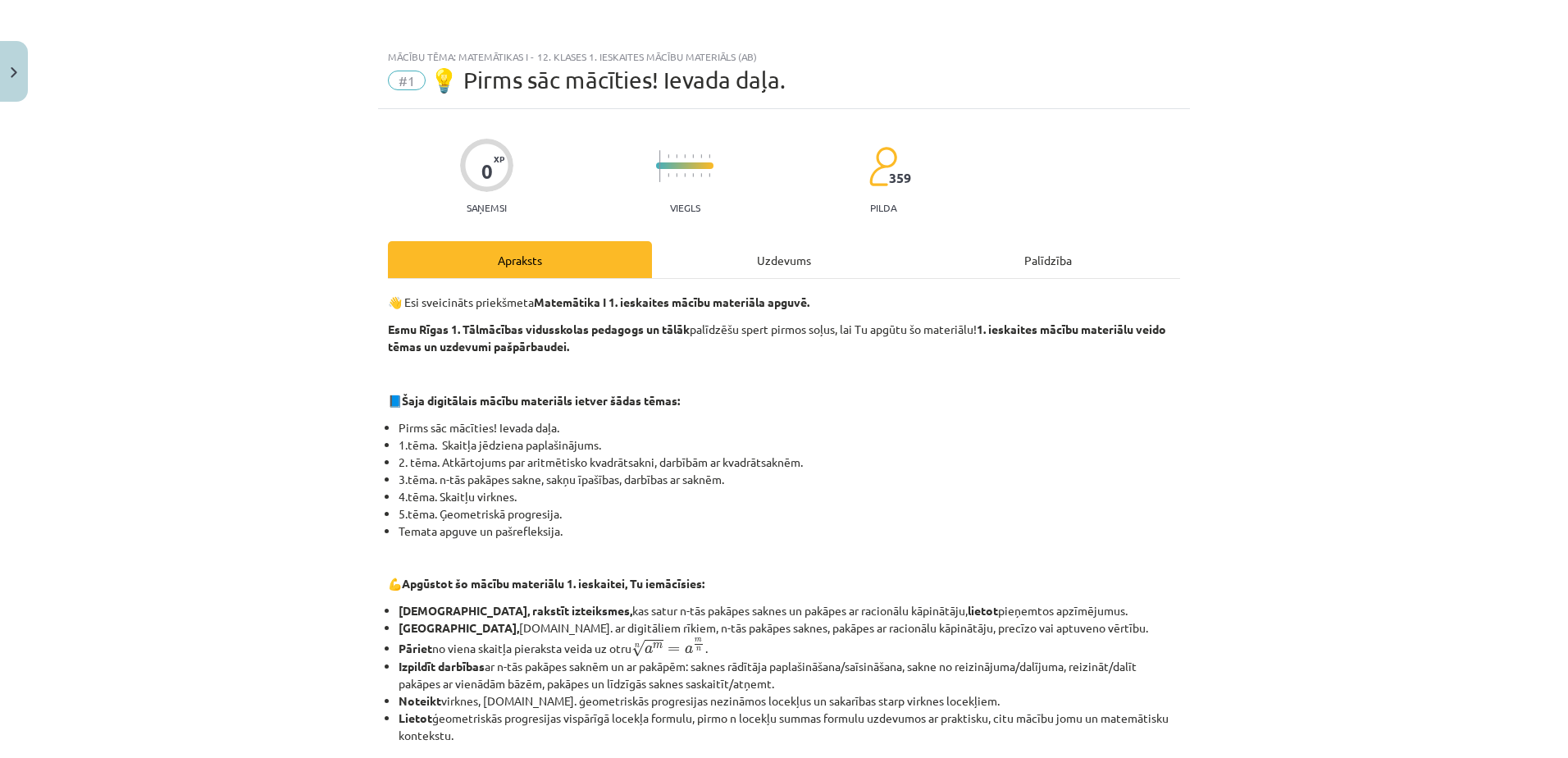
click at [813, 264] on div "Uzdevums" at bounding box center [784, 260] width 264 height 37
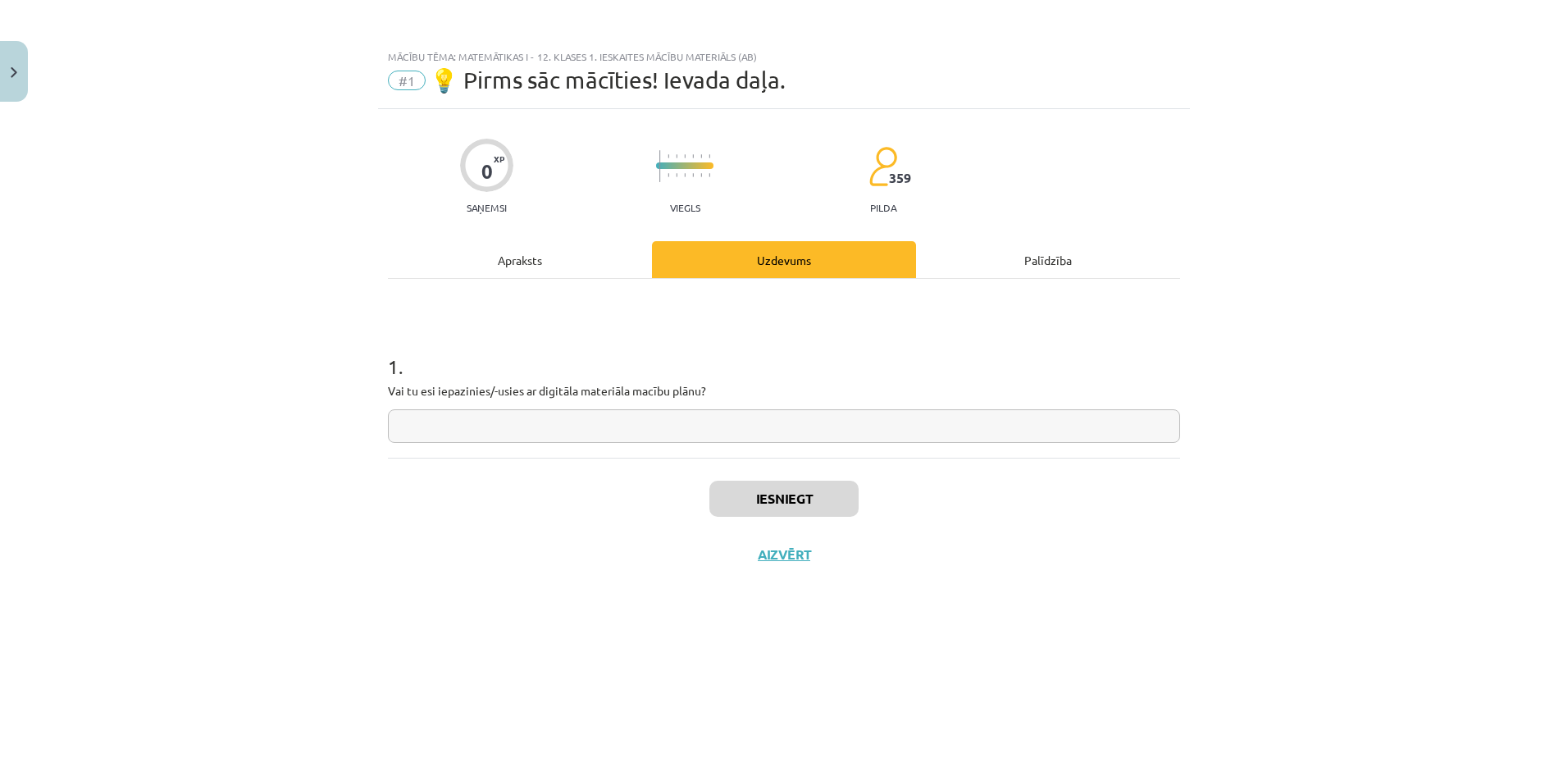
click at [656, 420] on input "text" at bounding box center [784, 425] width 792 height 33
type input "***"
click at [848, 498] on button "Iesniegt" at bounding box center [784, 498] width 150 height 36
click at [837, 565] on button "Nākamā nodarbība" at bounding box center [783, 565] width 161 height 38
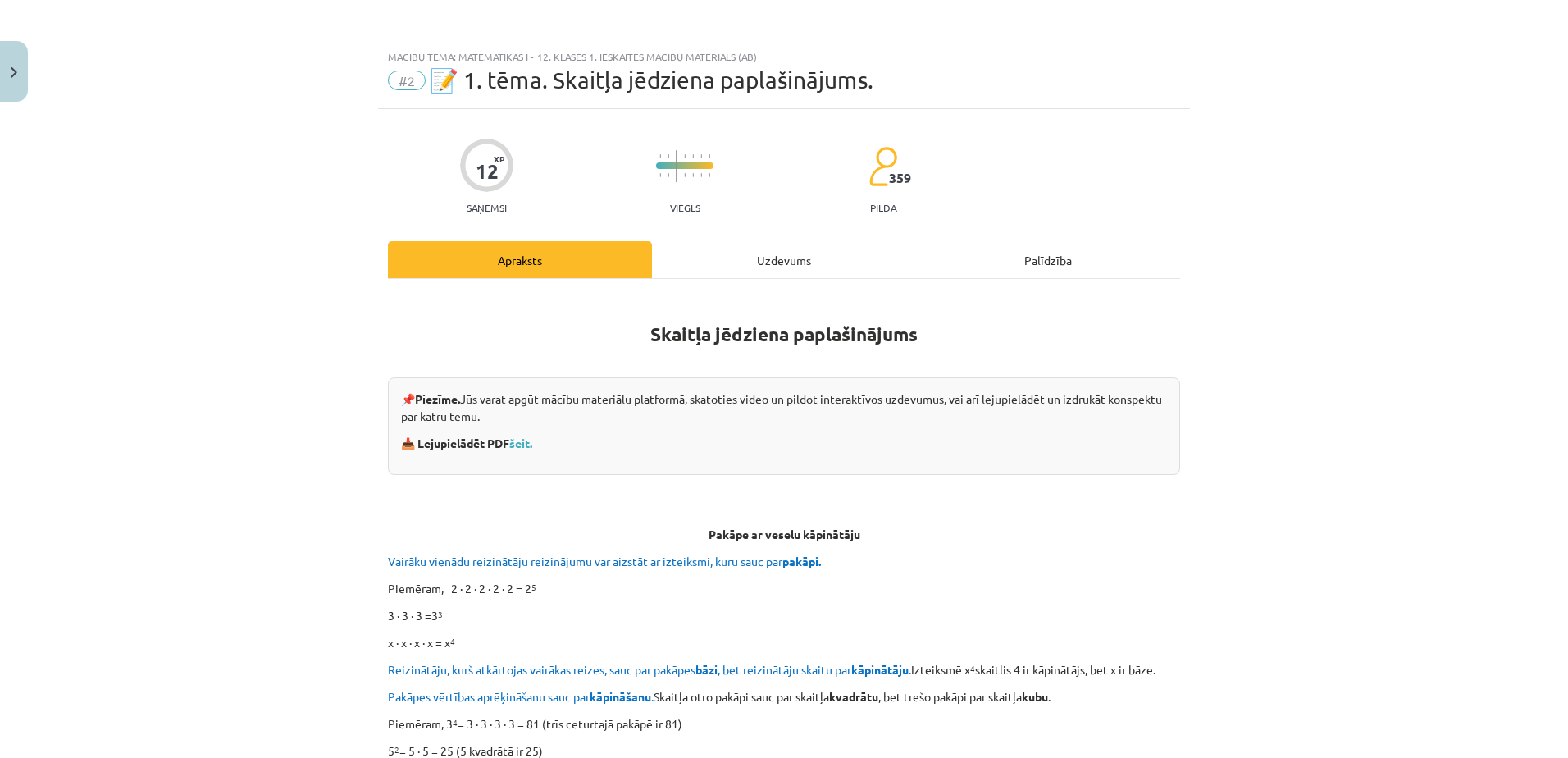
click at [764, 269] on div "Uzdevums" at bounding box center [784, 260] width 264 height 37
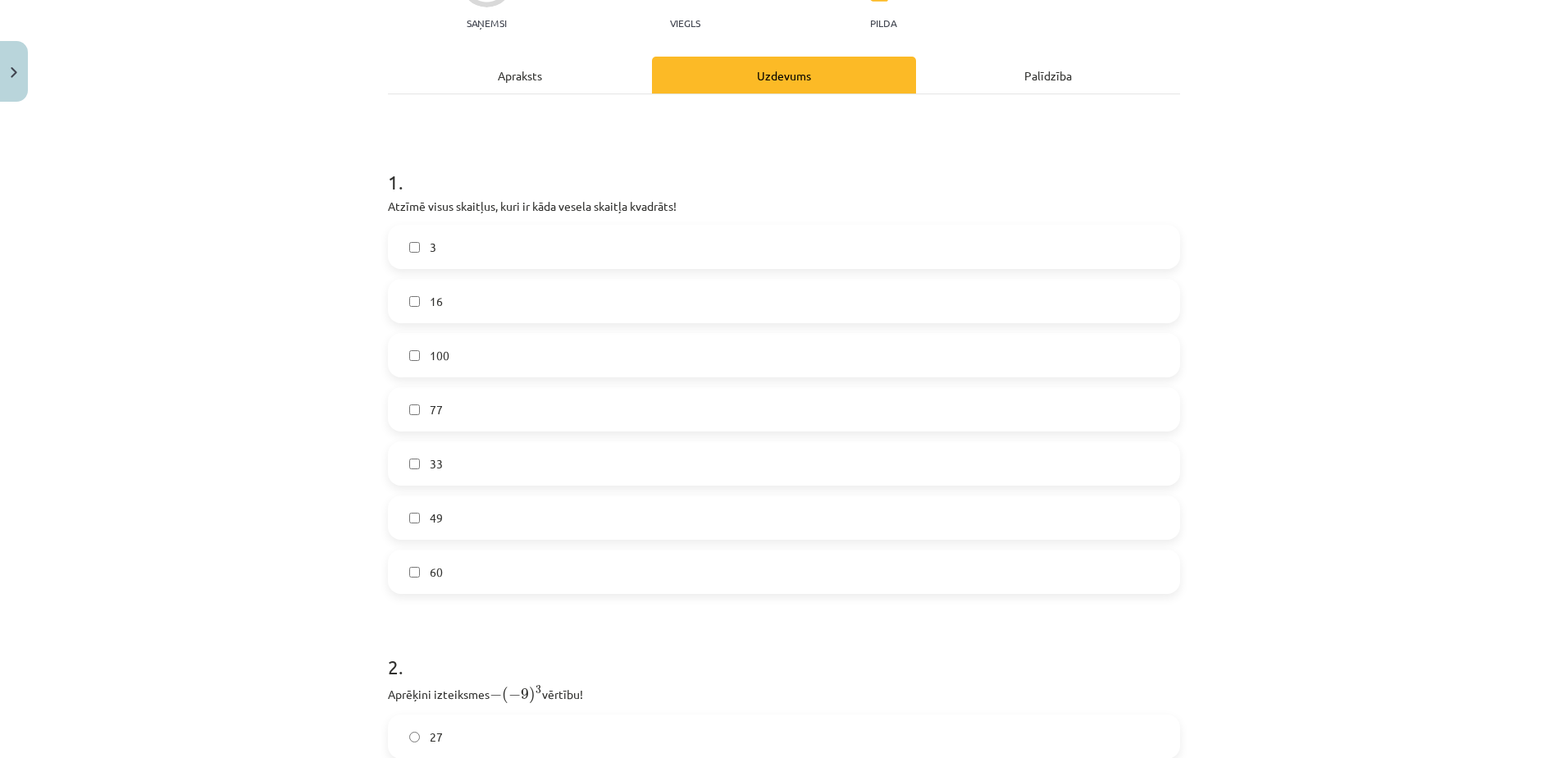
scroll to position [205, 0]
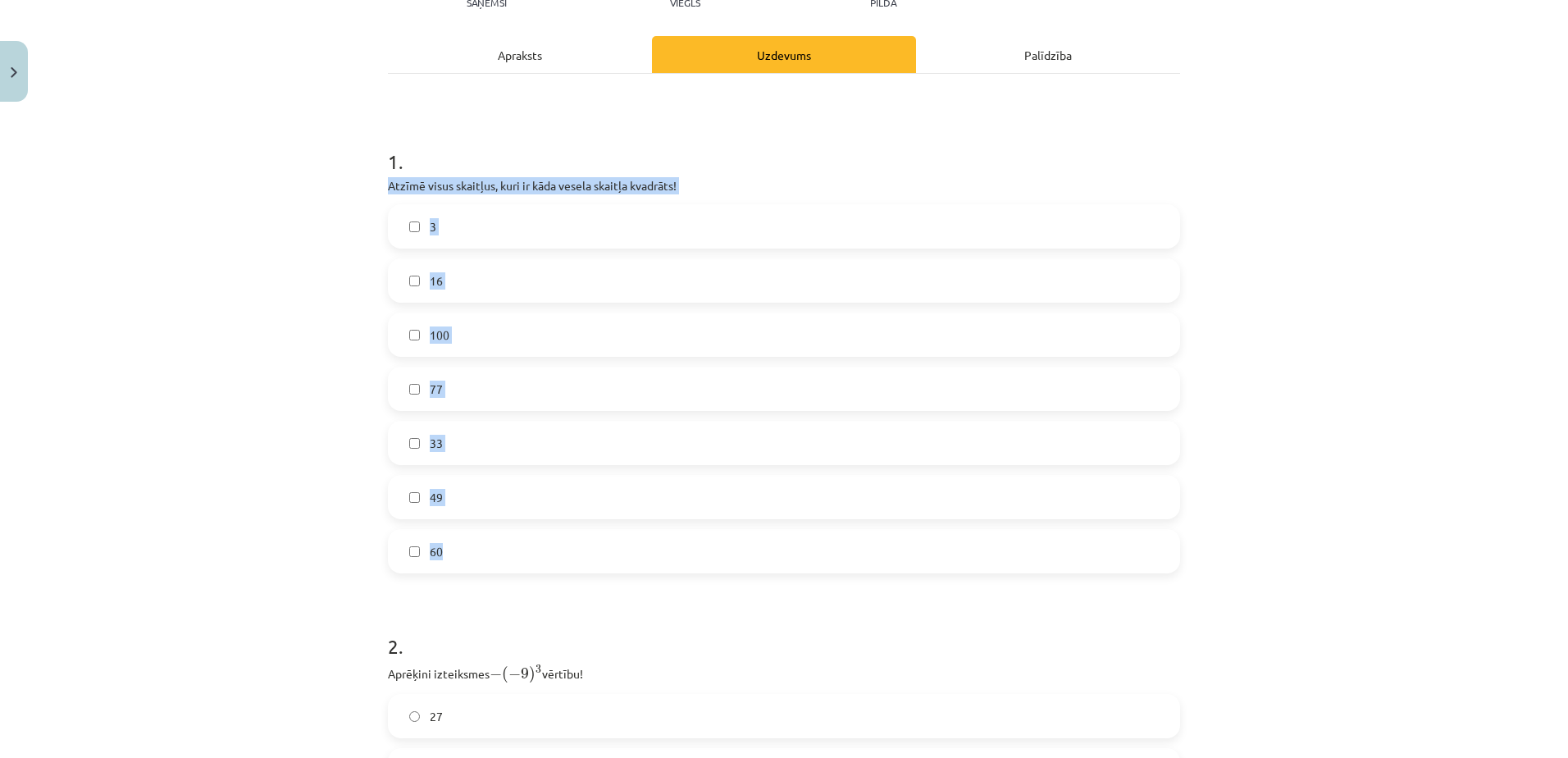
drag, startPoint x: 378, startPoint y: 184, endPoint x: 437, endPoint y: 559, distance: 379.6
click at [437, 559] on div "12 XP Saņemsi Viegls 359 pilda Apraksts Uzdevums Palīdzība 1 . Atzīmē visus ska…" at bounding box center [784, 615] width 812 height 1422
copy div "Atzīmē visus skaitļus, kuri ir kāda vesela skaitļa kvadrāts! 3 16 100 77 33 49 …"
click at [220, 364] on div "Mācību tēma: Matemātikas i - 12. klases 1. ieskaites mācību materiāls (ab) #2 📝…" at bounding box center [784, 379] width 1568 height 758
click at [421, 493] on label "49" at bounding box center [783, 497] width 789 height 41
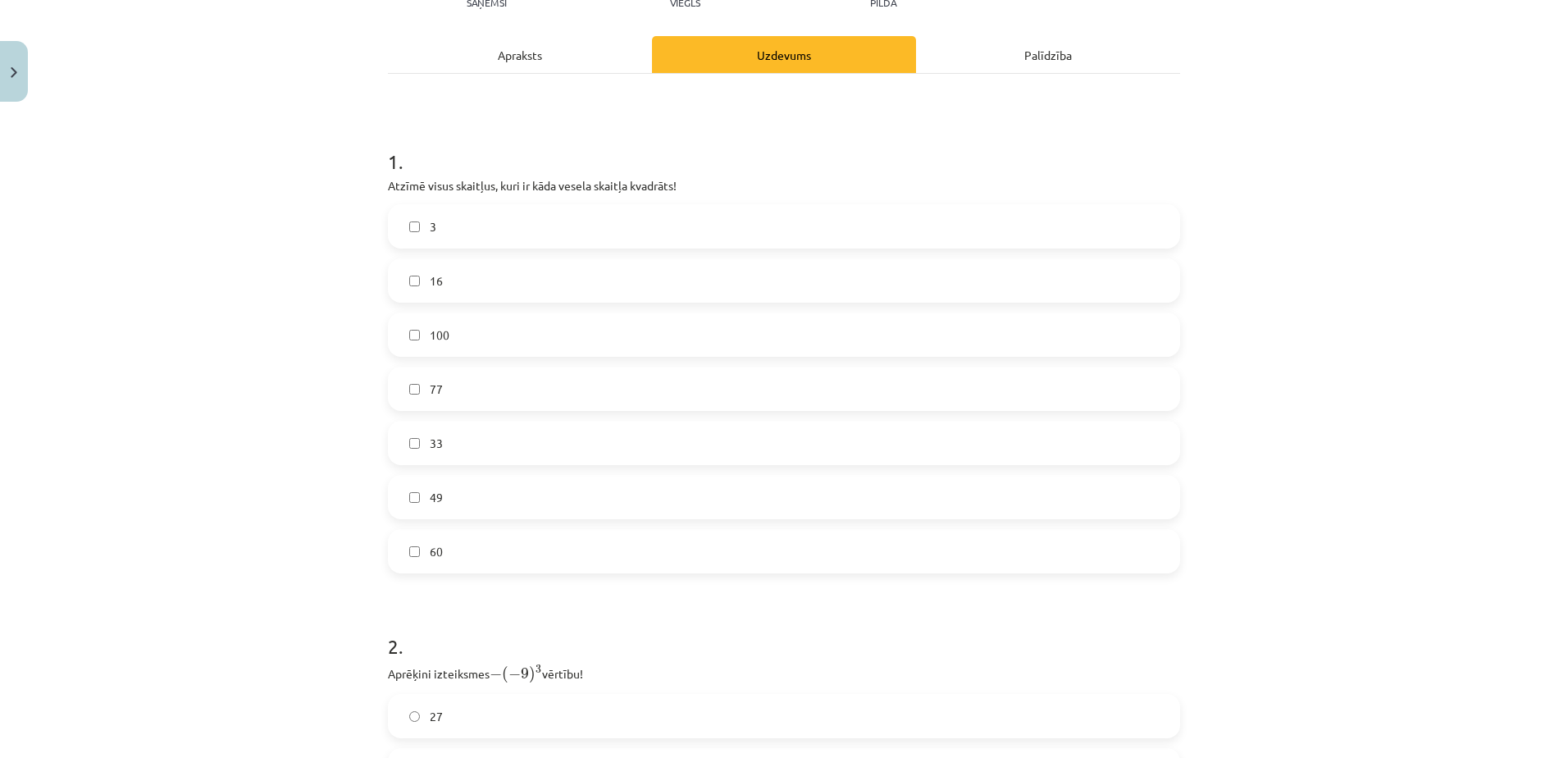
click at [415, 330] on label "100" at bounding box center [783, 334] width 789 height 41
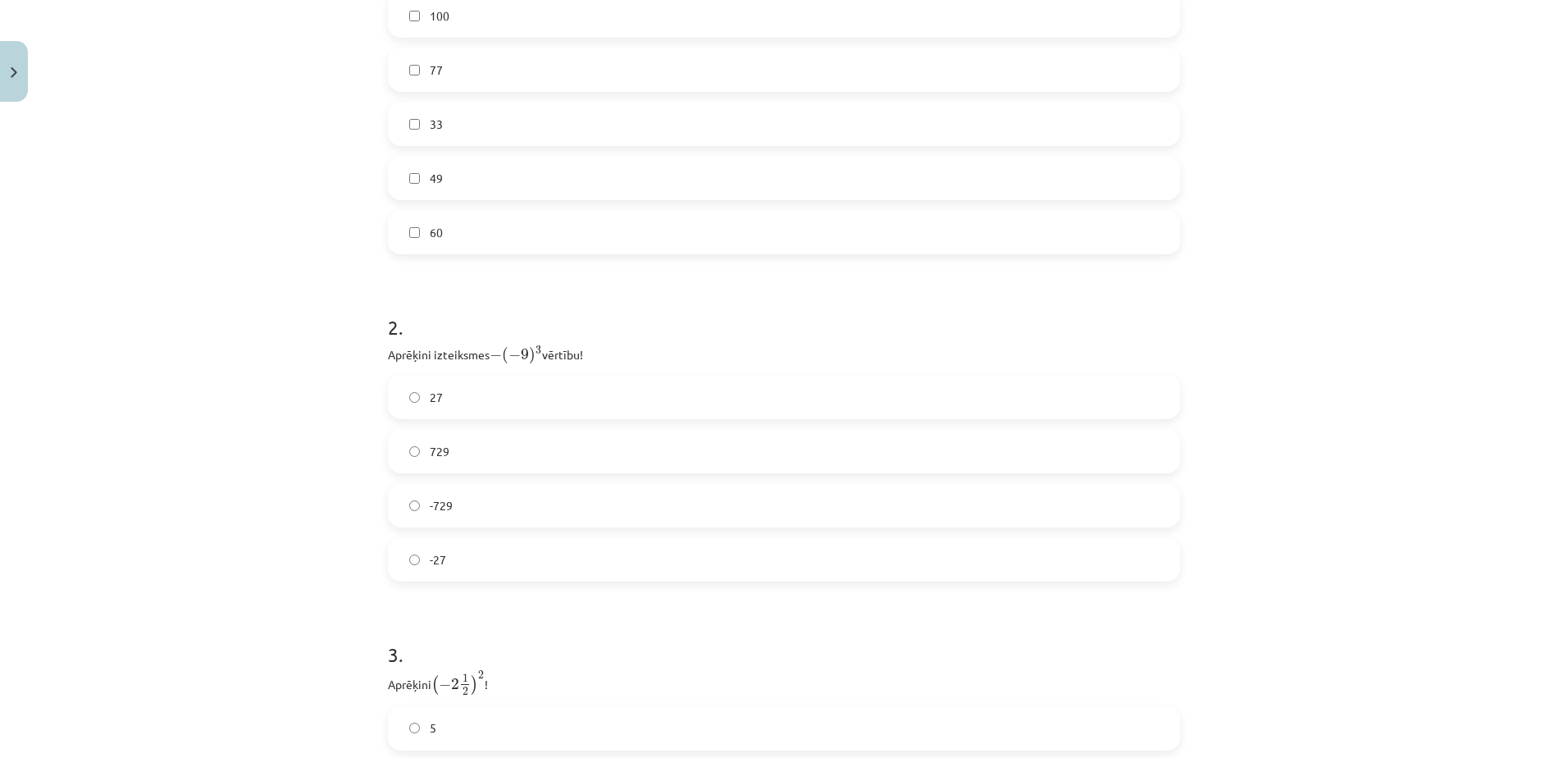
scroll to position [533, 0]
drag, startPoint x: 382, startPoint y: 338, endPoint x: 464, endPoint y: 557, distance: 233.8
click at [464, 557] on div "2 . Aprēķini izteiksmes − ( − 9 ) 3 − ( − 9 ) 3 vērtību! 27 729 -729 -27" at bounding box center [784, 425] width 792 height 294
drag, startPoint x: 464, startPoint y: 557, endPoint x: 483, endPoint y: 346, distance: 211.9
copy div "Aprēķini izteiksmes − ( − 9 ) 3 − ( − 9 ) 3 vērtību! 27 729 -729 -27"
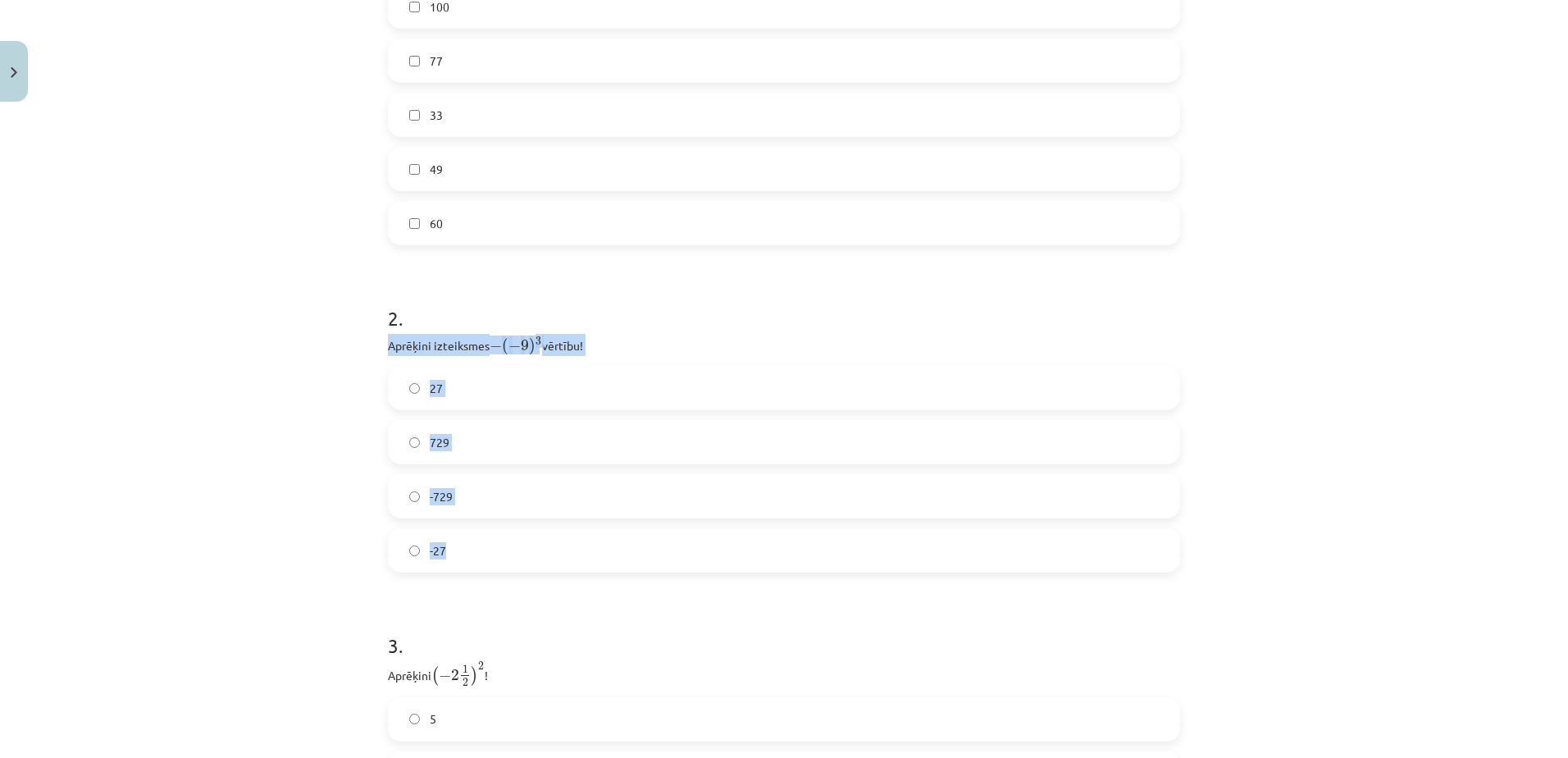
click at [528, 571] on div "-27" at bounding box center [784, 550] width 792 height 45
click at [458, 440] on label "729" at bounding box center [783, 442] width 789 height 41
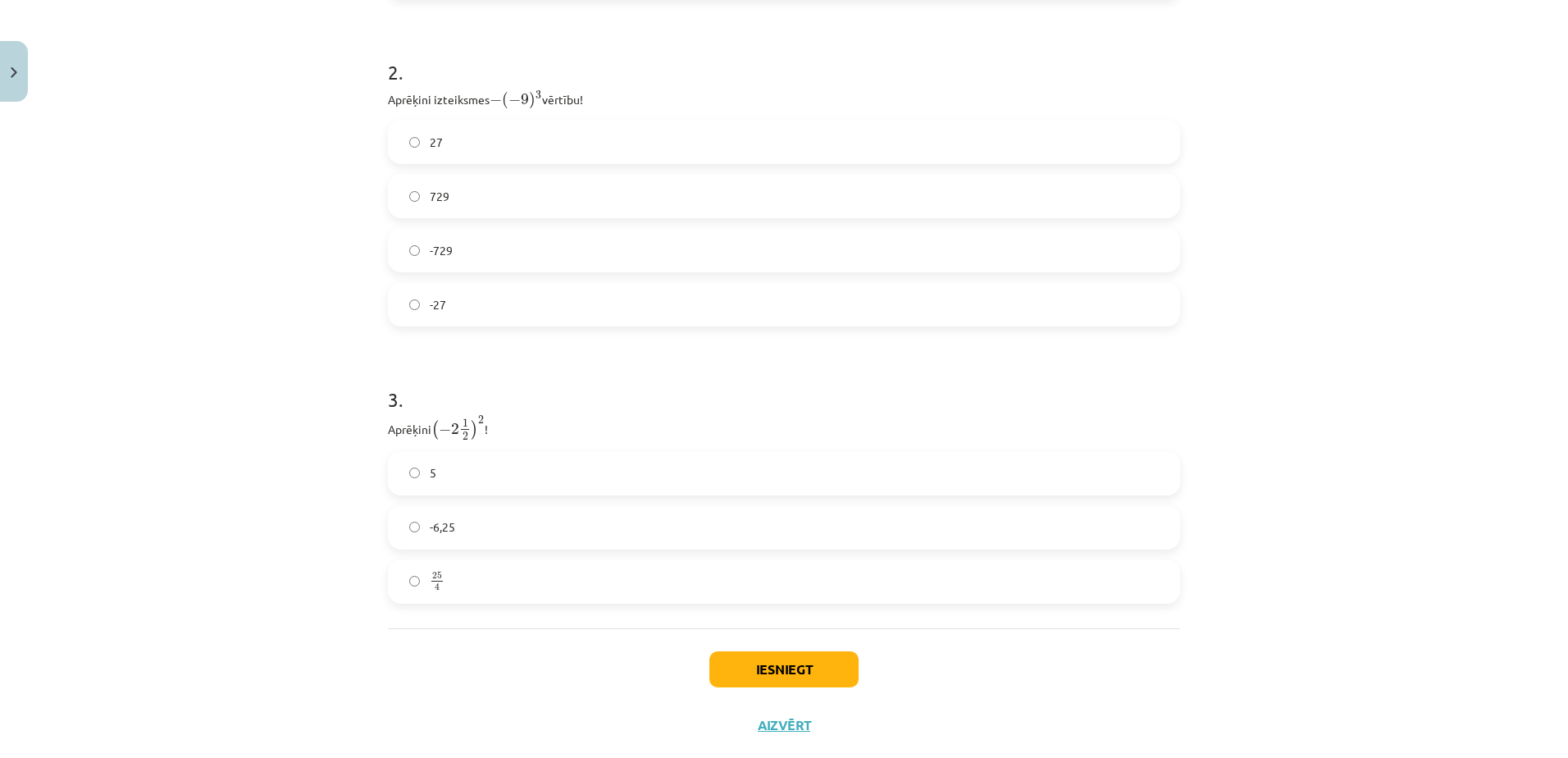
scroll to position [815, 0]
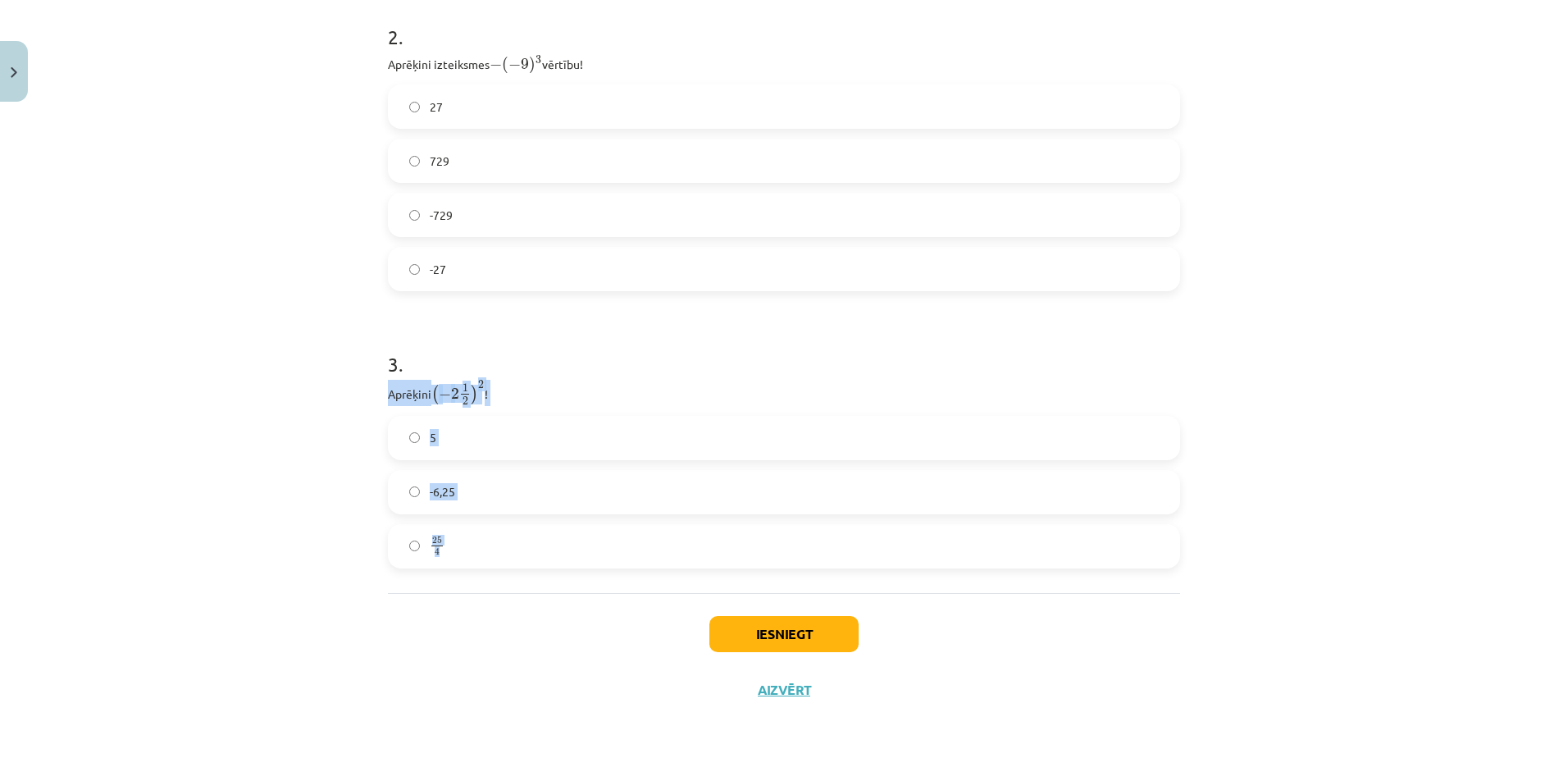
drag, startPoint x: 379, startPoint y: 385, endPoint x: 490, endPoint y: 554, distance: 202.2
click at [490, 554] on div "12 XP Saņemsi Viegls 359 pilda Apraksts Uzdevums Palīdzība 1 . Atzīmē visus ska…" at bounding box center [784, 6] width 812 height 1422
drag, startPoint x: 490, startPoint y: 554, endPoint x: 402, endPoint y: 387, distance: 188.8
copy div "Aprēķini ( − 2 1 2 ) 2 ( − 2 1 2 ) 2 ! 5 -6,25 25 4"
click at [333, 464] on div "Mācību tēma: Matemātikas i - 12. klases 1. ieskaites mācību materiāls (ab) #2 📝…" at bounding box center [784, 379] width 1568 height 758
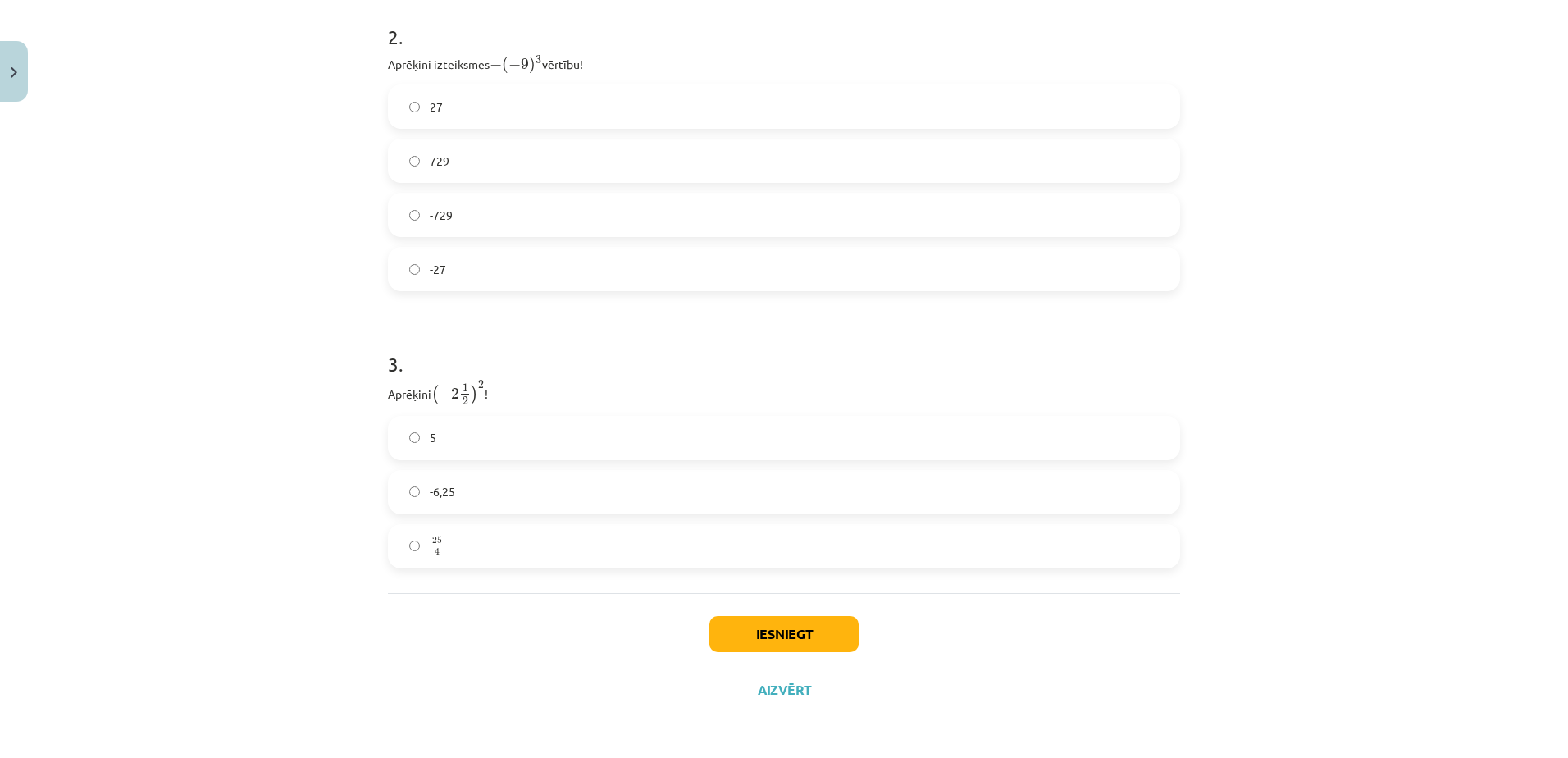
click at [490, 552] on label "25 4 25 4" at bounding box center [783, 546] width 789 height 41
click at [763, 626] on button "Iesniegt" at bounding box center [784, 634] width 150 height 36
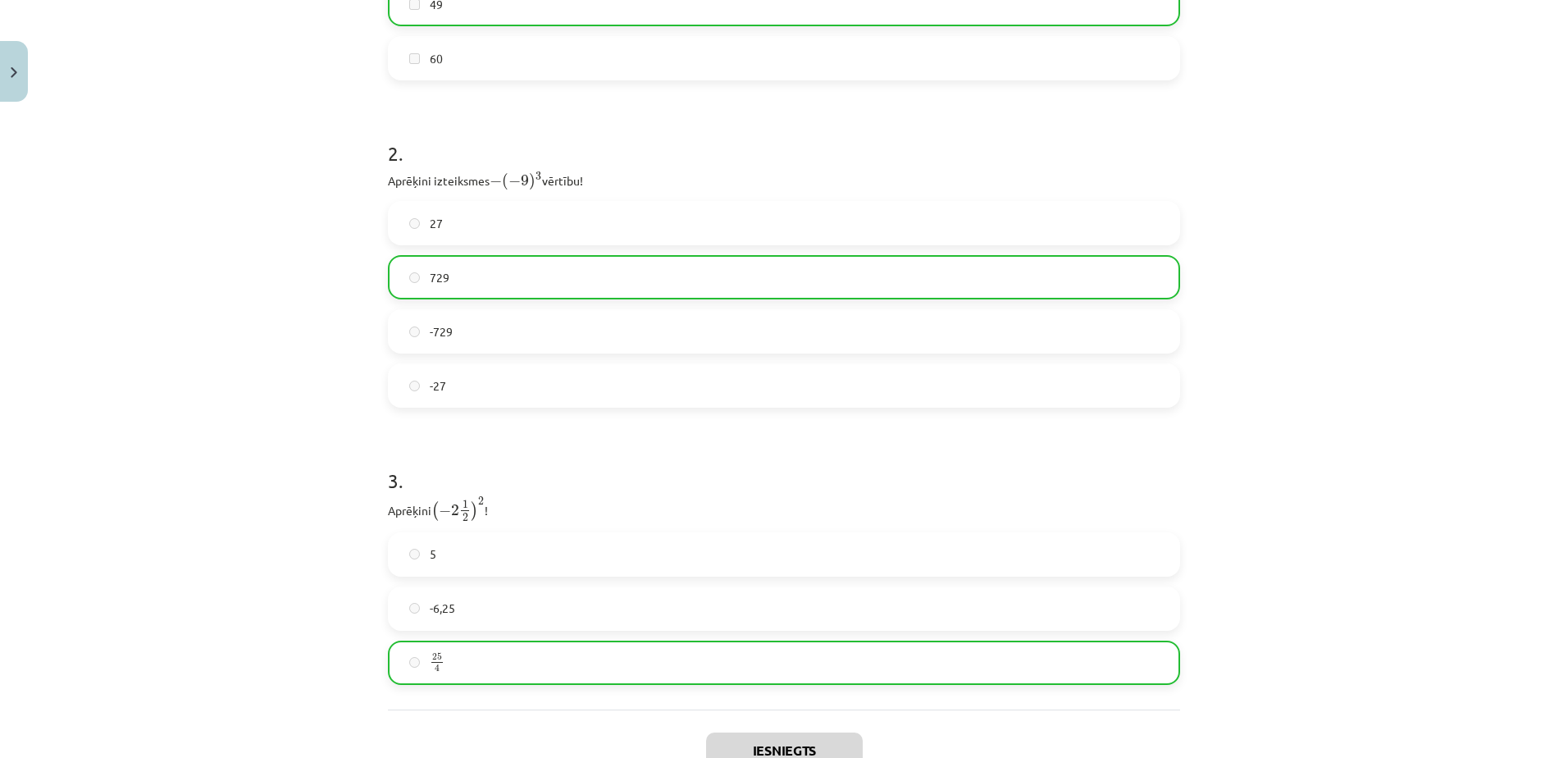
scroll to position [866, 0]
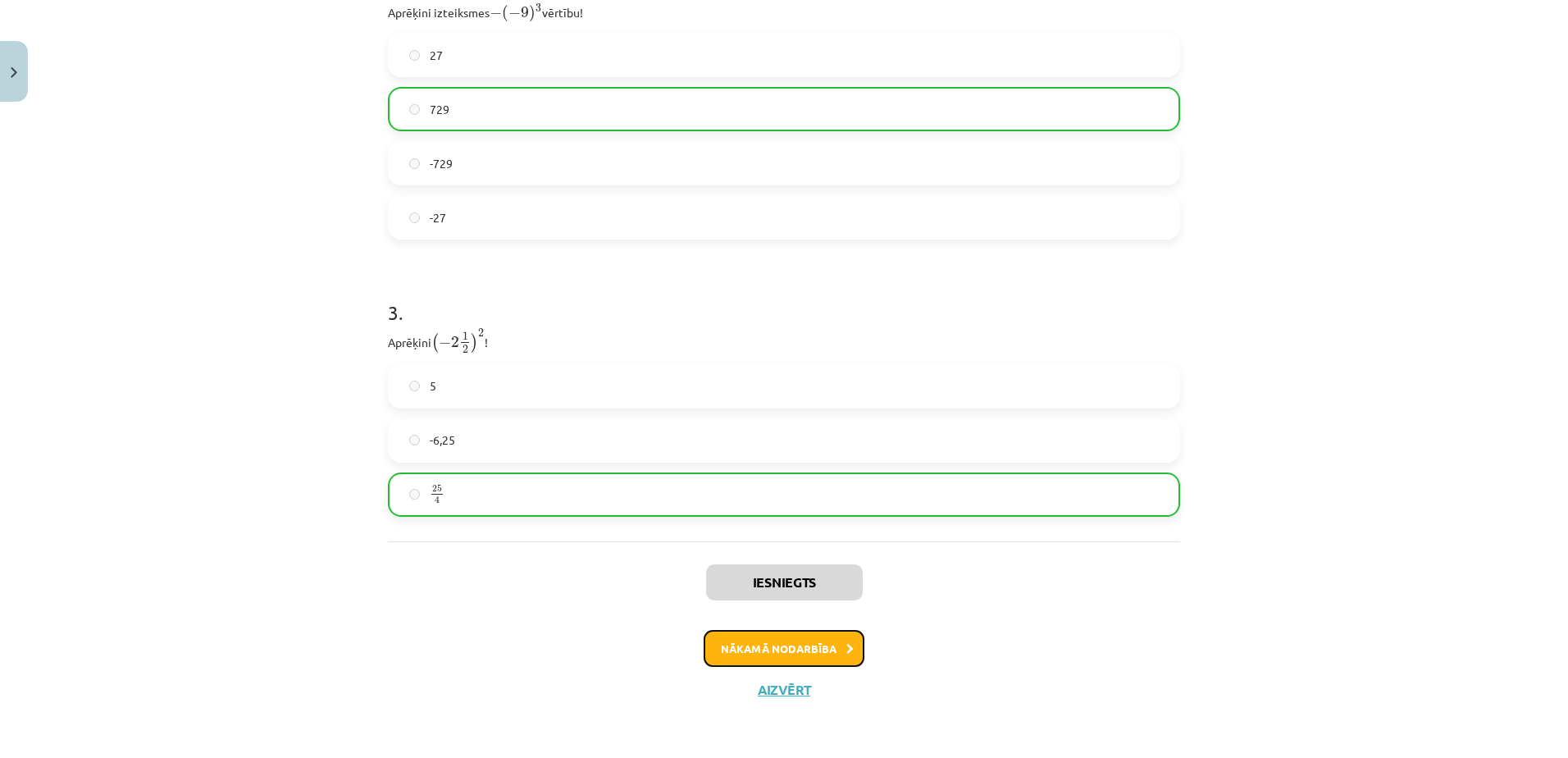
click at [751, 642] on button "Nākamā nodarbība" at bounding box center [783, 648] width 161 height 38
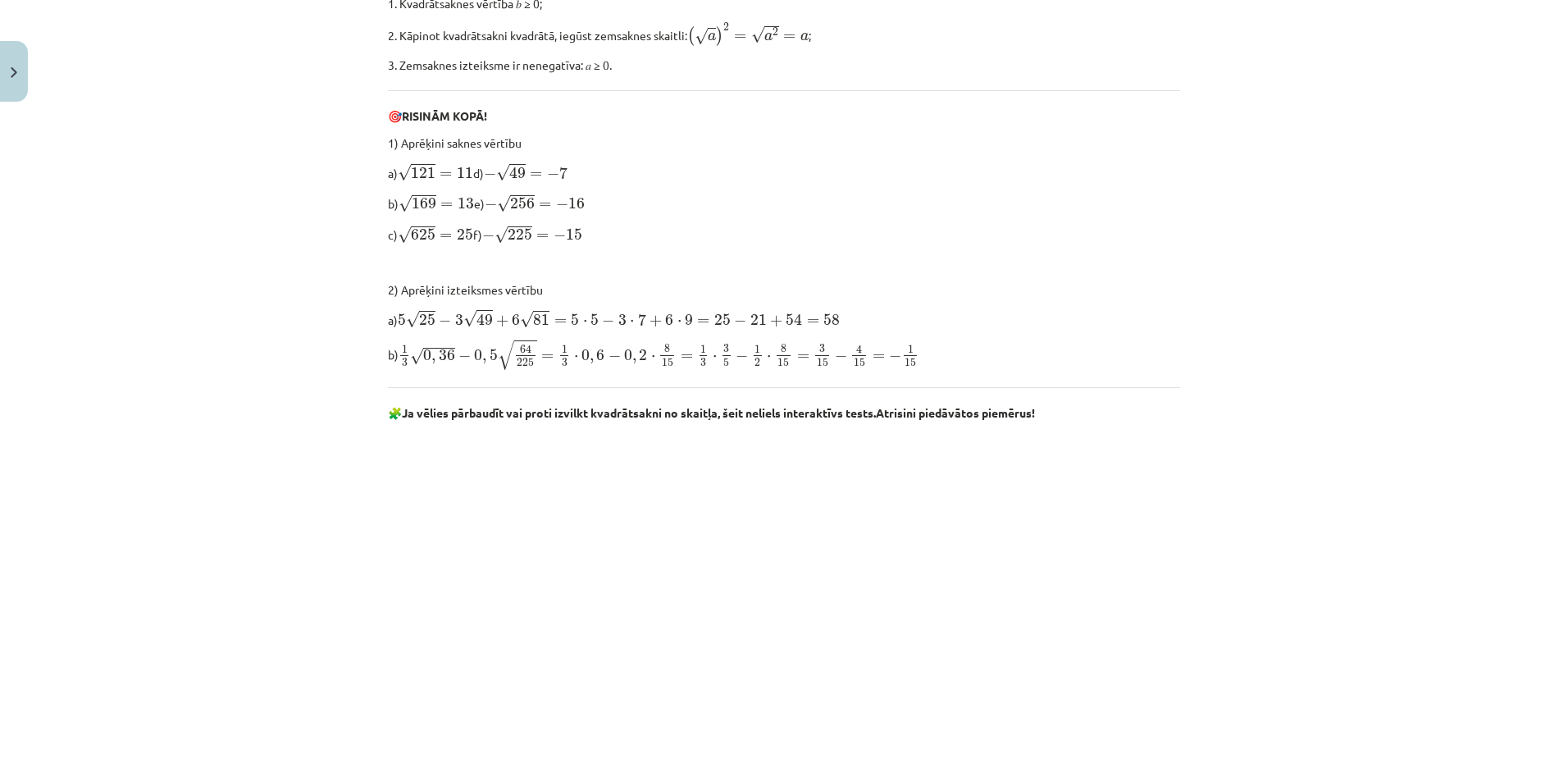
scroll to position [0, 0]
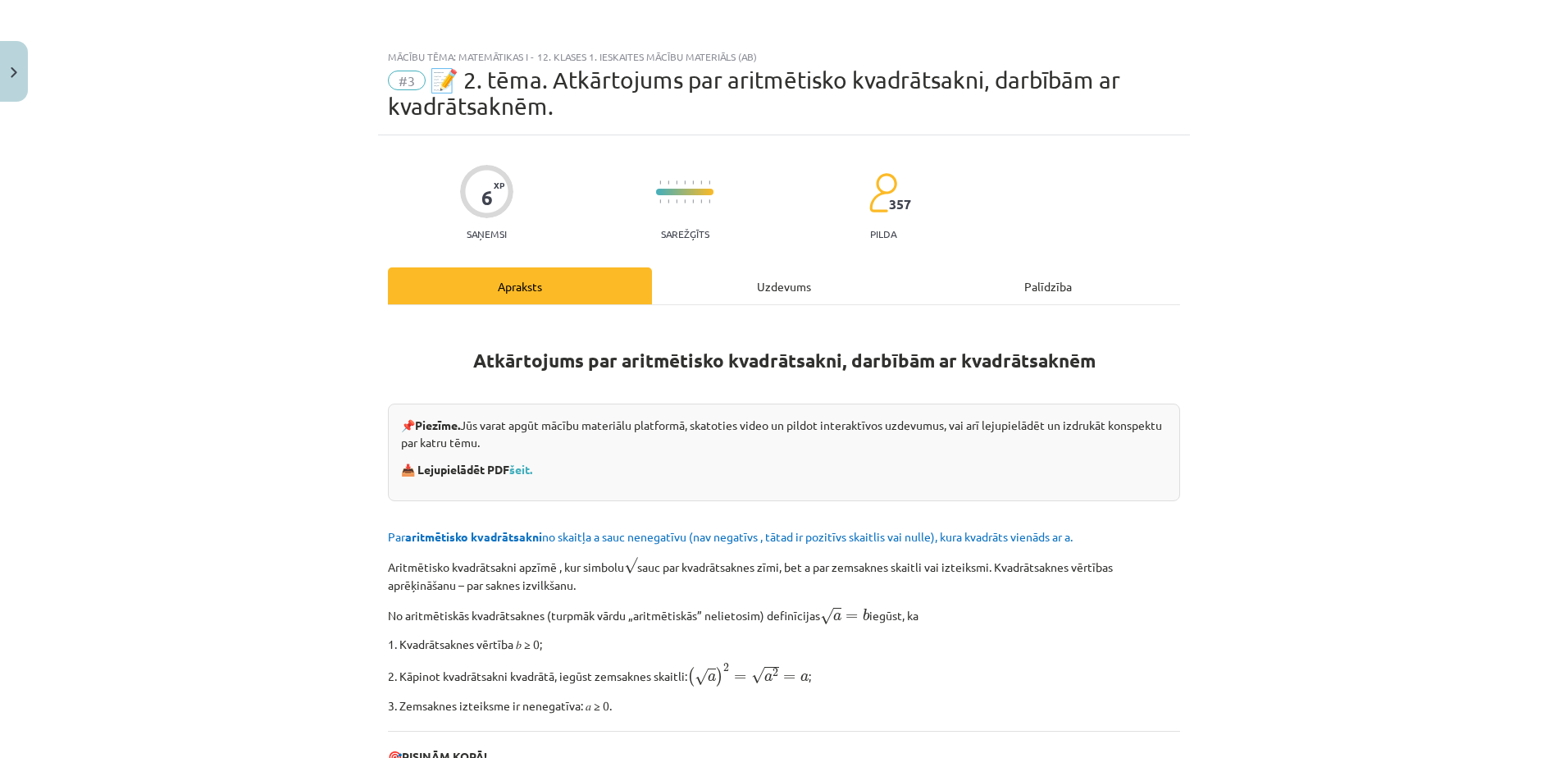
click at [801, 294] on div "Uzdevums" at bounding box center [784, 286] width 264 height 37
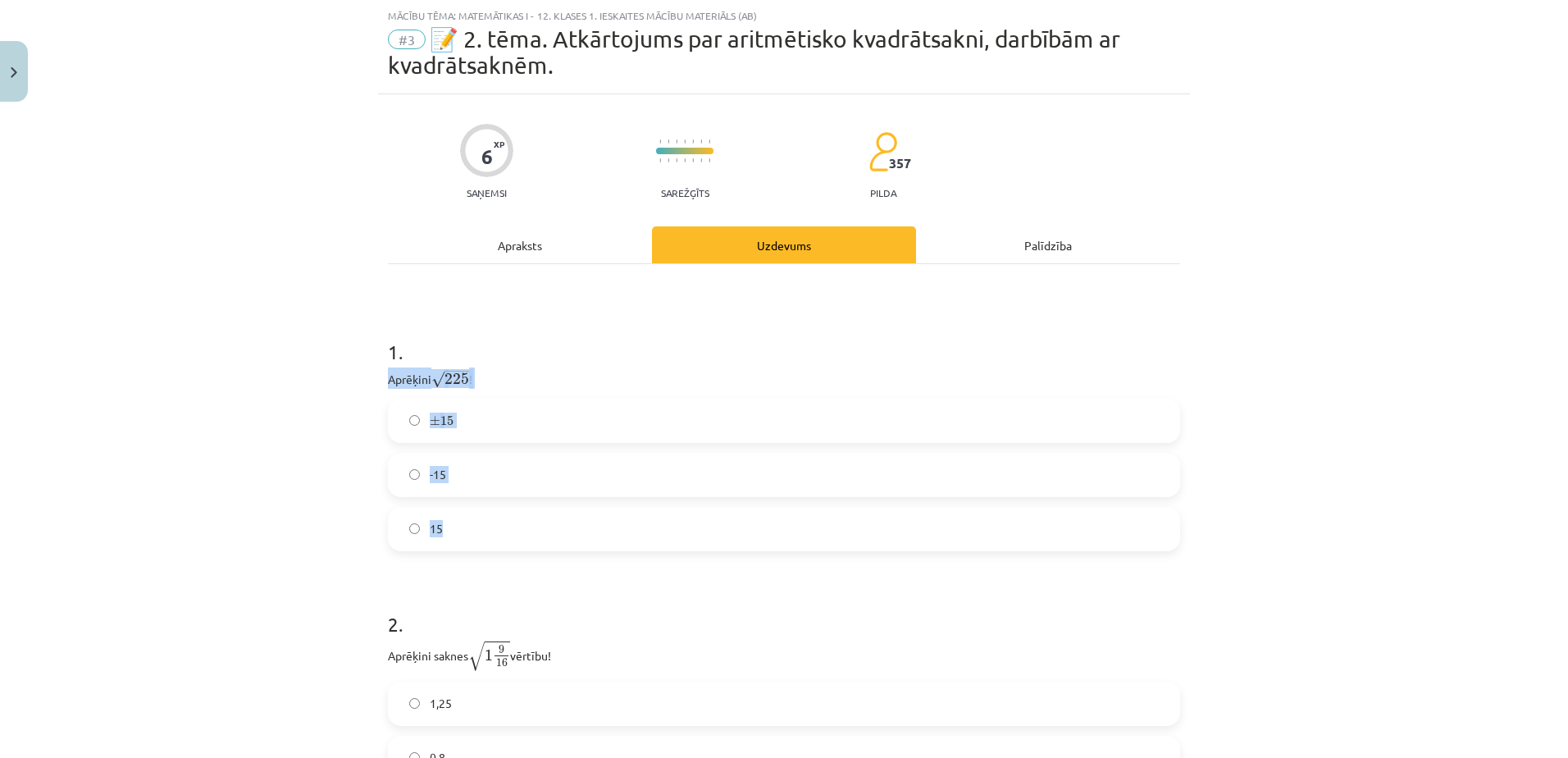
drag, startPoint x: 376, startPoint y: 374, endPoint x: 437, endPoint y: 523, distance: 161.0
click at [437, 523] on div "6 XP Saņemsi Sarežģīts 357 pilda Apraksts Uzdevums Palīdzība 1 . Aprēķini √ 225…" at bounding box center [784, 512] width 812 height 835
drag, startPoint x: 437, startPoint y: 523, endPoint x: 414, endPoint y: 374, distance: 150.8
copy div "Aprēķini √ 225 225 ! ± 15 ± 15 -15 15"
click at [265, 516] on div "Mācību tēma: Matemātikas i - 12. klases 1. ieskaites mācību materiāls (ab) #3 📝…" at bounding box center [784, 379] width 1568 height 758
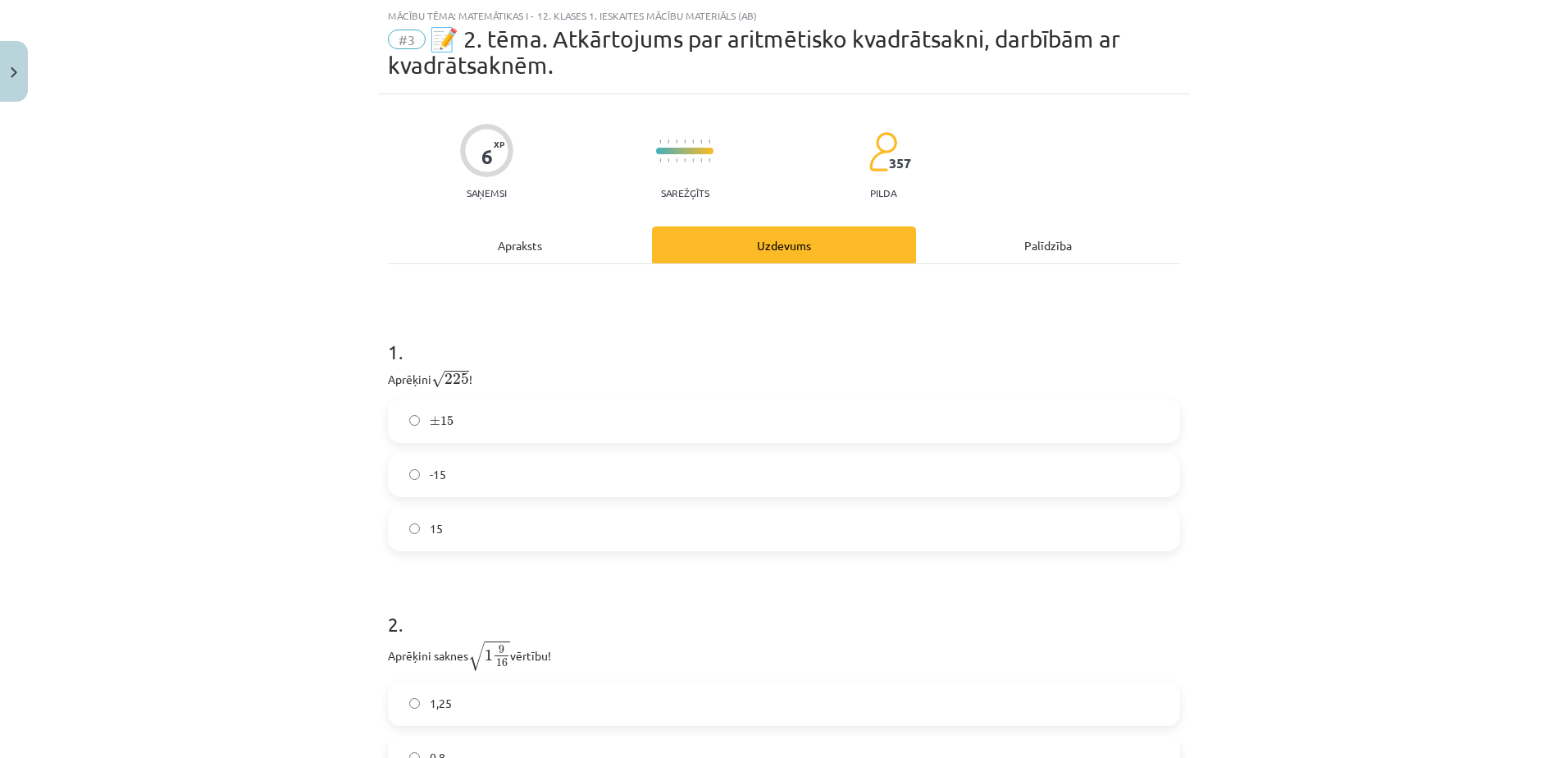
click at [474, 528] on label "15" at bounding box center [783, 529] width 789 height 41
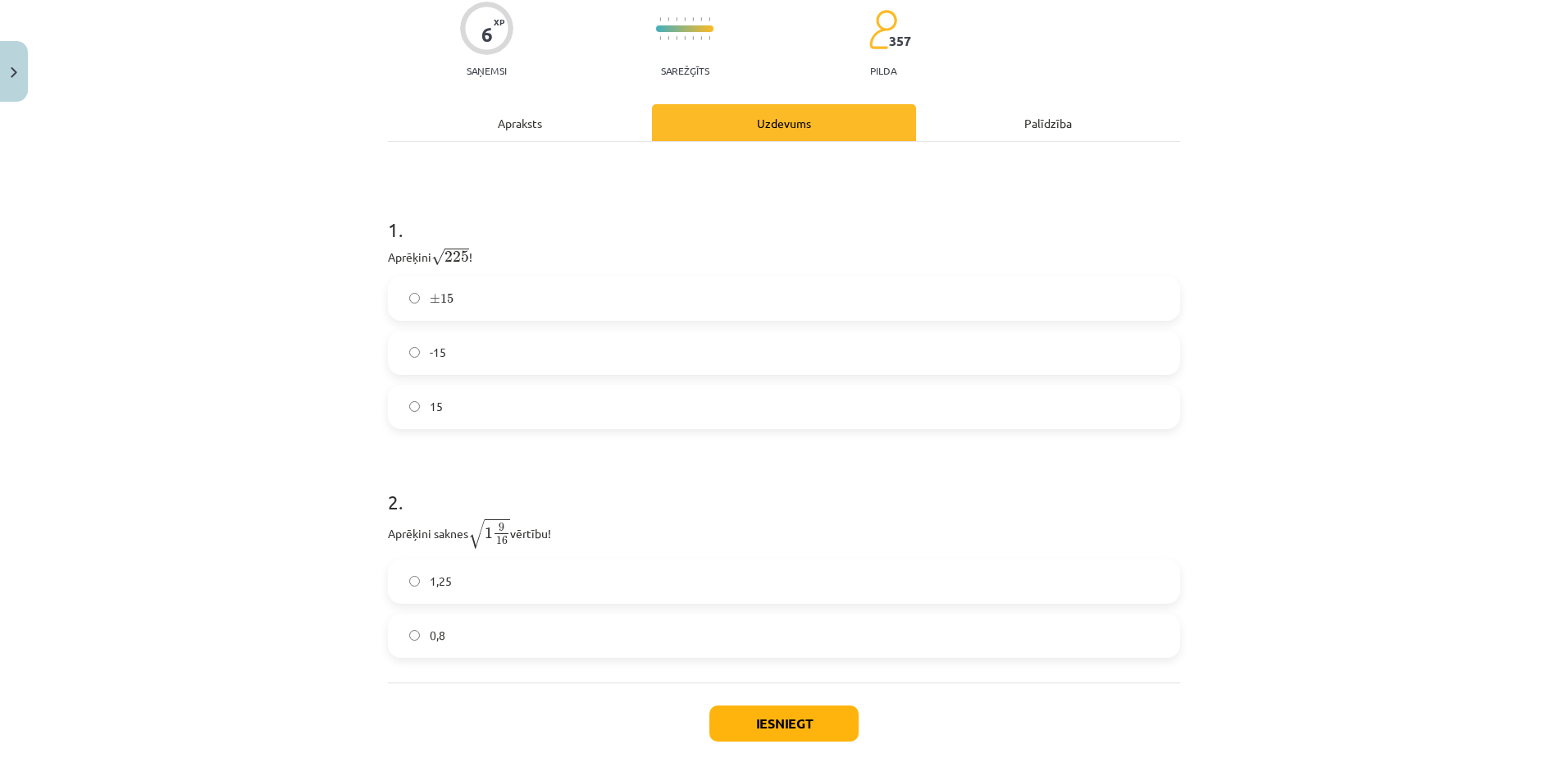
scroll to position [253, 0]
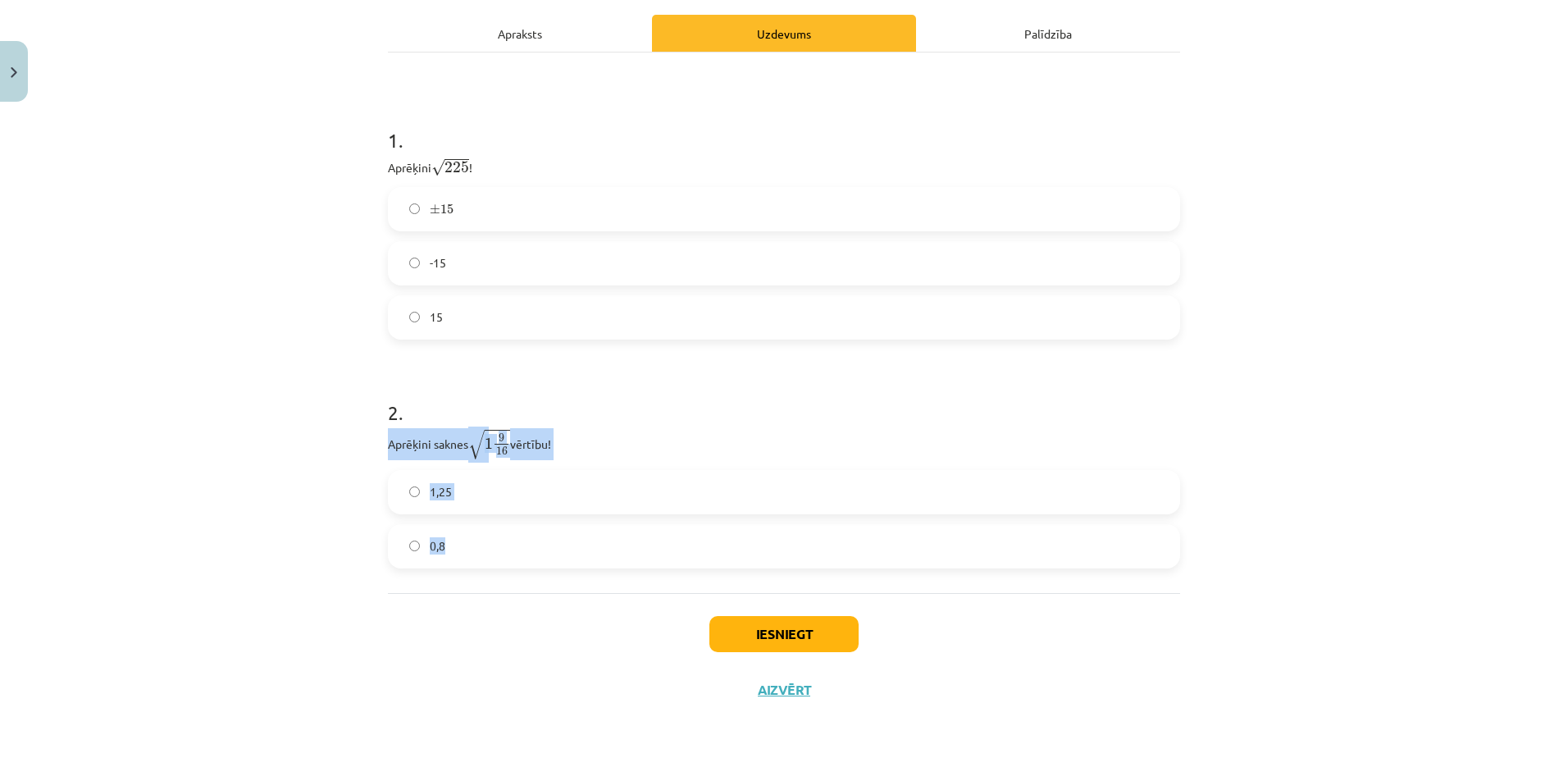
drag, startPoint x: 371, startPoint y: 442, endPoint x: 481, endPoint y: 563, distance: 163.5
click at [481, 563] on div "Mācību tēma: Matemātikas i - 12. klases 1. ieskaites mācību materiāls (ab) #3 📝…" at bounding box center [784, 379] width 1568 height 758
drag, startPoint x: 481, startPoint y: 563, endPoint x: 422, endPoint y: 436, distance: 140.0
copy div "Aprēķini saknes √ 1 9 16 1 9 16 vērtību! 1,25 0,8"
click at [281, 457] on div "Mācību tēma: Matemātikas i - 12. klases 1. ieskaites mācību materiāls (ab) #3 📝…" at bounding box center [784, 379] width 1568 height 758
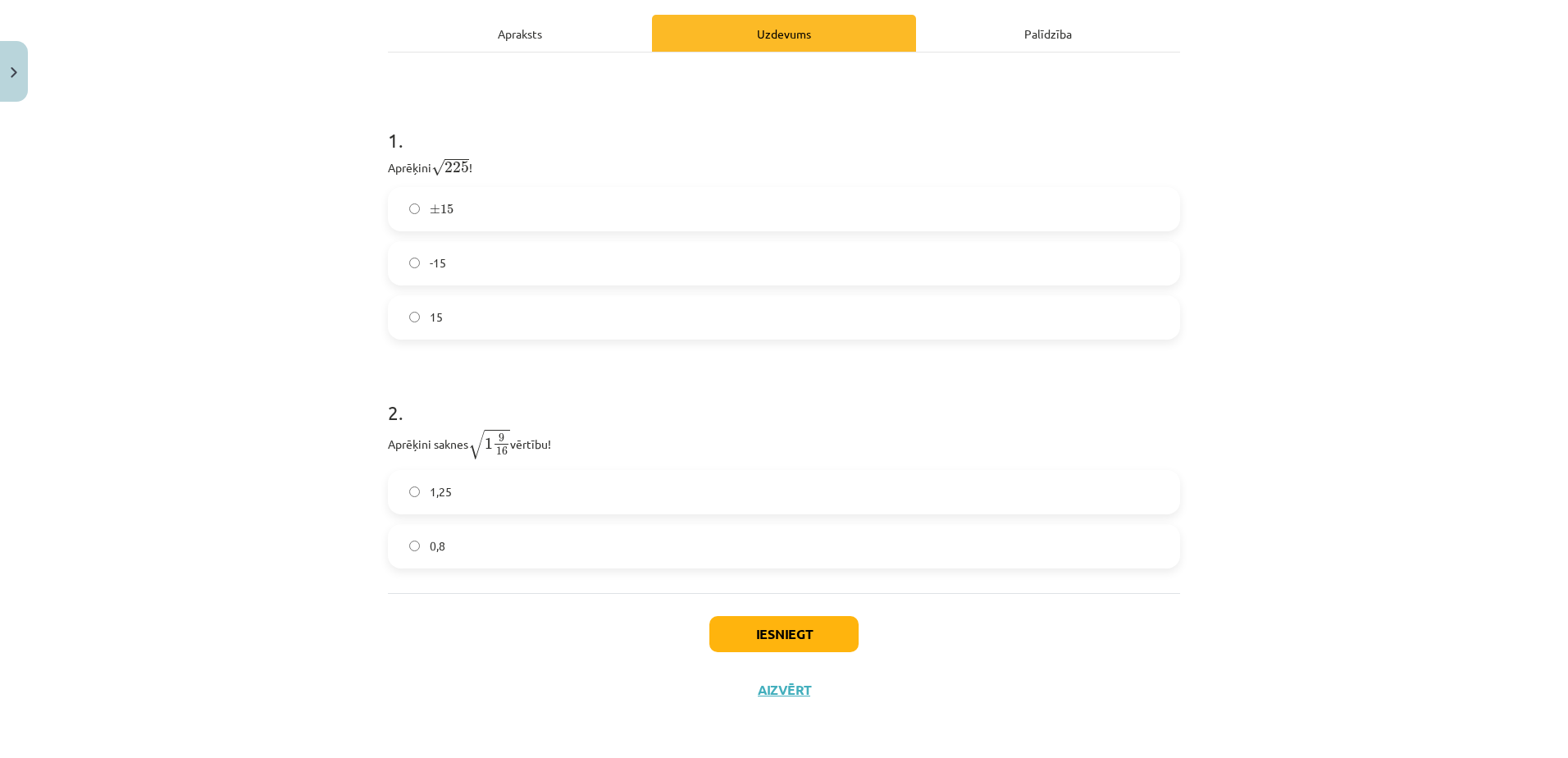
click at [430, 542] on span "0,8" at bounding box center [438, 545] width 16 height 18
click at [808, 643] on button "Iesniegt" at bounding box center [784, 634] width 150 height 36
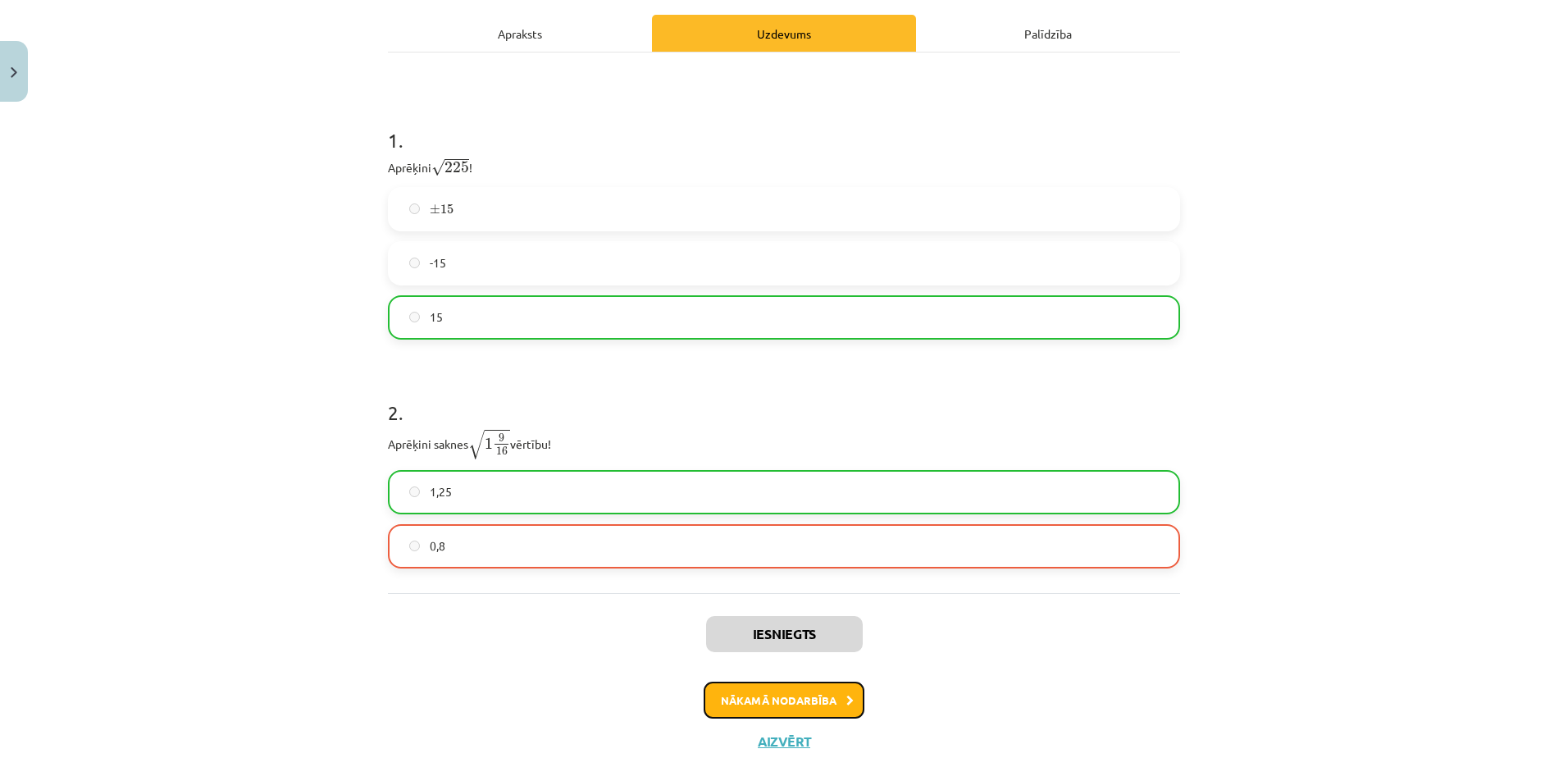
click at [819, 702] on button "Nākamā nodarbība" at bounding box center [783, 700] width 161 height 38
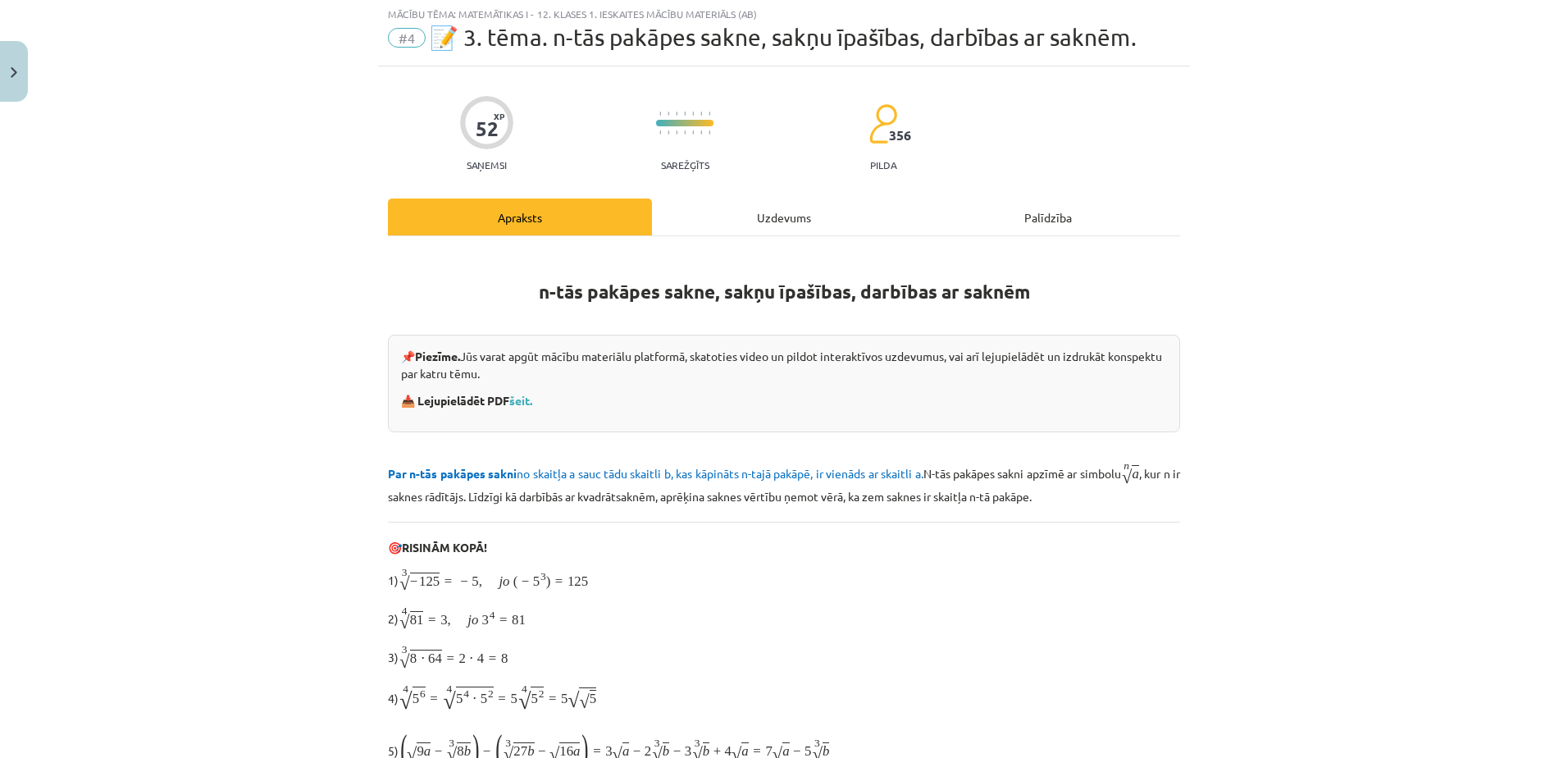
scroll to position [41, 0]
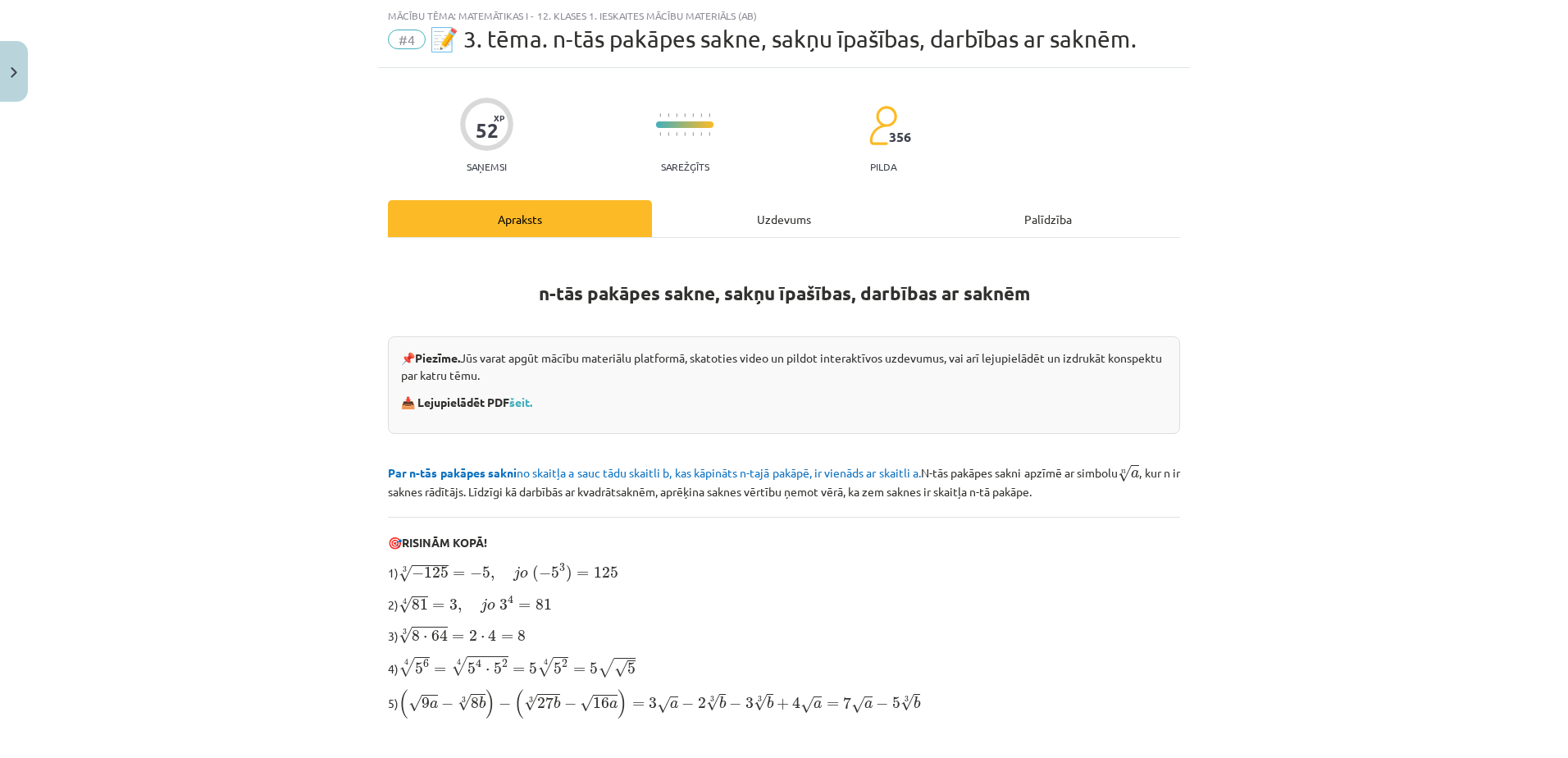
click at [803, 228] on div "Uzdevums" at bounding box center [784, 218] width 264 height 37
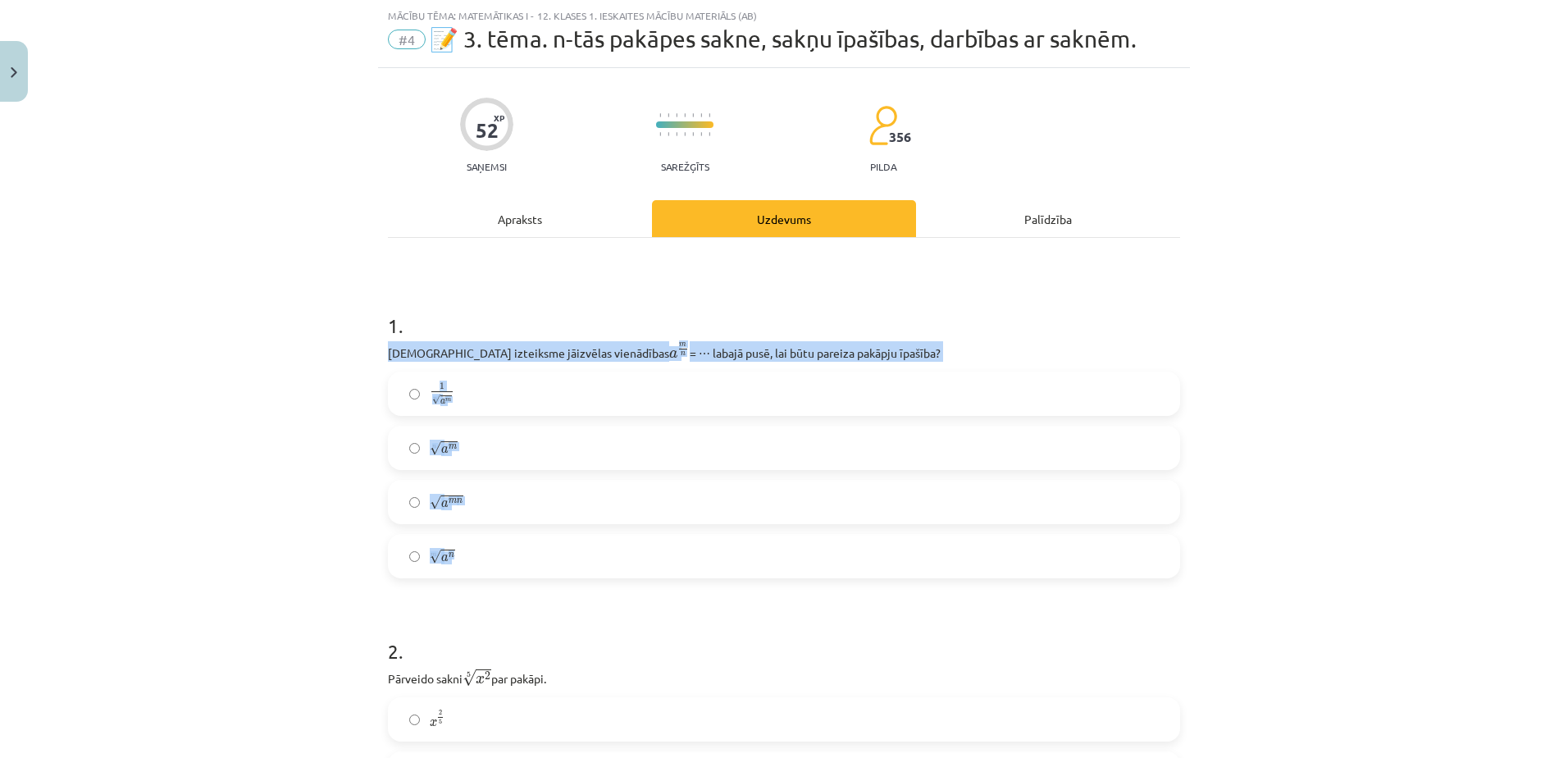
drag, startPoint x: 372, startPoint y: 338, endPoint x: 477, endPoint y: 569, distance: 253.7
drag, startPoint x: 477, startPoint y: 569, endPoint x: 425, endPoint y: 351, distance: 224.1
copy div "Kura izteiksme jāizvēlas vienādības a m n a m n = ⋯ labajā pusē, lai būtu parei…"
click at [284, 535] on div "Mācību tēma: Matemātikas i - 12. klases 1. ieskaites mācību materiāls (ab) #4 📝…" at bounding box center [784, 379] width 1568 height 758
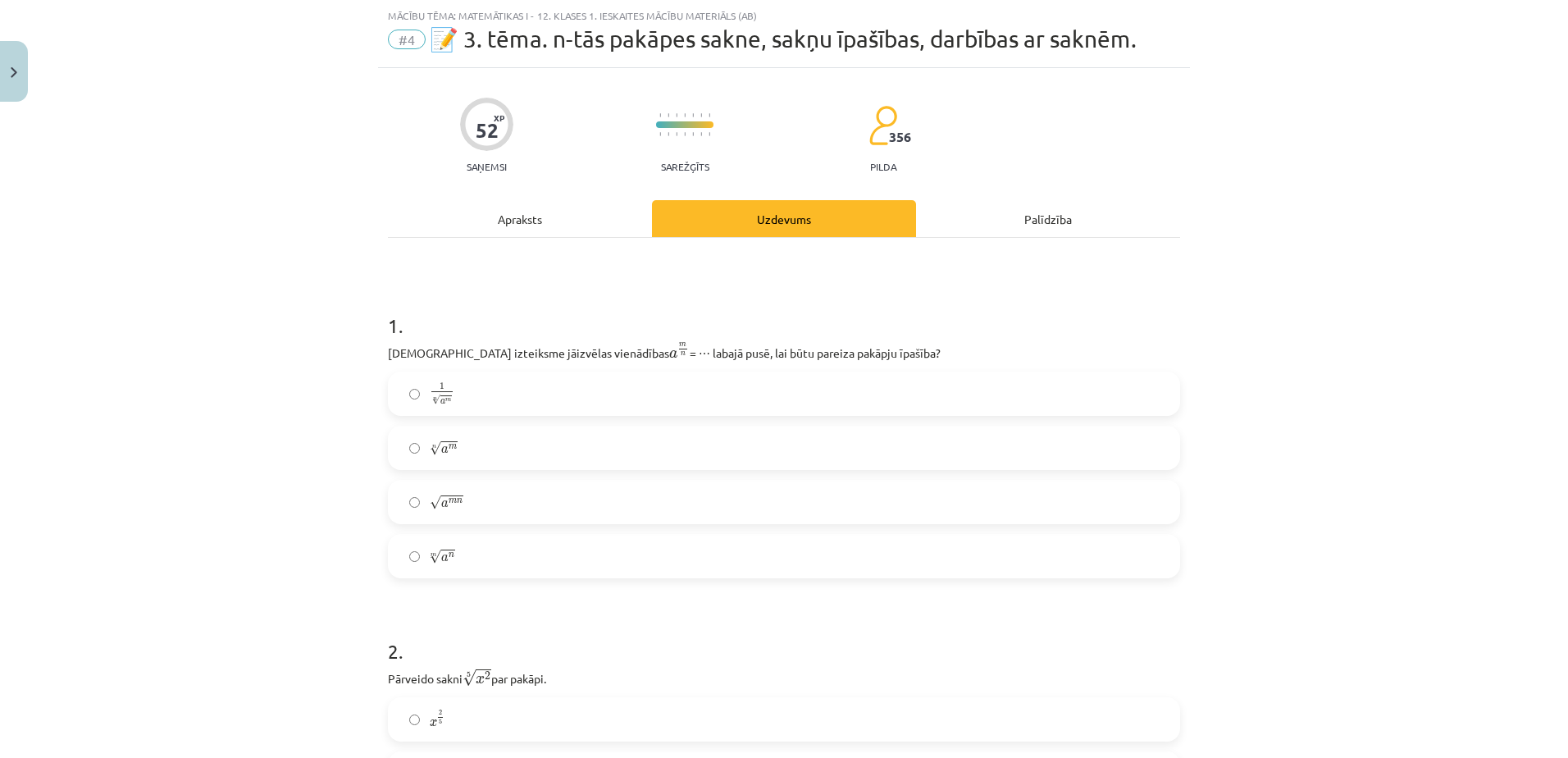
click at [463, 442] on label "n √ a m a m n" at bounding box center [783, 448] width 789 height 41
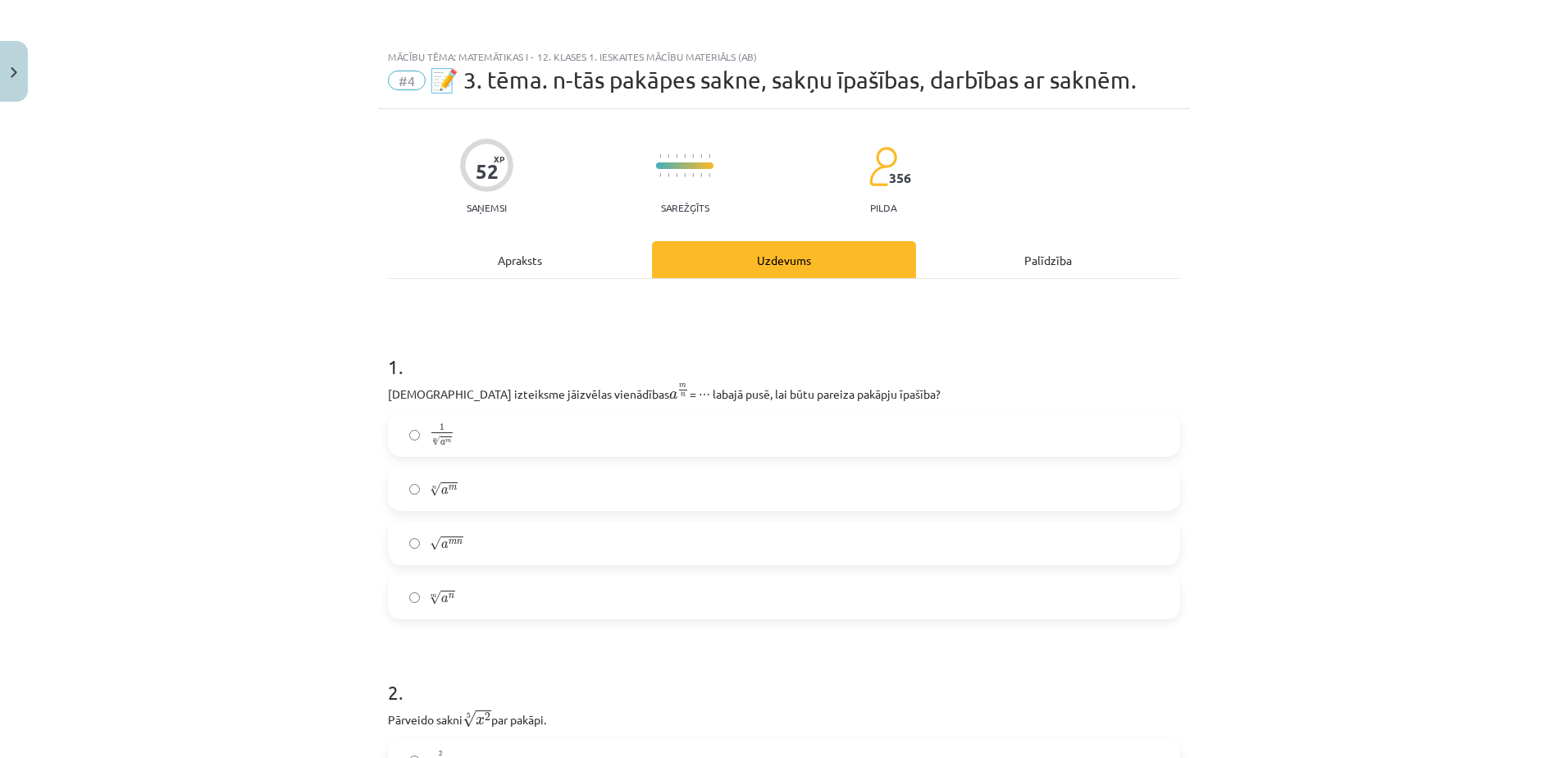
scroll to position [410, 0]
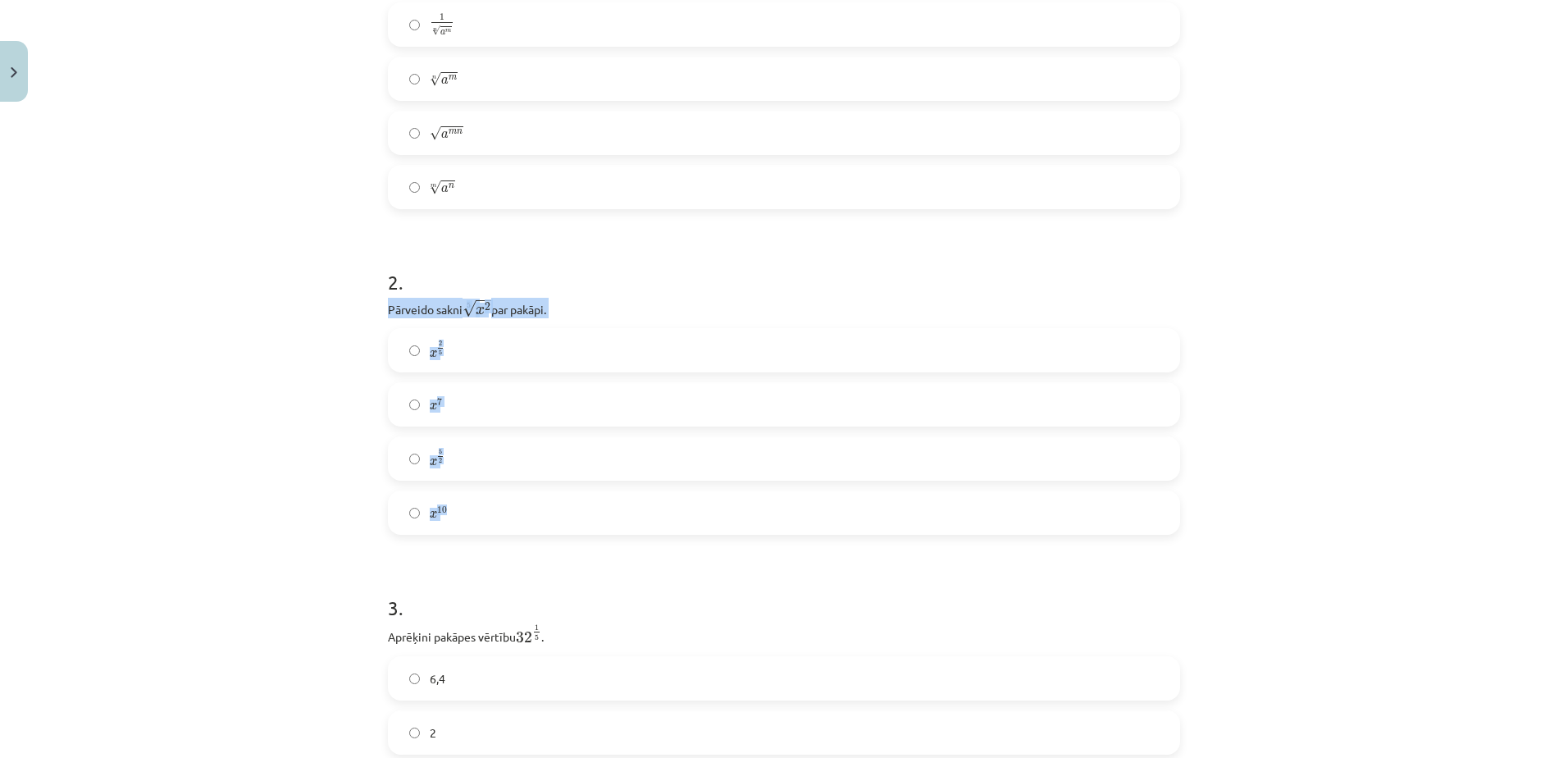
drag, startPoint x: 377, startPoint y: 304, endPoint x: 458, endPoint y: 521, distance: 231.6
drag, startPoint x: 459, startPoint y: 515, endPoint x: 373, endPoint y: 318, distance: 215.0
drag, startPoint x: 375, startPoint y: 303, endPoint x: 474, endPoint y: 557, distance: 272.6
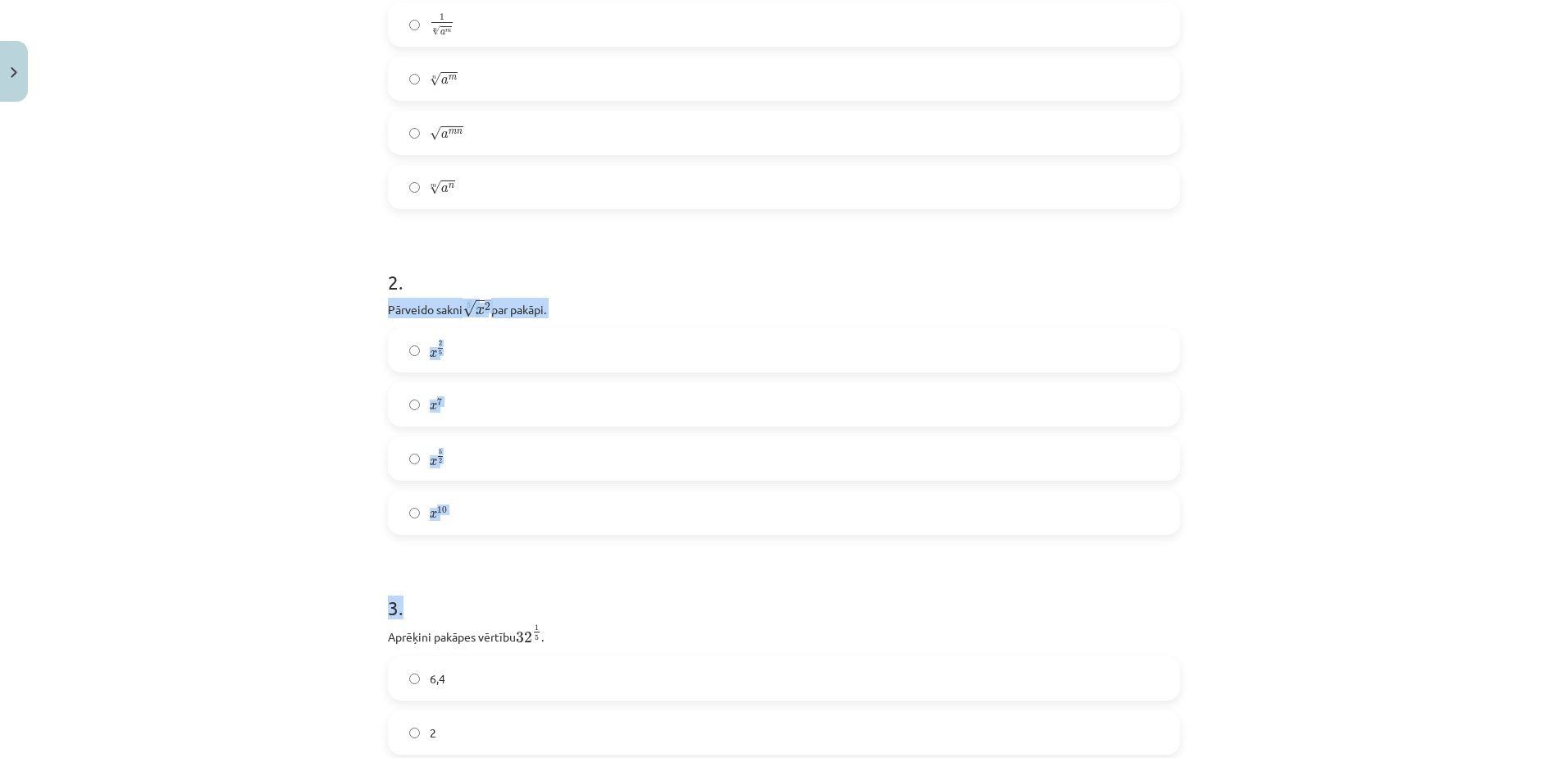
drag, startPoint x: 474, startPoint y: 557, endPoint x: 346, endPoint y: 467, distance: 156.5
click at [346, 467] on div "Mācību tēma: Matemātikas i - 12. klases 1. ieskaites mācību materiāls (ab) #4 📝…" at bounding box center [784, 379] width 1568 height 758
drag, startPoint x: 379, startPoint y: 306, endPoint x: 464, endPoint y: 501, distance: 212.7
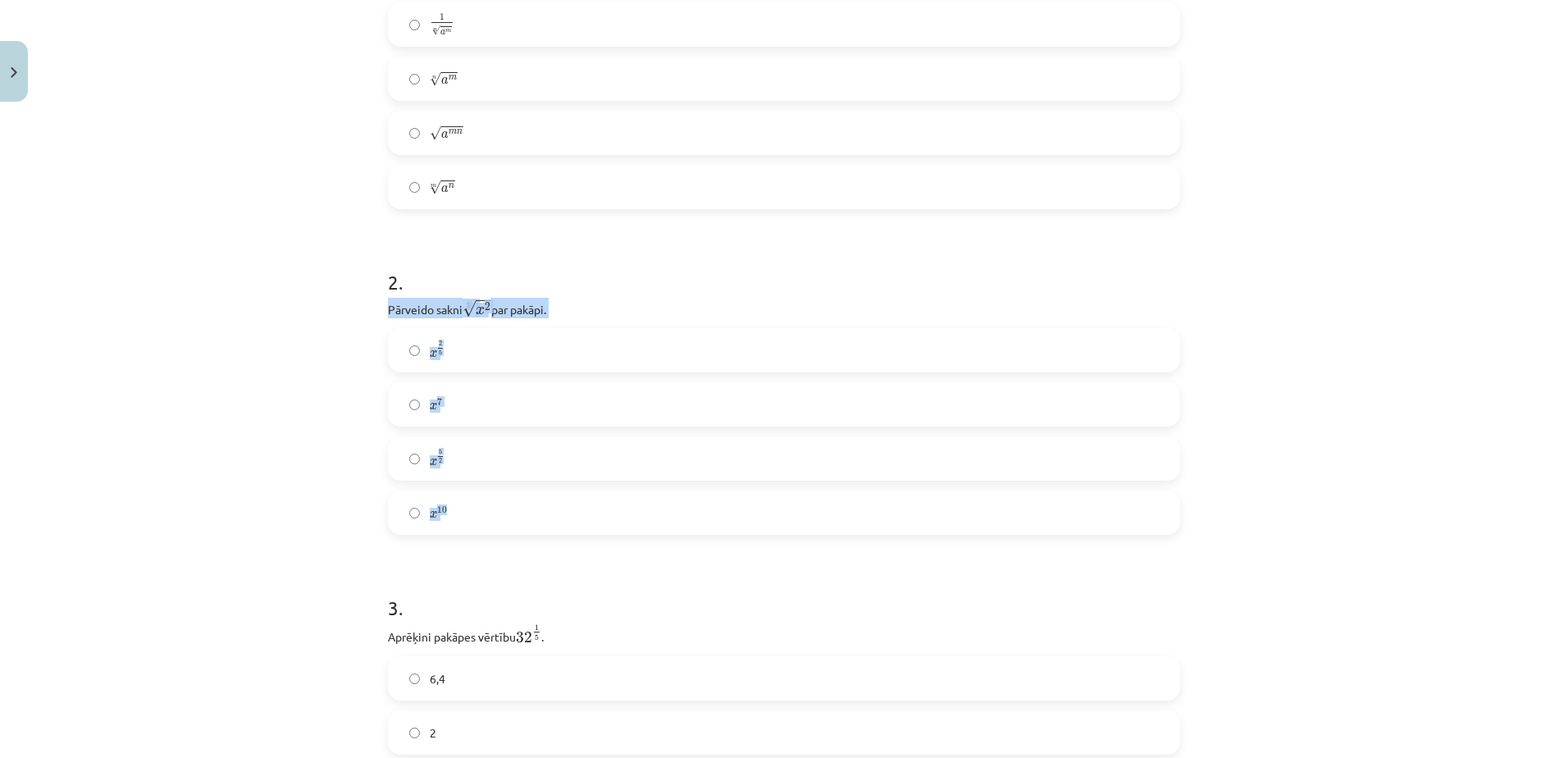
drag, startPoint x: 464, startPoint y: 501, endPoint x: 428, endPoint y: 312, distance: 192.4
copy div "Pārveido sakni 5 √ x 2 x 2 5 par pakāpi. x 2 5 x 2 5 x 7 x 7 x 5 2 x 5 2 x 10"
click at [308, 437] on div "Mācību tēma: Matemātikas i - 12. klases 1. ieskaites mācību materiāls (ab) #4 📝…" at bounding box center [784, 379] width 1568 height 758
click at [483, 357] on label "x 2 5 x 2 5" at bounding box center [783, 350] width 789 height 41
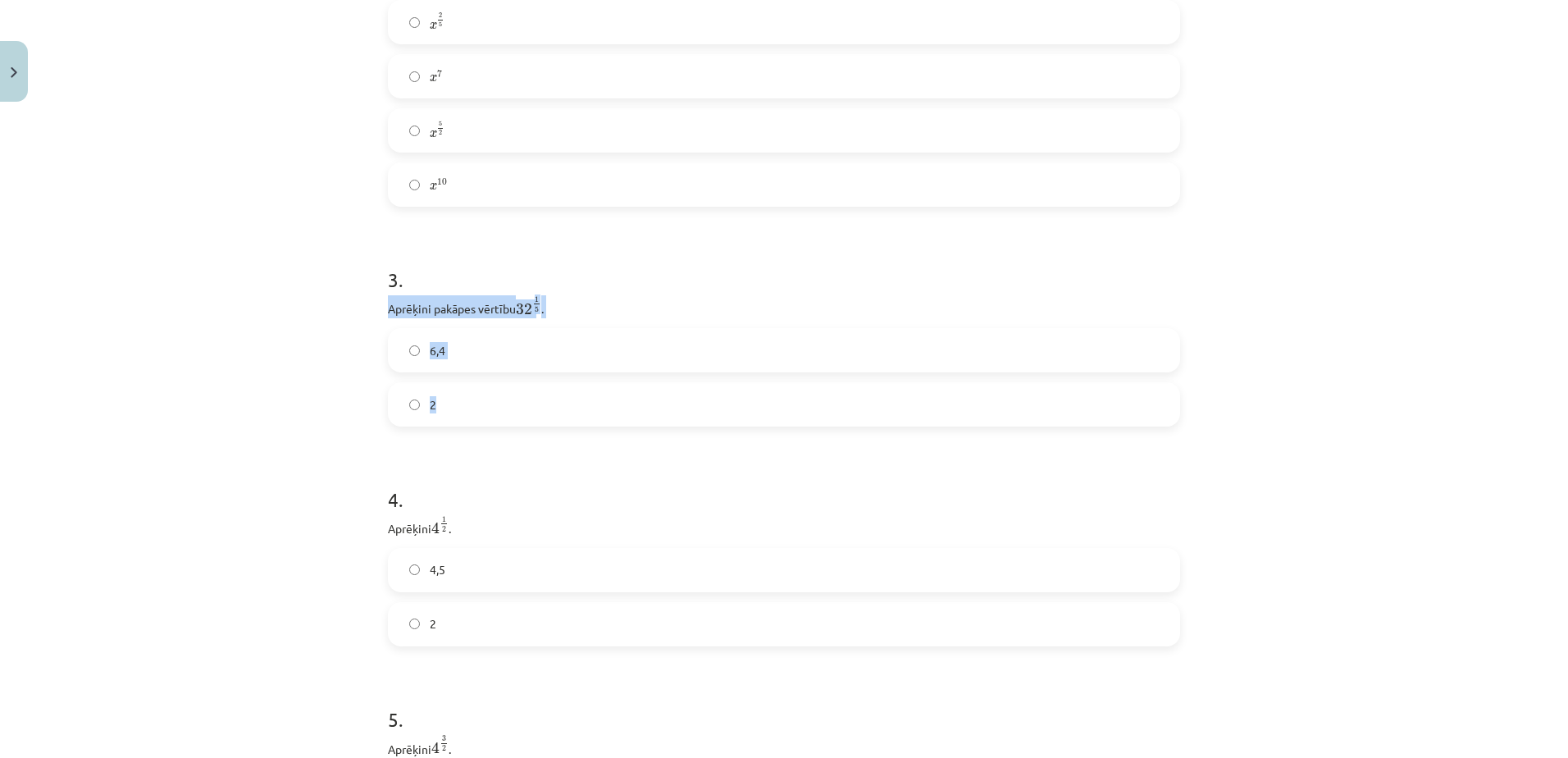
drag, startPoint x: 382, startPoint y: 305, endPoint x: 451, endPoint y: 399, distance: 116.6
click at [451, 399] on div "3 . Aprēķini pakāpes vērtību 32 1 5 32 1 5 . 6,4 2" at bounding box center [784, 333] width 792 height 187
drag, startPoint x: 451, startPoint y: 399, endPoint x: 438, endPoint y: 310, distance: 89.9
copy div "Aprēķini pakāpes vērtību 32 1 5 32 1 5 . 6,4 2"
click at [362, 346] on div "Mācību tēma: Matemātikas i - 12. klases 1. ieskaites mācību materiāls (ab) #4 📝…" at bounding box center [784, 379] width 1568 height 758
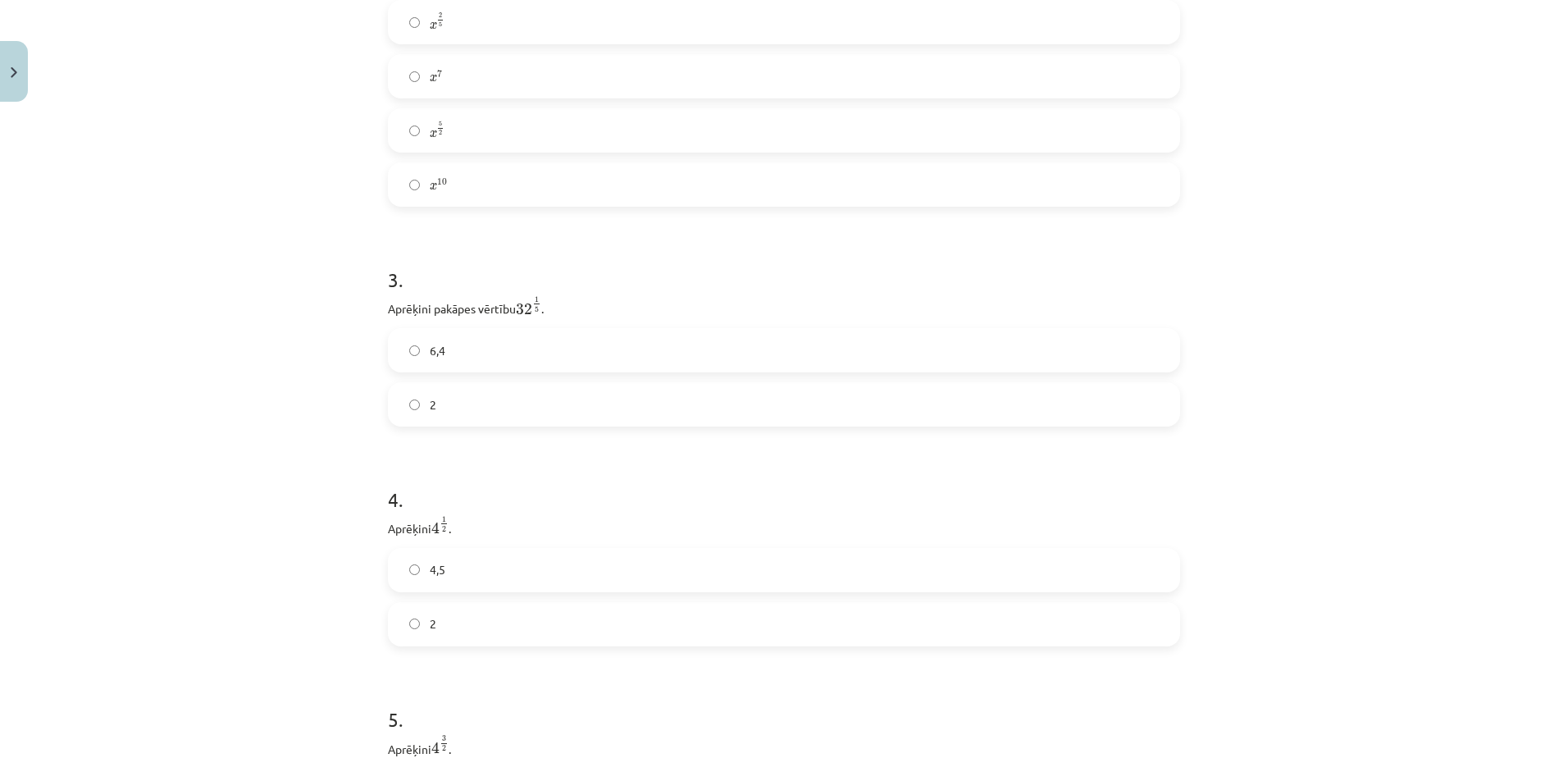
click at [464, 404] on label "2" at bounding box center [783, 404] width 789 height 41
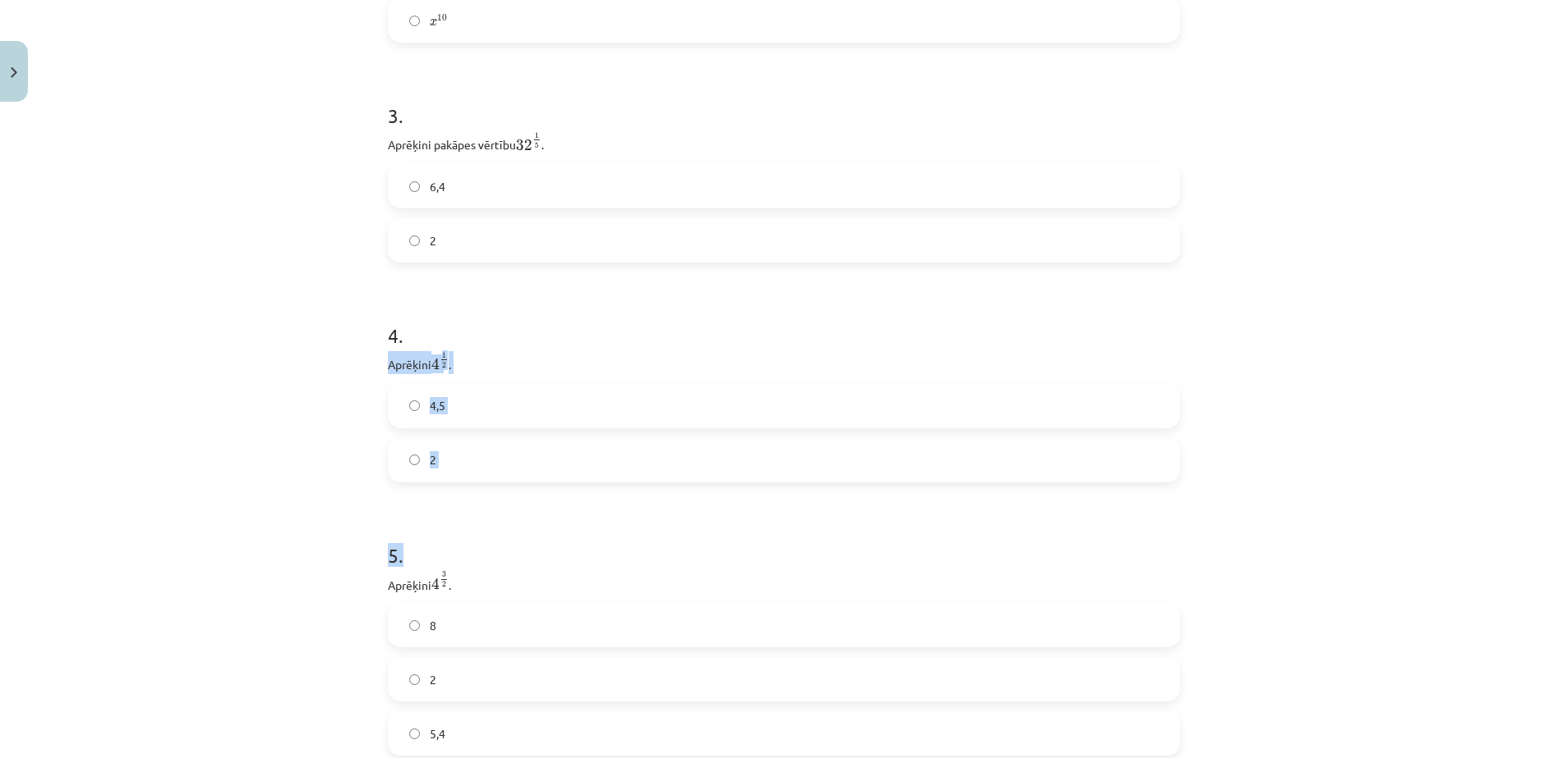
drag, startPoint x: 376, startPoint y: 358, endPoint x: 444, endPoint y: 490, distance: 148.5
drag, startPoint x: 444, startPoint y: 490, endPoint x: 282, endPoint y: 442, distance: 169.0
click at [282, 442] on div "Mācību tēma: Matemātikas i - 12. klases 1. ieskaites mācību materiāls (ab) #4 📝…" at bounding box center [784, 379] width 1568 height 758
drag, startPoint x: 380, startPoint y: 362, endPoint x: 426, endPoint y: 472, distance: 119.2
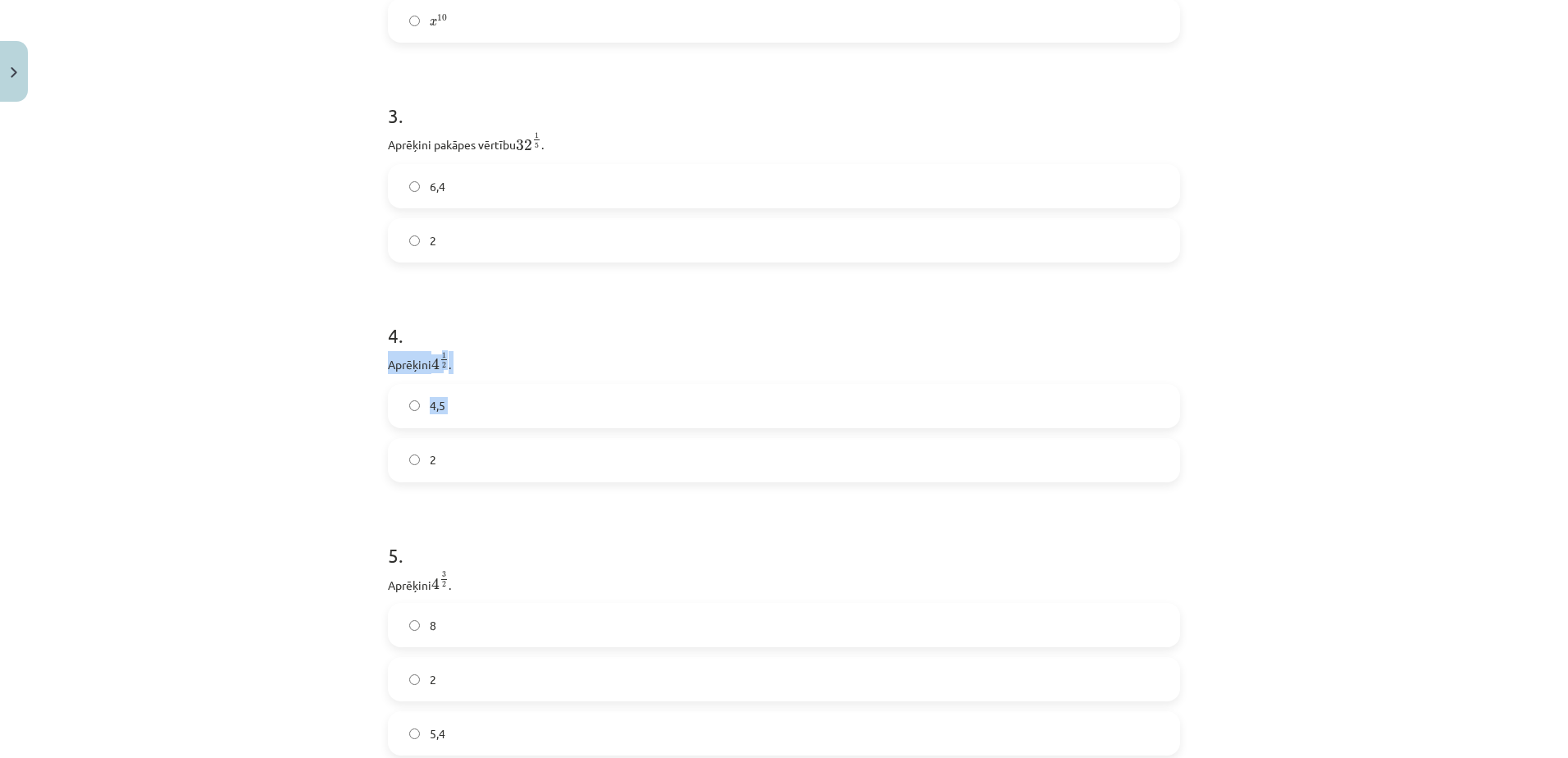
drag, startPoint x: 426, startPoint y: 472, endPoint x: 361, endPoint y: 372, distance: 119.3
click at [361, 372] on div "Mācību tēma: Matemātikas i - 12. klases 1. ieskaites mācību materiāls (ab) #4 📝…" at bounding box center [784, 379] width 1568 height 758
drag, startPoint x: 378, startPoint y: 359, endPoint x: 462, endPoint y: 472, distance: 140.8
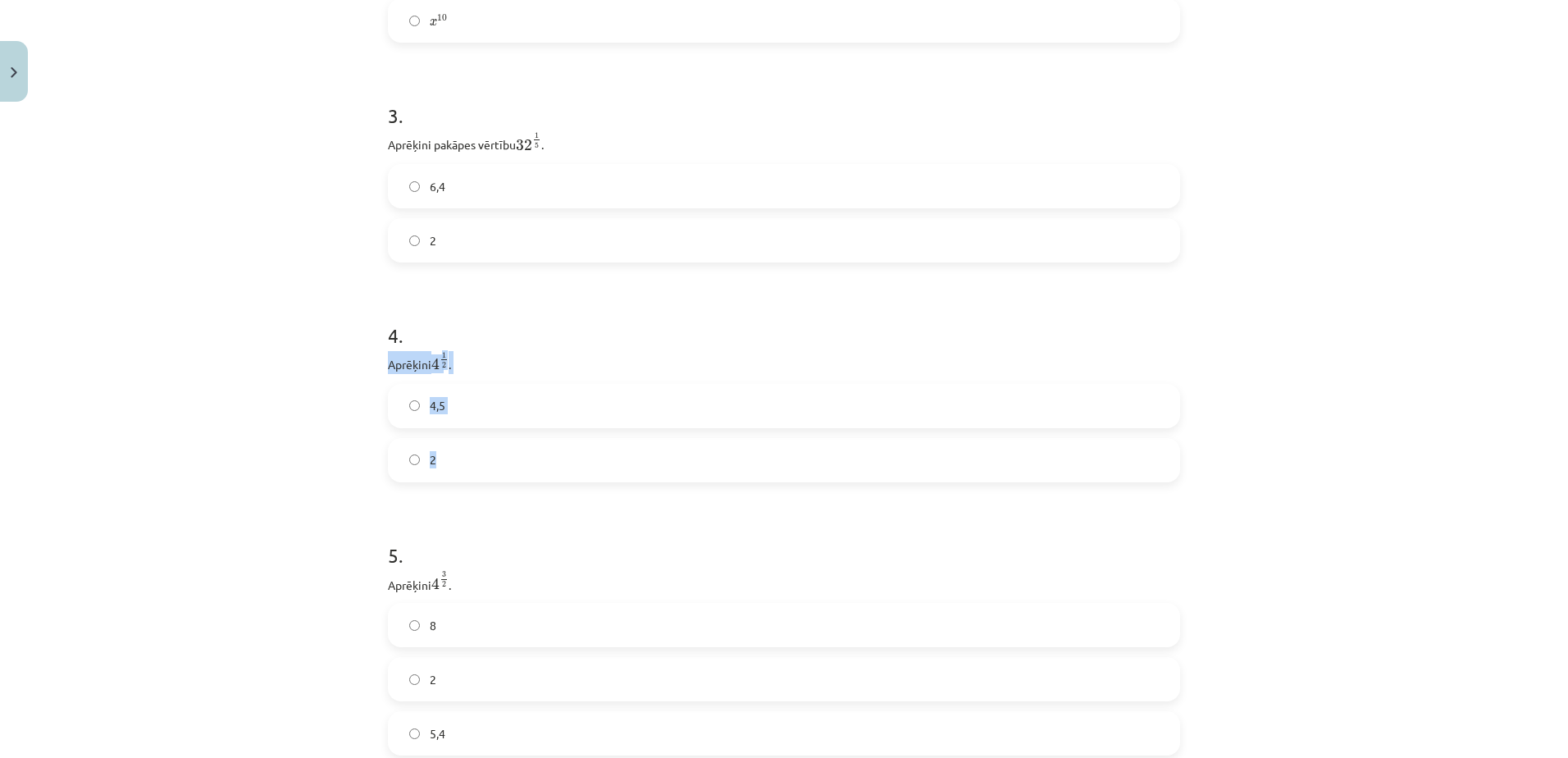
drag, startPoint x: 462, startPoint y: 472, endPoint x: 401, endPoint y: 359, distance: 128.4
copy div "Aprēķini 4 1 2 4 1 2 . 4,5 2"
click at [280, 456] on div "Mācību tēma: Matemātikas i - 12. klases 1. ieskaites mācību materiāls (ab) #4 📝…" at bounding box center [784, 379] width 1568 height 758
click at [446, 415] on label "4,5" at bounding box center [783, 406] width 789 height 41
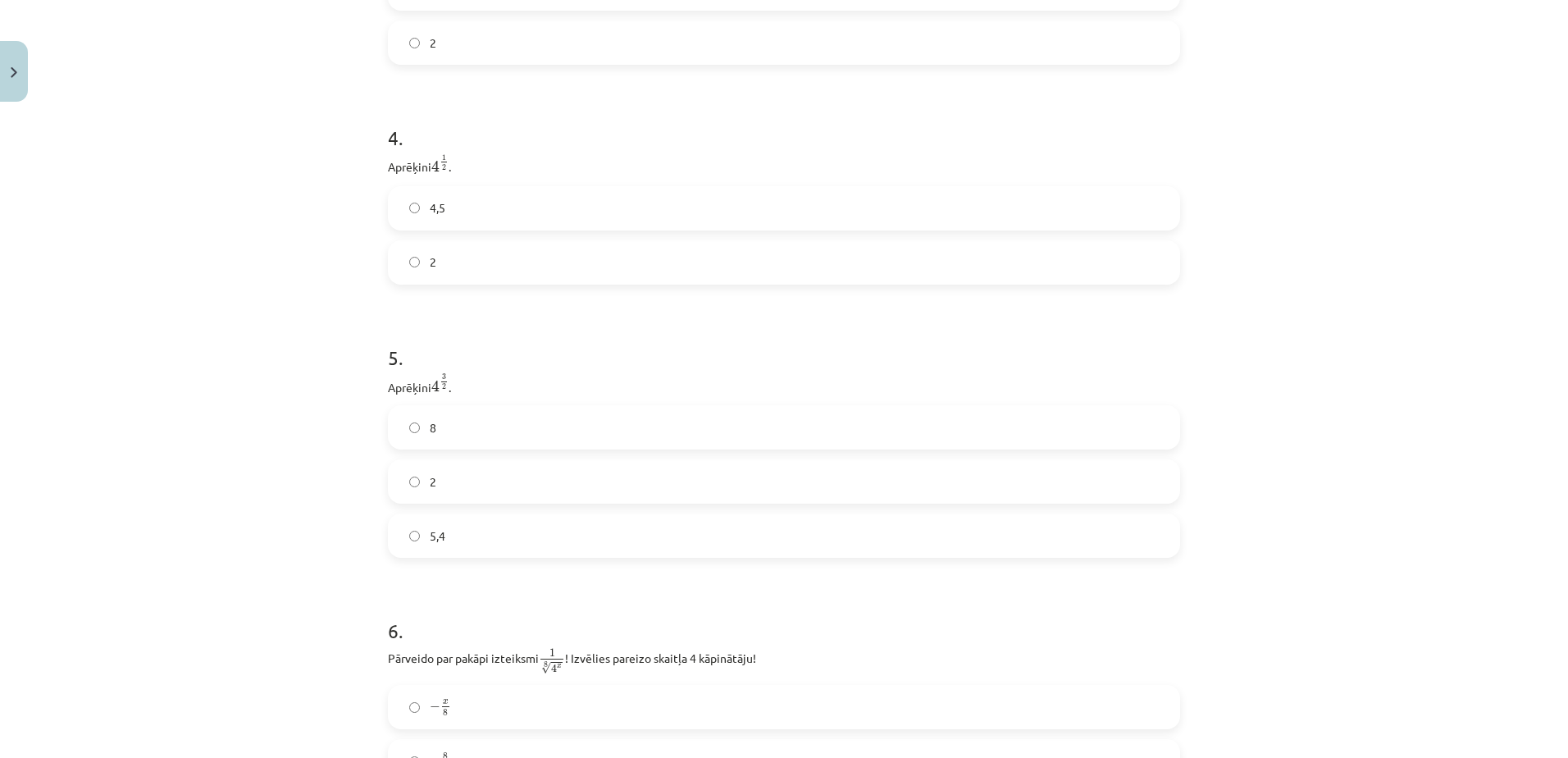
scroll to position [1148, 0]
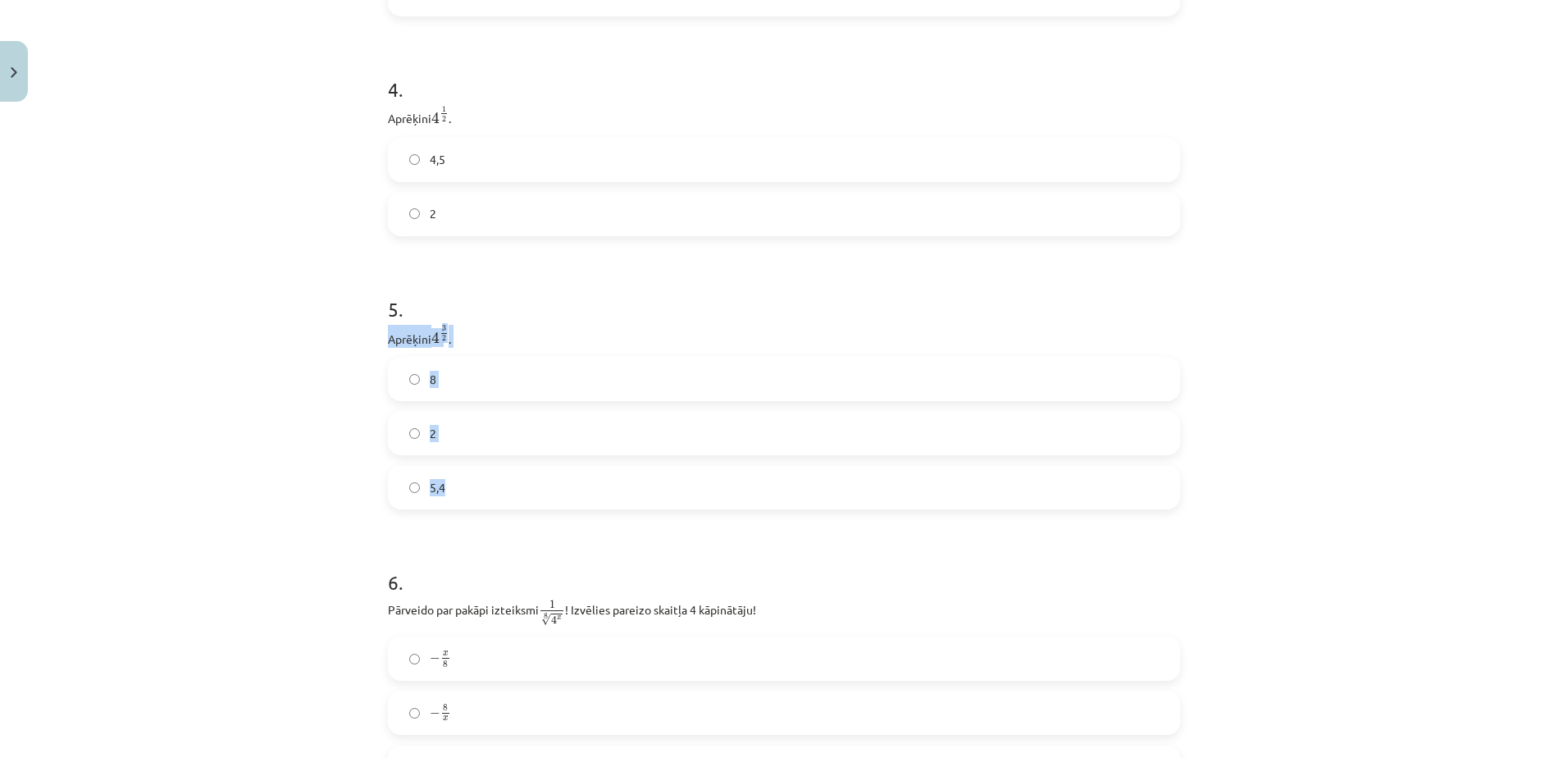
drag, startPoint x: 382, startPoint y: 337, endPoint x: 441, endPoint y: 505, distance: 178.1
click at [441, 505] on div "5 . Aprēķini 4 3 2 4 3 2 . 8 2 5,4" at bounding box center [784, 390] width 792 height 242
drag, startPoint x: 441, startPoint y: 505, endPoint x: 407, endPoint y: 340, distance: 168.5
copy div "Aprēķini 4 3 2 4 3 2 . 8 2 5,4"
click at [326, 332] on div "Mācību tēma: Matemātikas i - 12. klases 1. ieskaites mācību materiāls (ab) #4 📝…" at bounding box center [784, 379] width 1568 height 758
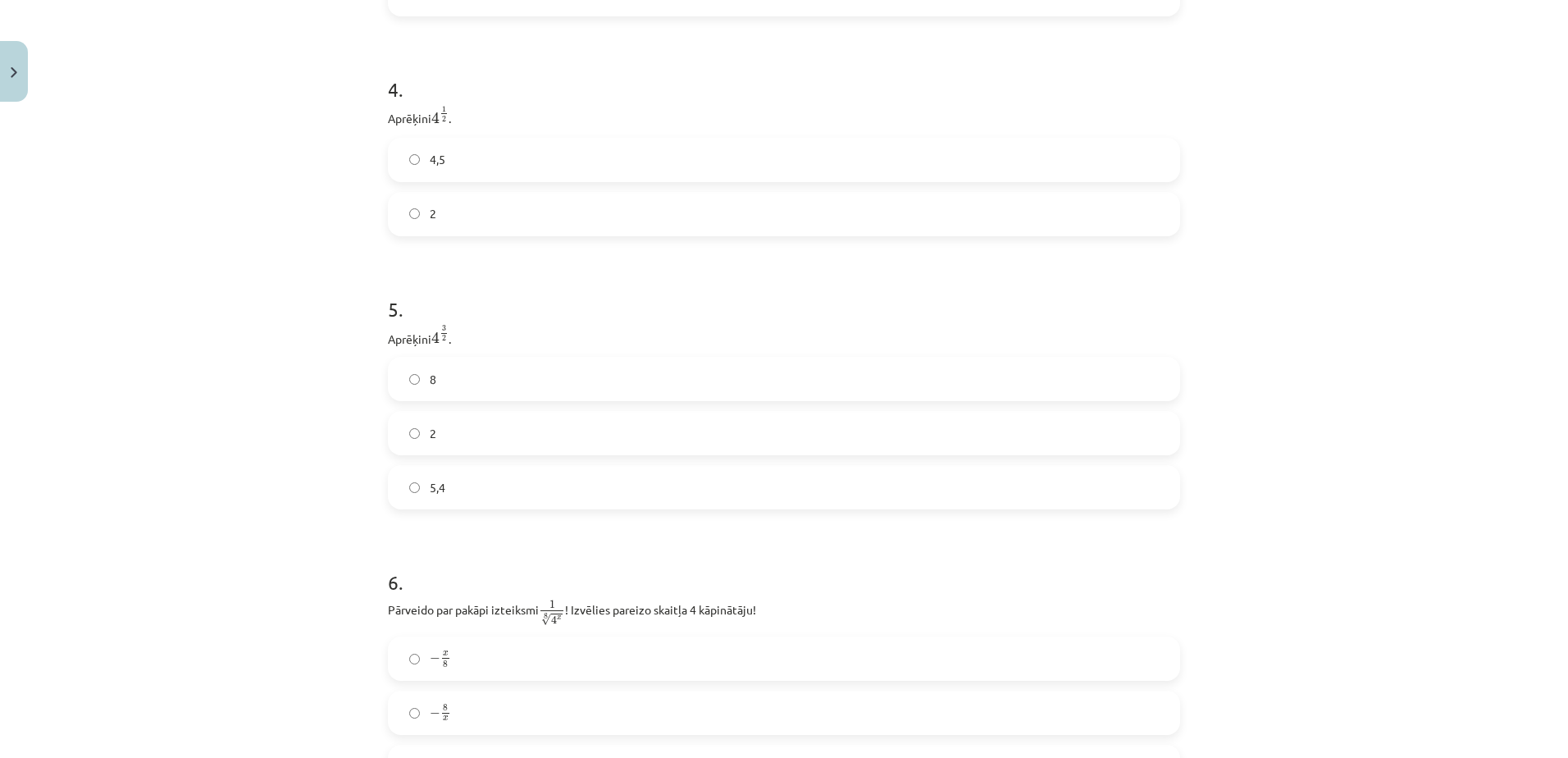
click at [437, 375] on label "8" at bounding box center [783, 379] width 789 height 41
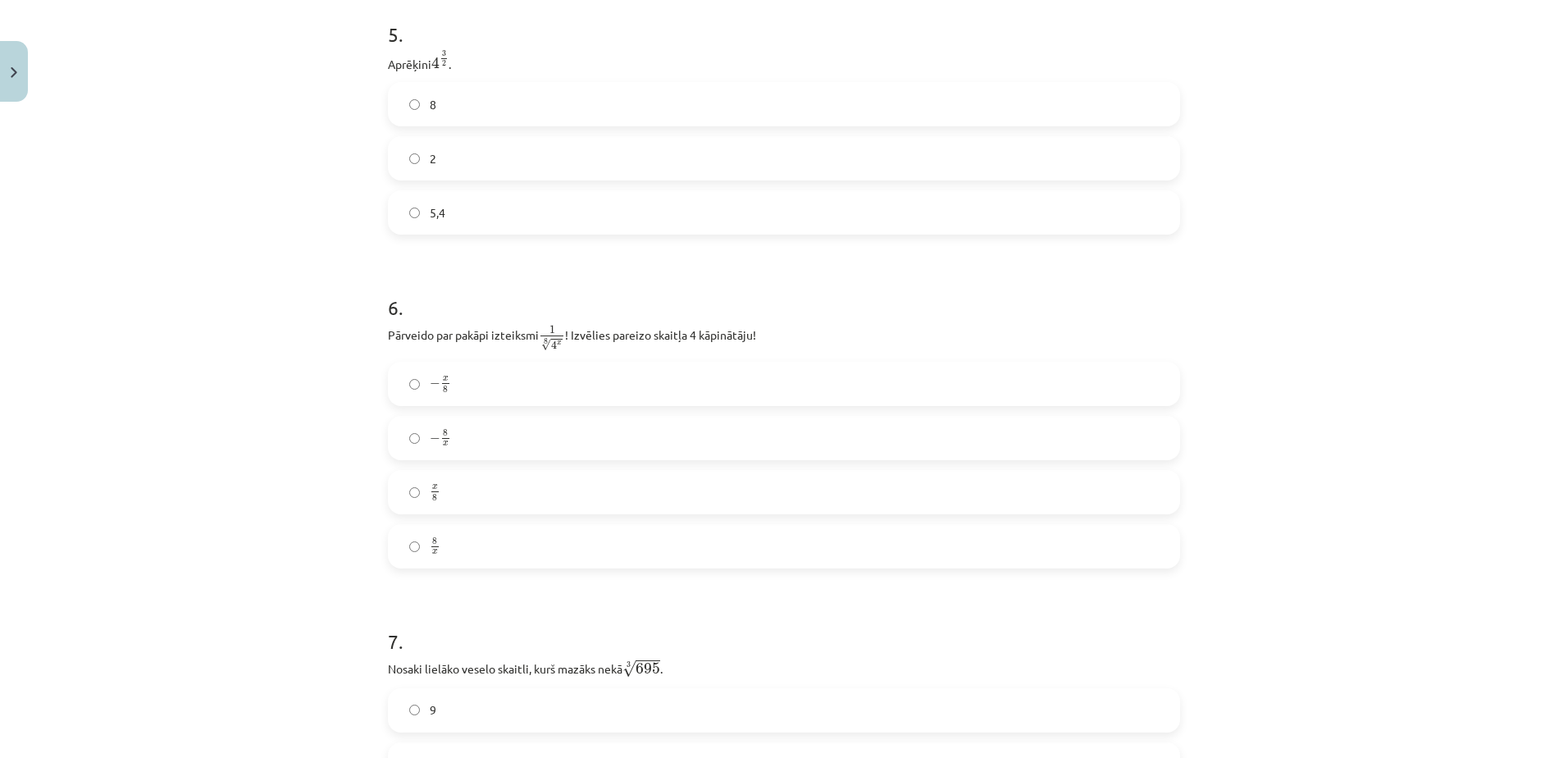
scroll to position [1476, 0]
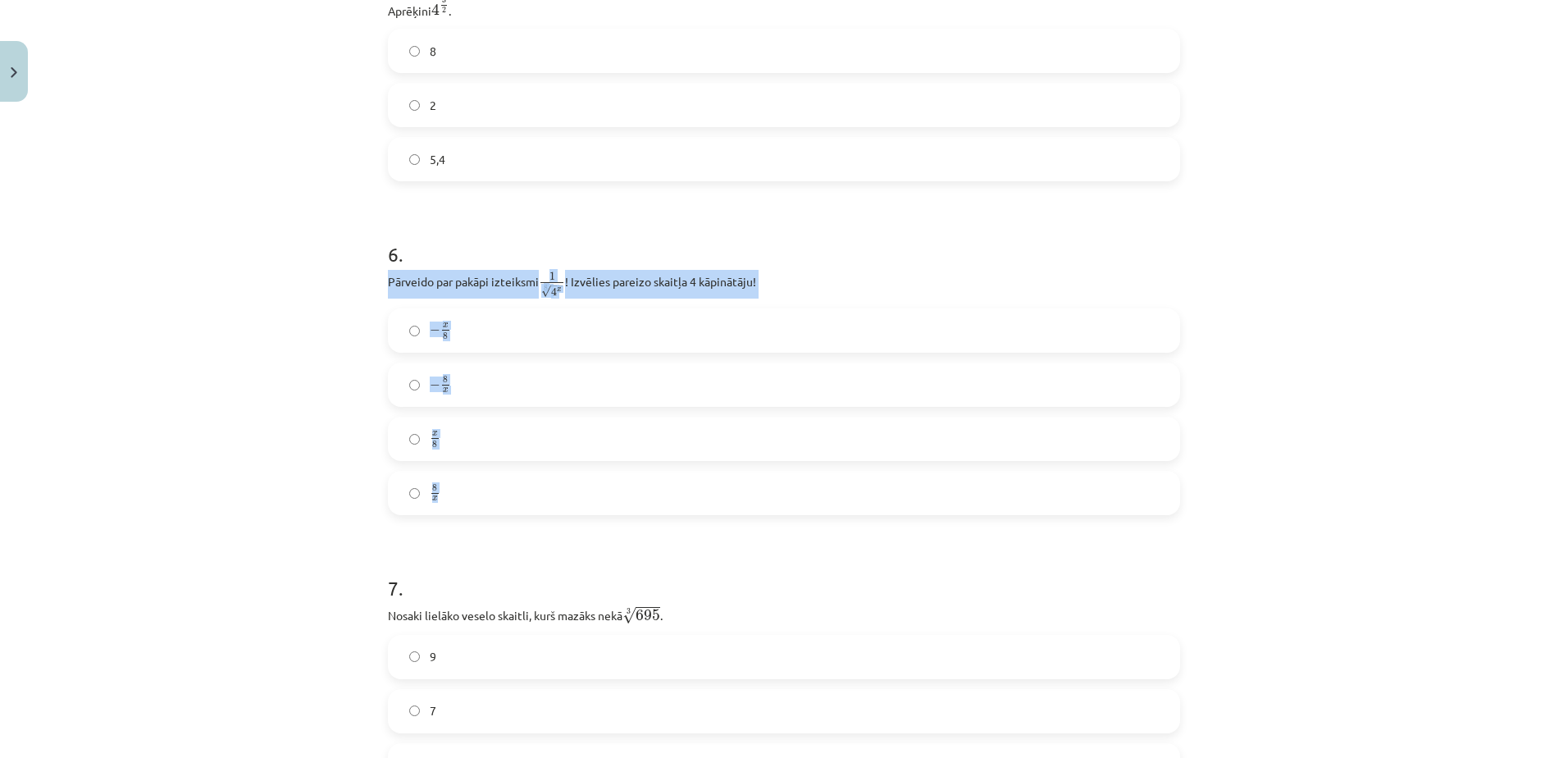
drag, startPoint x: 381, startPoint y: 283, endPoint x: 445, endPoint y: 509, distance: 234.9
click at [445, 509] on div "6 . Pārveido par pakāpi izteiksmi 1 8 √ 4 x 1 4 x 8 ! Izvēlies pareizo skaitļa …" at bounding box center [784, 364] width 792 height 301
drag, startPoint x: 445, startPoint y: 509, endPoint x: 425, endPoint y: 294, distance: 215.9
click at [339, 364] on div "Mācību tēma: Matemātikas i - 12. klases 1. ieskaites mācību materiāls (ab) #4 📝…" at bounding box center [784, 379] width 1568 height 758
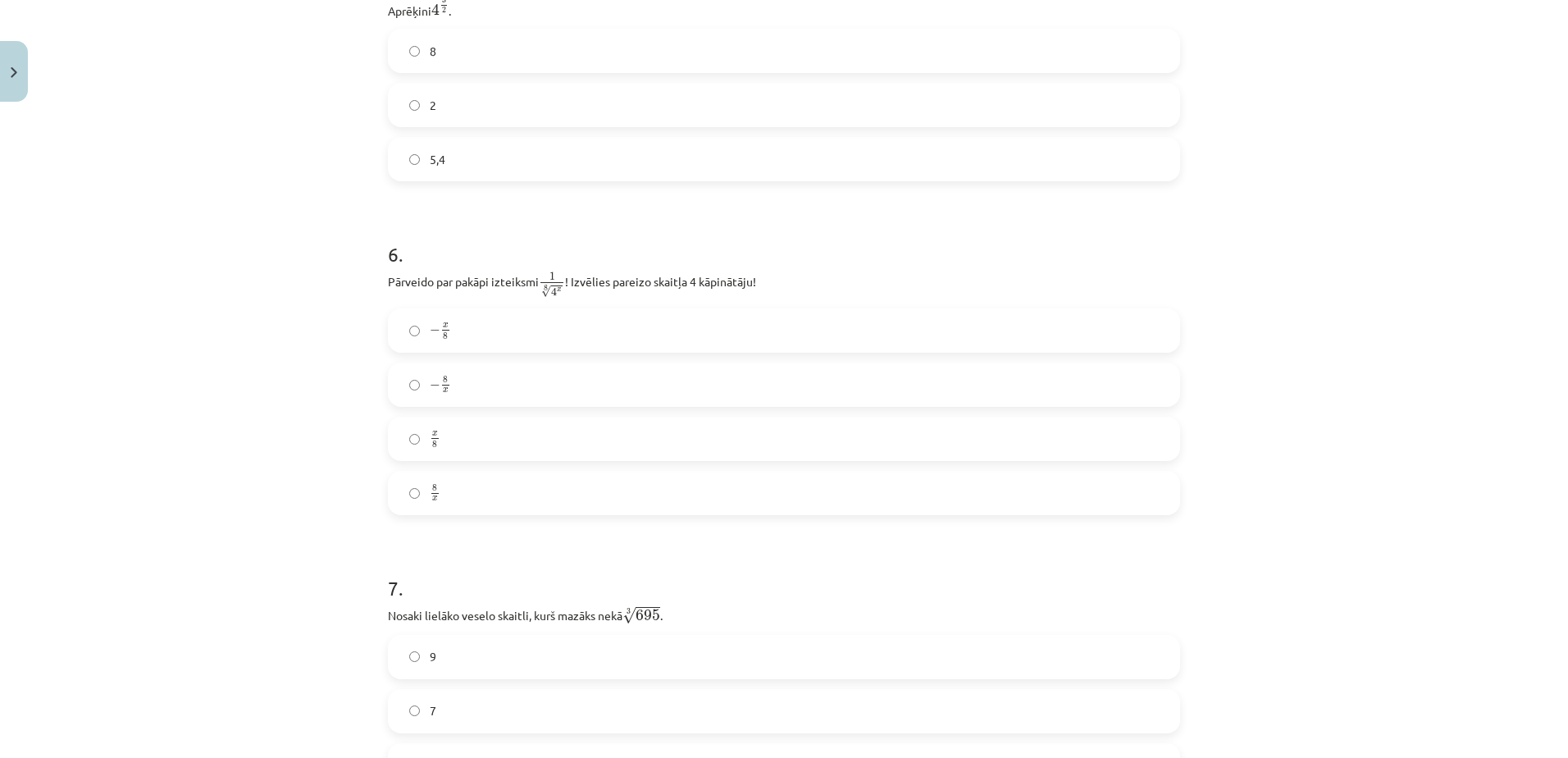
click at [472, 444] on label "x 8 x 8" at bounding box center [783, 438] width 789 height 41
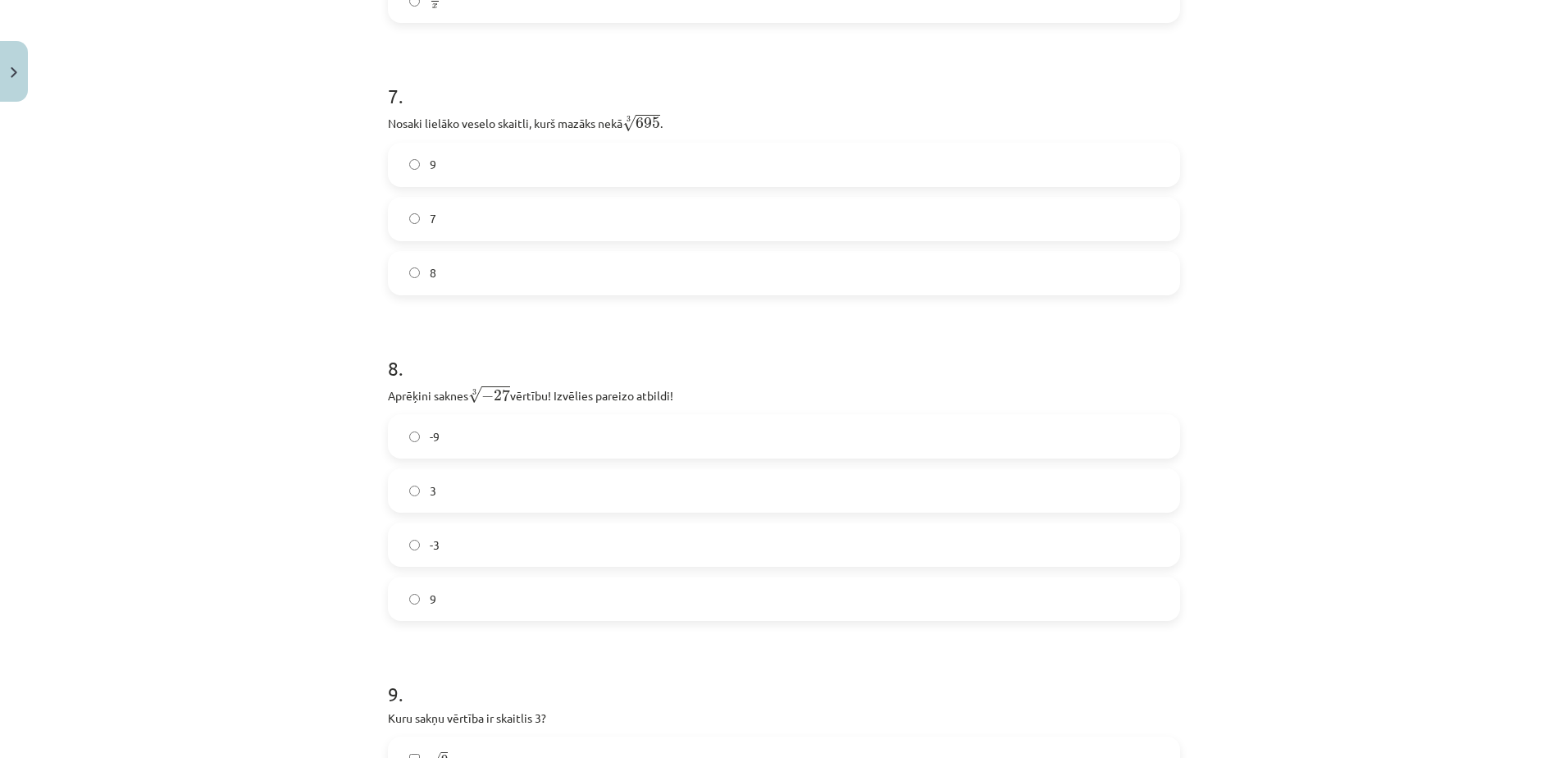
scroll to position [1886, 0]
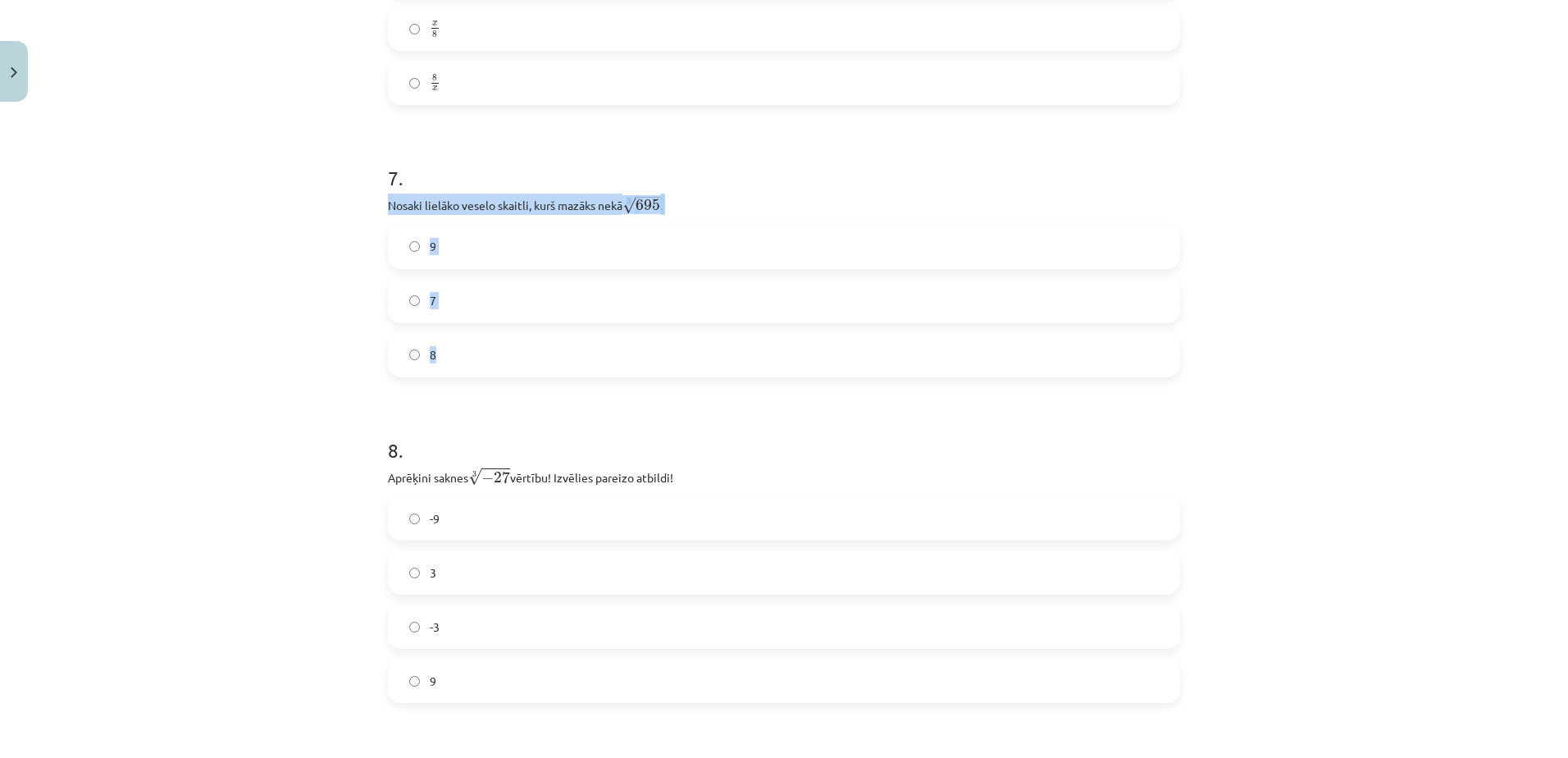
drag, startPoint x: 381, startPoint y: 204, endPoint x: 446, endPoint y: 358, distance: 167.2
click at [446, 358] on div "7 . Nosaki lielāko veselo skaitli, kurš mazāks nekā 3 √ 695 695 3 . 9 7 8" at bounding box center [784, 257] width 792 height 240
drag, startPoint x: 446, startPoint y: 358, endPoint x: 430, endPoint y: 195, distance: 163.8
click at [394, 398] on form "1 . Kura izteiksme jāizvēlas vienādības a m n a m n = ⋯ labajā pusē, lai būtu p…" at bounding box center [784, 315] width 792 height 3749
click at [451, 360] on label "8" at bounding box center [783, 355] width 789 height 41
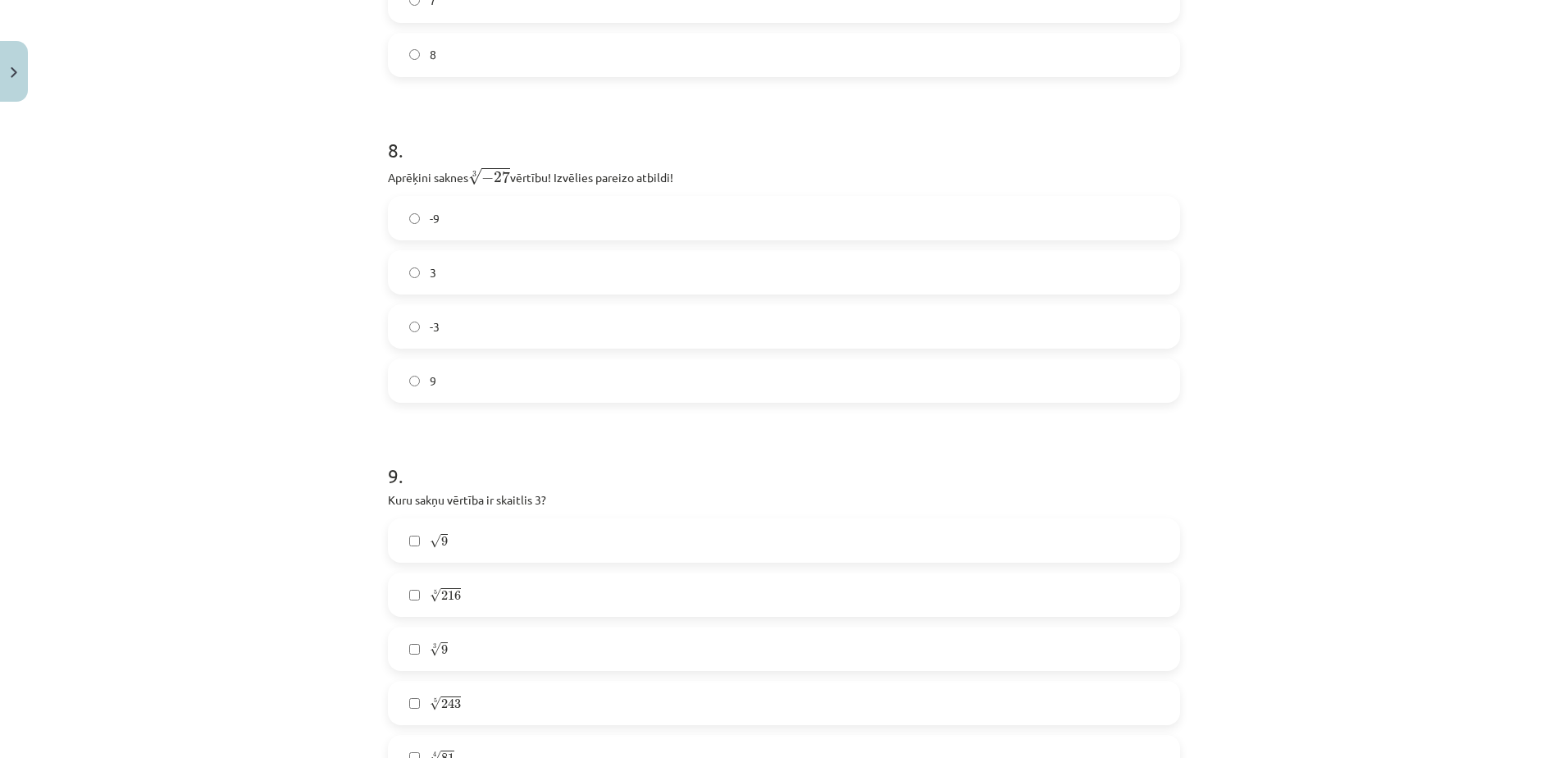
scroll to position [2214, 0]
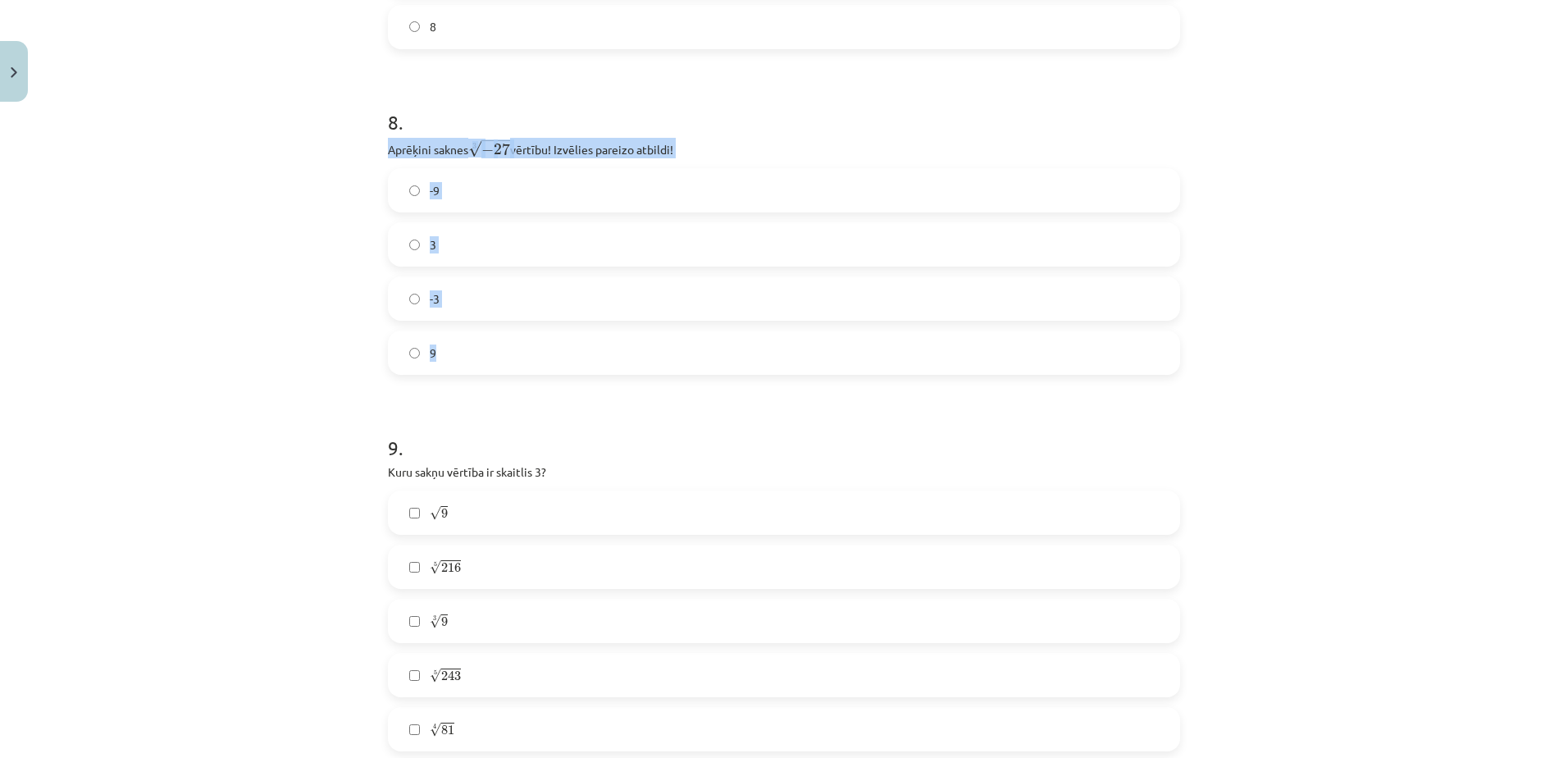
drag, startPoint x: 383, startPoint y: 147, endPoint x: 437, endPoint y: 342, distance: 202.3
click at [437, 342] on div "8 . Aprēķini saknes 3 √ − 27 − 27 3 vērtību! Izvēlies pareizo atbildi! -9 3 -3 9" at bounding box center [784, 228] width 792 height 293
drag, startPoint x: 437, startPoint y: 342, endPoint x: 441, endPoint y: 143, distance: 199.0
click at [325, 359] on div "Mācību tēma: Matemātikas i - 12. klases 1. ieskaites mācību materiāls (ab) #4 📝…" at bounding box center [784, 379] width 1568 height 758
click at [477, 301] on label "-3" at bounding box center [783, 298] width 789 height 41
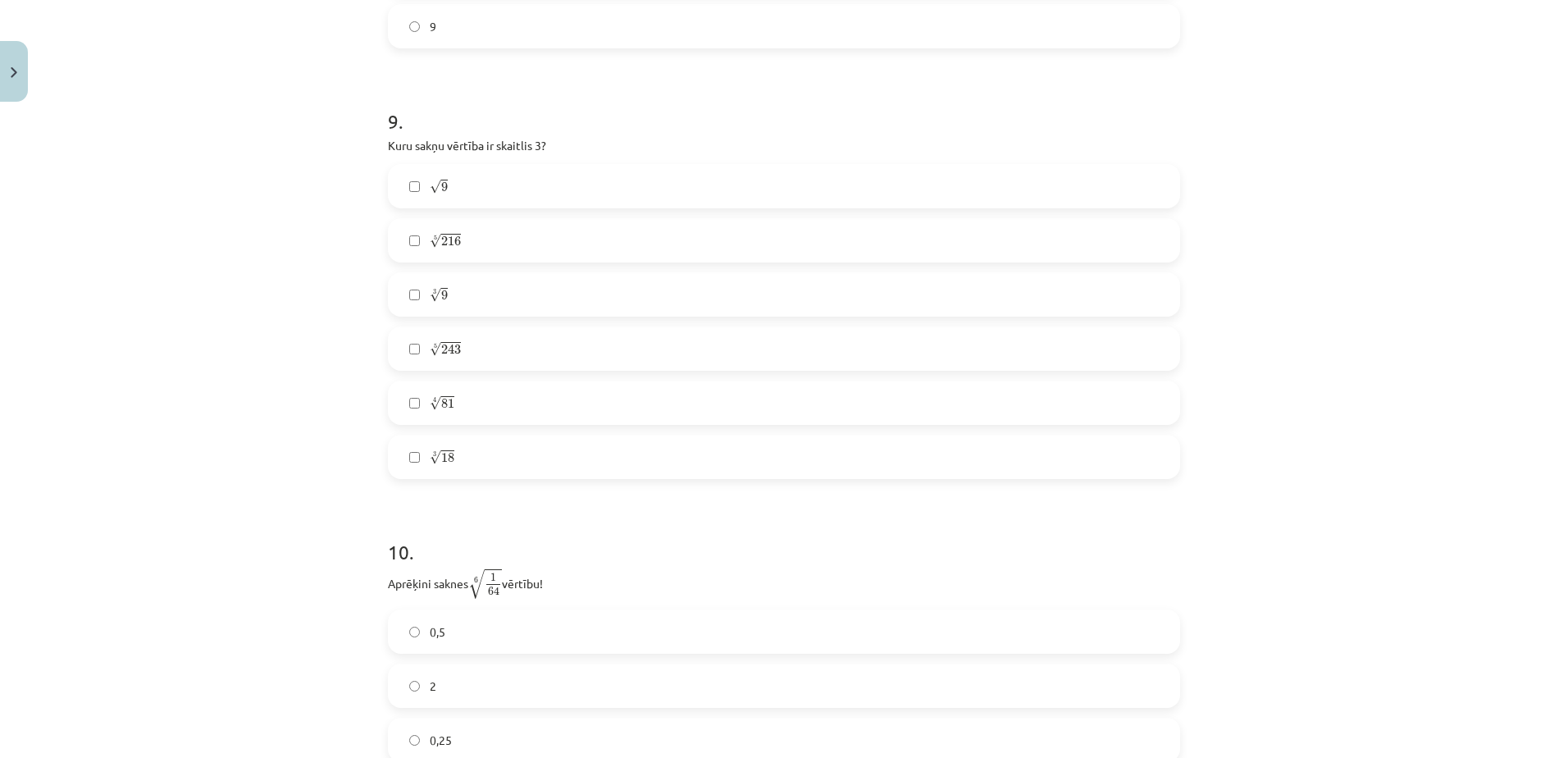
scroll to position [2542, 0]
click at [418, 190] on label "√ 9 9" at bounding box center [783, 185] width 789 height 41
click at [418, 191] on label "√ 9 9" at bounding box center [783, 185] width 789 height 41
drag, startPoint x: 384, startPoint y: 141, endPoint x: 461, endPoint y: 472, distance: 339.8
click at [461, 472] on div "9 . Kuru sakņu vērtība ir skaitlis 3? √ 9 9 5 √ 216 216 5 3 √ 9 9 3 5 √ 243 243…" at bounding box center [784, 279] width 792 height 398
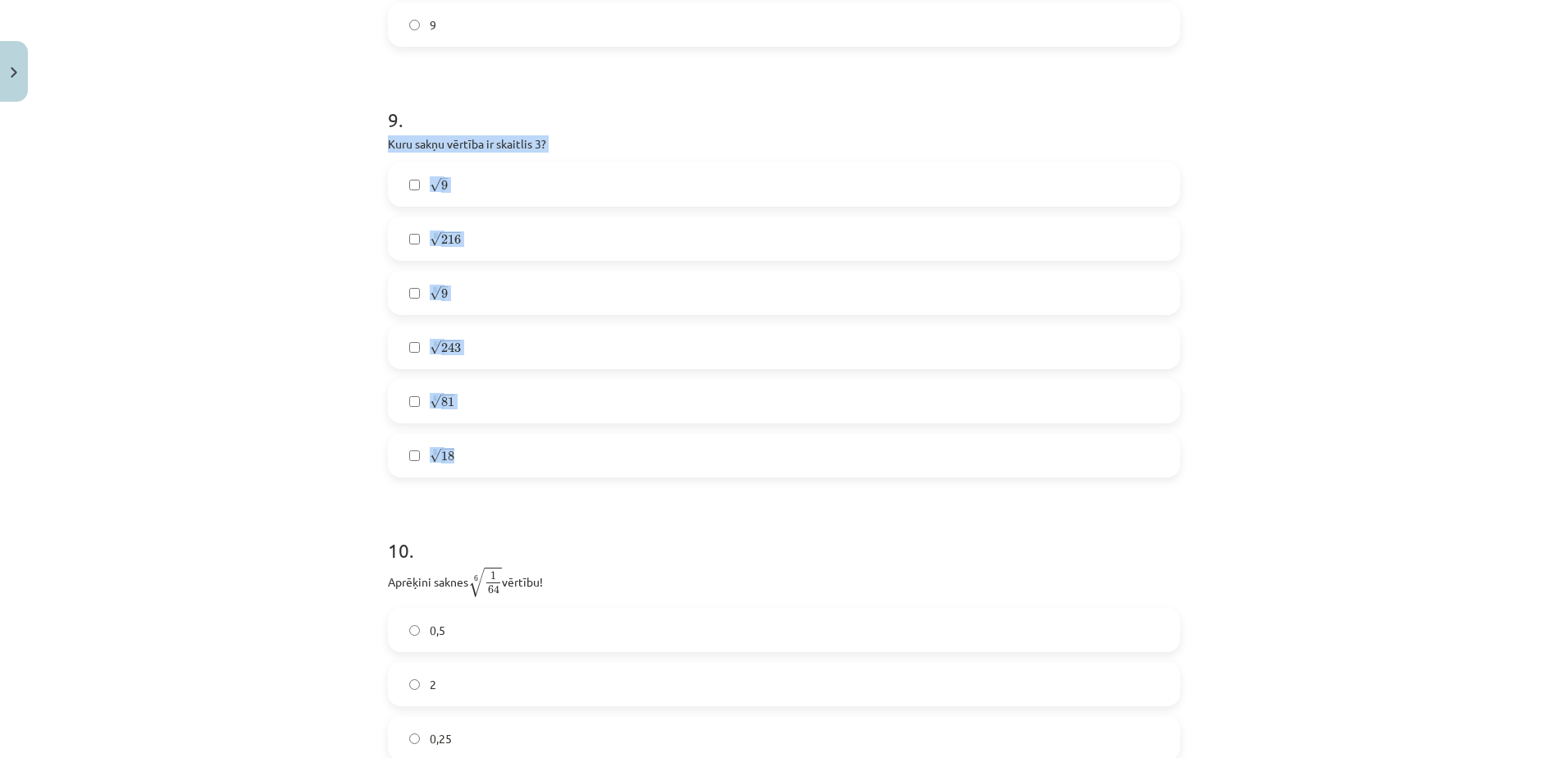
click at [370, 171] on div "Mācību tēma: Matemātikas i - 12. klases 1. ieskaites mācību materiāls (ab) #4 📝…" at bounding box center [784, 379] width 1568 height 758
click at [414, 183] on label "√ 9 9" at bounding box center [783, 185] width 789 height 41
click at [434, 405] on span "√" at bounding box center [436, 401] width 11 height 14
click at [479, 348] on label "5 √ 243 243 5" at bounding box center [783, 346] width 789 height 41
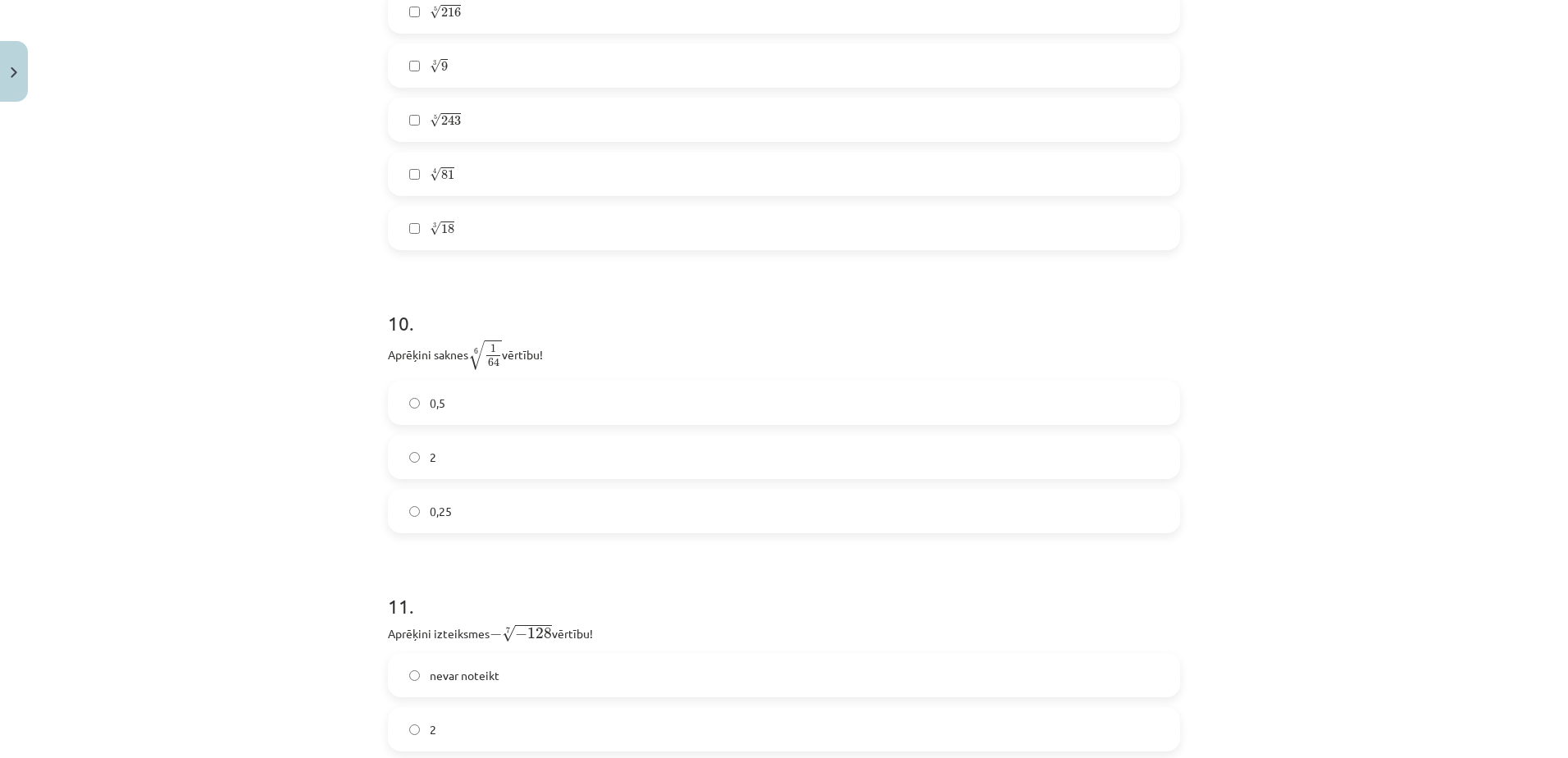
scroll to position [2788, 0]
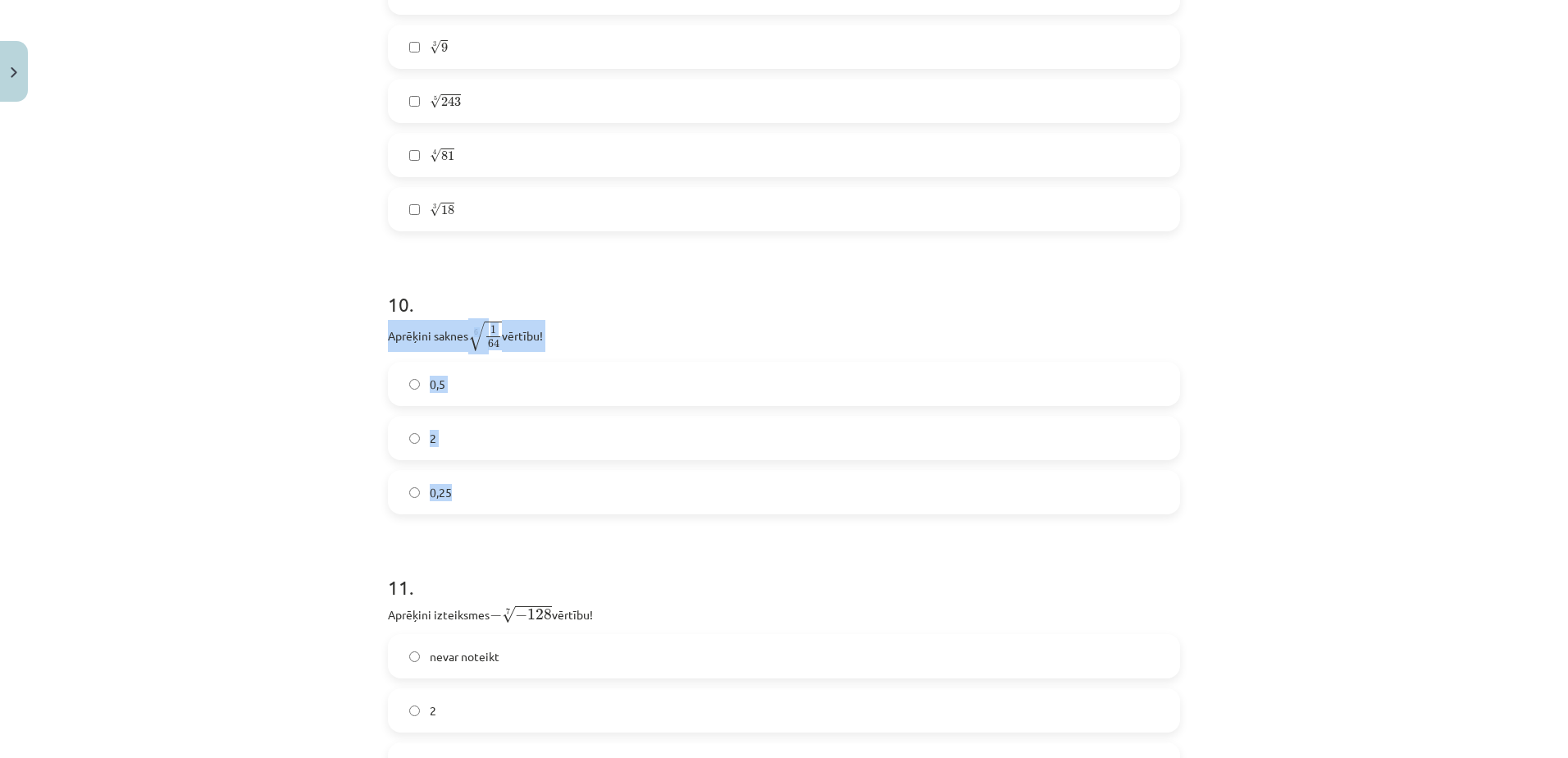
drag, startPoint x: 374, startPoint y: 334, endPoint x: 494, endPoint y: 489, distance: 196.0
drag, startPoint x: 494, startPoint y: 489, endPoint x: 480, endPoint y: 490, distance: 14.0
click at [346, 443] on div "Mācību tēma: Matemātikas i - 12. klases 1. ieskaites mācību materiāls (ab) #4 📝…" at bounding box center [784, 379] width 1568 height 758
click at [430, 387] on span "0,5" at bounding box center [438, 384] width 16 height 18
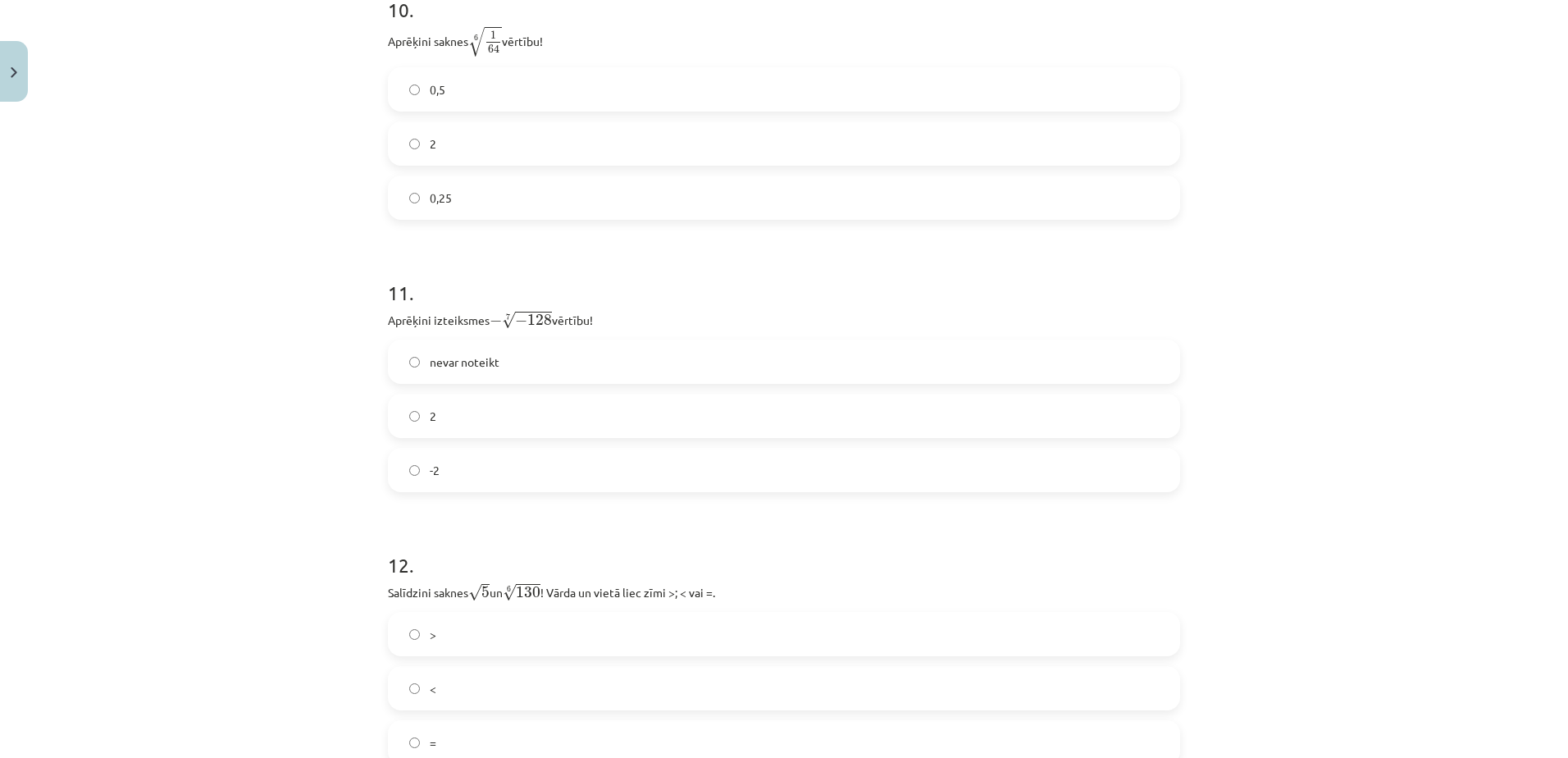
scroll to position [3116, 0]
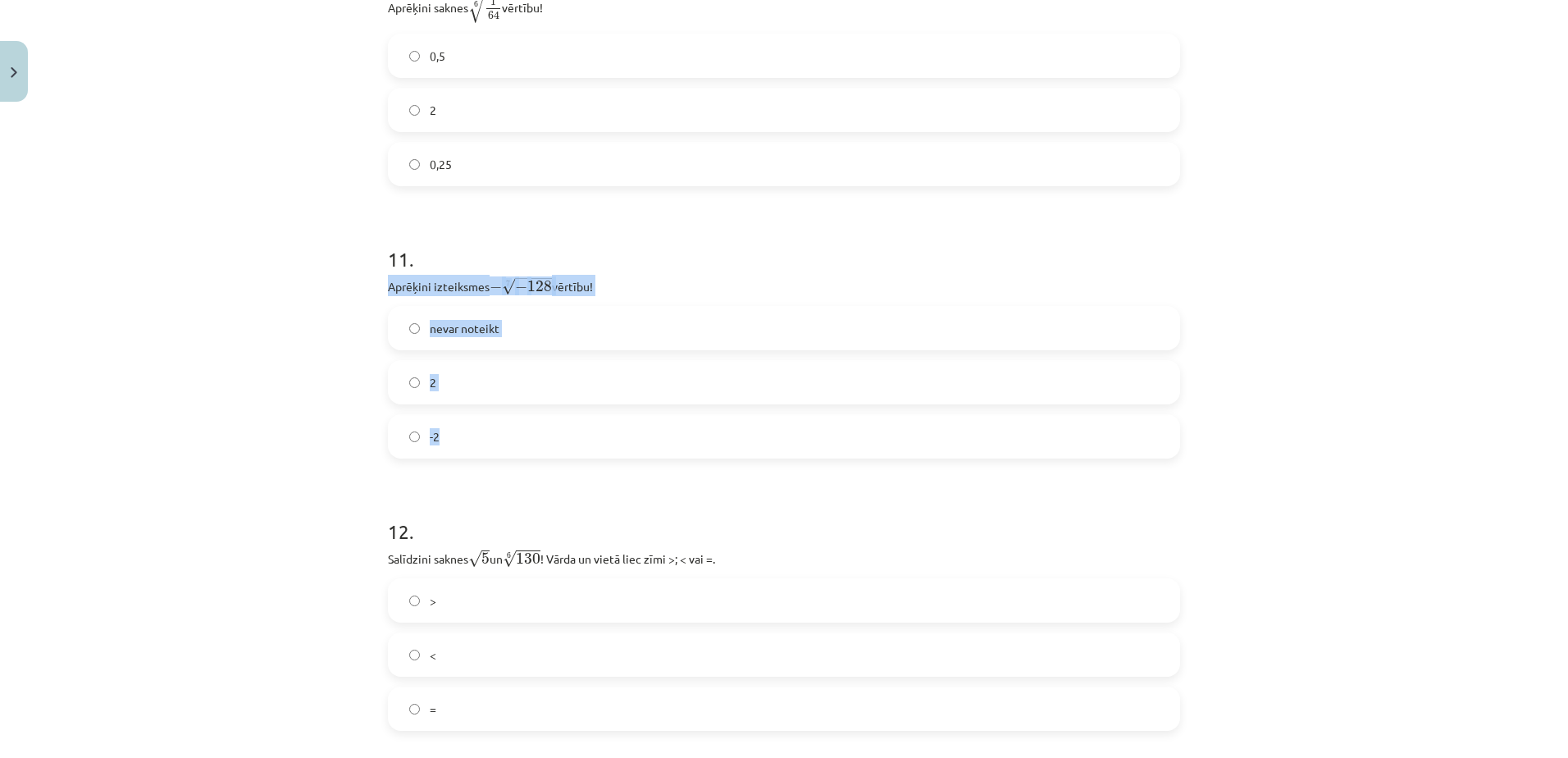
drag, startPoint x: 376, startPoint y: 286, endPoint x: 464, endPoint y: 432, distance: 170.5
drag, startPoint x: 464, startPoint y: 432, endPoint x: 431, endPoint y: 290, distance: 145.8
click at [360, 482] on div "Mācību tēma: Matemātikas i - 12. klases 1. ieskaites mācību materiāls (ab) #4 📝…" at bounding box center [784, 379] width 1568 height 758
click at [433, 393] on label "2" at bounding box center [783, 382] width 789 height 41
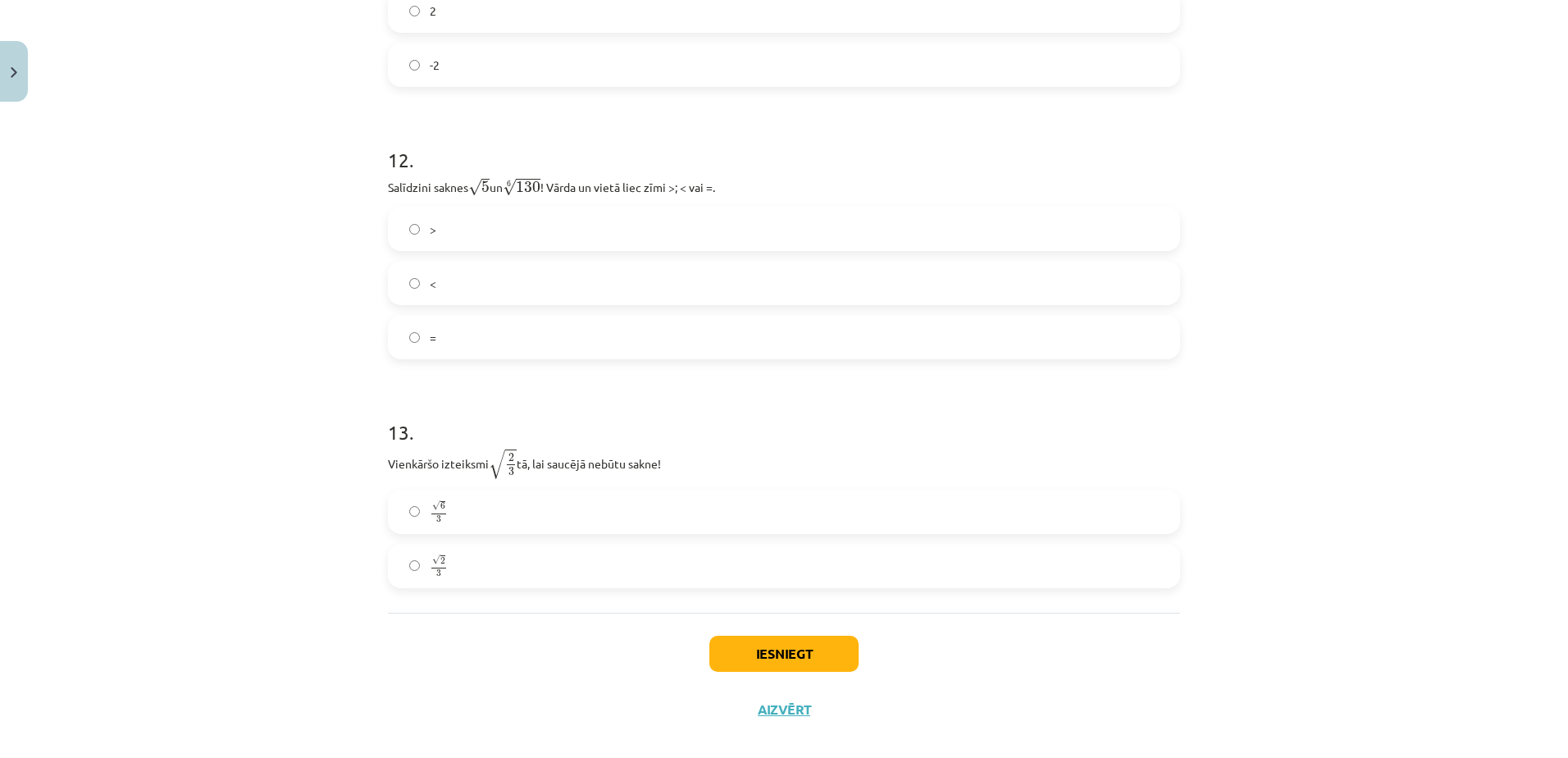
scroll to position [3508, 0]
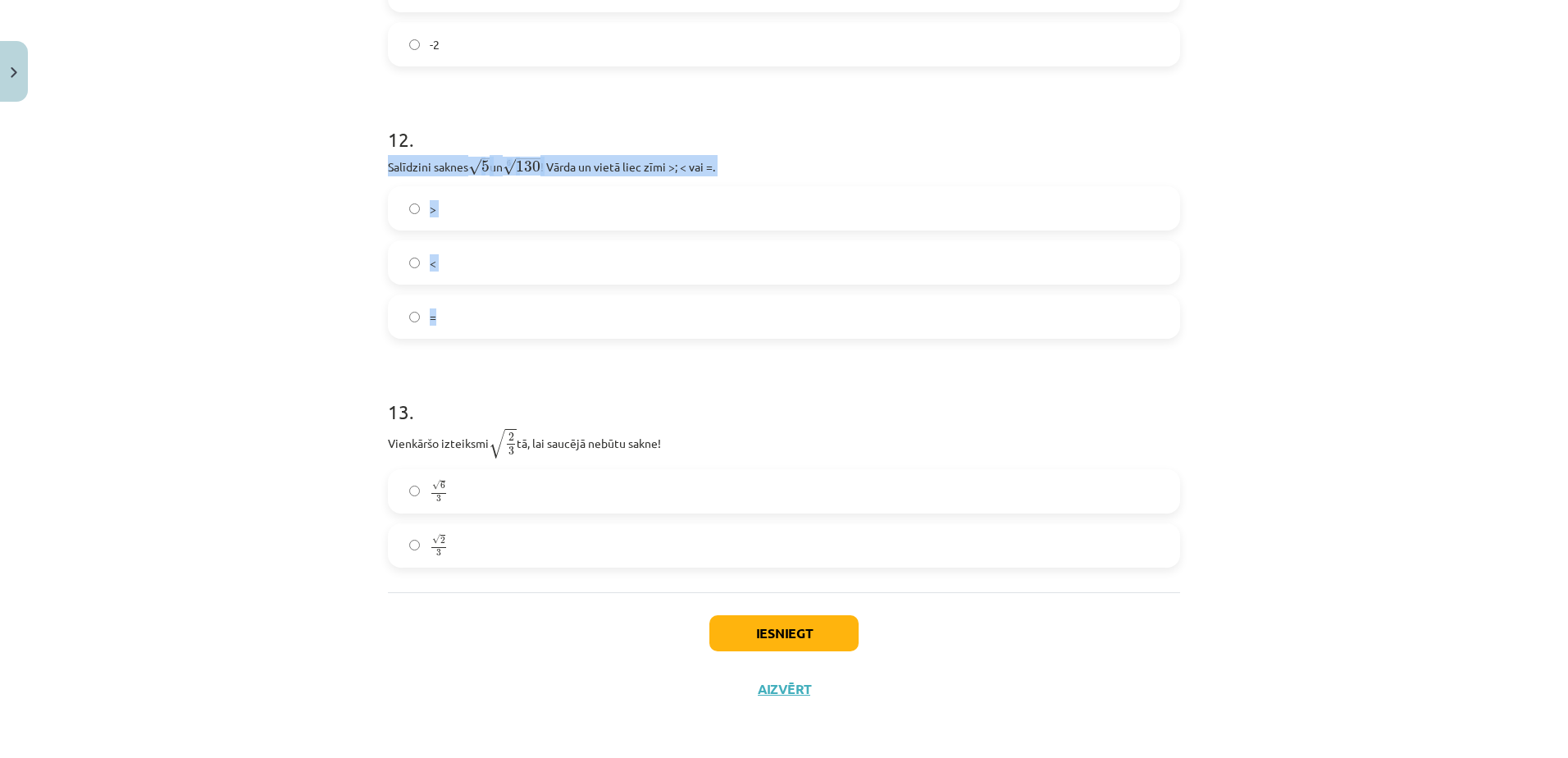
drag, startPoint x: 378, startPoint y: 154, endPoint x: 437, endPoint y: 329, distance: 184.7
drag, startPoint x: 437, startPoint y: 329, endPoint x: 443, endPoint y: 153, distance: 176.1
click at [304, 292] on div "Mācību tēma: Matemātikas i - 12. klases 1. ieskaites mācību materiāls (ab) #4 📝…" at bounding box center [784, 379] width 1568 height 758
click at [509, 206] on label ">" at bounding box center [783, 208] width 789 height 41
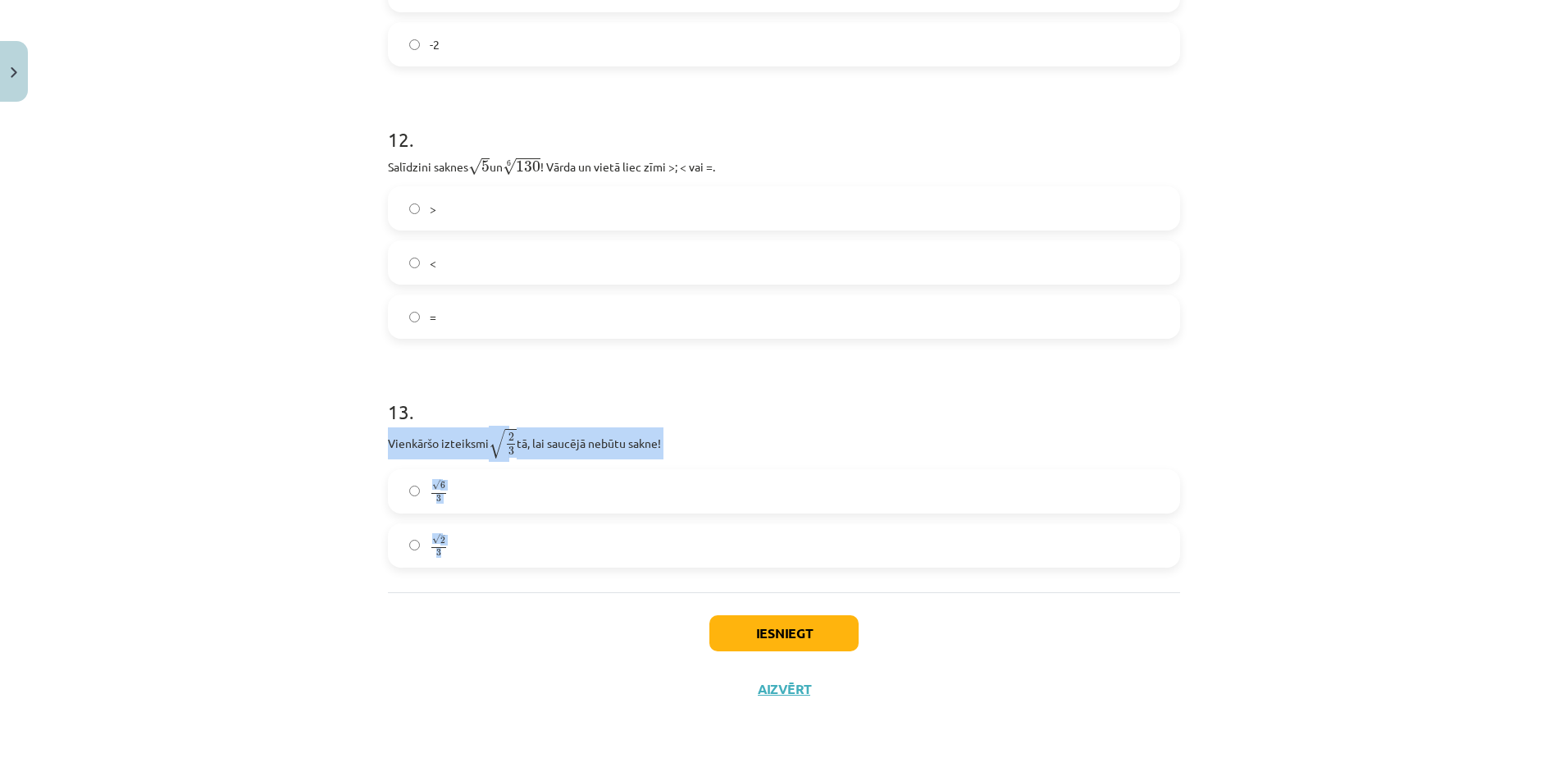
drag, startPoint x: 378, startPoint y: 436, endPoint x: 441, endPoint y: 567, distance: 145.4
drag, startPoint x: 441, startPoint y: 567, endPoint x: 402, endPoint y: 448, distance: 125.2
click at [264, 542] on div "Mācību tēma: Matemātikas i - 12. klases 1. ieskaites mācību materiāls (ab) #4 📝…" at bounding box center [784, 379] width 1568 height 758
drag, startPoint x: 521, startPoint y: 541, endPoint x: 532, endPoint y: 634, distance: 93.6
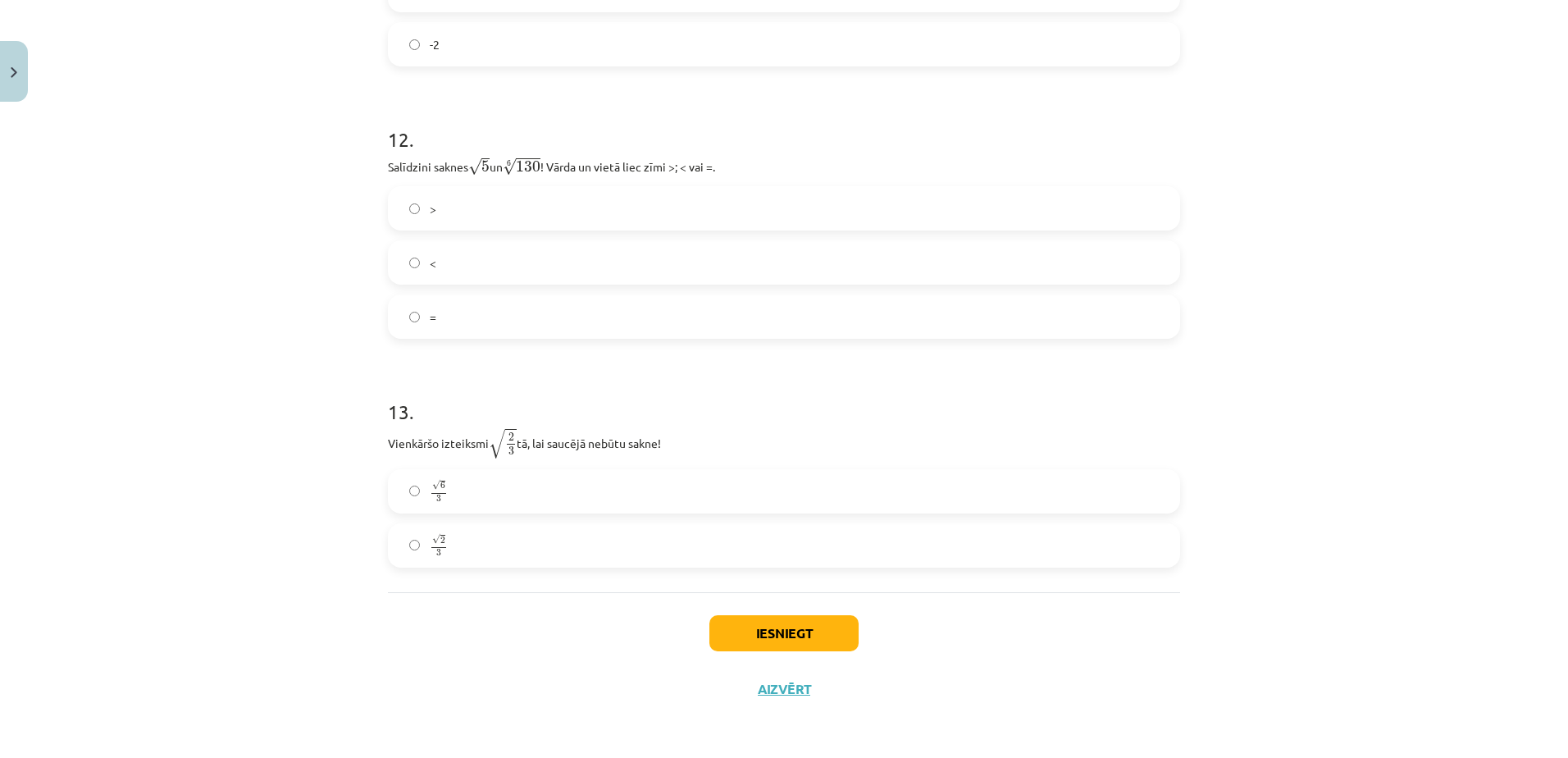
click at [510, 555] on label "√ 2 3 2 3" at bounding box center [783, 545] width 789 height 41
click at [745, 647] on button "Iesniegt" at bounding box center [784, 633] width 150 height 36
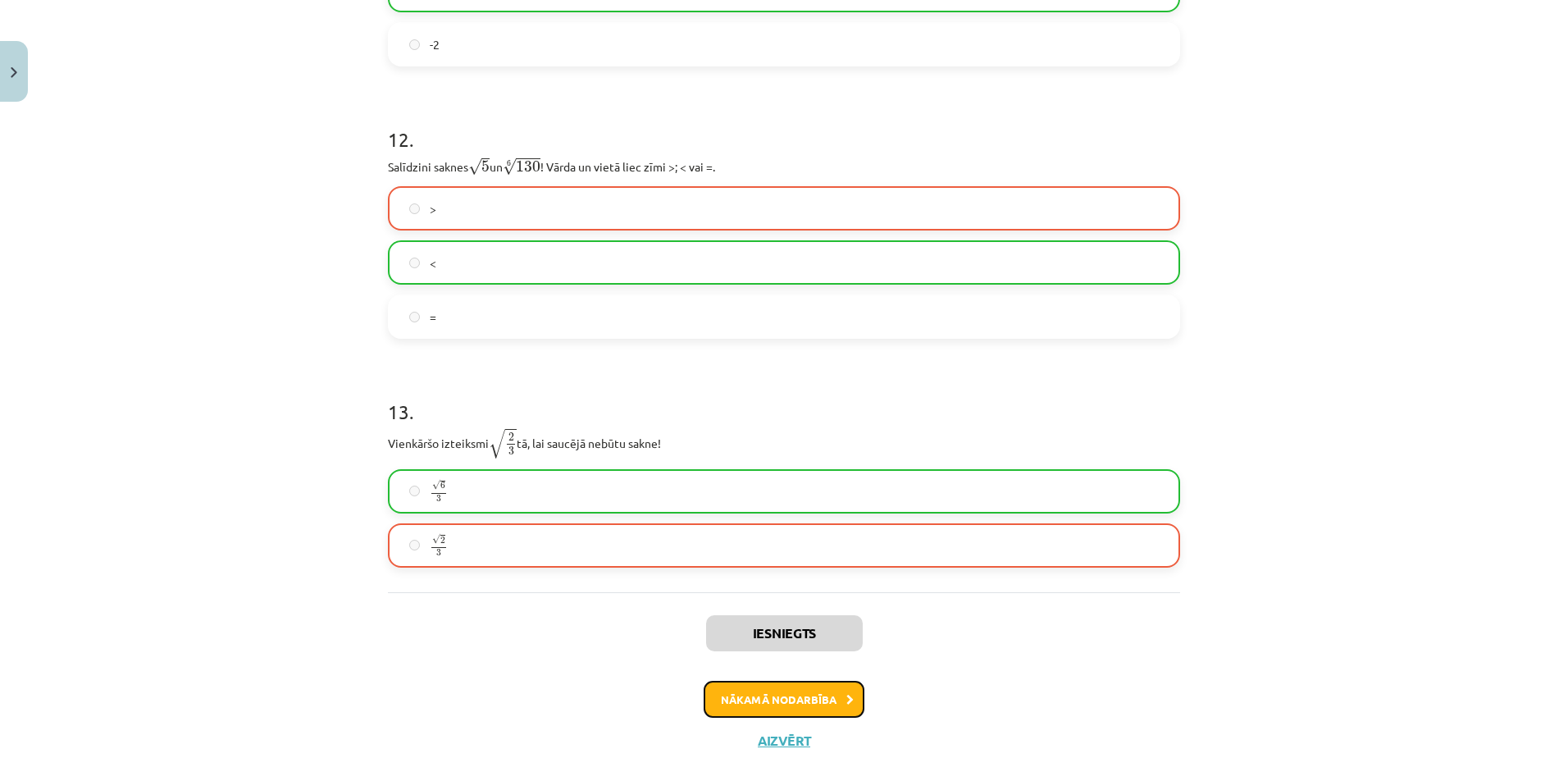
click at [758, 699] on button "Nākamā nodarbība" at bounding box center [783, 699] width 161 height 38
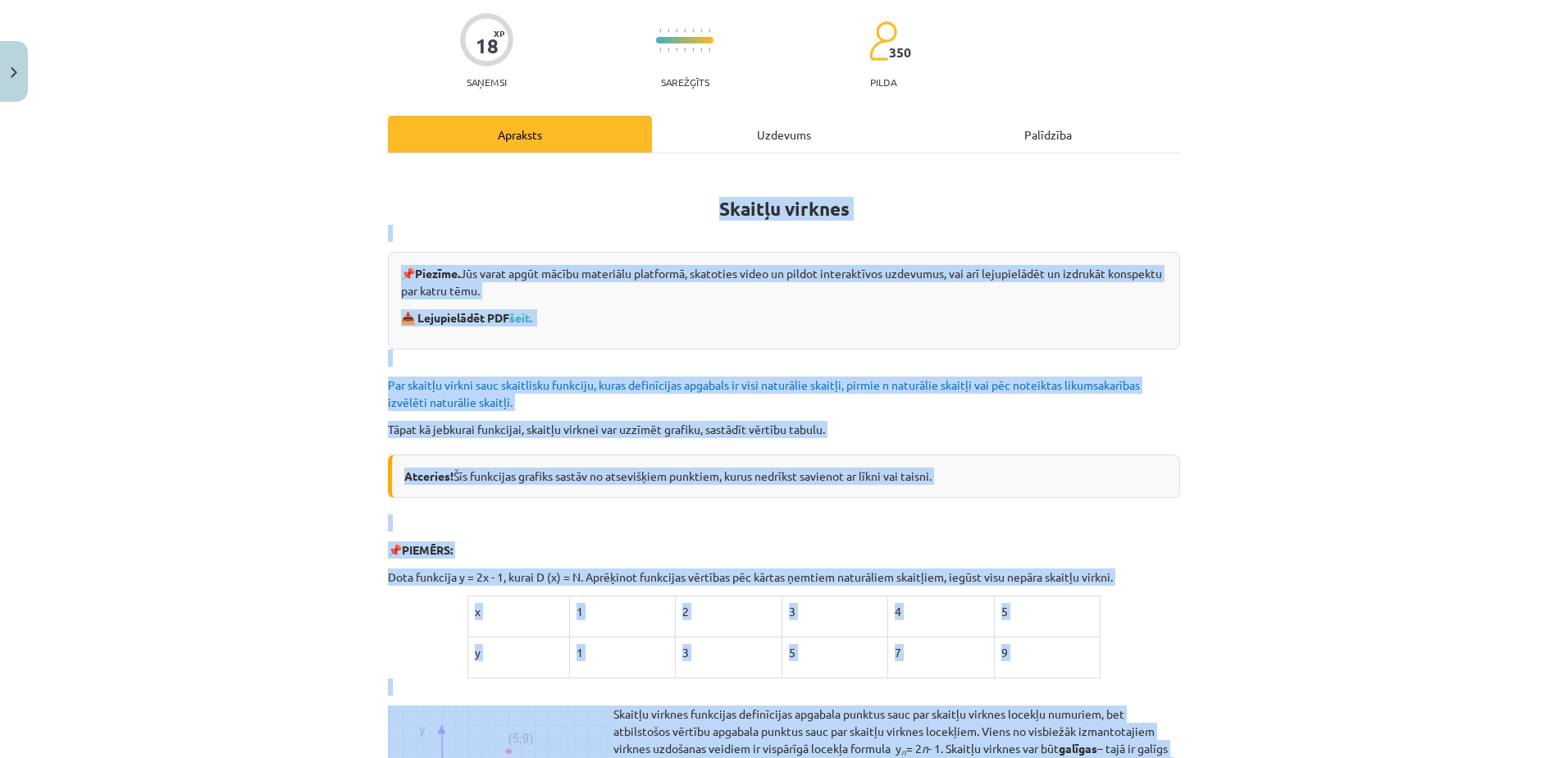
scroll to position [41, 0]
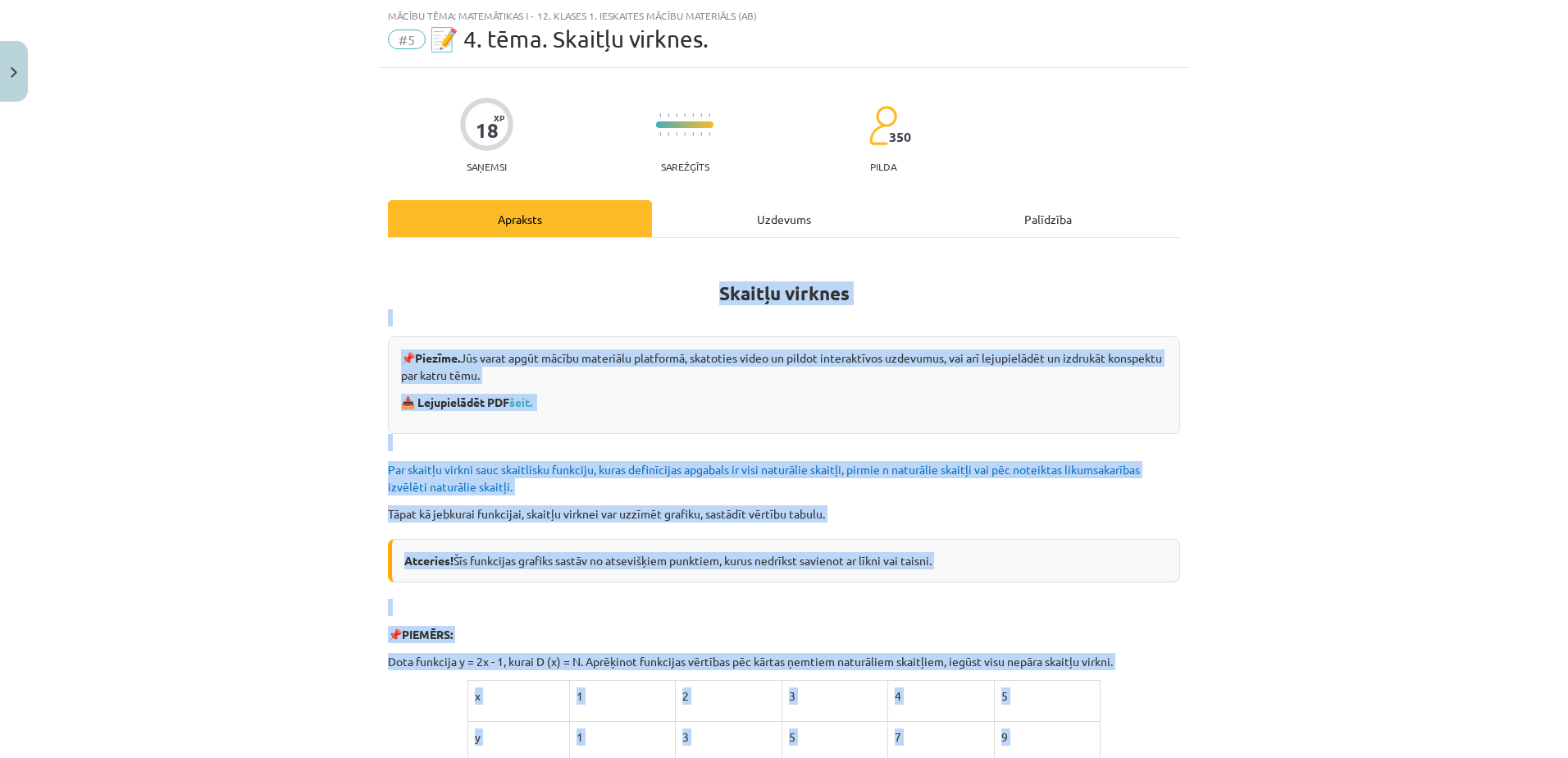
click at [213, 298] on div "Mācību tēma: Matemātikas i - 12. klases 1. ieskaites mācību materiāls (ab) #5 📝…" at bounding box center [784, 379] width 1568 height 758
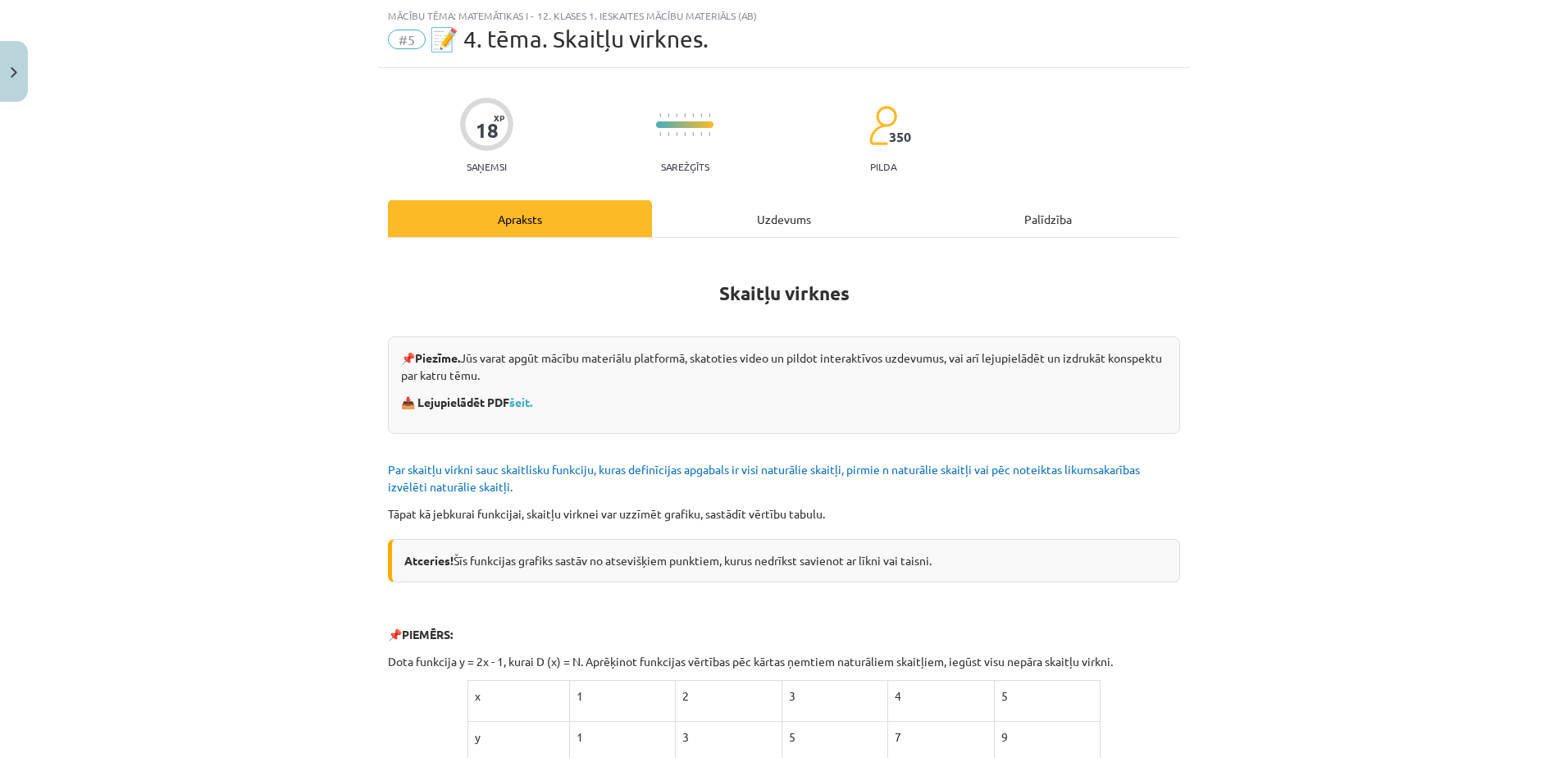
click at [758, 233] on div "Uzdevums" at bounding box center [784, 218] width 264 height 37
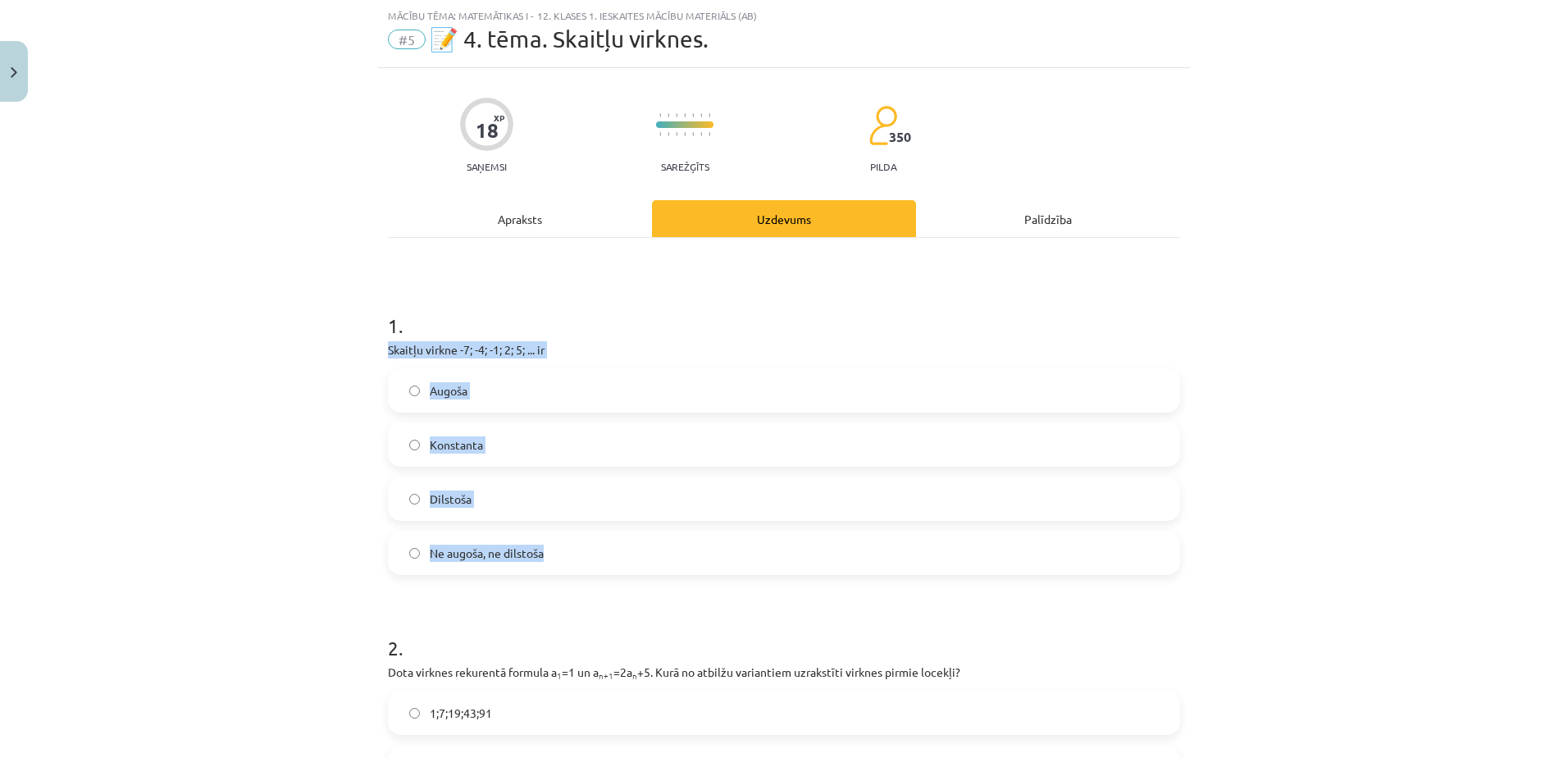
drag, startPoint x: 388, startPoint y: 372, endPoint x: 549, endPoint y: 555, distance: 243.7
click at [549, 555] on div "Mācību tēma: Matemātikas i - 12. klases 1. ieskaites mācību materiāls (ab) #5 📝…" at bounding box center [784, 379] width 1568 height 758
drag, startPoint x: 549, startPoint y: 555, endPoint x: 533, endPoint y: 554, distance: 16.0
click at [348, 490] on div "Mācību tēma: Matemātikas i - 12. klases 1. ieskaites mācību materiāls (ab) #5 📝…" at bounding box center [784, 379] width 1568 height 758
click at [476, 391] on label "Augoša" at bounding box center [783, 390] width 789 height 41
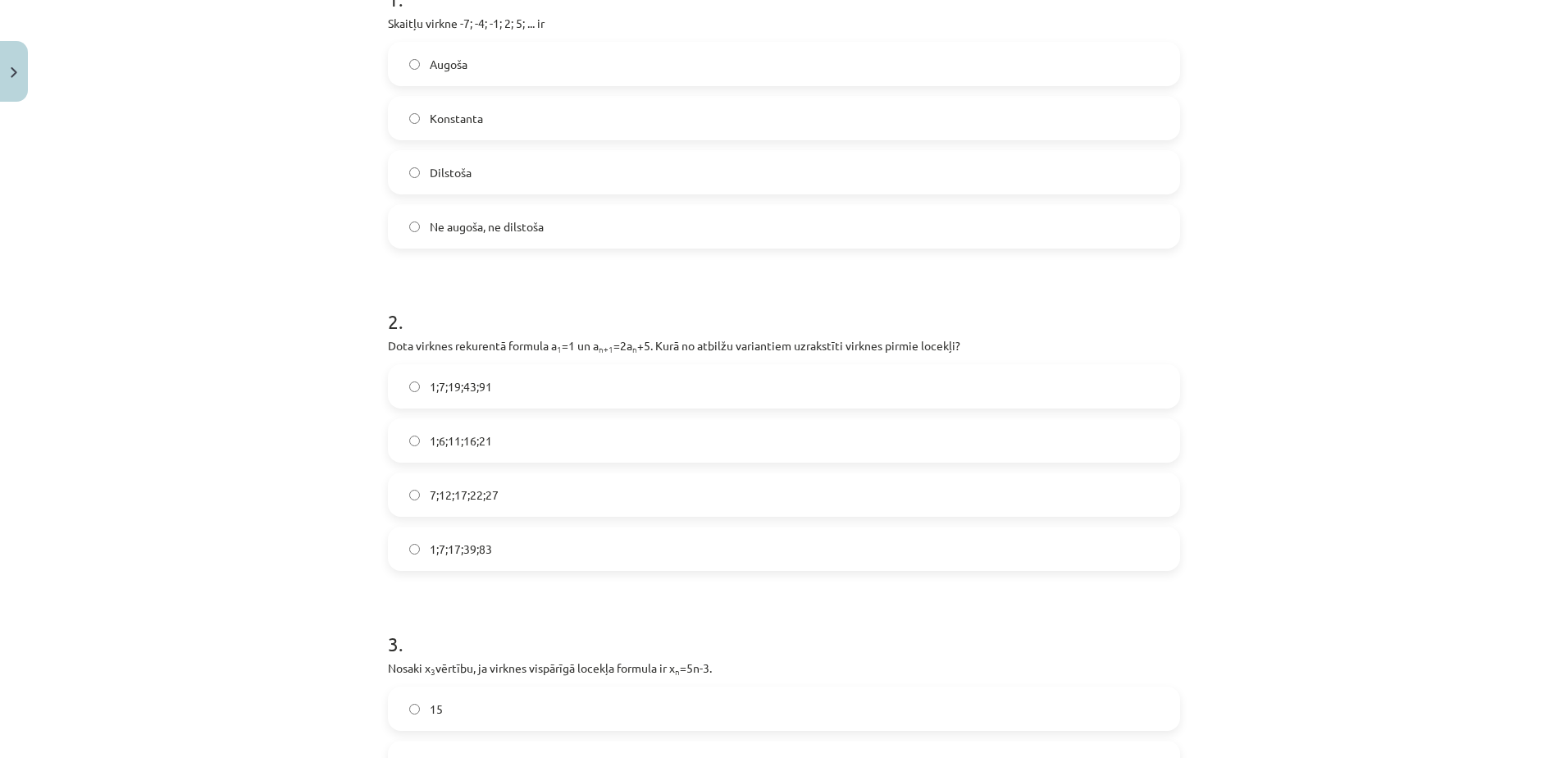
scroll to position [369, 0]
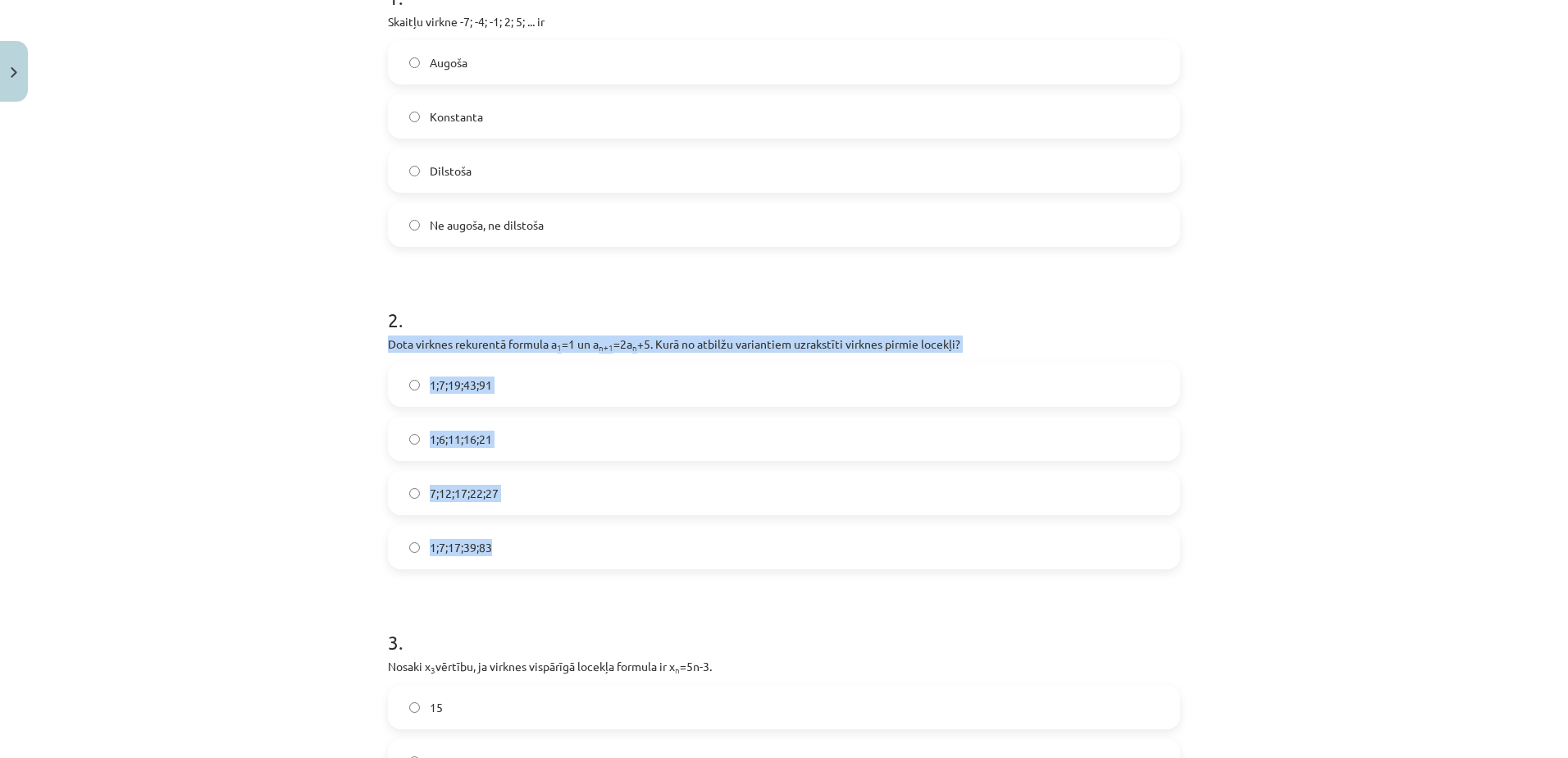
drag, startPoint x: 372, startPoint y: 338, endPoint x: 519, endPoint y: 548, distance: 256.3
click at [322, 504] on div "Mācību tēma: Matemātikas i - 12. klases 1. ieskaites mācību materiāls (ab) #5 📝…" at bounding box center [784, 379] width 1568 height 758
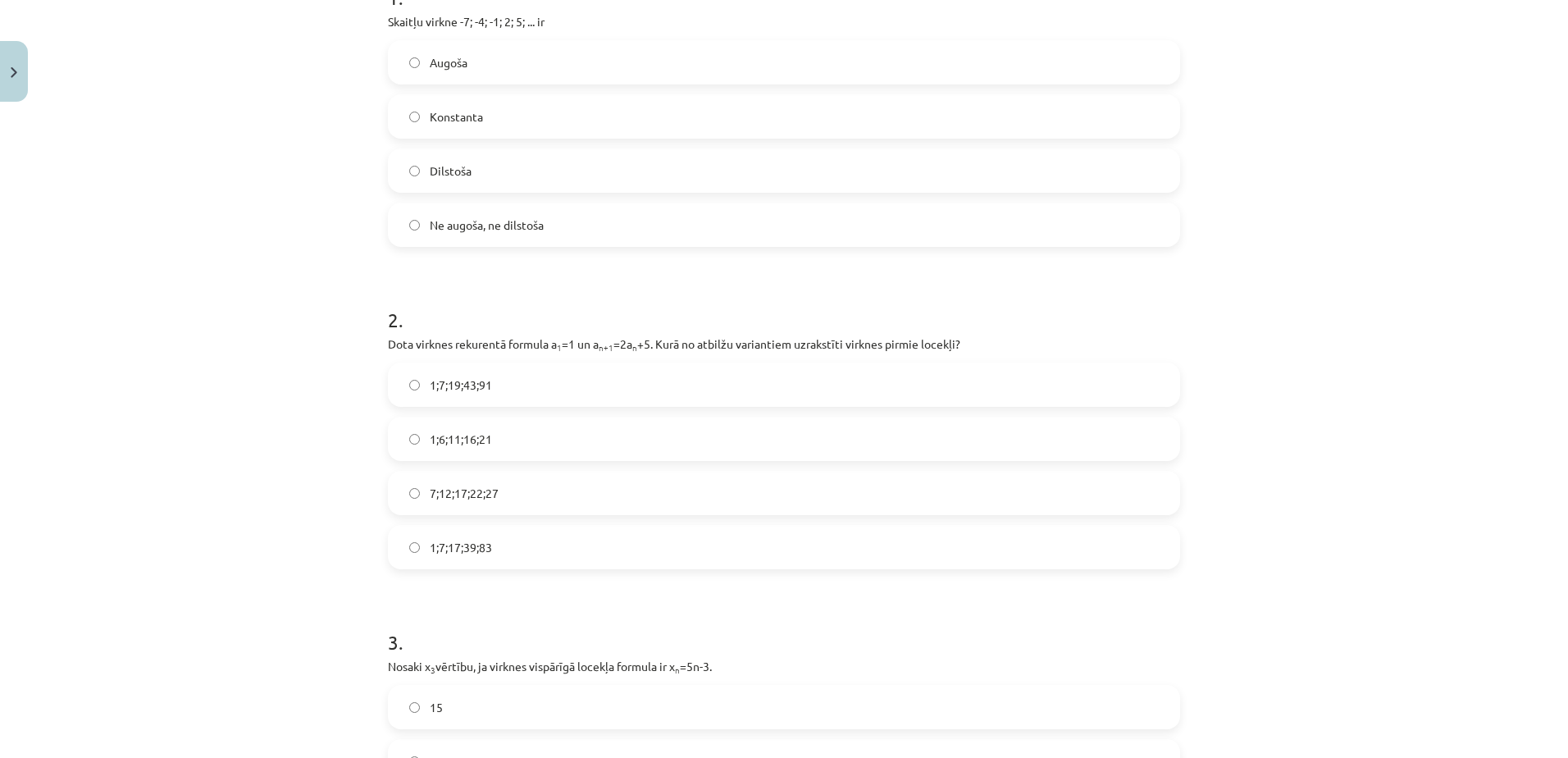
click at [464, 381] on span "1;7;19;43;91" at bounding box center [461, 385] width 62 height 18
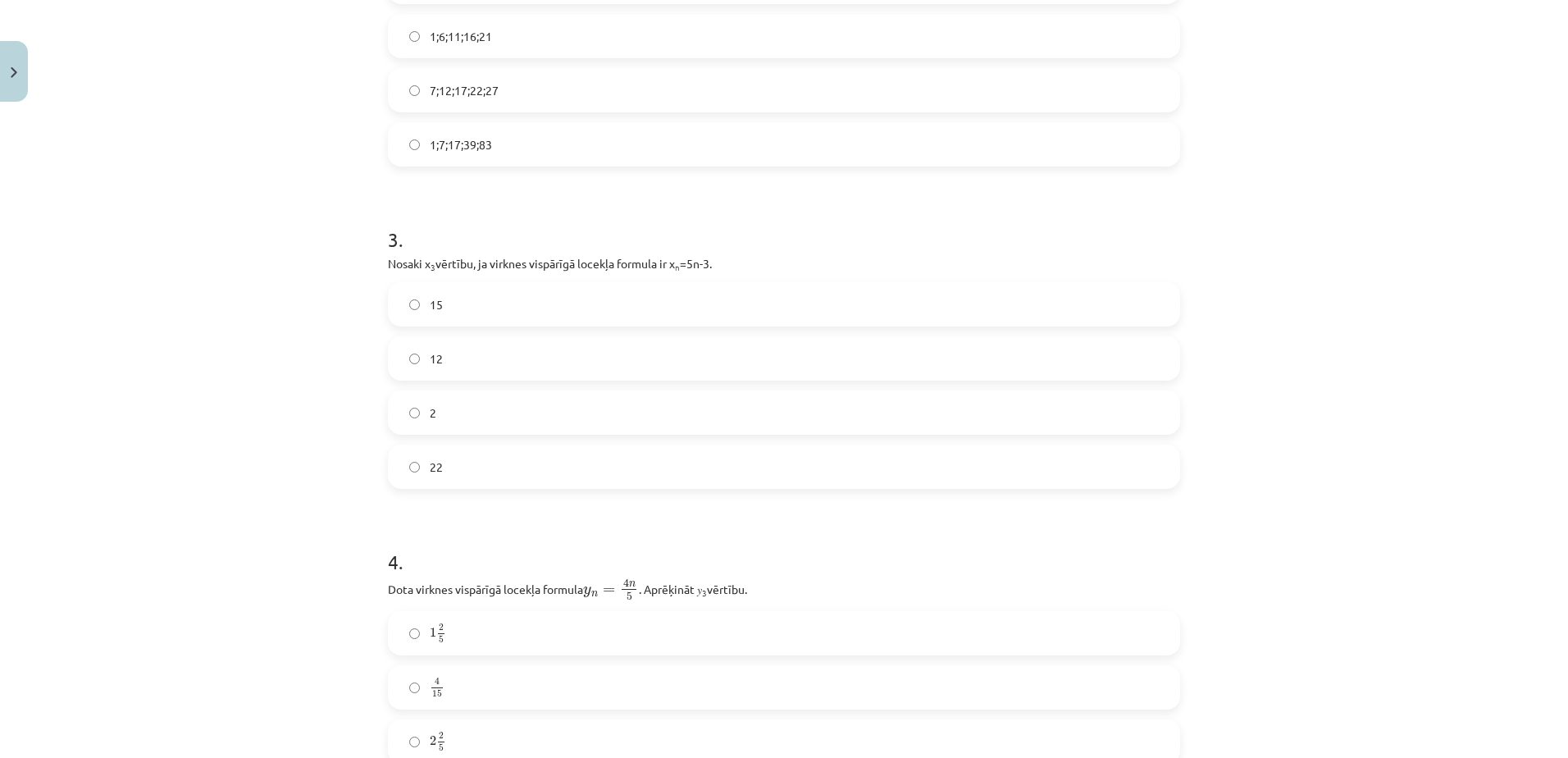
scroll to position [779, 0]
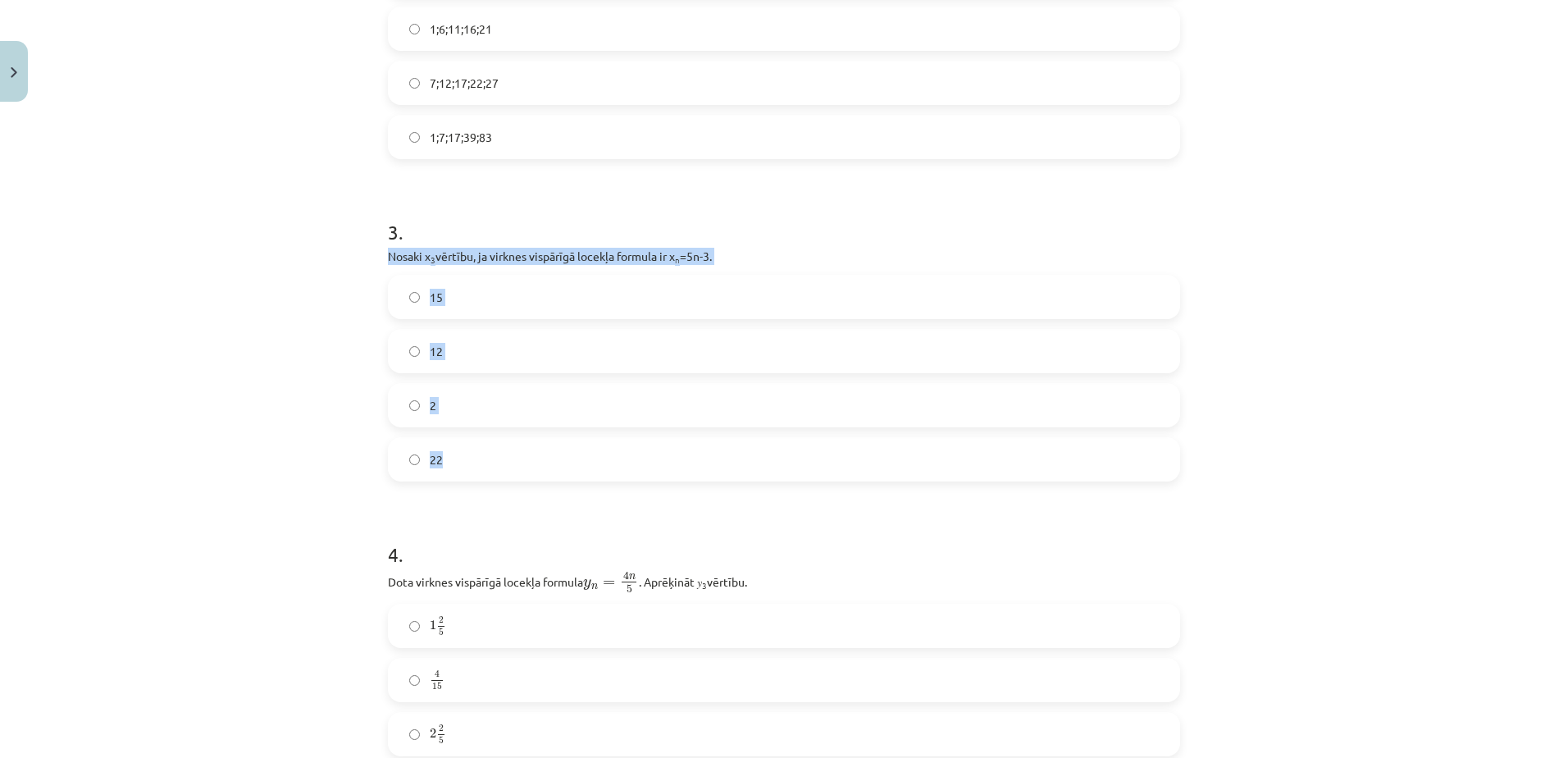
drag, startPoint x: 369, startPoint y: 249, endPoint x: 495, endPoint y: 461, distance: 246.6
click at [495, 461] on div "Mācību tēma: Matemātikas i - 12. klases 1. ieskaites mācību materiāls (ab) #5 📝…" at bounding box center [784, 379] width 1568 height 758
drag, startPoint x: 495, startPoint y: 461, endPoint x: 459, endPoint y: 255, distance: 209.1
click at [380, 498] on div "18 XP Saņemsi Sarežģīts 350 pilda Apraksts Uzdevums Palīdzība 1 . Skaitļu virkn…" at bounding box center [784, 467] width 812 height 2274
click at [464, 356] on label "12" at bounding box center [783, 351] width 789 height 41
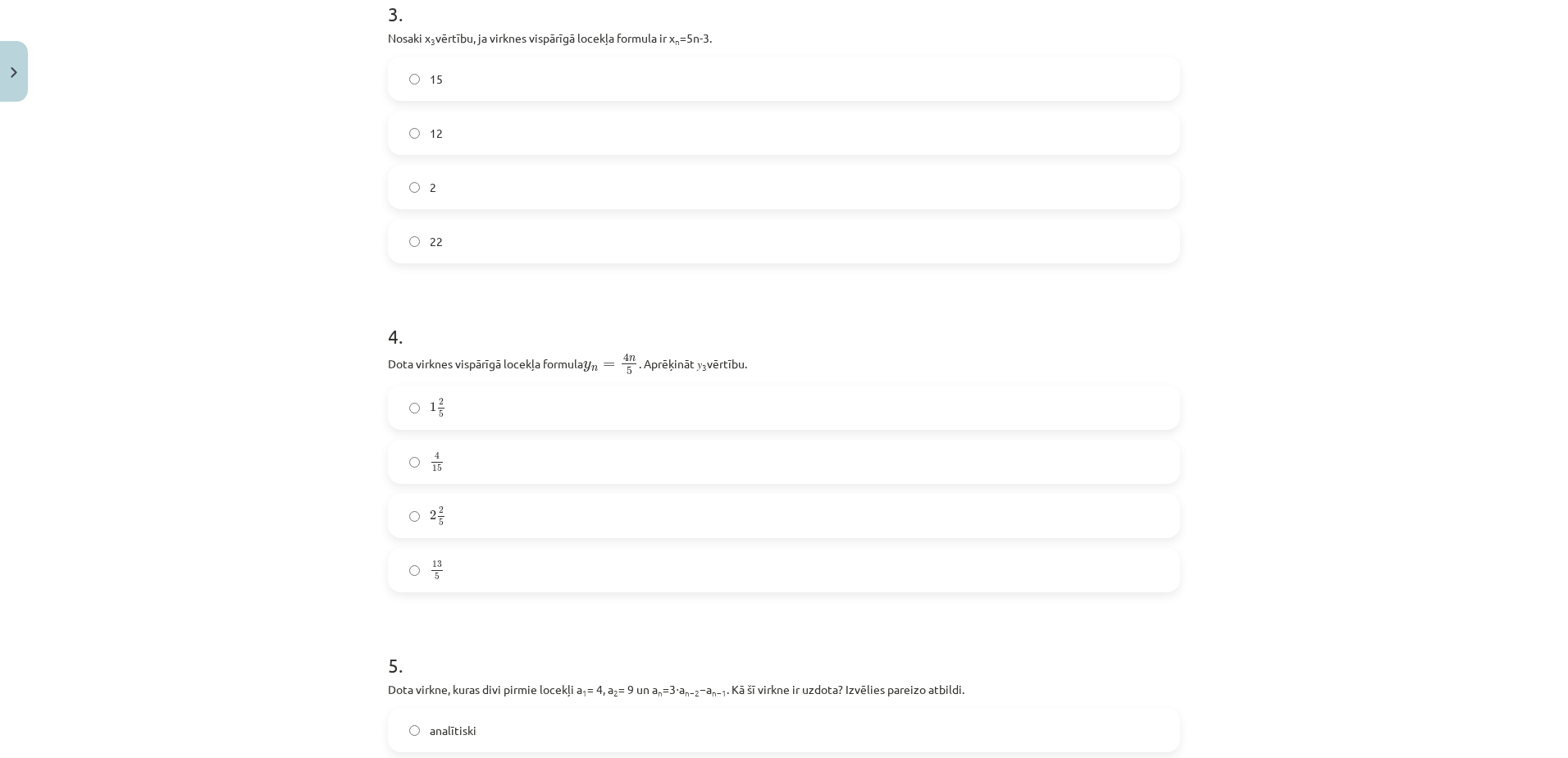
scroll to position [1025, 0]
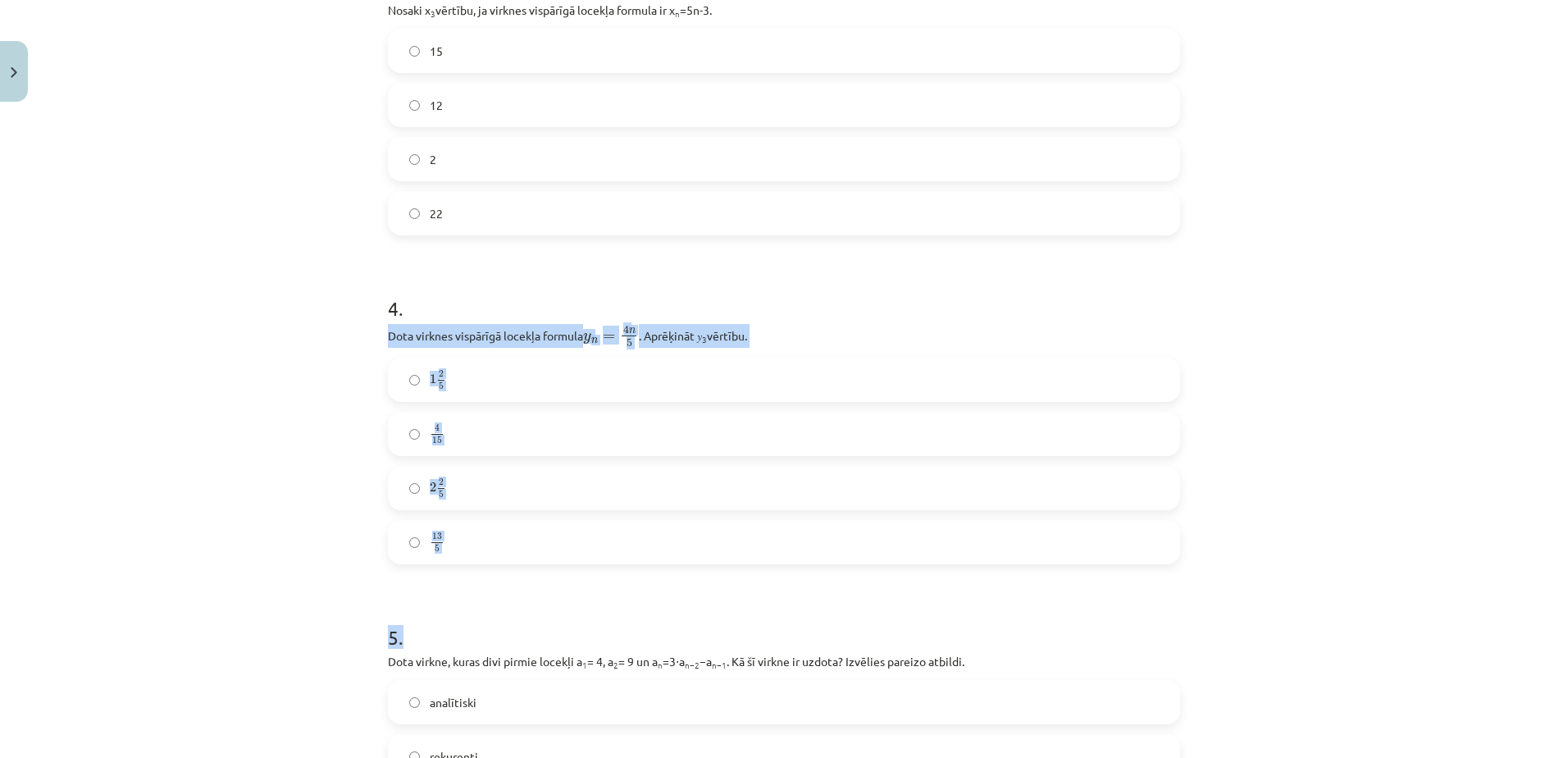
drag, startPoint x: 380, startPoint y: 326, endPoint x: 465, endPoint y: 564, distance: 252.7
click at [465, 564] on div "18 XP Saņemsi Sarežģīts 350 pilda Apraksts Uzdevums Palīdzība 1 . Skaitļu virkn…" at bounding box center [784, 221] width 812 height 2274
drag, startPoint x: 465, startPoint y: 564, endPoint x: 329, endPoint y: 391, distance: 220.1
click at [306, 425] on div "Mācību tēma: Matemātikas i - 12. klases 1. ieskaites mācību materiāls (ab) #5 📝…" at bounding box center [784, 379] width 1568 height 758
drag, startPoint x: 372, startPoint y: 327, endPoint x: 478, endPoint y: 532, distance: 230.8
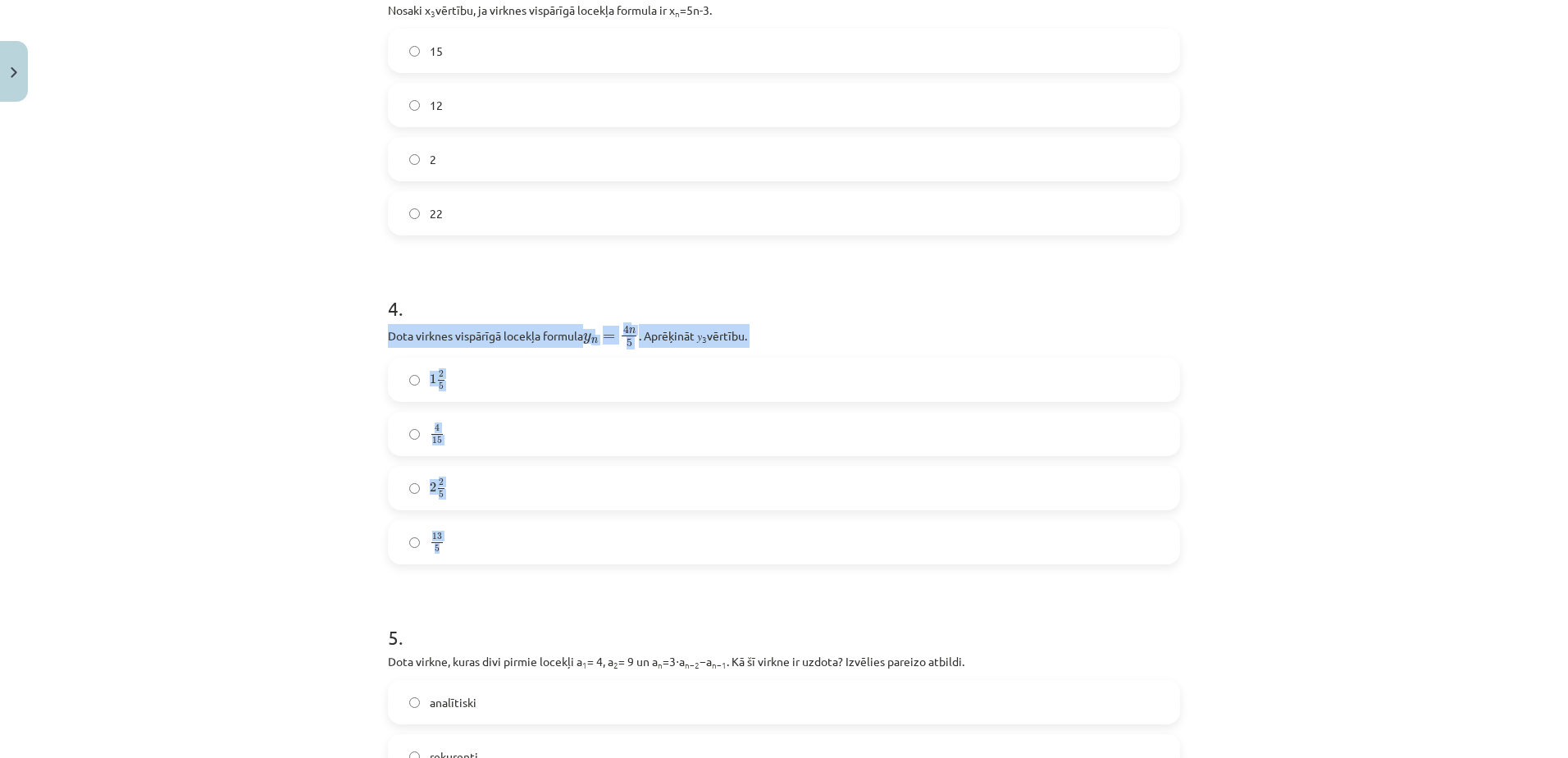
click at [478, 532] on div "18 XP Saņemsi Sarežģīts 350 pilda Apraksts Uzdevums Palīdzība 1 . Skaitļu virkn…" at bounding box center [784, 221] width 812 height 2274
drag, startPoint x: 478, startPoint y: 532, endPoint x: 444, endPoint y: 336, distance: 198.9
click at [312, 423] on div "Mācību tēma: Matemātikas i - 12. klases 1. ieskaites mācību materiāls (ab) #5 📝…" at bounding box center [784, 379] width 1568 height 758
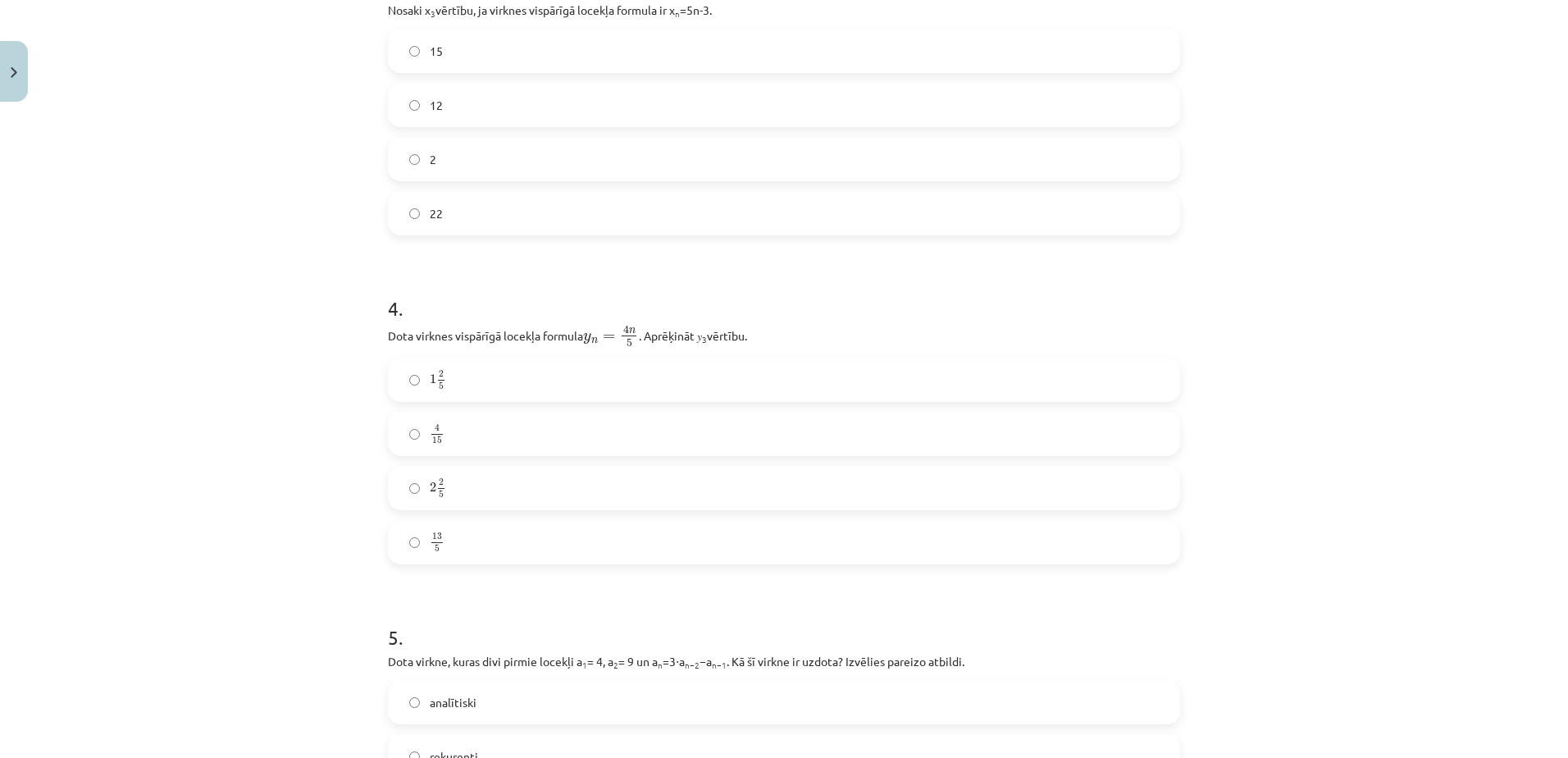
click at [499, 505] on label "2 2 5 2 2 5" at bounding box center [783, 488] width 789 height 41
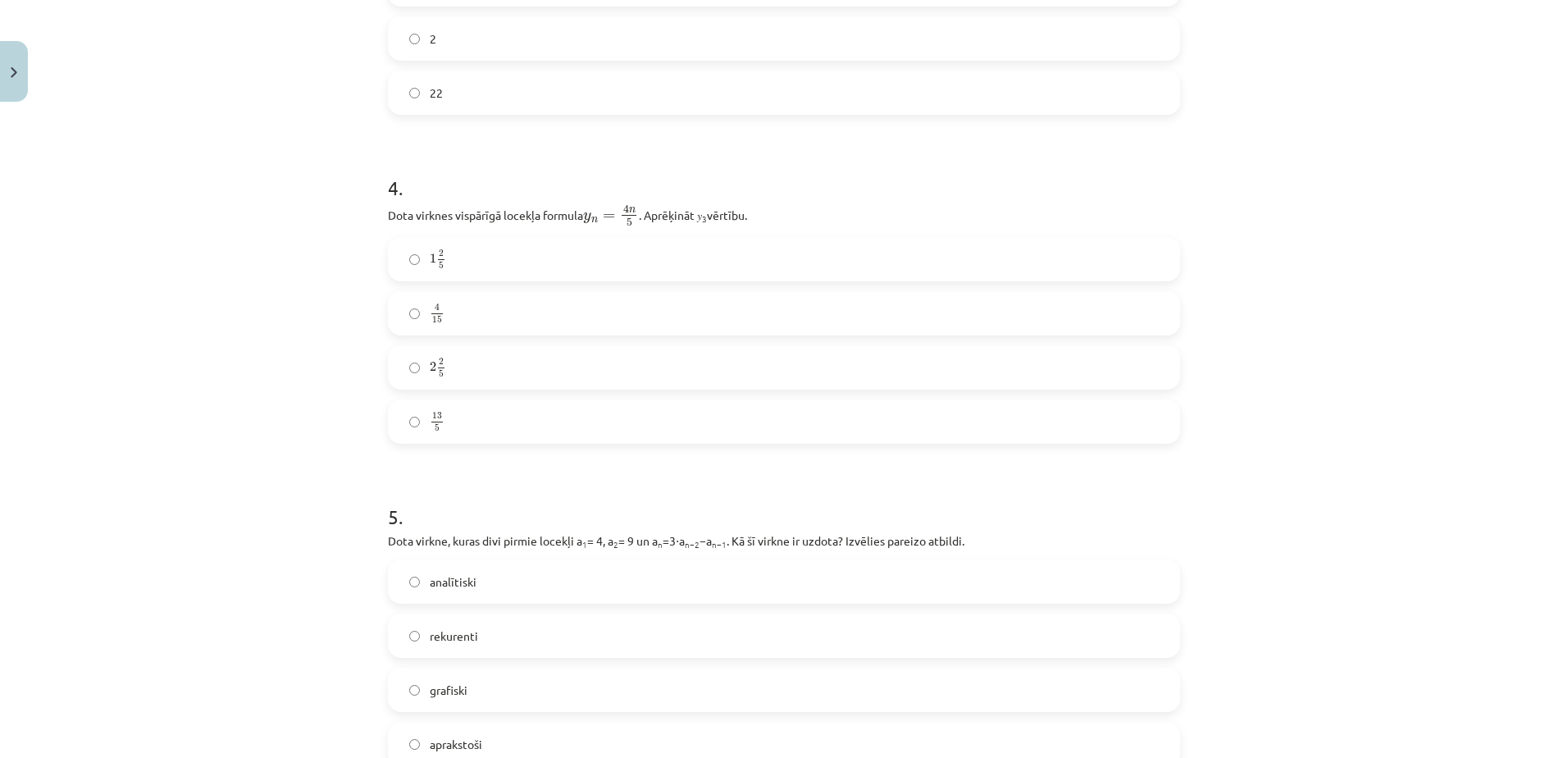
scroll to position [1435, 0]
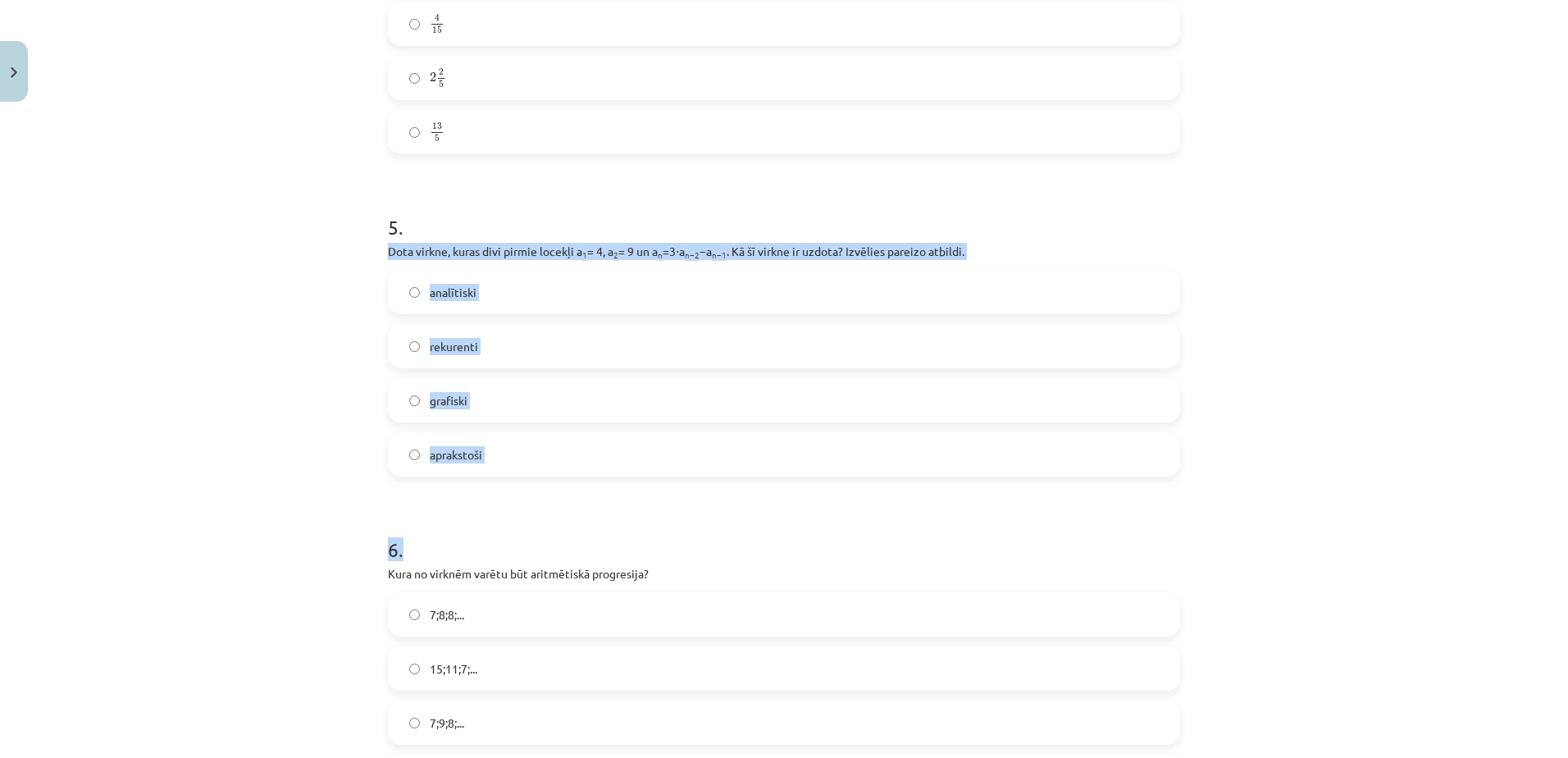
drag, startPoint x: 381, startPoint y: 247, endPoint x: 502, endPoint y: 485, distance: 267.0
drag, startPoint x: 502, startPoint y: 485, endPoint x: 294, endPoint y: 385, distance: 230.8
click at [290, 392] on div "Mācību tēma: Matemātikas i - 12. klases 1. ieskaites mācību materiāls (ab) #5 📝…" at bounding box center [784, 379] width 1568 height 758
drag, startPoint x: 371, startPoint y: 244, endPoint x: 486, endPoint y: 457, distance: 242.1
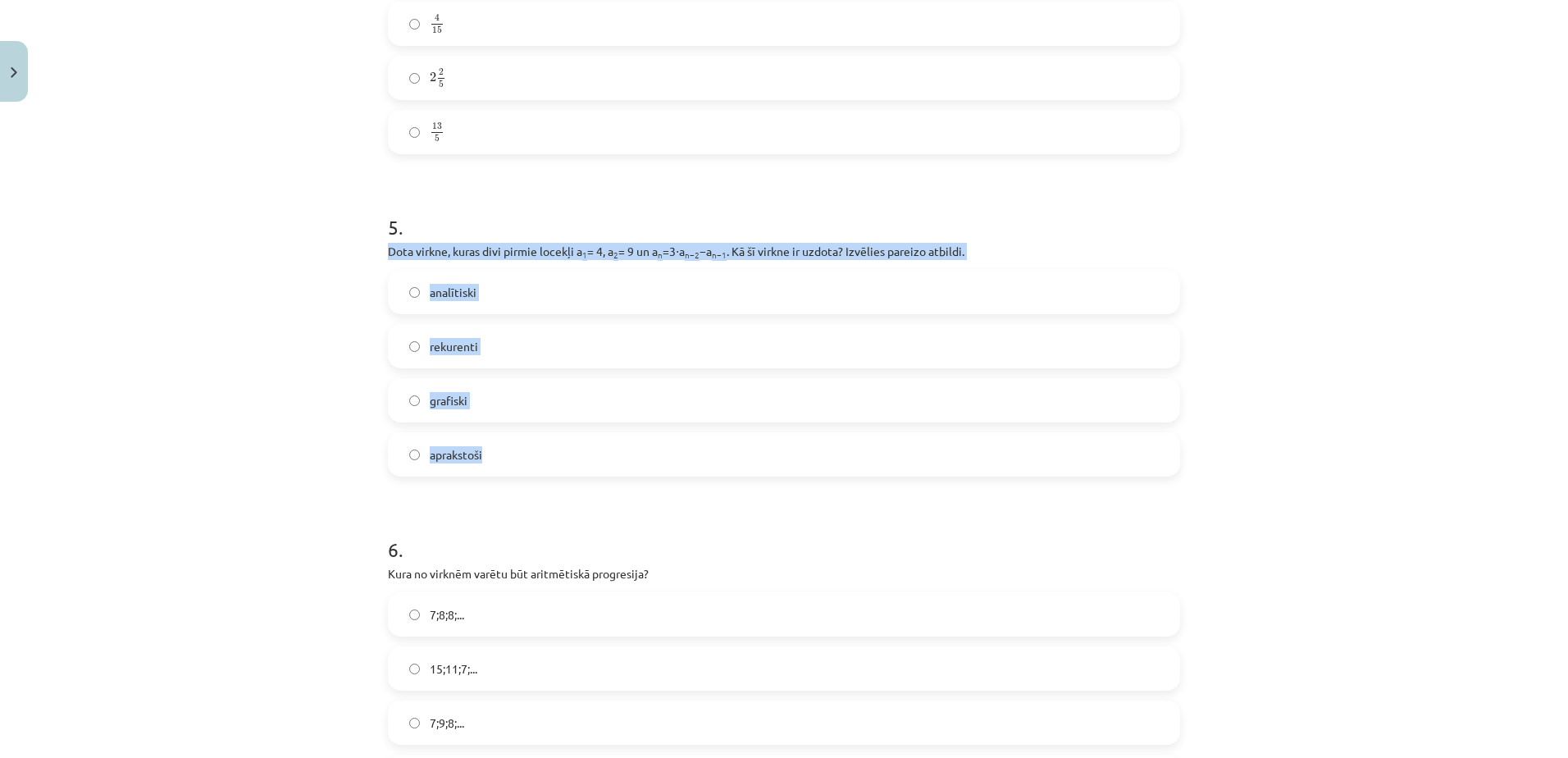
click at [486, 457] on div "Mācību tēma: Matemātikas i - 12. klases 1. ieskaites mācību materiāls (ab) #5 📝…" at bounding box center [784, 379] width 1568 height 758
drag, startPoint x: 486, startPoint y: 457, endPoint x: 445, endPoint y: 248, distance: 213.0
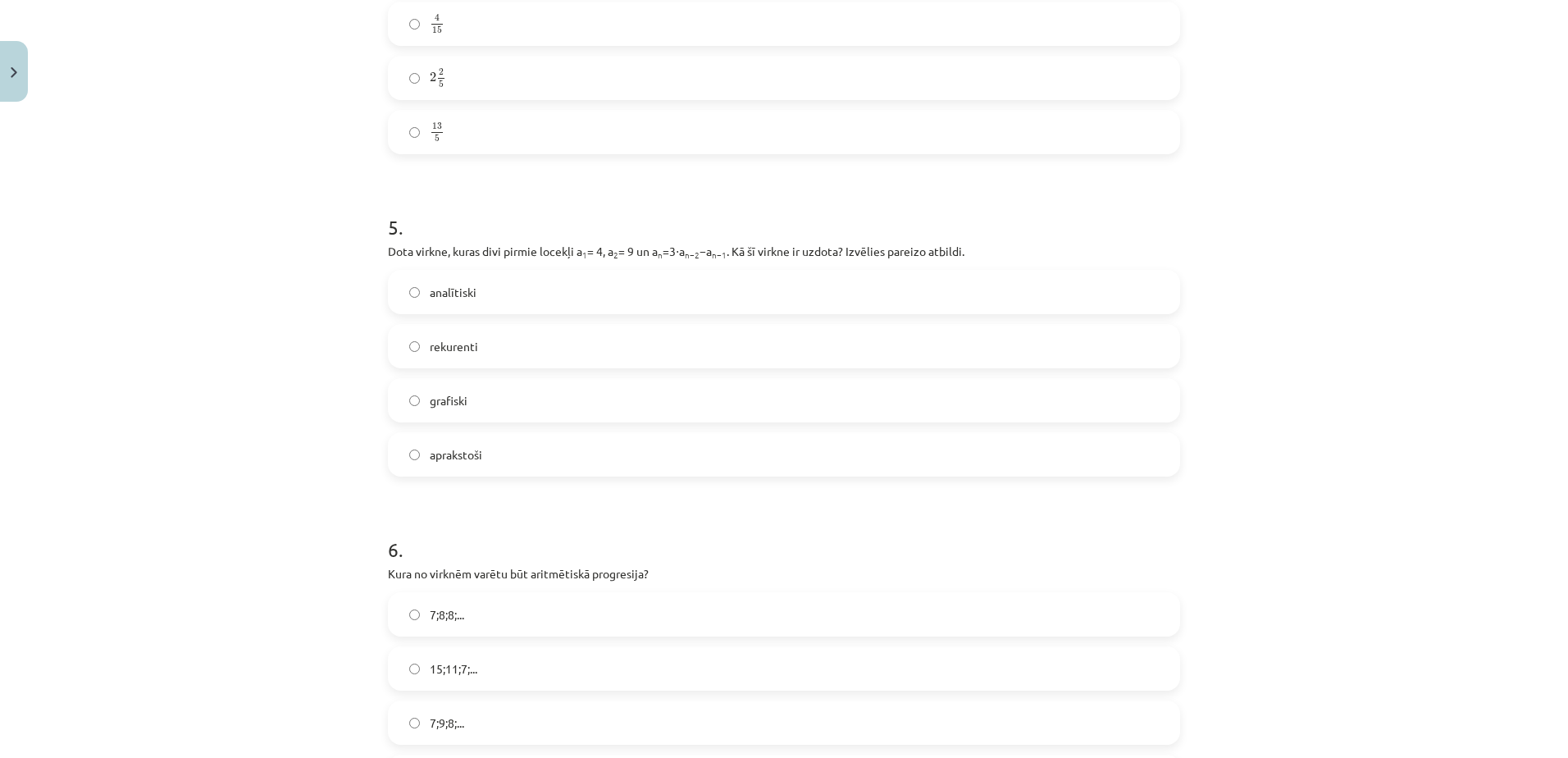
click at [463, 339] on span "rekurenti" at bounding box center [454, 346] width 48 height 18
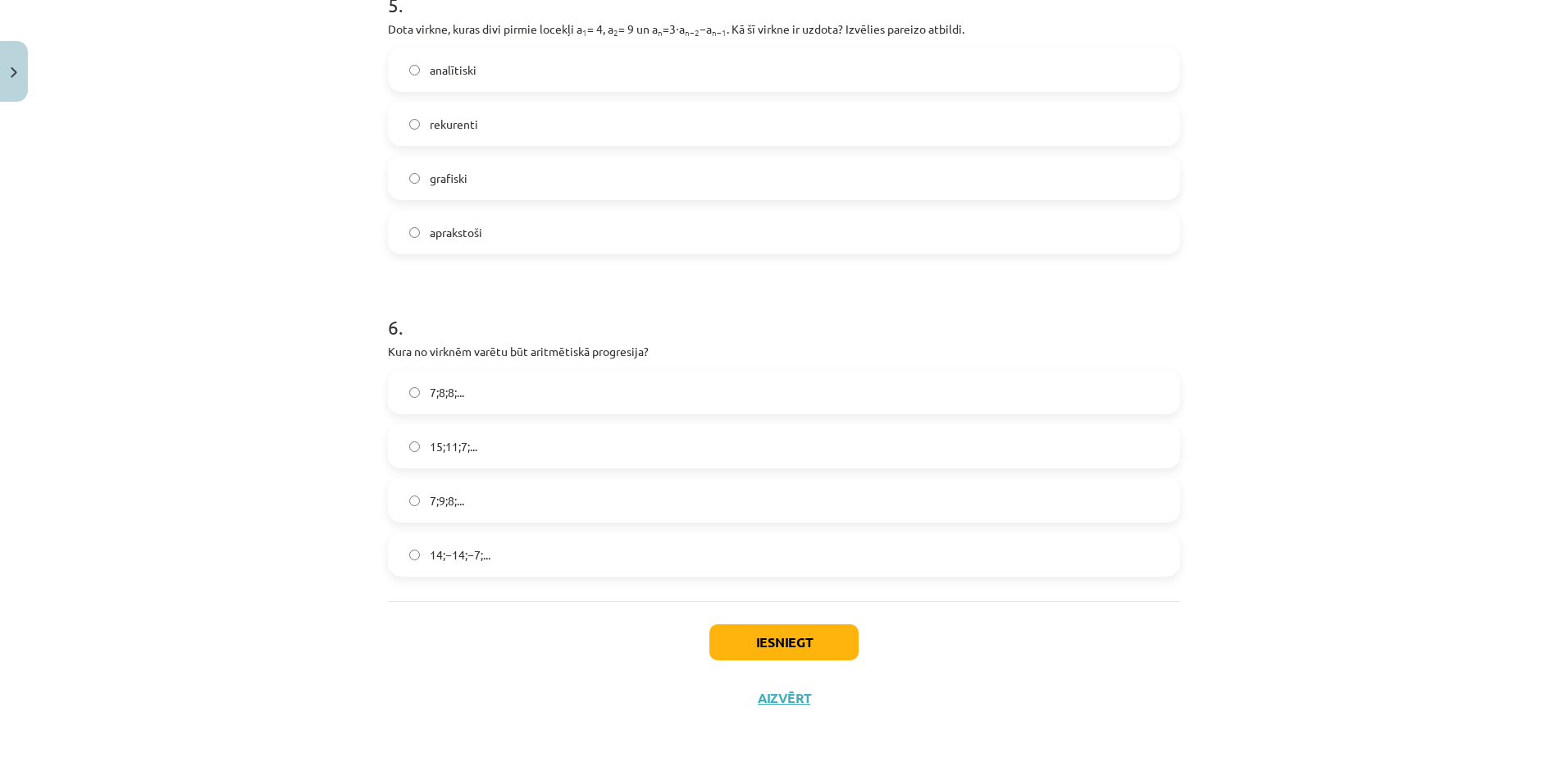
scroll to position [1666, 0]
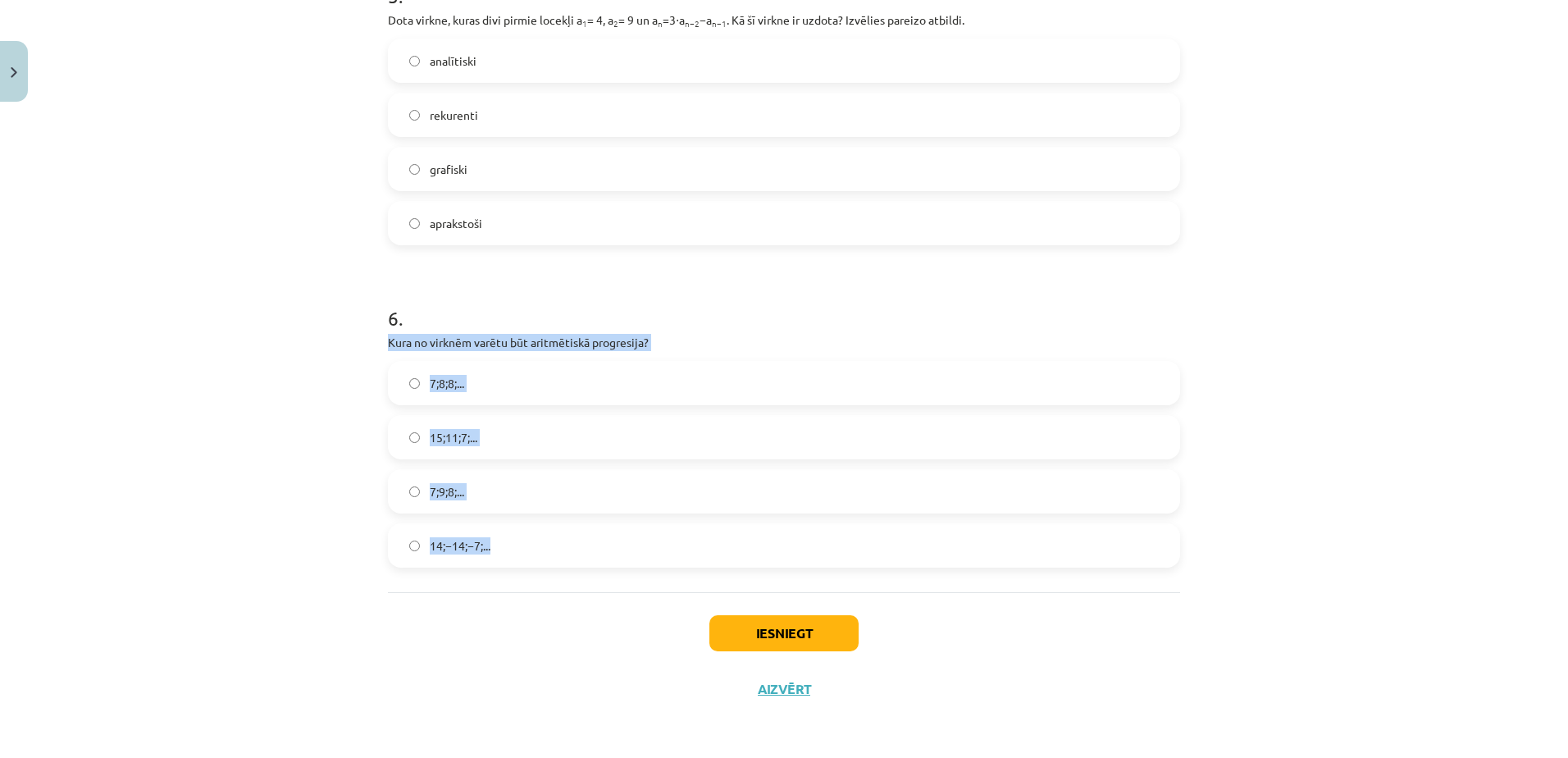
drag, startPoint x: 374, startPoint y: 339, endPoint x: 496, endPoint y: 552, distance: 245.5
drag, startPoint x: 496, startPoint y: 552, endPoint x: 476, endPoint y: 340, distance: 212.9
click at [342, 486] on div "Mācību tēma: Matemātikas i - 12. klases 1. ieskaites mācību materiāls (ab) #5 📝…" at bounding box center [784, 379] width 1568 height 758
click at [508, 447] on label "15;11;7;..." at bounding box center [783, 437] width 789 height 41
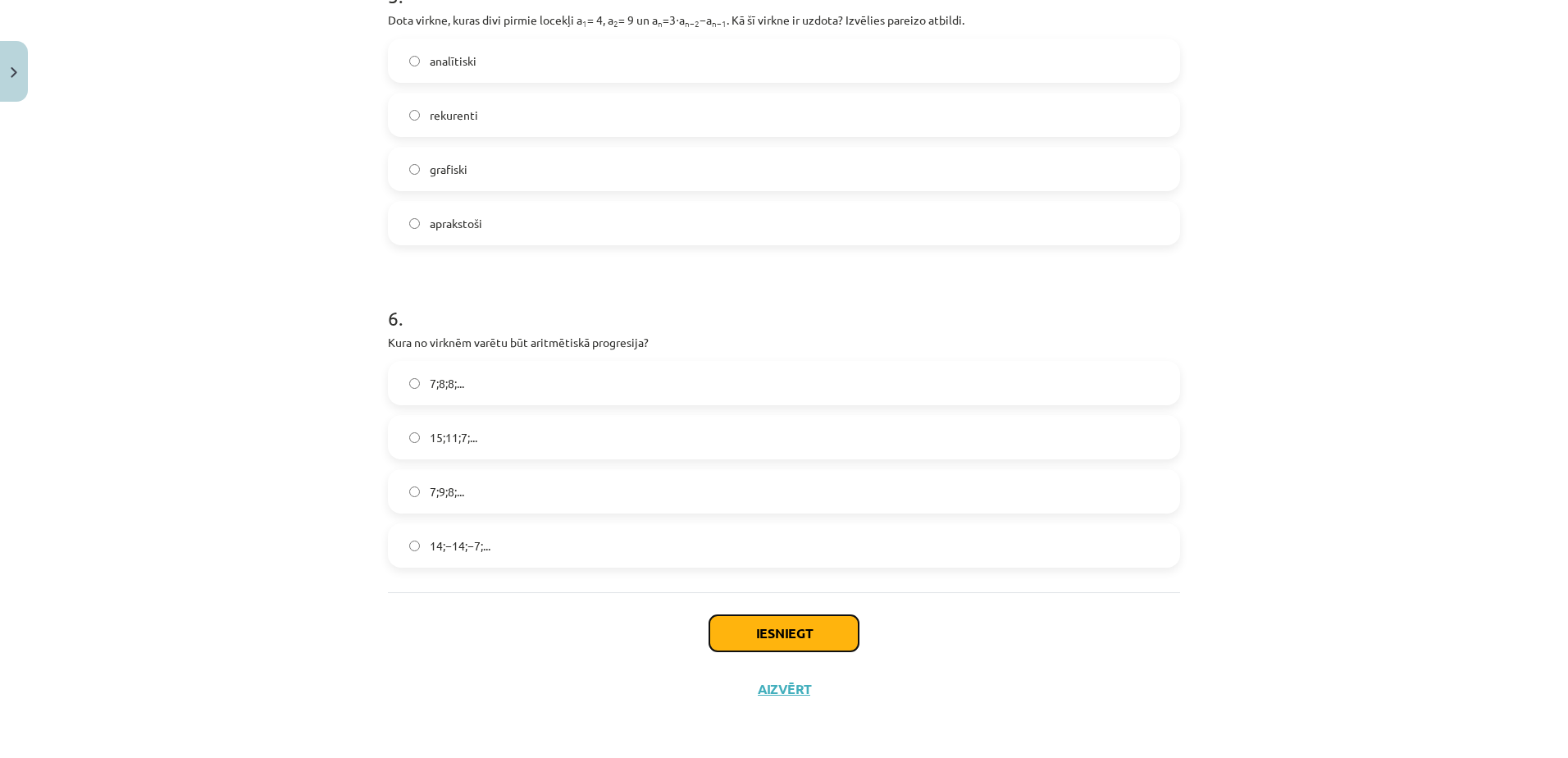
click at [798, 634] on button "Iesniegt" at bounding box center [784, 633] width 150 height 36
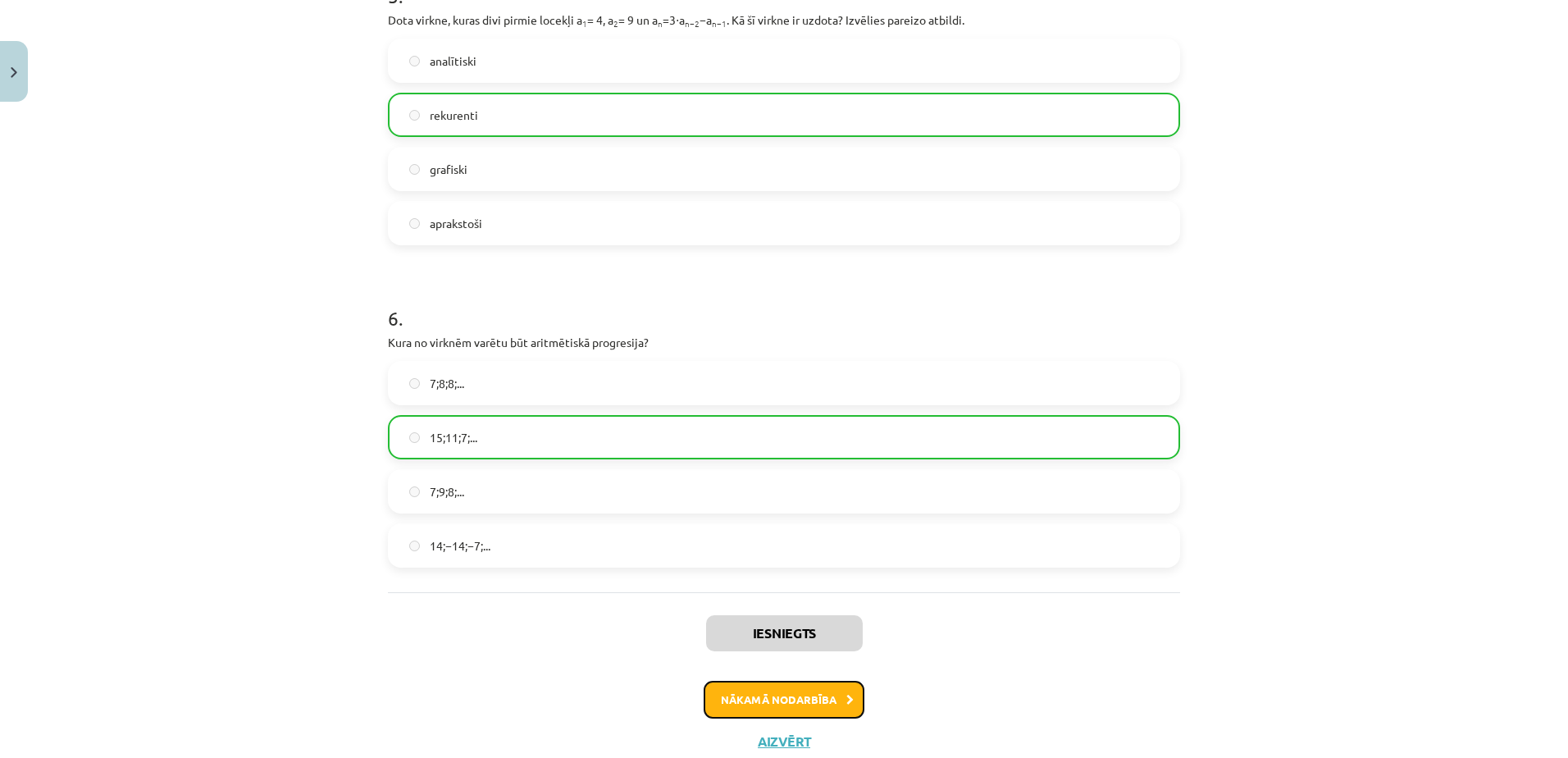
click at [776, 701] on button "Nākamā nodarbība" at bounding box center [783, 699] width 161 height 38
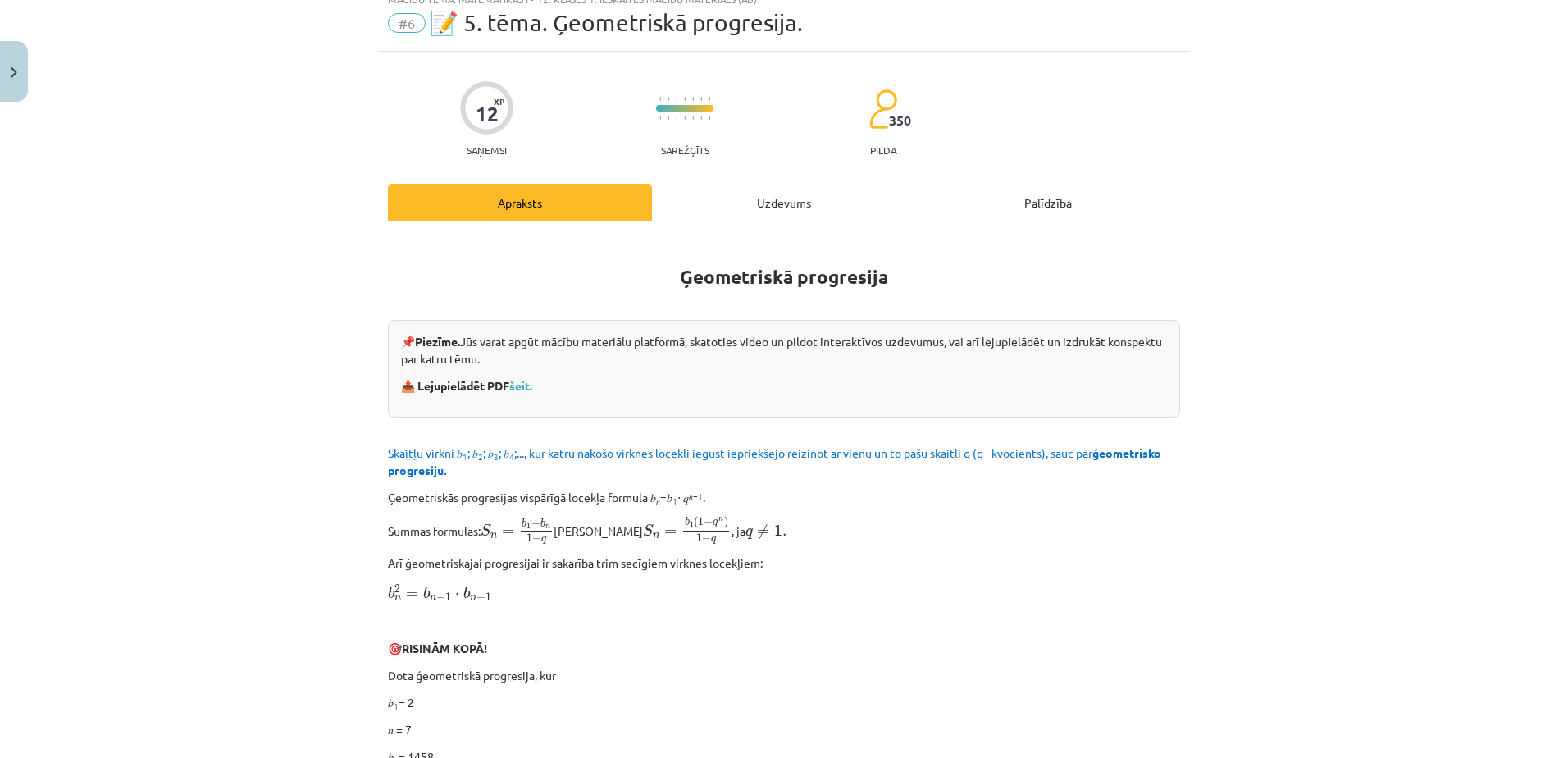
scroll to position [41, 0]
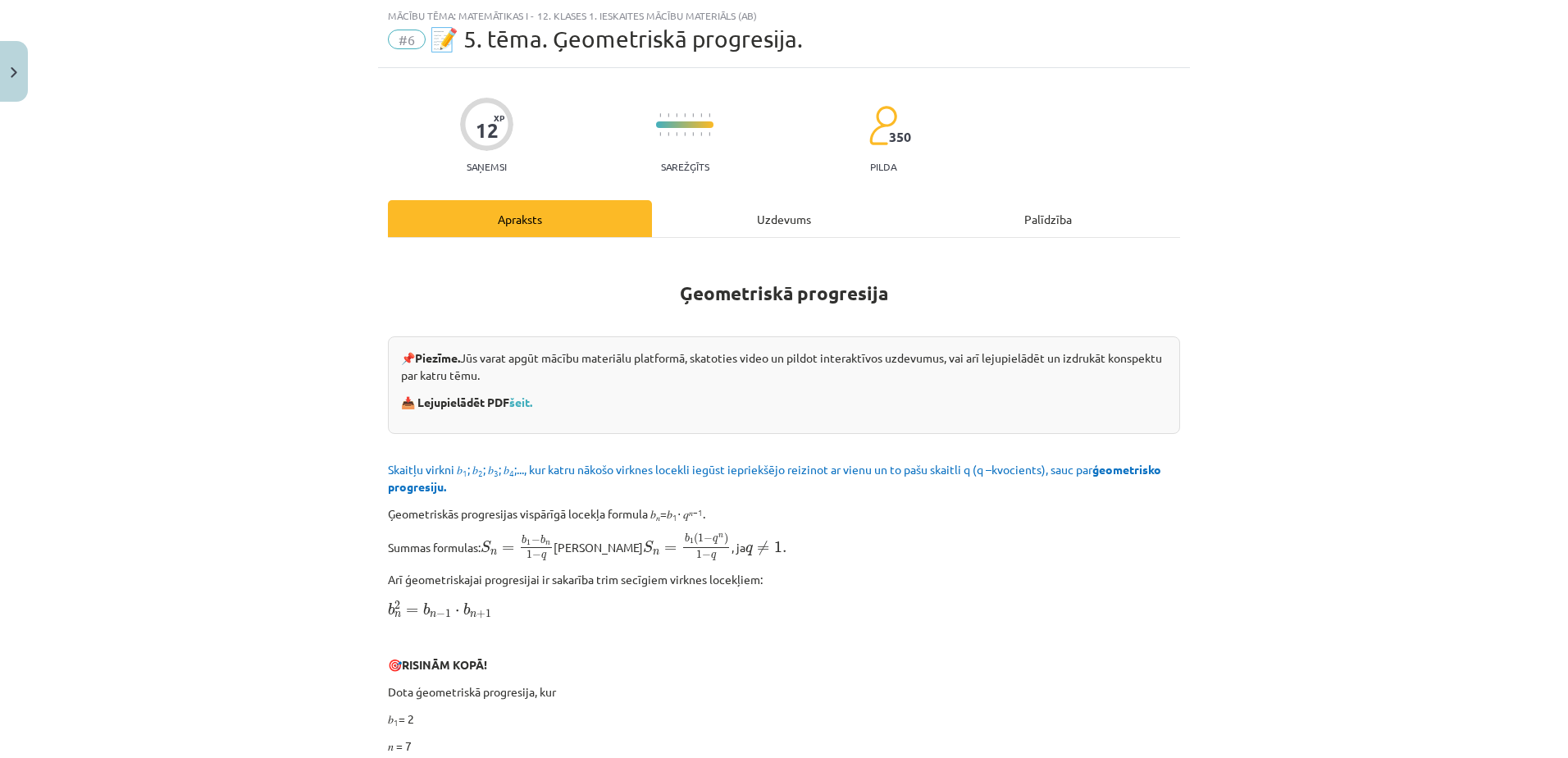
click at [765, 205] on div "Uzdevums" at bounding box center [784, 218] width 264 height 37
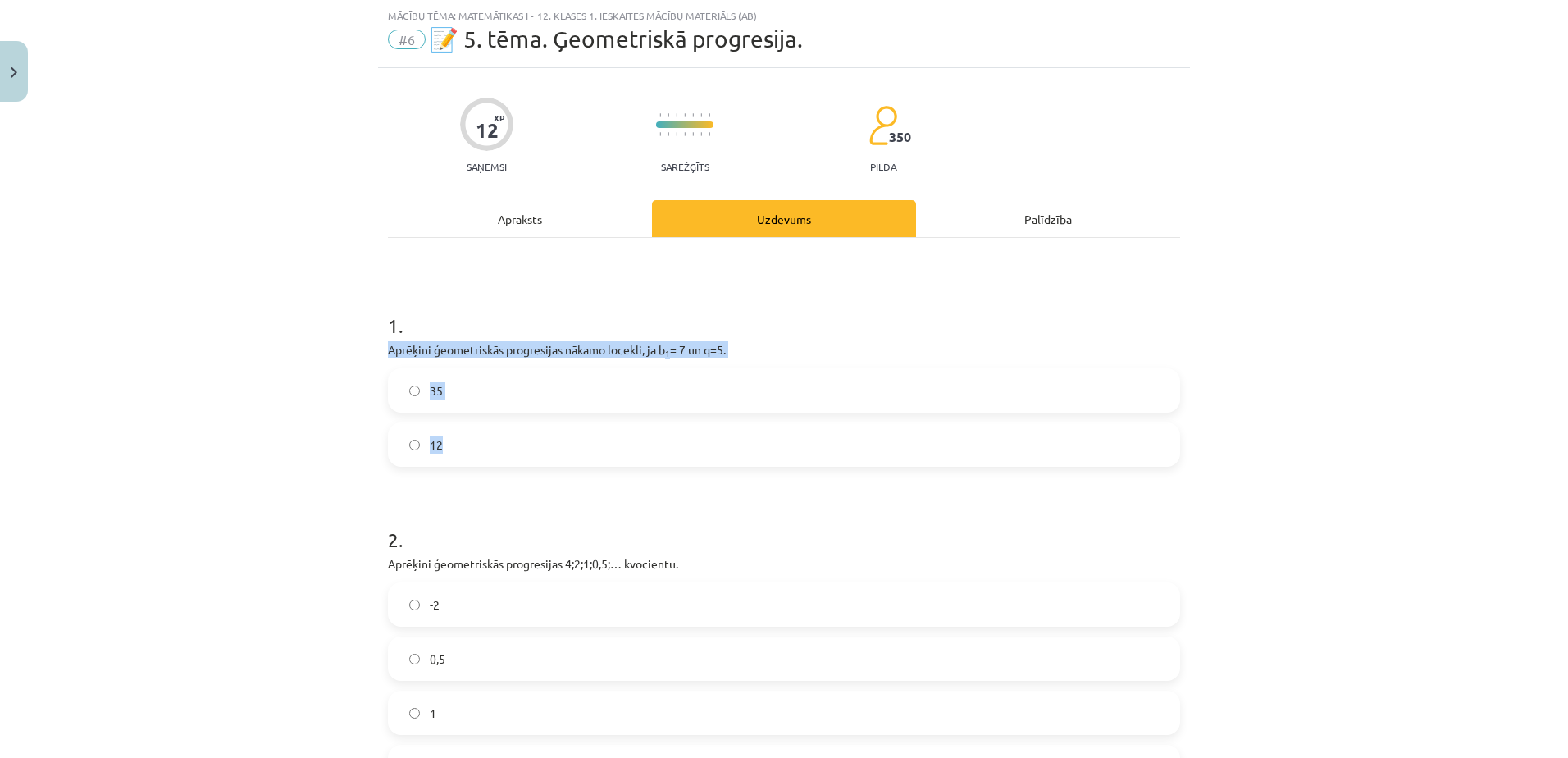
drag, startPoint x: 374, startPoint y: 341, endPoint x: 453, endPoint y: 451, distance: 135.4
click at [453, 451] on div "12 XP Saņemsi Sarežģīts 350 pilda Apraksts Uzdevums Palīdzība 1 . Aprēķini ģeom…" at bounding box center [784, 663] width 812 height 1192
click at [325, 410] on div "Mācību tēma: Matemātikas i - 12. klases 1. ieskaites mācību materiāls (ab) #6 📝…" at bounding box center [784, 379] width 1568 height 758
click at [472, 391] on label "35" at bounding box center [783, 390] width 789 height 41
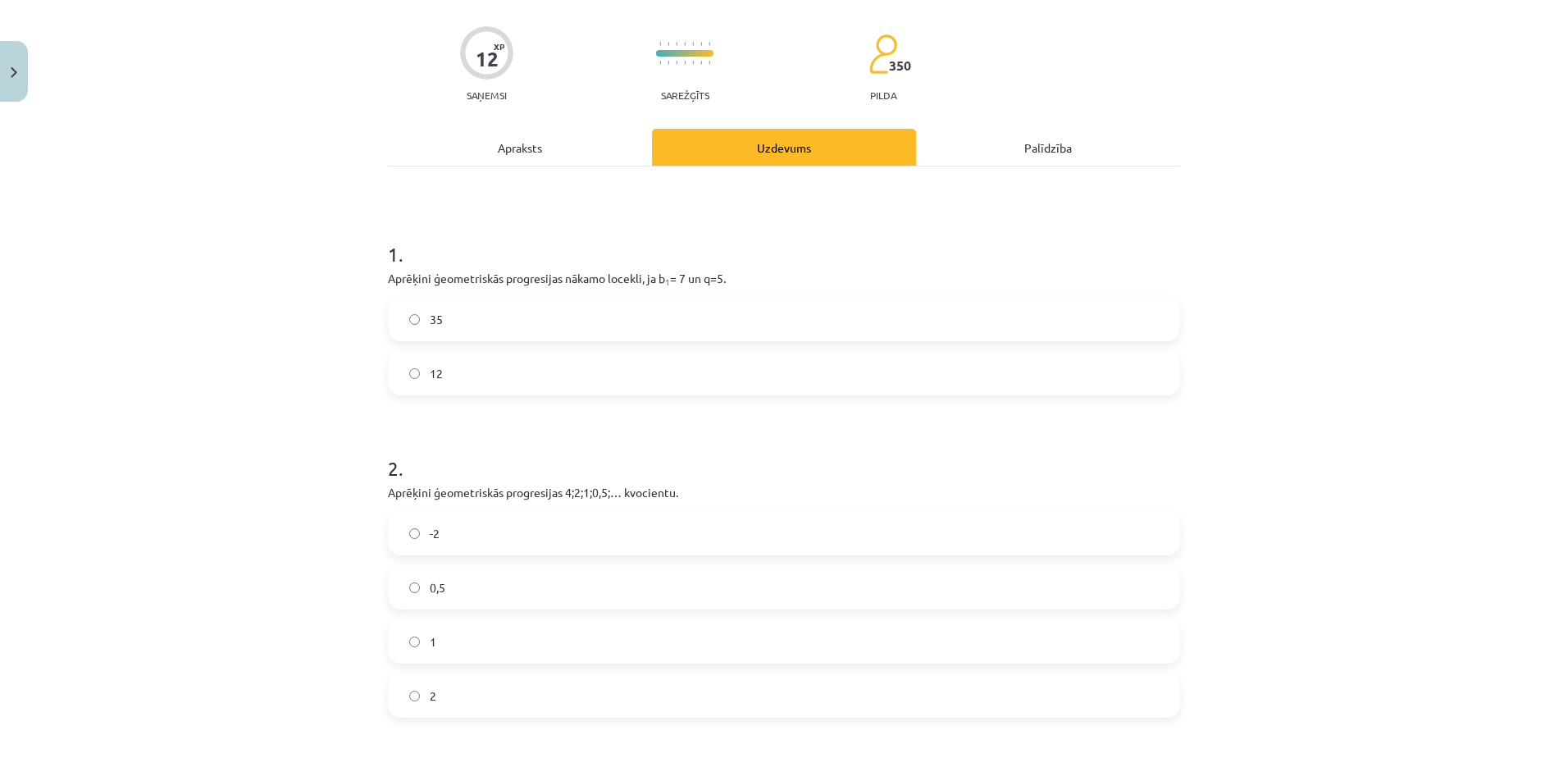
scroll to position [369, 0]
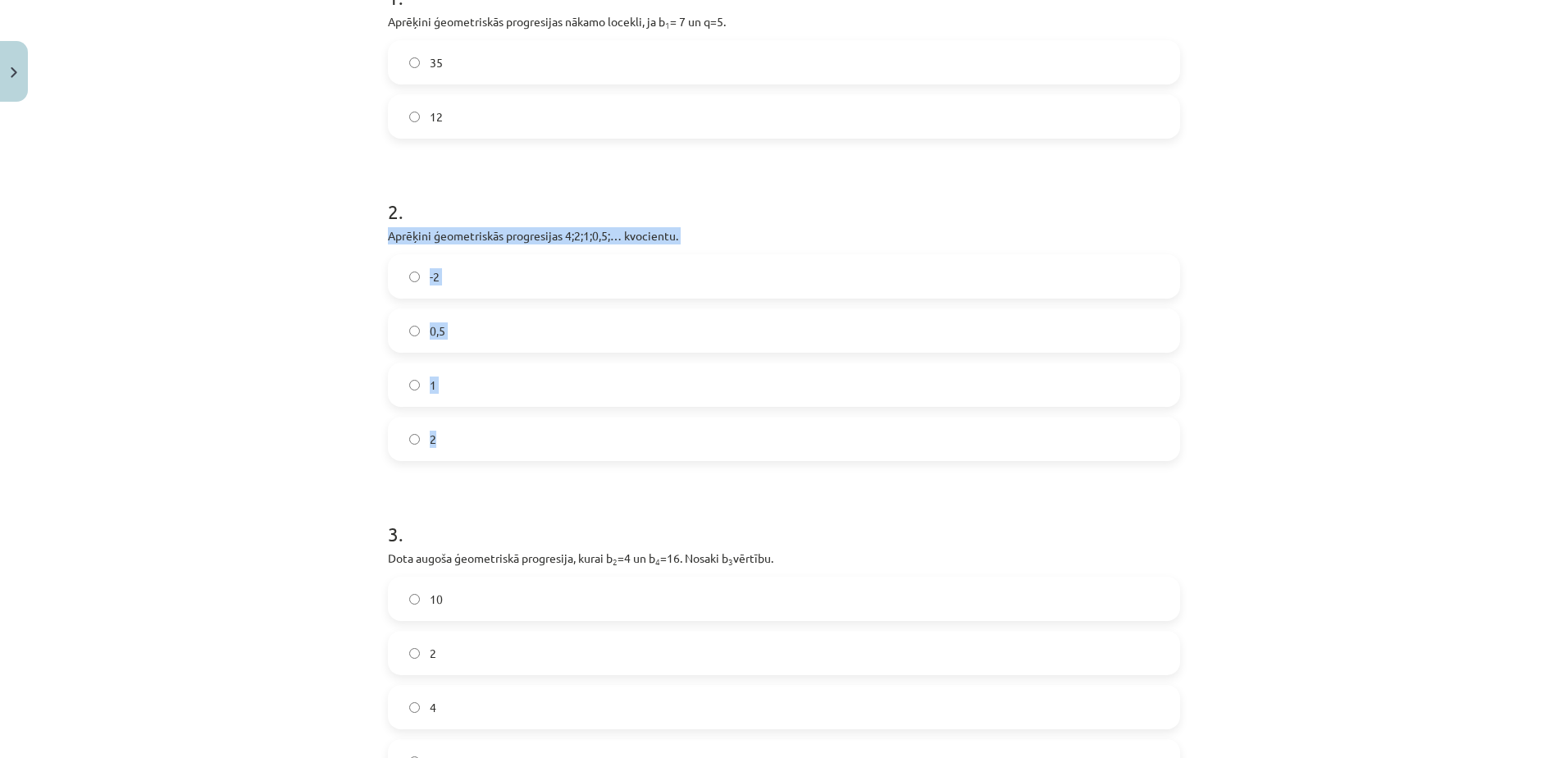
drag, startPoint x: 374, startPoint y: 234, endPoint x: 440, endPoint y: 452, distance: 227.8
click at [440, 452] on div "12 XP Saņemsi Sarežģīts 350 pilda Apraksts Uzdevums Palīdzība 1 . Aprēķini ģeom…" at bounding box center [784, 335] width 812 height 1192
drag, startPoint x: 440, startPoint y: 452, endPoint x: 430, endPoint y: 233, distance: 219.2
click at [431, 516] on h1 "3 ." at bounding box center [784, 518] width 792 height 51
click at [532, 339] on label "0,5" at bounding box center [783, 331] width 789 height 41
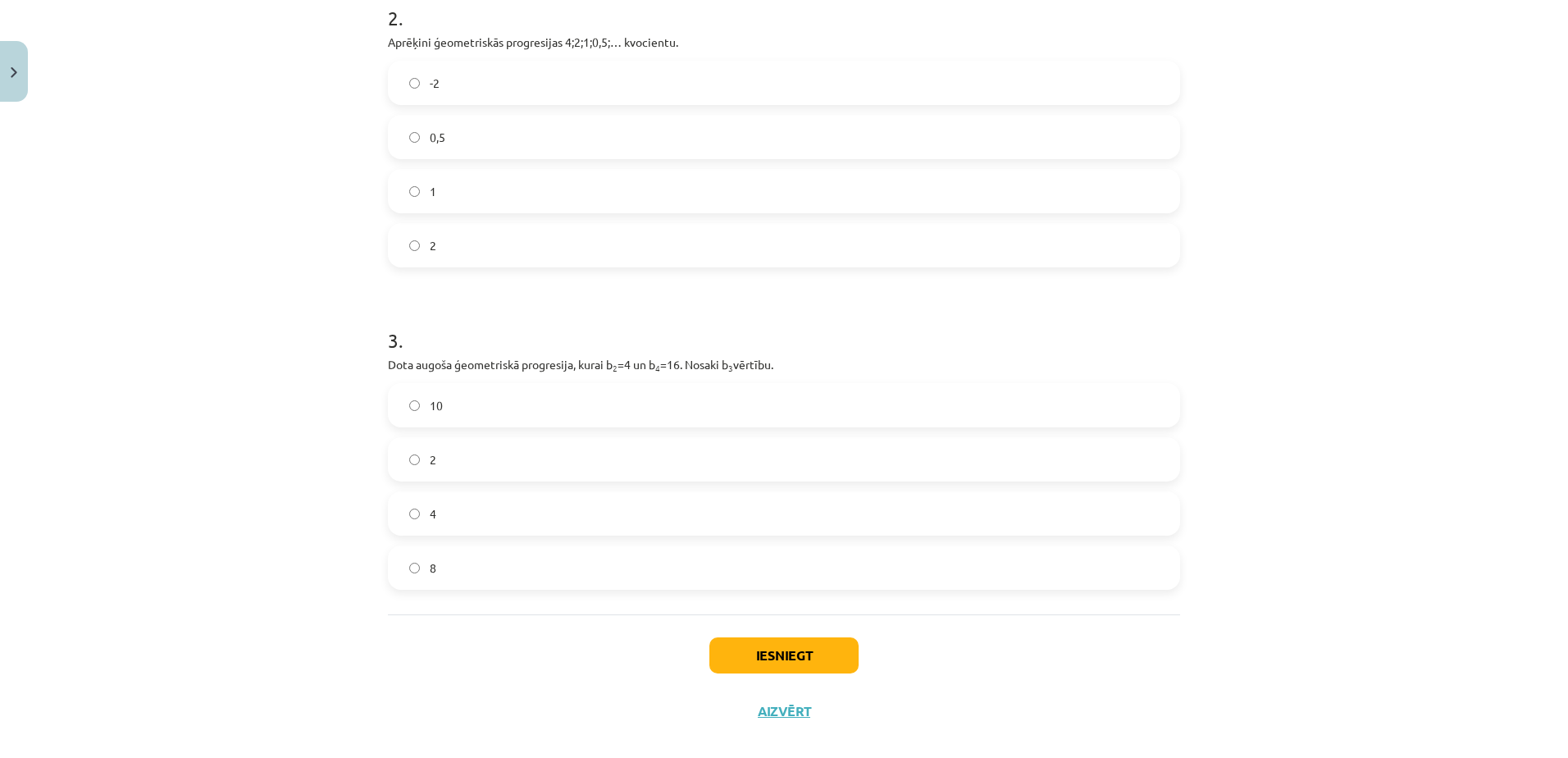
scroll to position [584, 0]
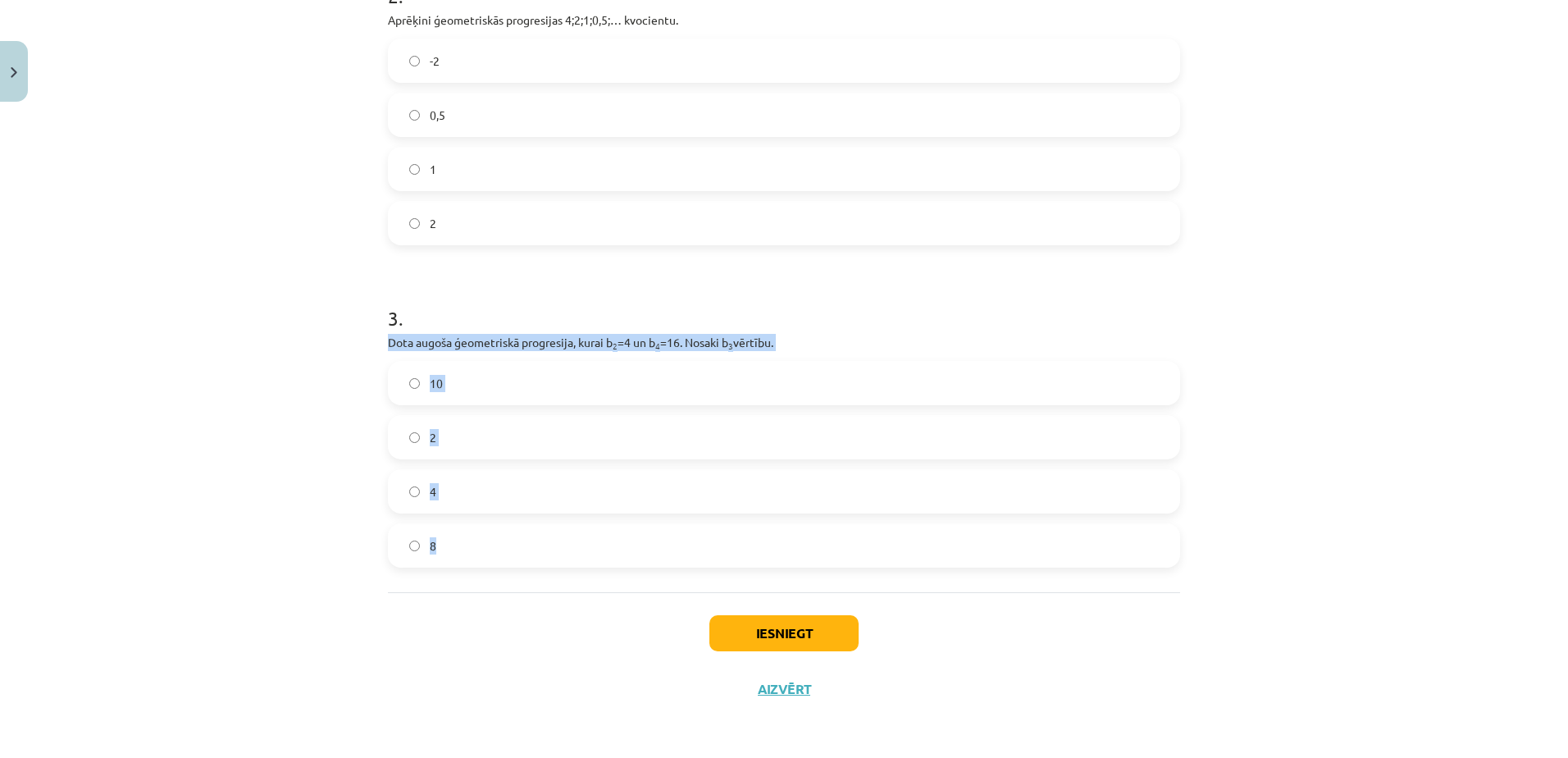
drag, startPoint x: 372, startPoint y: 331, endPoint x: 469, endPoint y: 549, distance: 238.6
click at [469, 549] on div "12 XP Saņemsi Sarežģīts 350 pilda Apraksts Uzdevums Palīdzība 1 . Aprēķini ģeom…" at bounding box center [784, 120] width 812 height 1192
drag, startPoint x: 469, startPoint y: 549, endPoint x: 438, endPoint y: 339, distance: 212.3
click at [347, 571] on div "Mācību tēma: Matemātikas i - 12. klases 1. ieskaites mācību materiāls (ab) #6 📝…" at bounding box center [784, 379] width 1568 height 758
click at [467, 541] on label "8" at bounding box center [783, 545] width 789 height 41
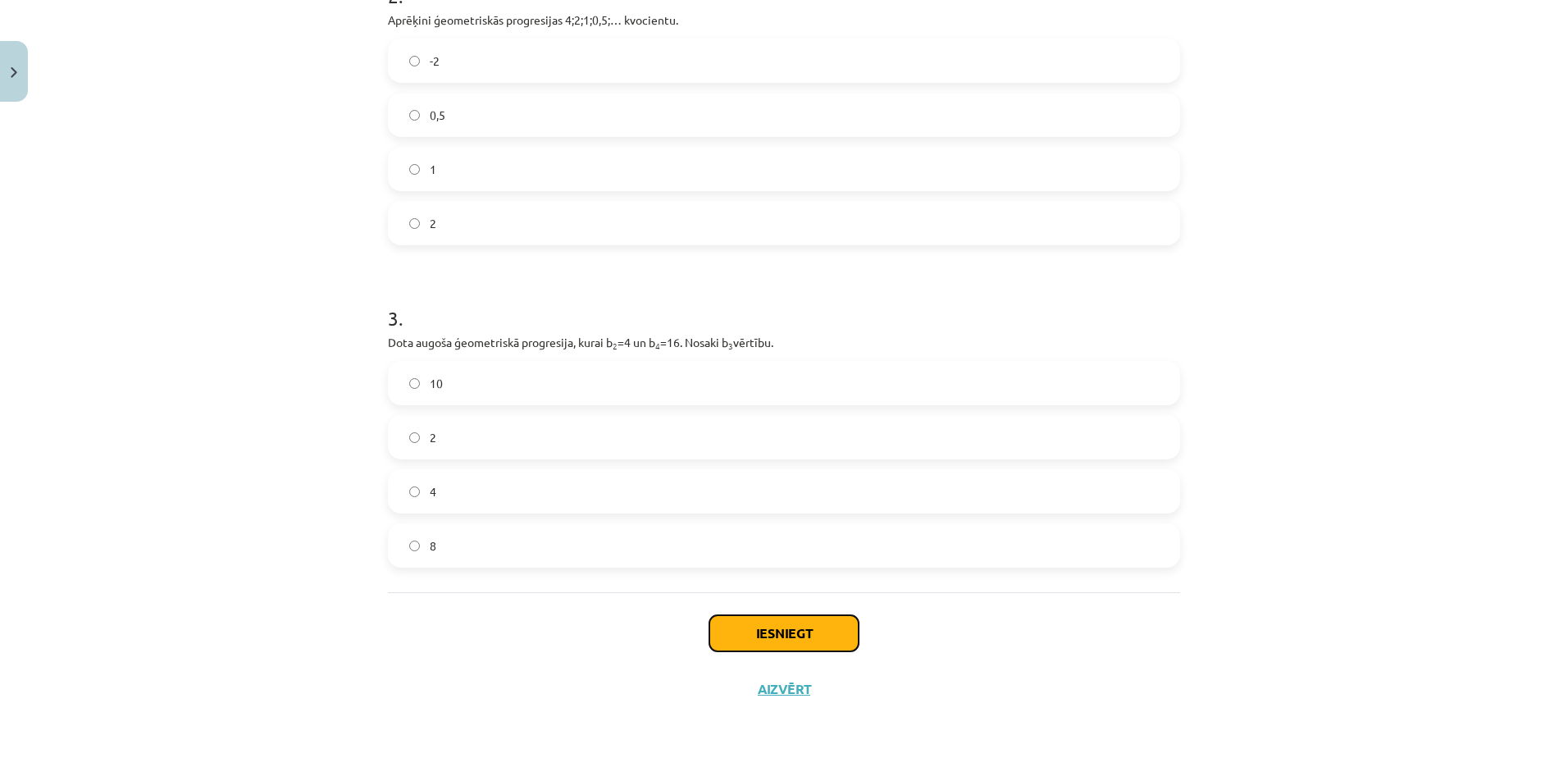
click at [810, 649] on button "Iesniegt" at bounding box center [784, 633] width 150 height 36
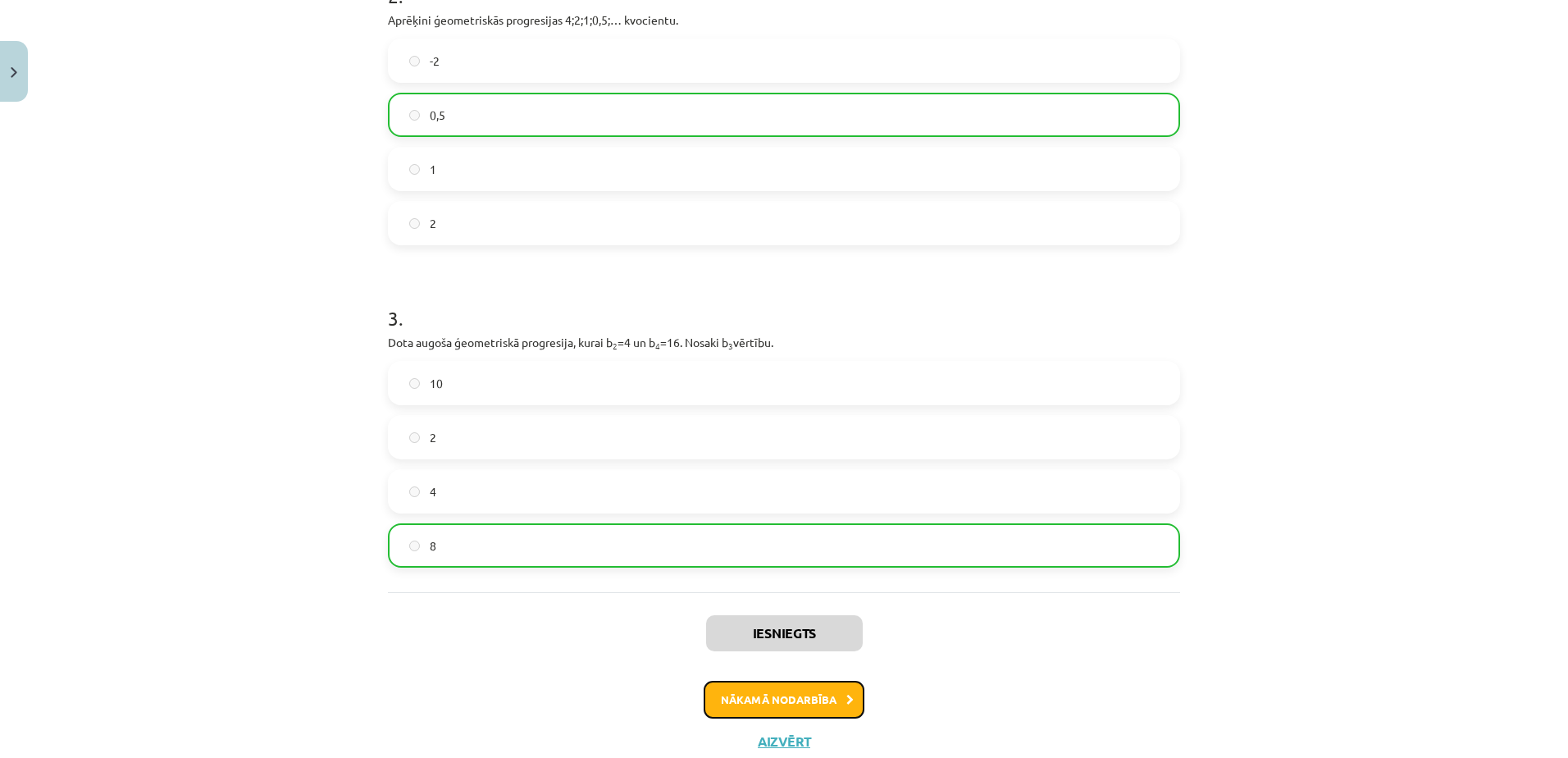
click at [790, 699] on button "Nākamā nodarbība" at bounding box center [783, 699] width 161 height 38
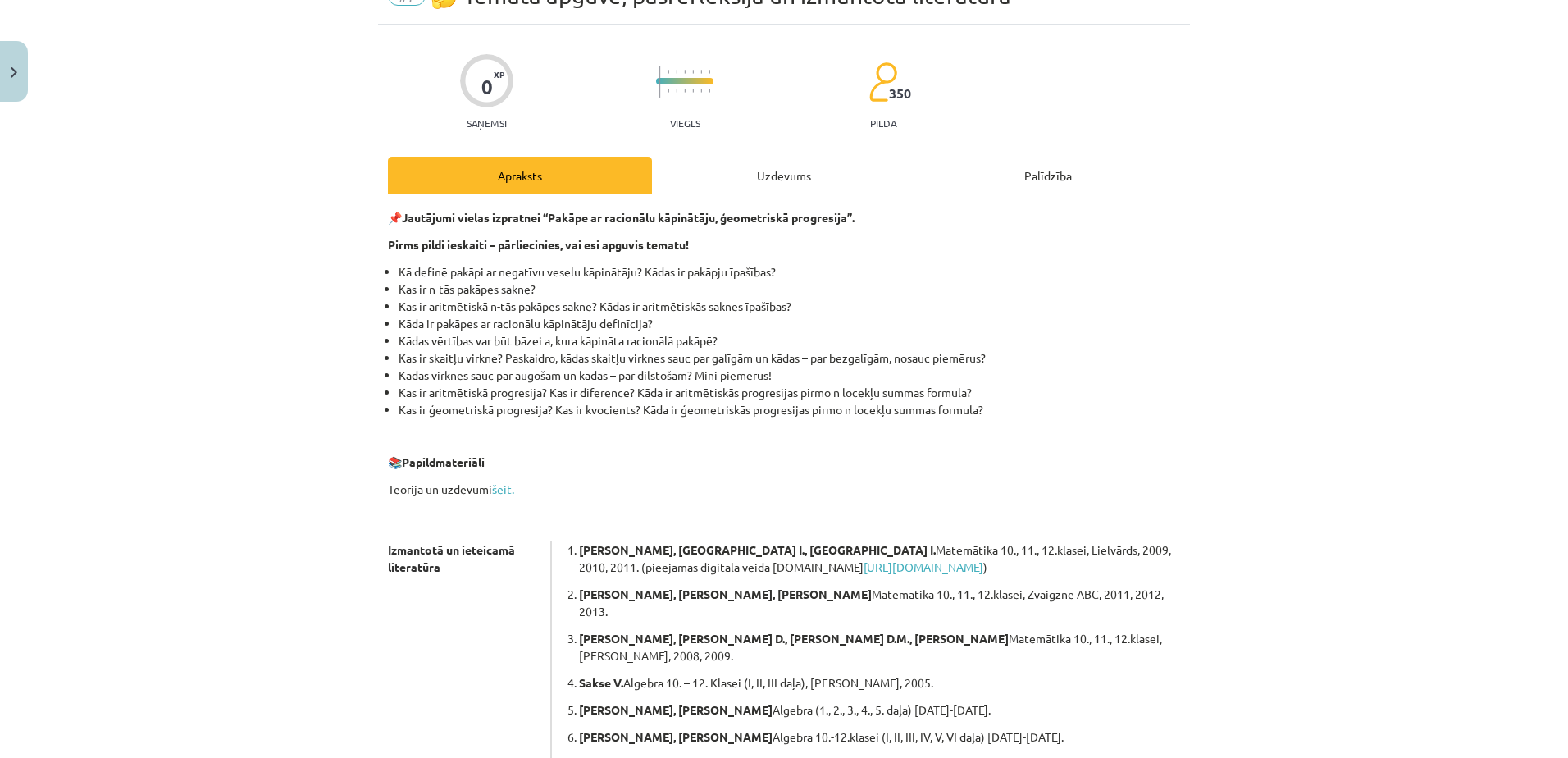
scroll to position [41, 0]
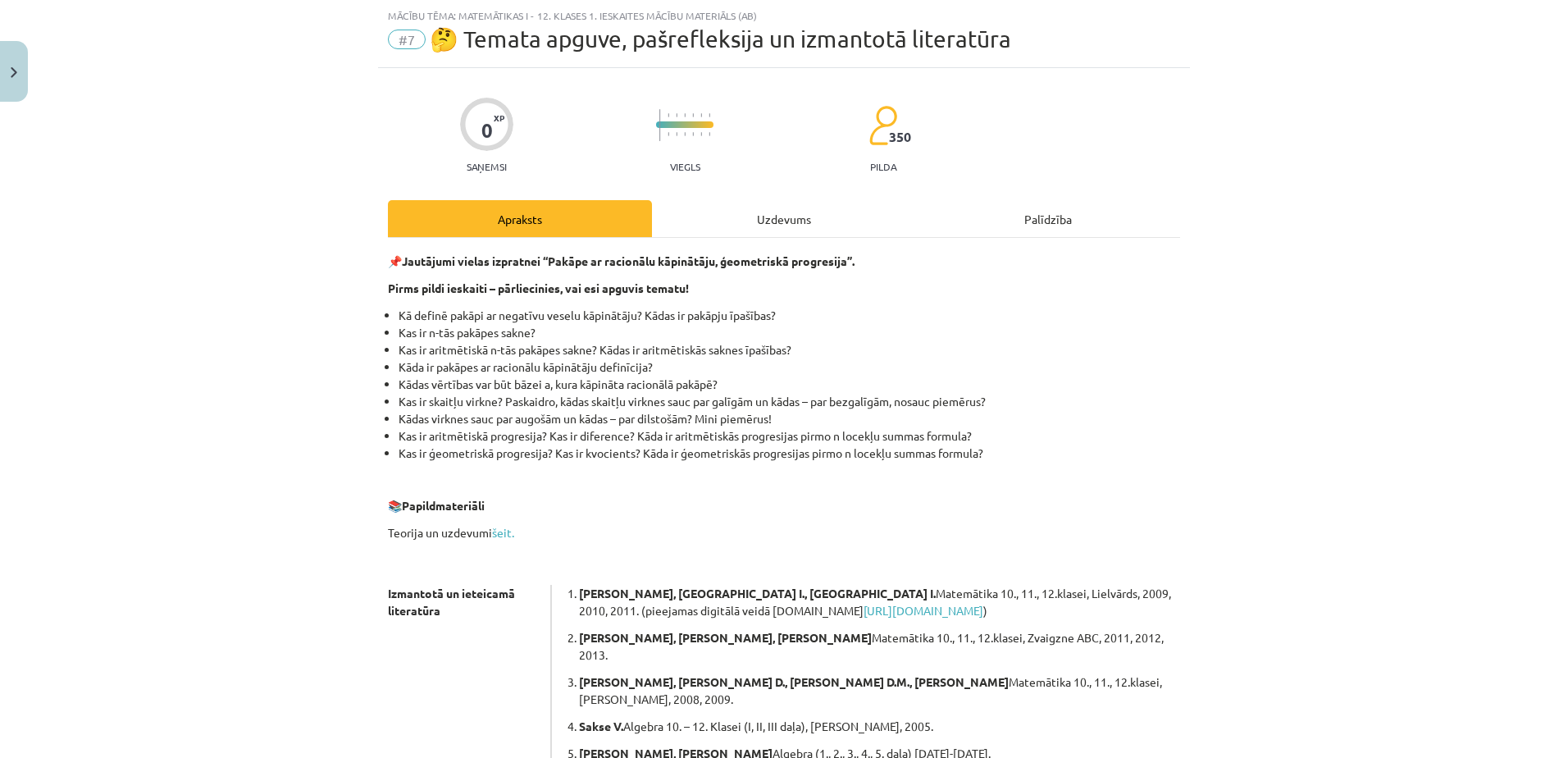
click at [796, 215] on div "Uzdevums" at bounding box center [784, 218] width 264 height 37
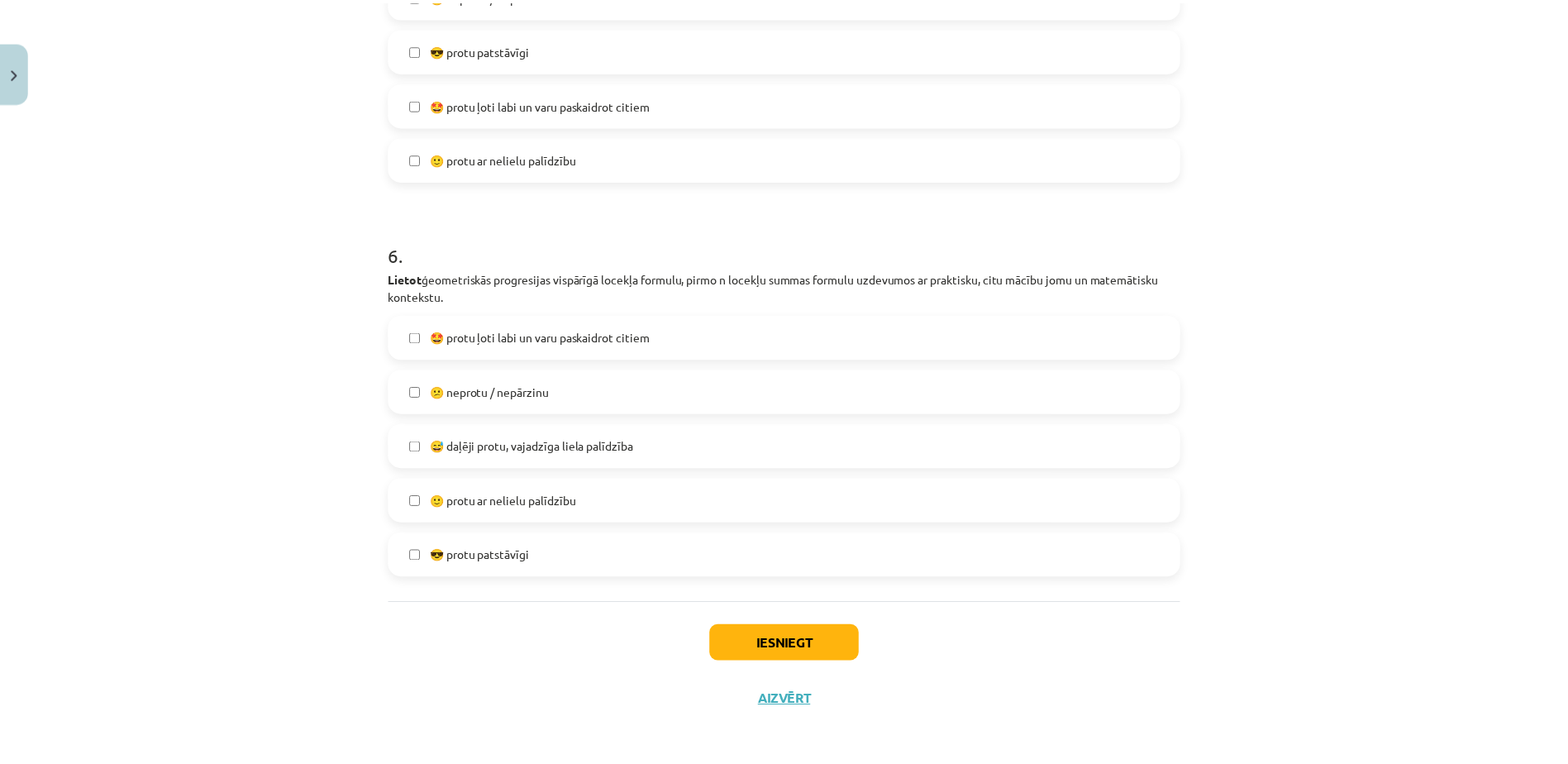
scroll to position [2039, 0]
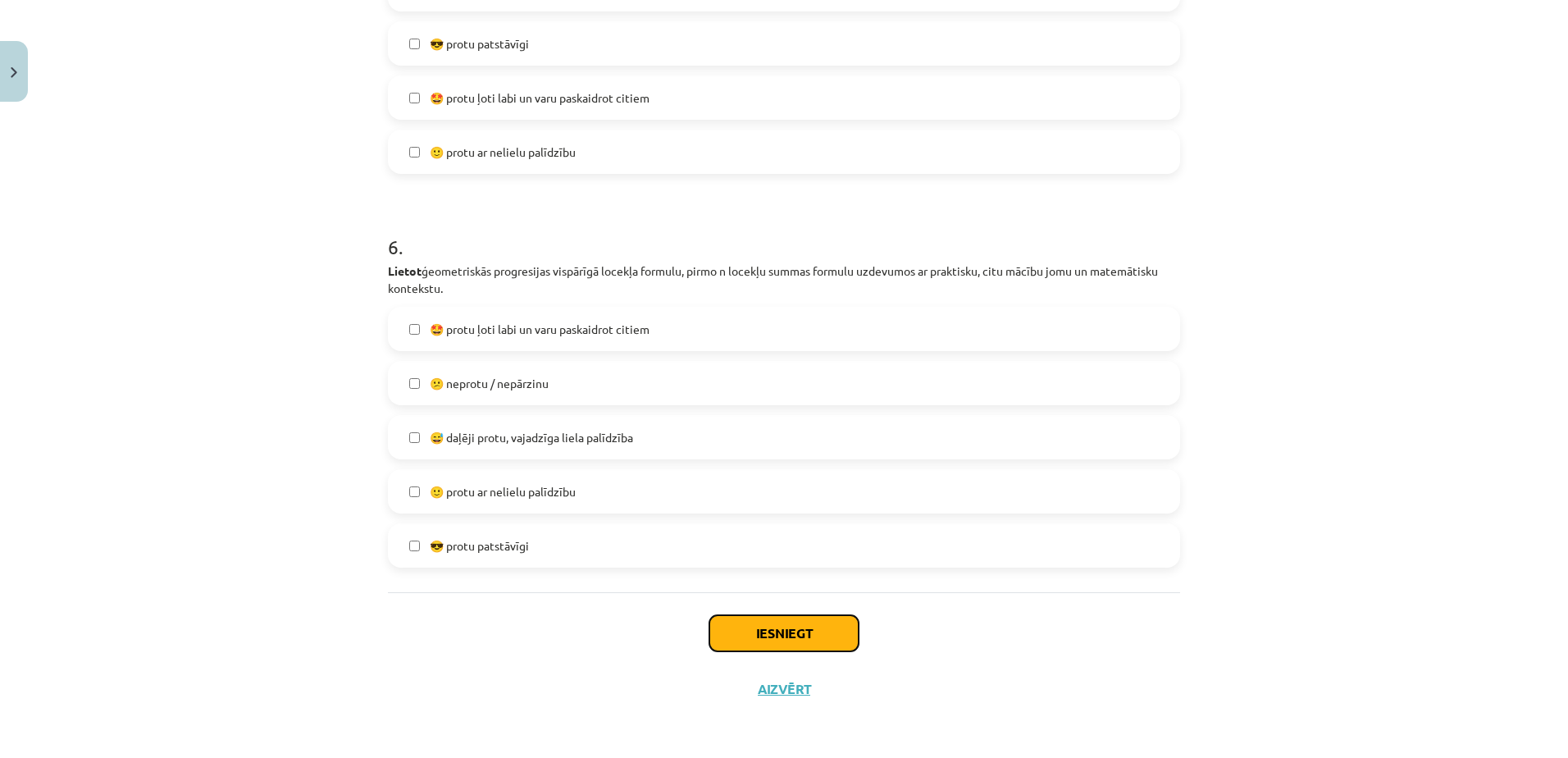
click at [748, 619] on button "Iesniegt" at bounding box center [784, 633] width 150 height 36
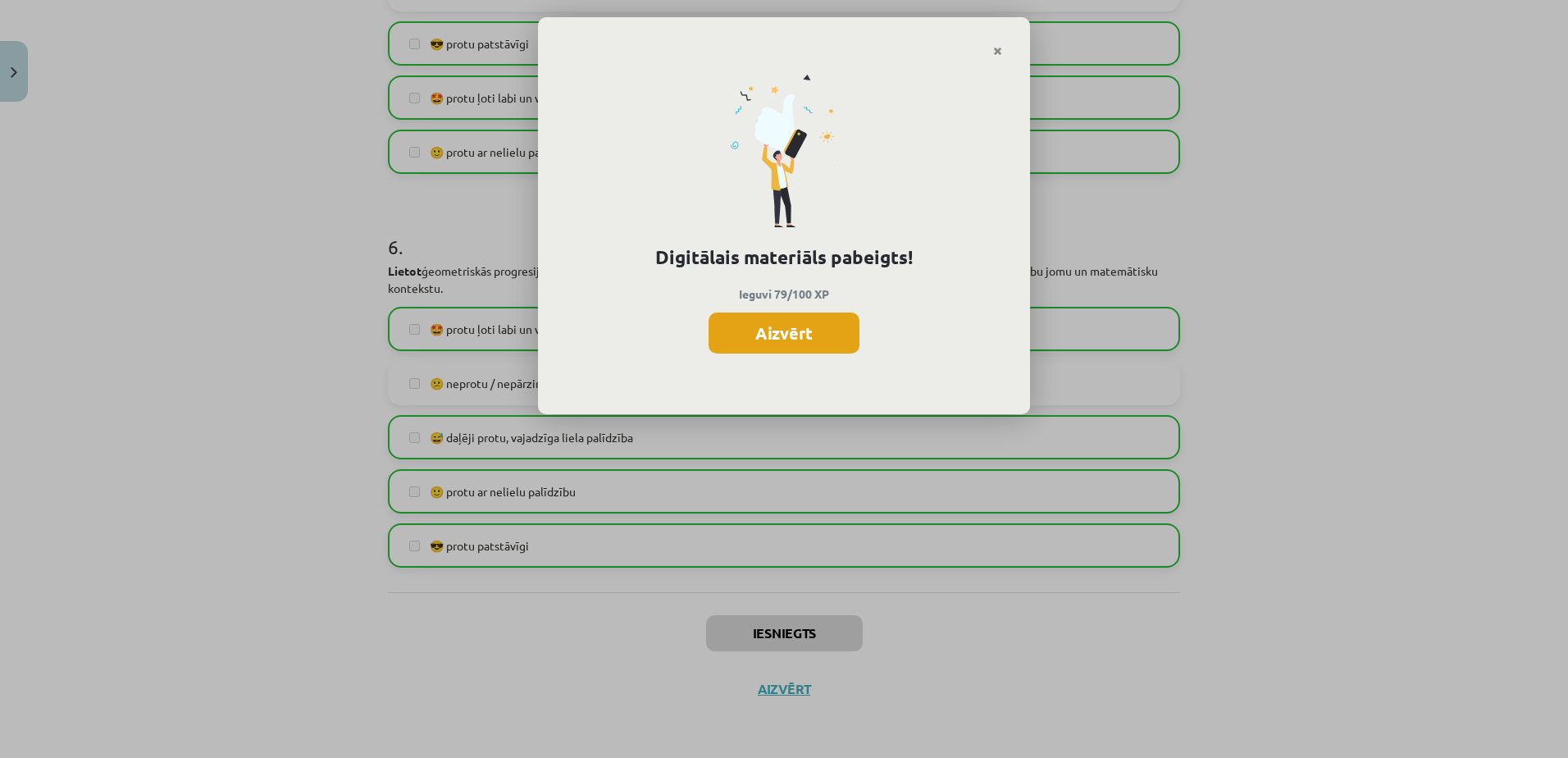
click at [755, 337] on button "Aizvērt" at bounding box center [784, 333] width 150 height 41
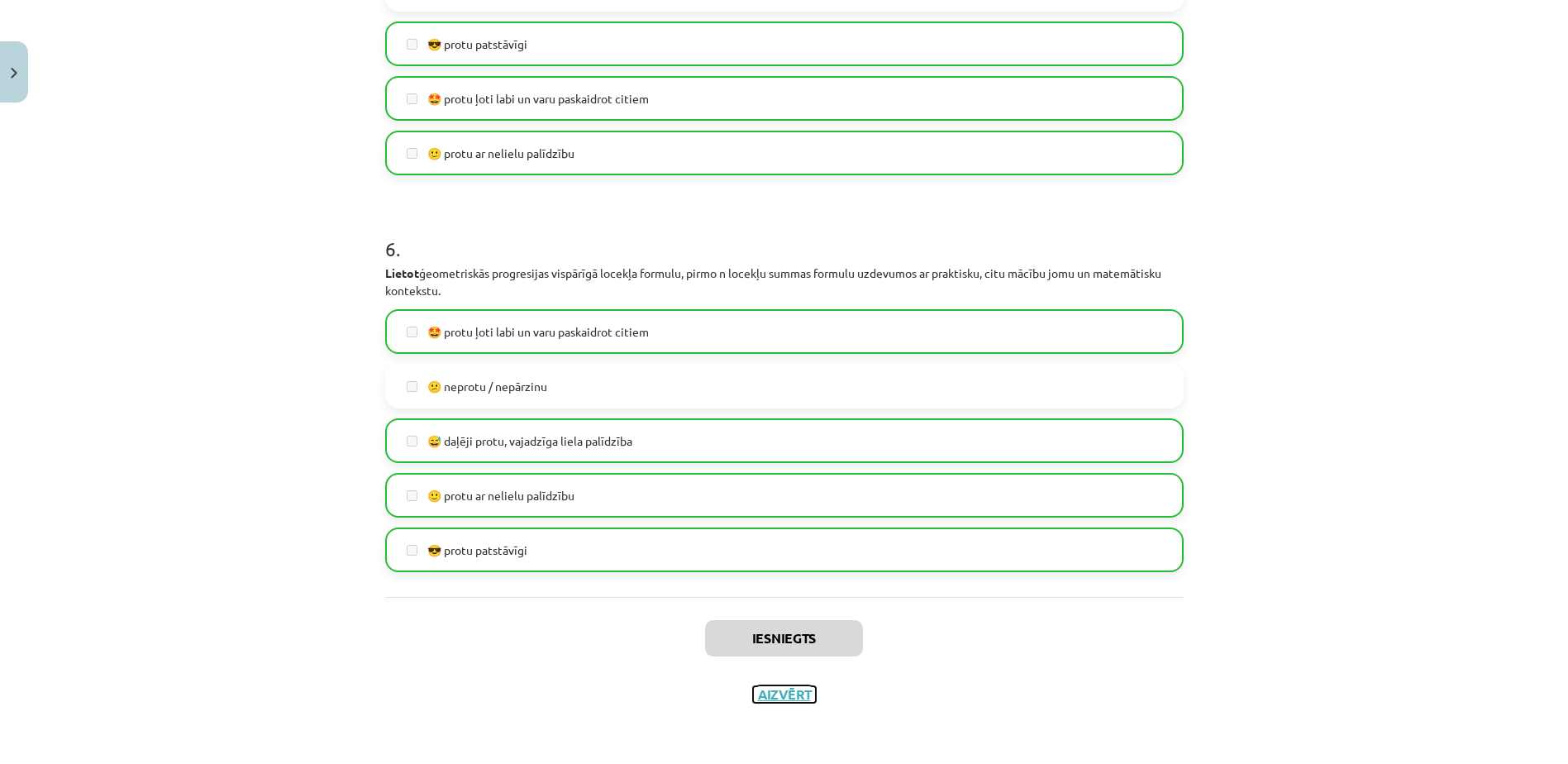
click at [768, 692] on button "Aizvērt" at bounding box center [784, 695] width 63 height 17
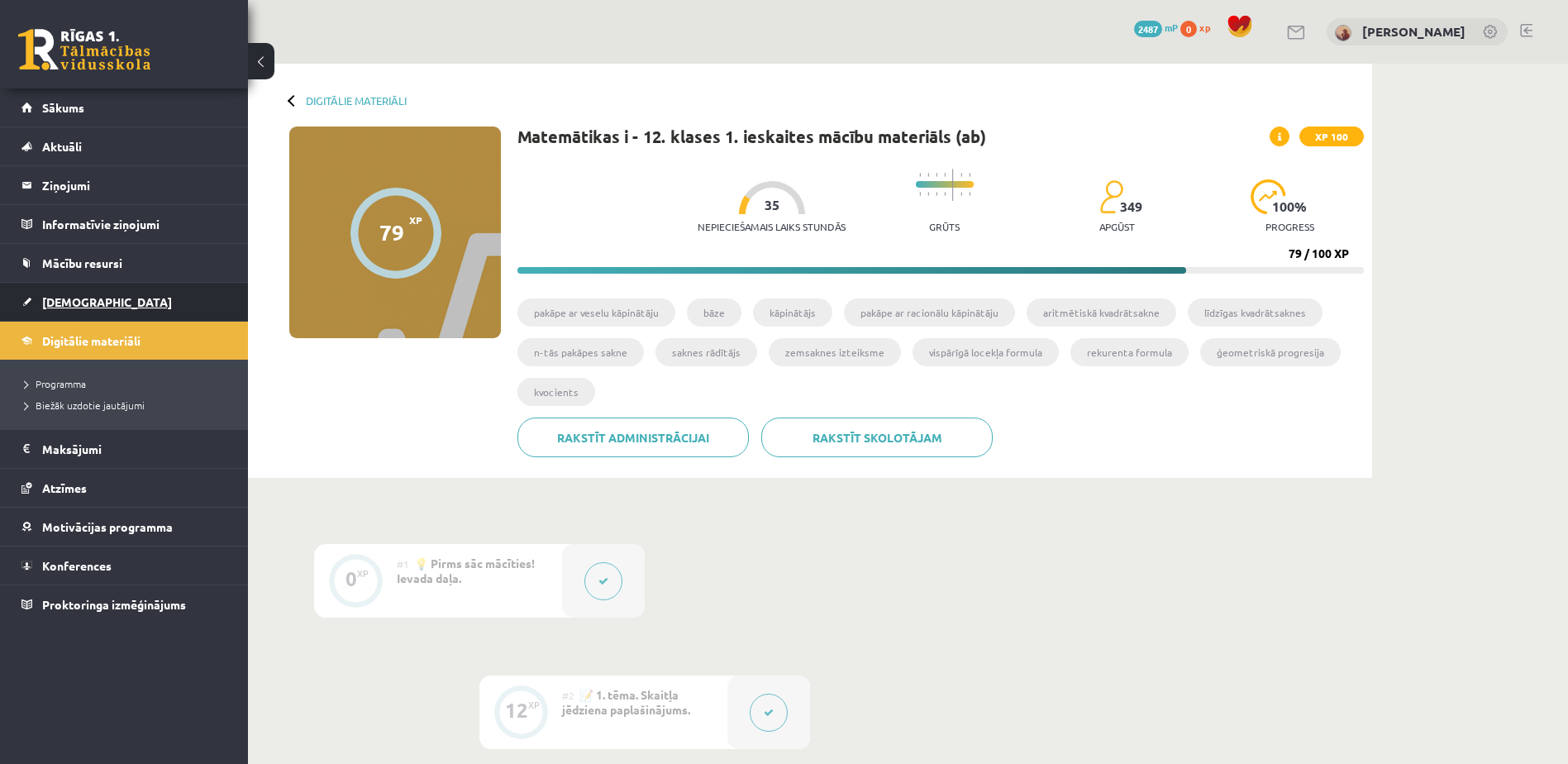
click at [78, 299] on span "[DEMOGRAPHIC_DATA]" at bounding box center [107, 301] width 130 height 15
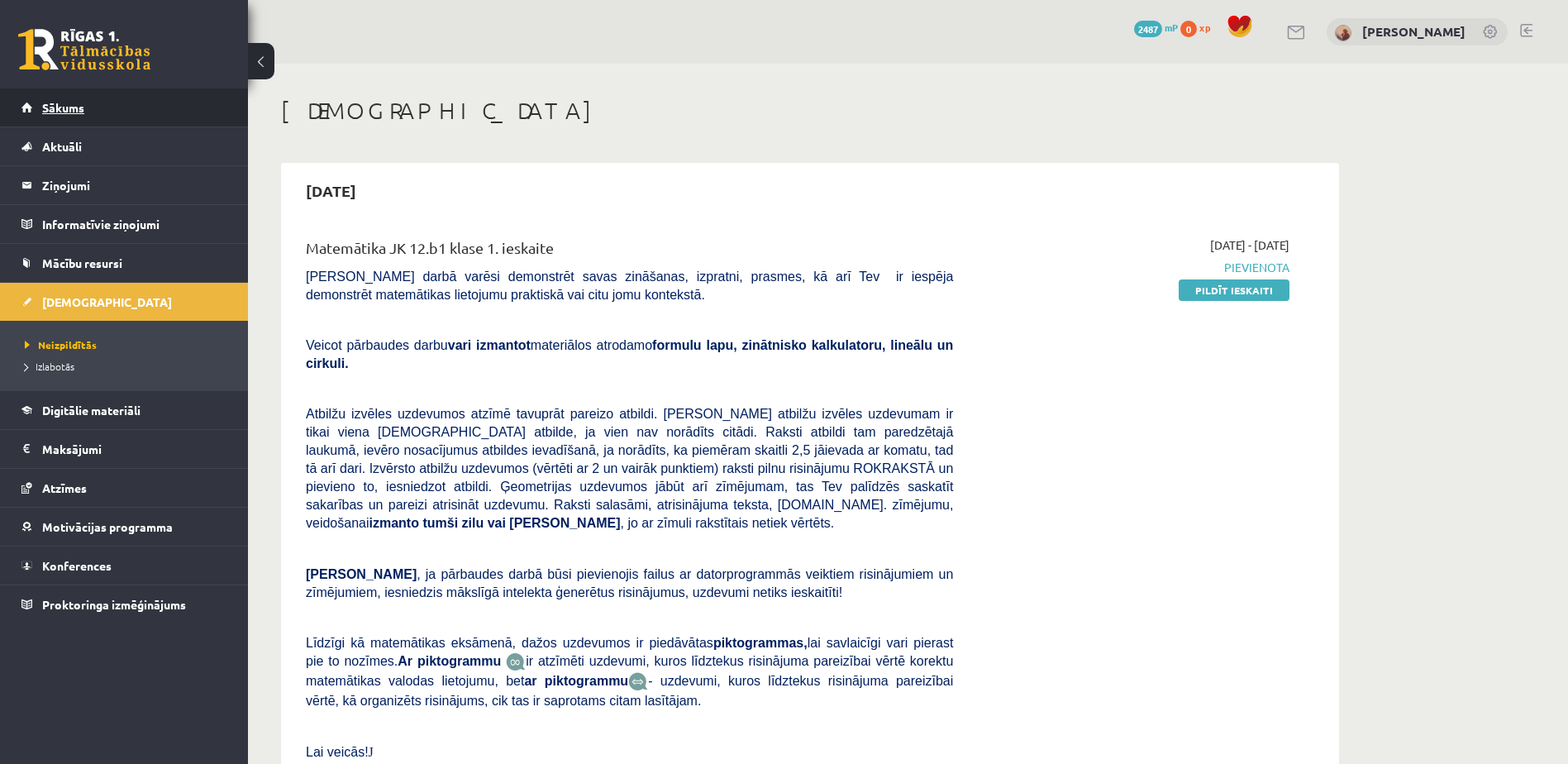
click at [60, 110] on span "Sākums" at bounding box center [63, 108] width 42 height 15
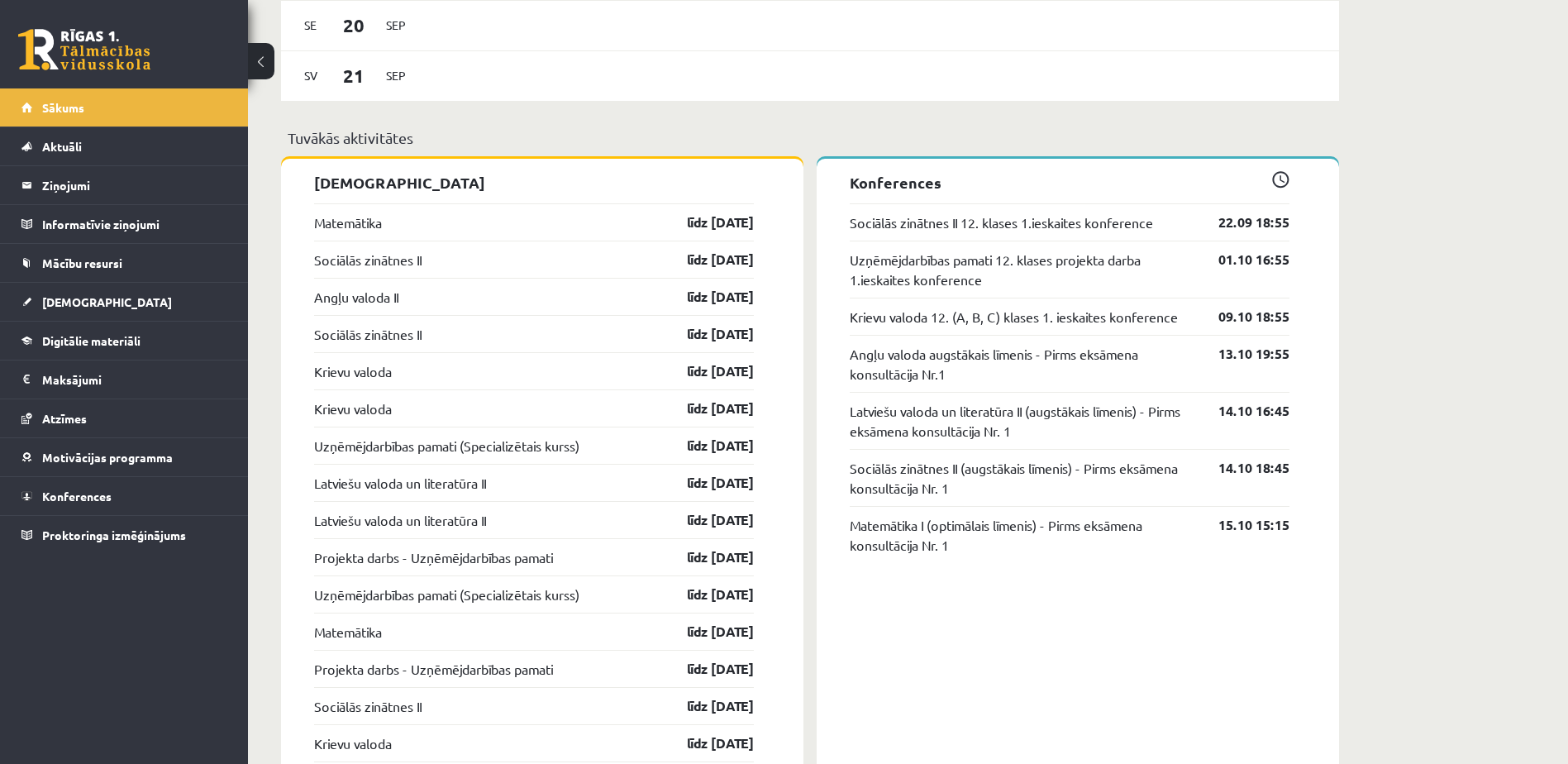
scroll to position [1240, 0]
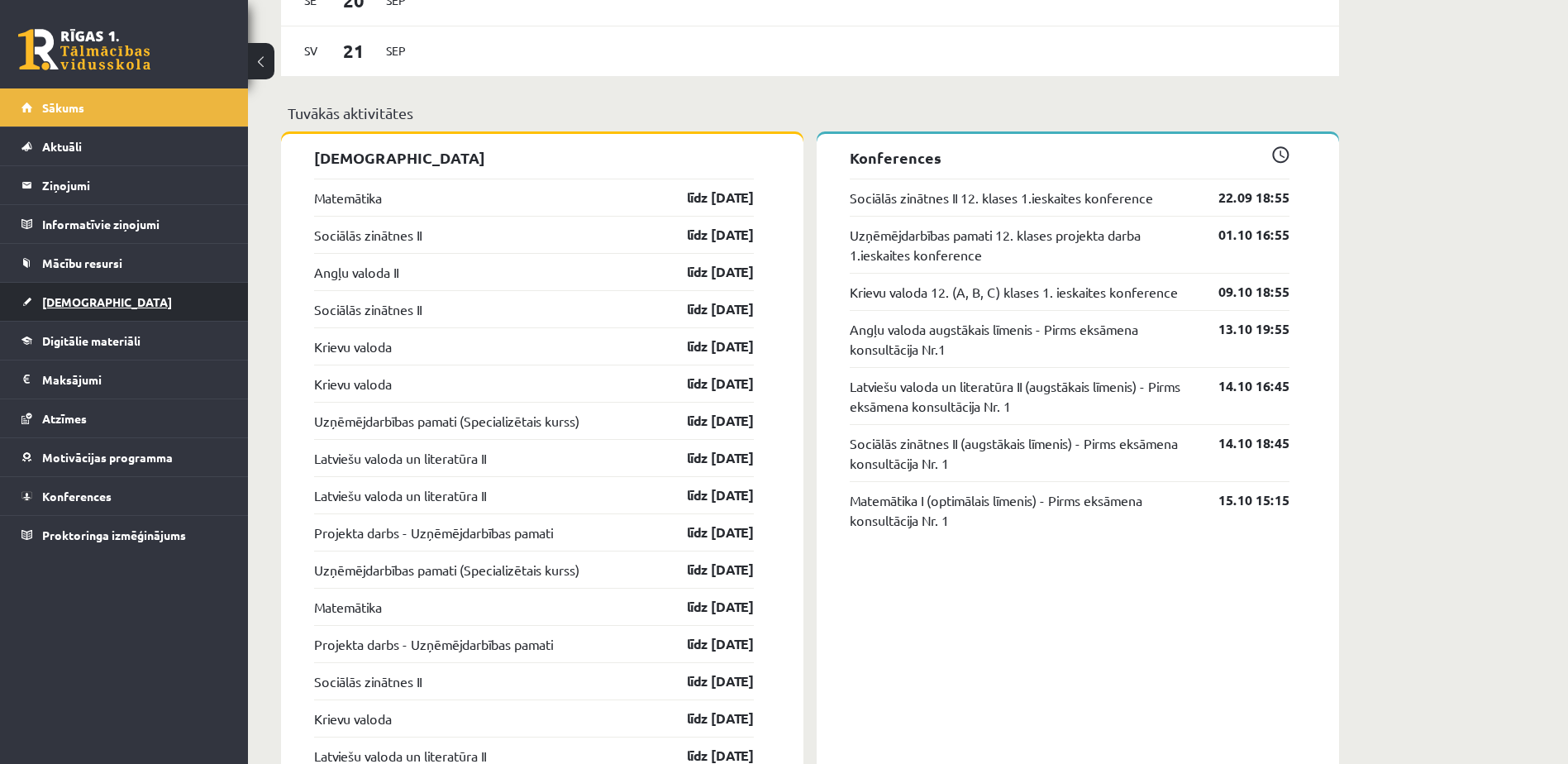
click at [81, 306] on span "[DEMOGRAPHIC_DATA]" at bounding box center [107, 301] width 130 height 15
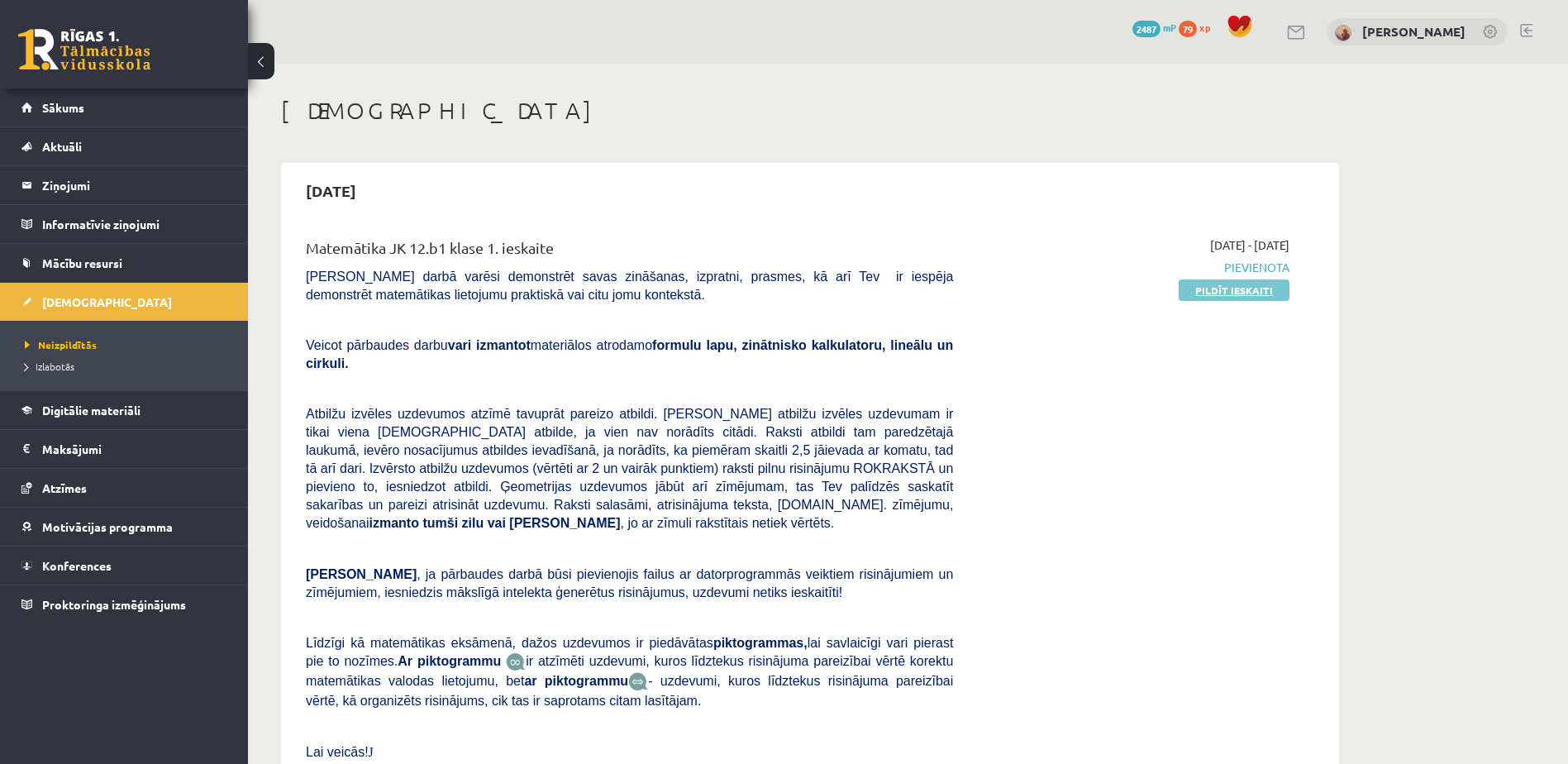
click at [1265, 292] on link "Pildīt ieskaiti" at bounding box center [1235, 289] width 111 height 22
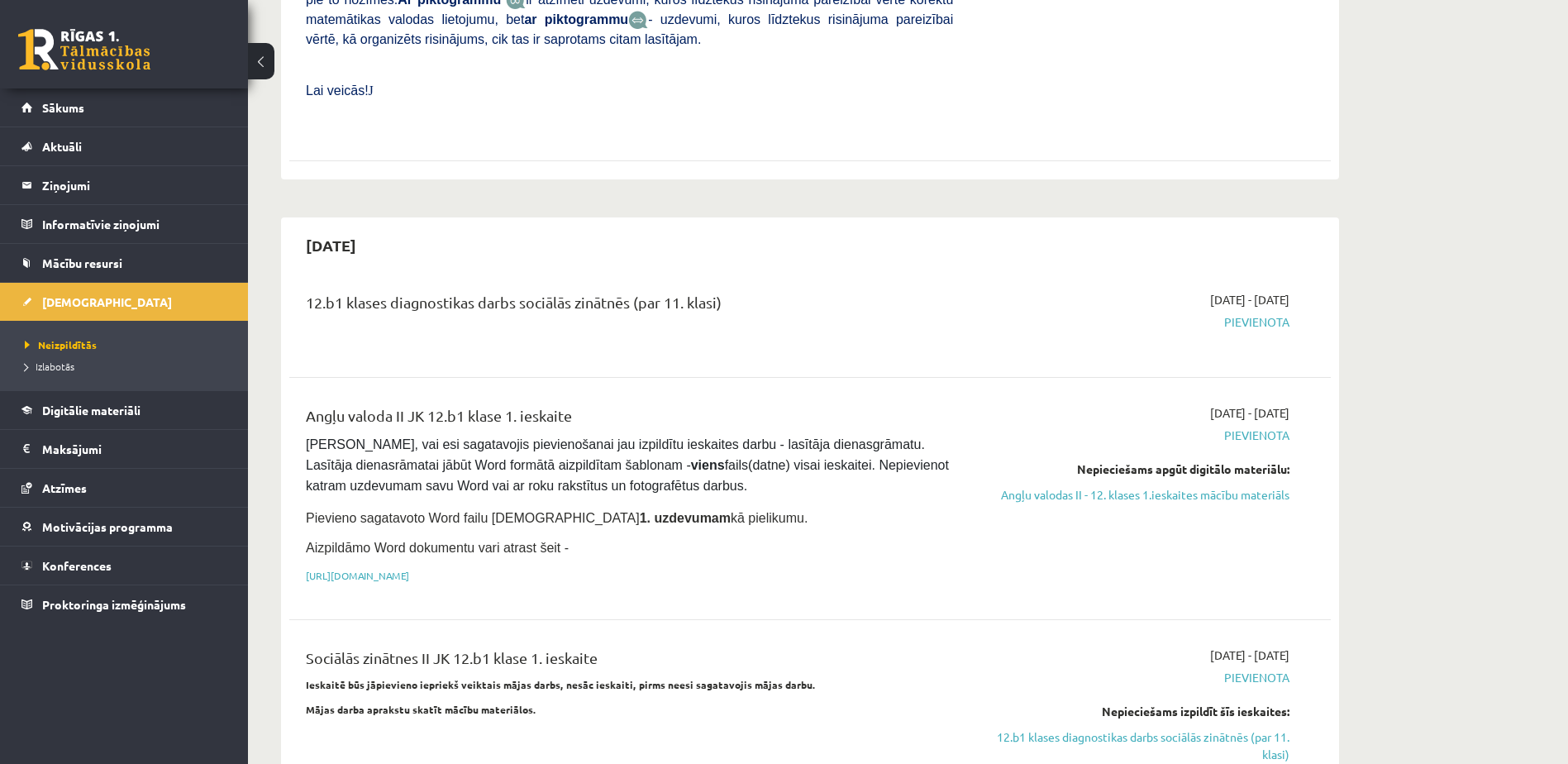
scroll to position [579, 0]
